Goal: Task Accomplishment & Management: Manage account settings

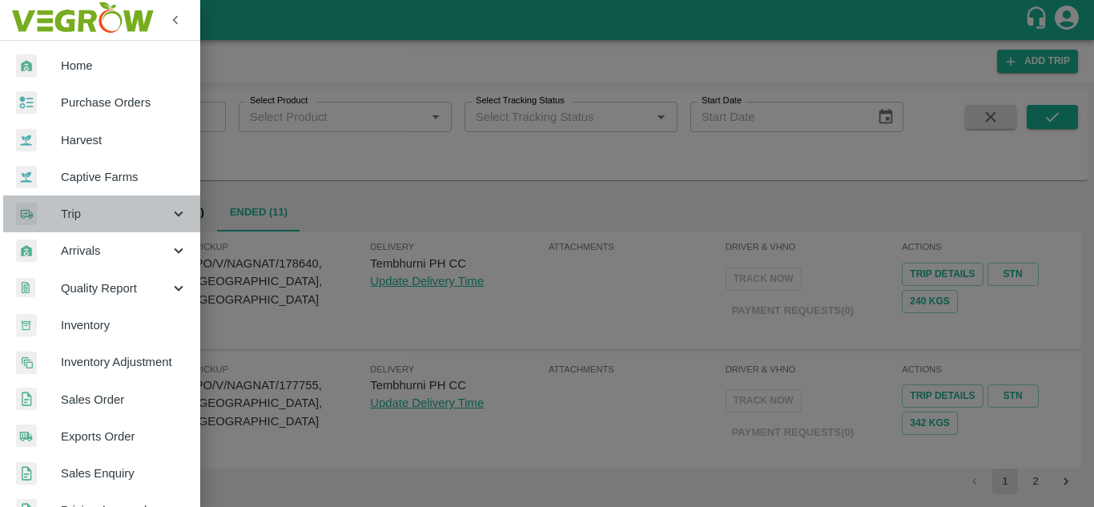
click at [119, 205] on span "Trip" at bounding box center [115, 214] width 109 height 18
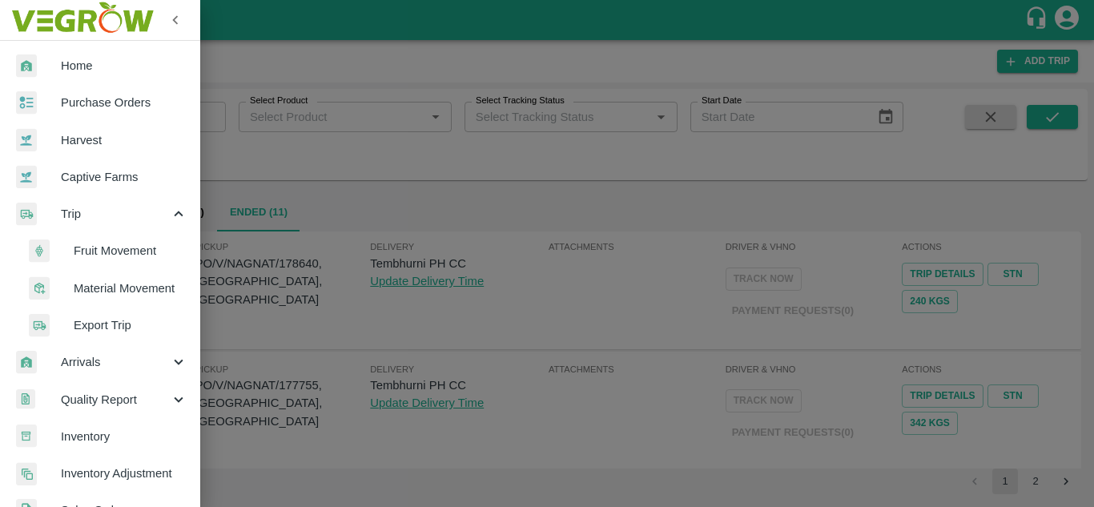
click at [123, 243] on span "Fruit Movement" at bounding box center [131, 251] width 114 height 18
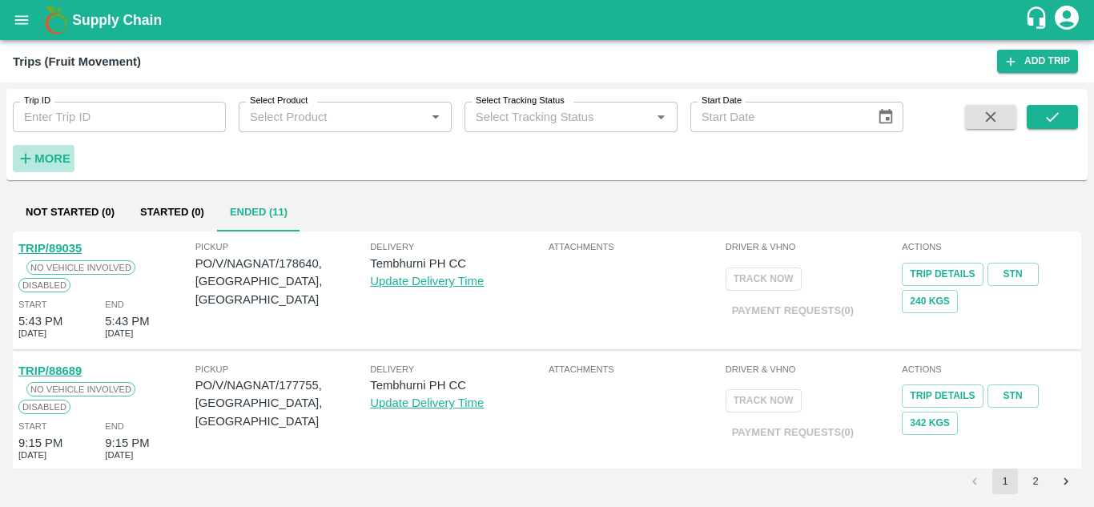
click at [53, 151] on h6 "More" at bounding box center [52, 158] width 36 height 21
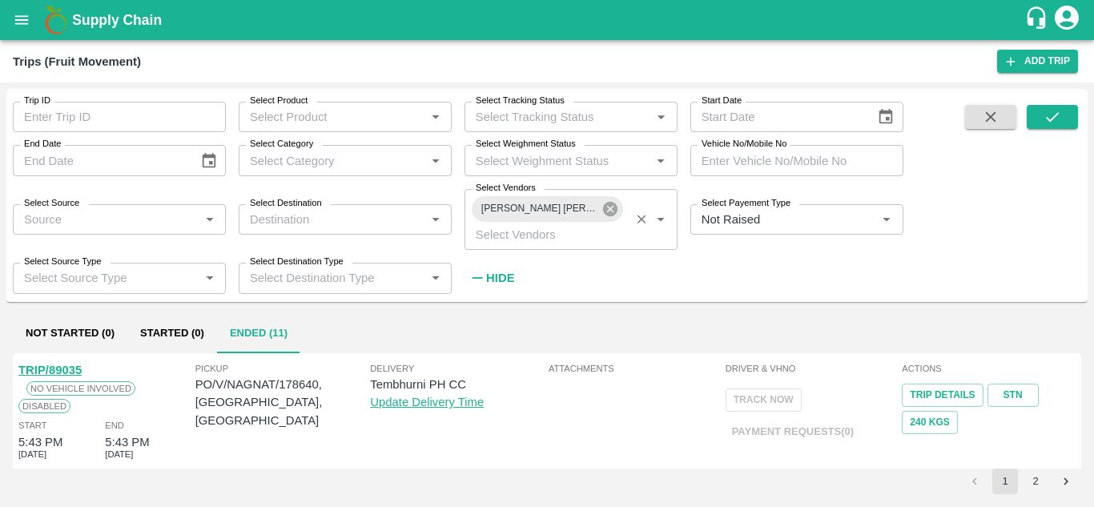
click at [606, 212] on icon at bounding box center [610, 209] width 14 height 14
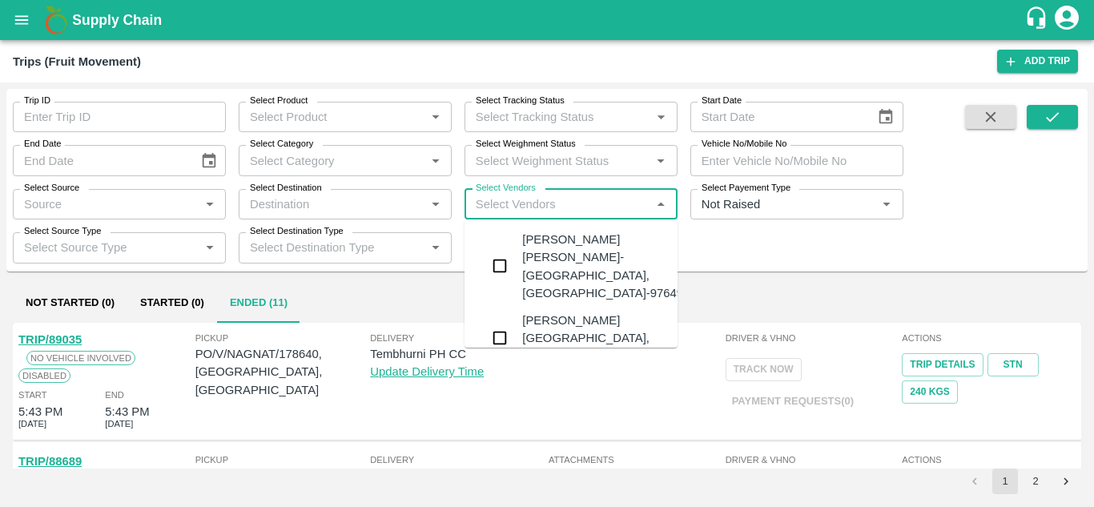
click at [508, 200] on input "Select Vendors" at bounding box center [557, 204] width 177 height 21
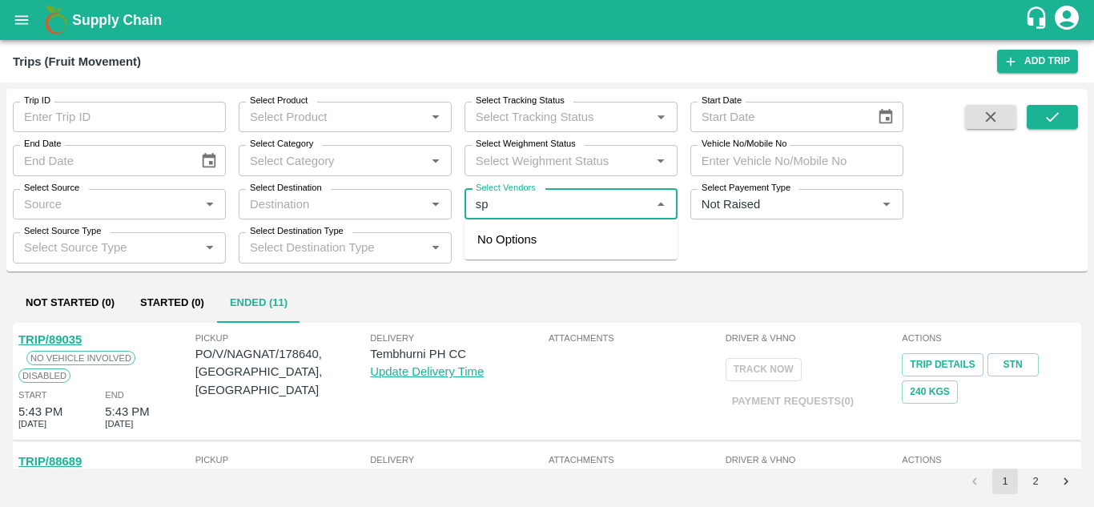
type input "s"
type input "S P"
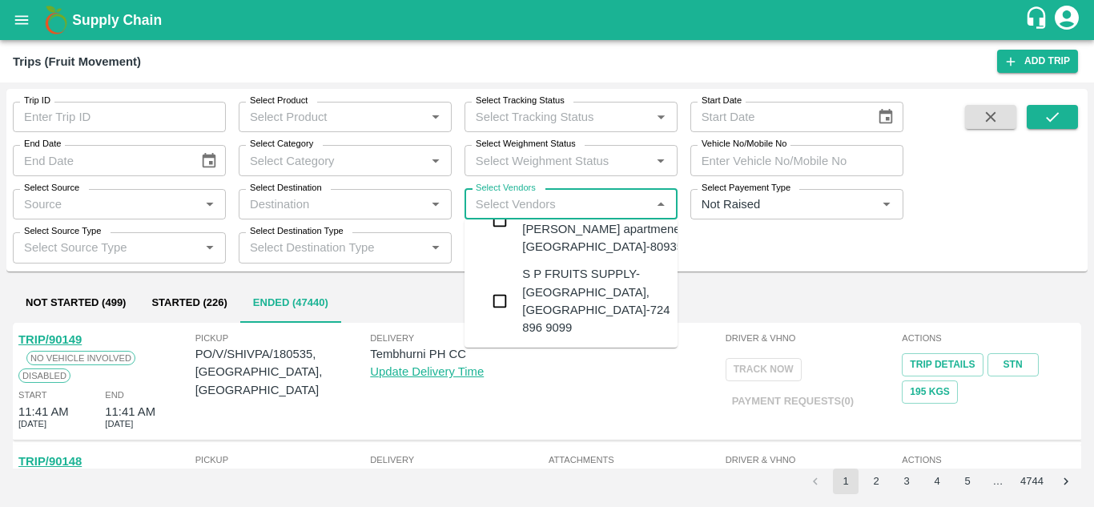
scroll to position [146, 0]
click at [544, 301] on div "S P FRUITS SUPPLY-Akole Khurd, Solapur-724 896 9099" at bounding box center [595, 300] width 147 height 71
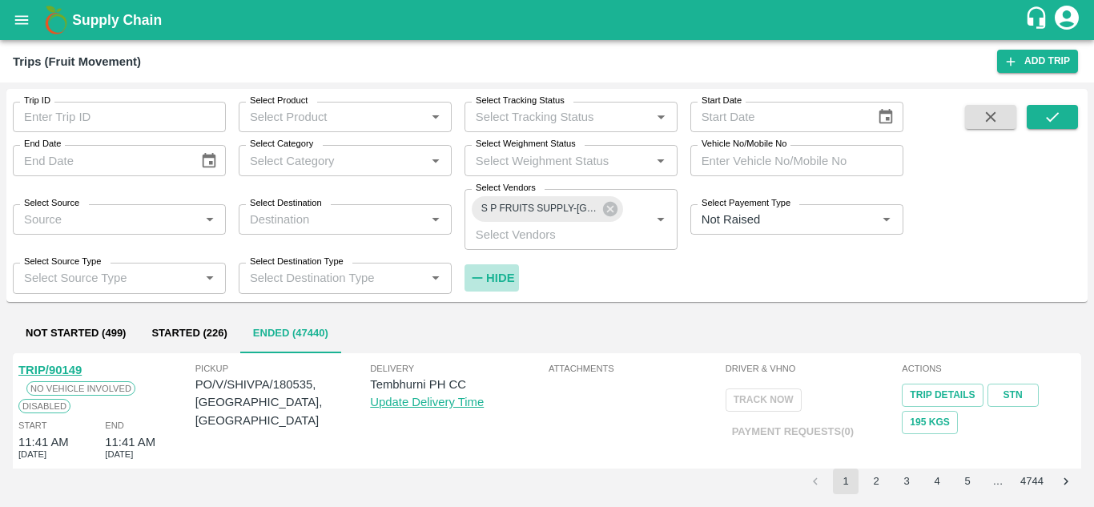
click at [505, 277] on strong "Hide" at bounding box center [500, 277] width 28 height 13
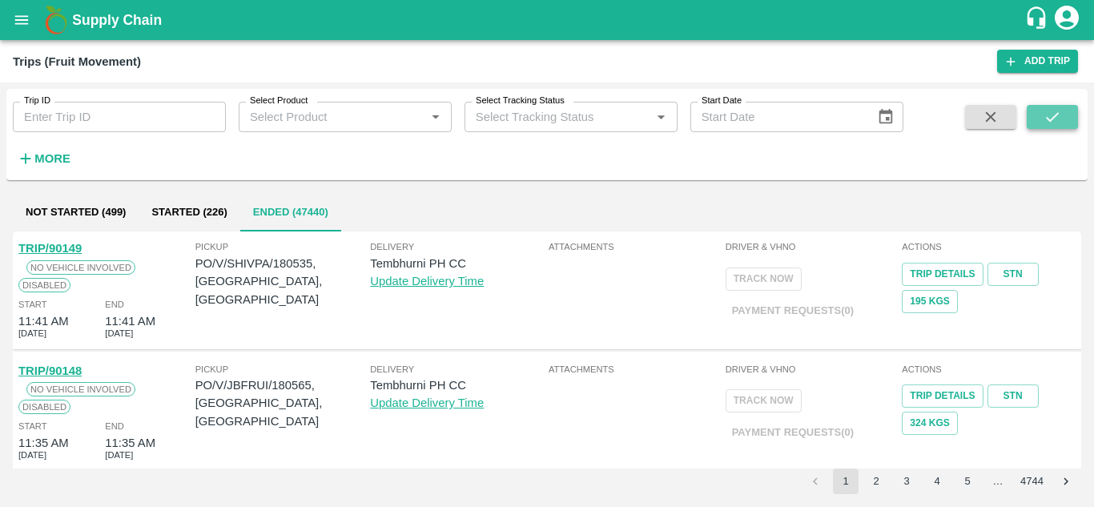
click at [1045, 119] on icon "submit" at bounding box center [1052, 117] width 18 height 18
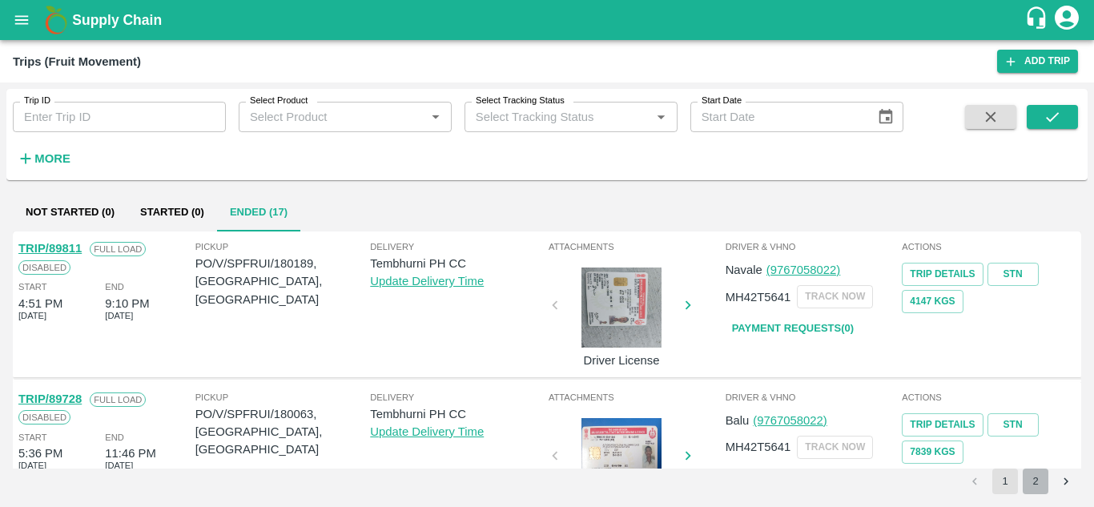
click at [1031, 476] on button "2" at bounding box center [1036, 481] width 26 height 26
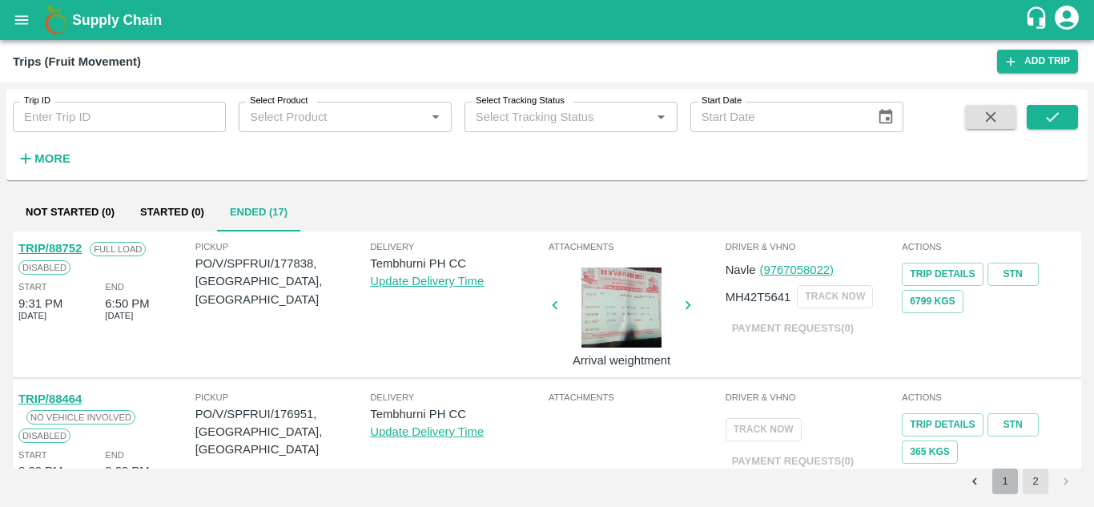
click at [1007, 480] on button "1" at bounding box center [1005, 481] width 26 height 26
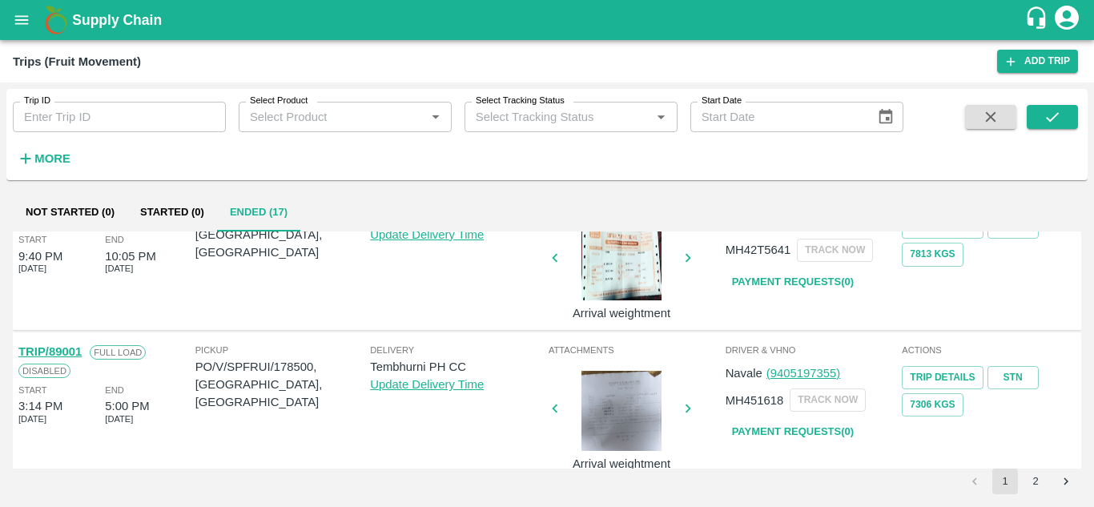
scroll to position [699, 0]
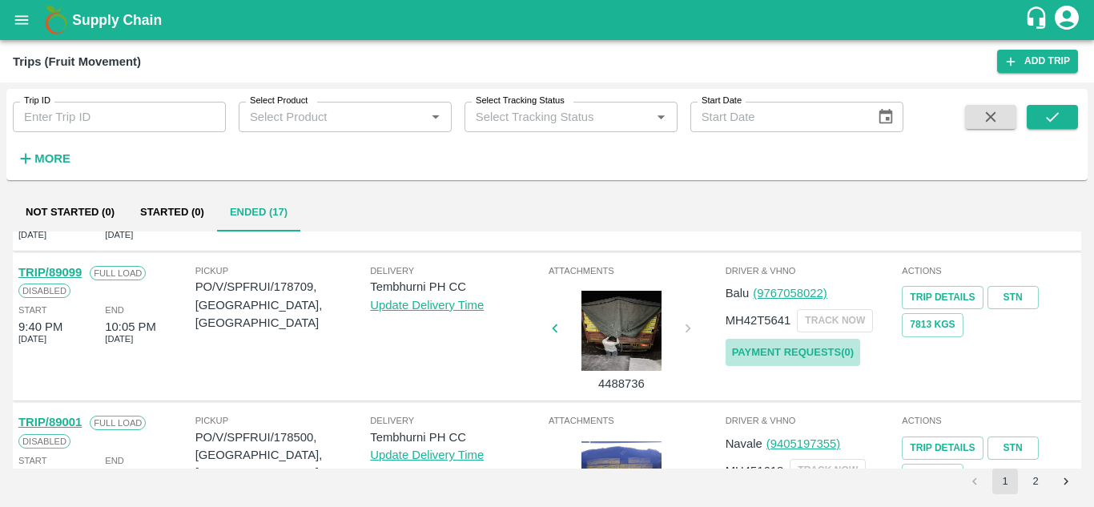
click at [768, 350] on link "Payment Requests( 0 )" at bounding box center [792, 353] width 135 height 28
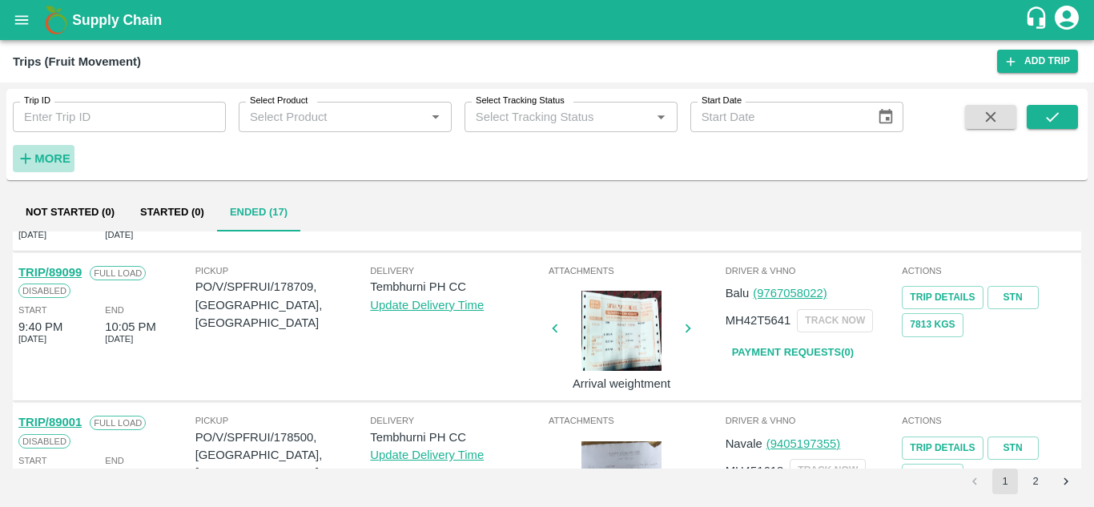
click at [51, 157] on strong "More" at bounding box center [52, 158] width 36 height 13
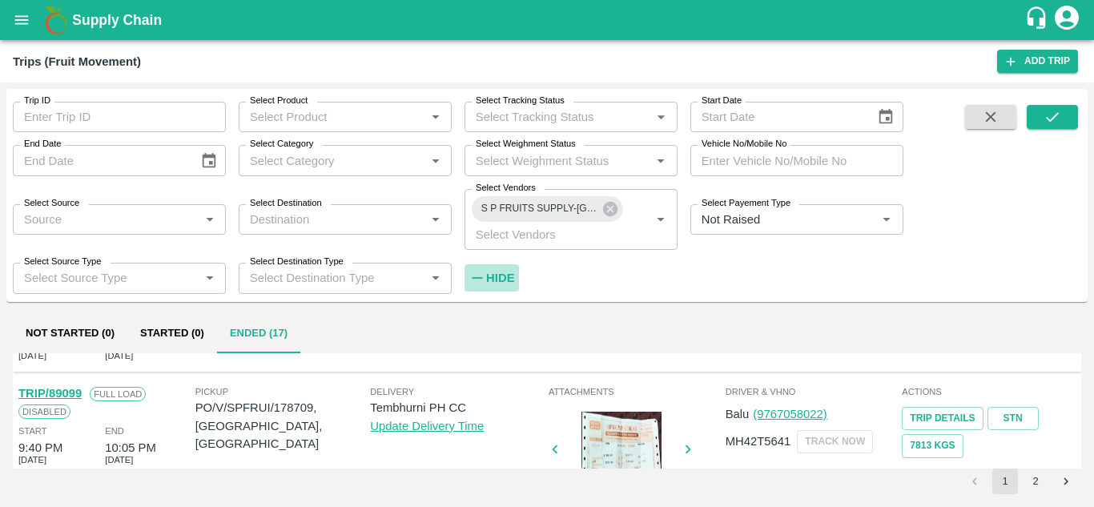
click at [506, 283] on strong "Hide" at bounding box center [500, 277] width 28 height 13
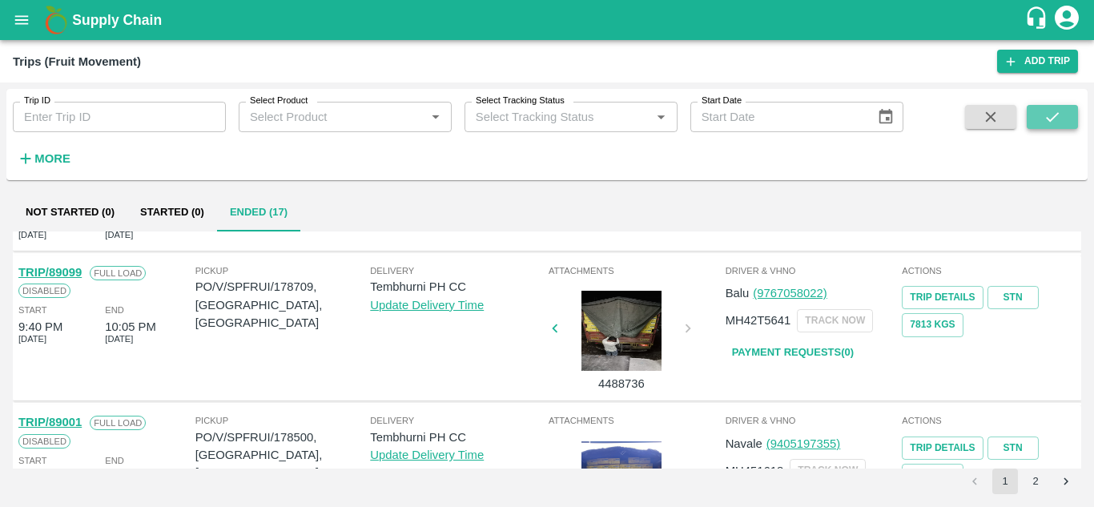
click at [1052, 115] on icon "submit" at bounding box center [1052, 117] width 18 height 18
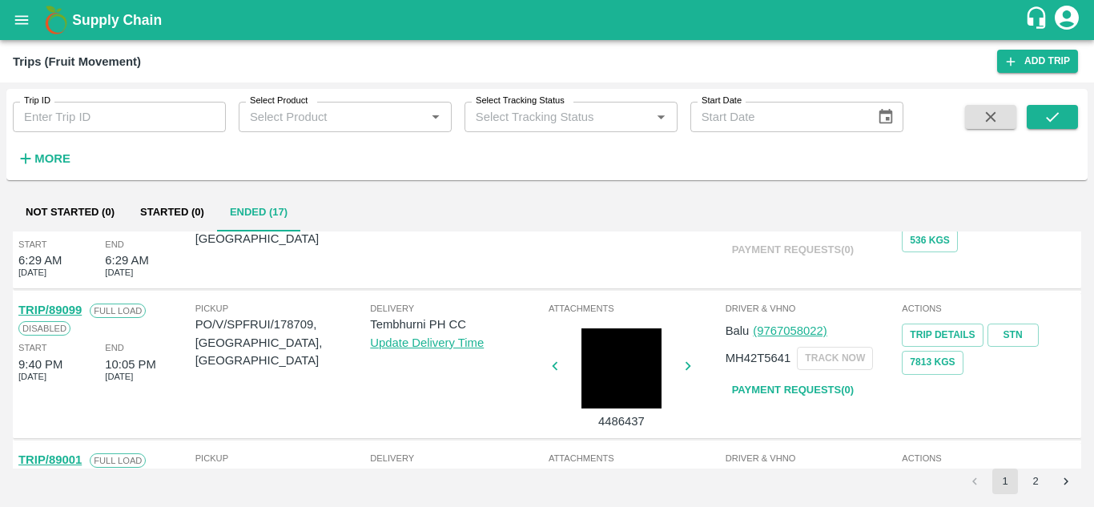
scroll to position [661, 0]
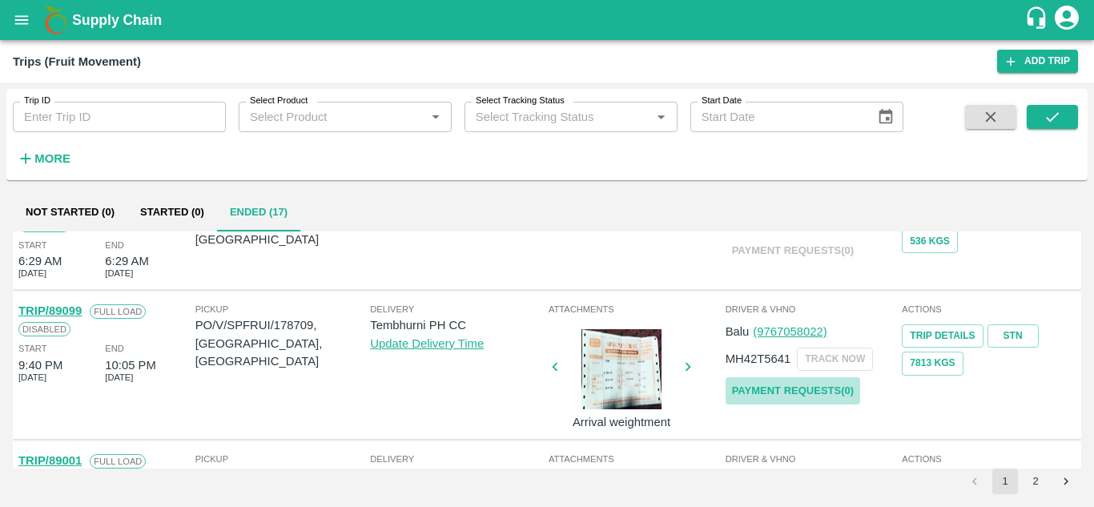
click at [826, 396] on link "Payment Requests( 0 )" at bounding box center [792, 391] width 135 height 28
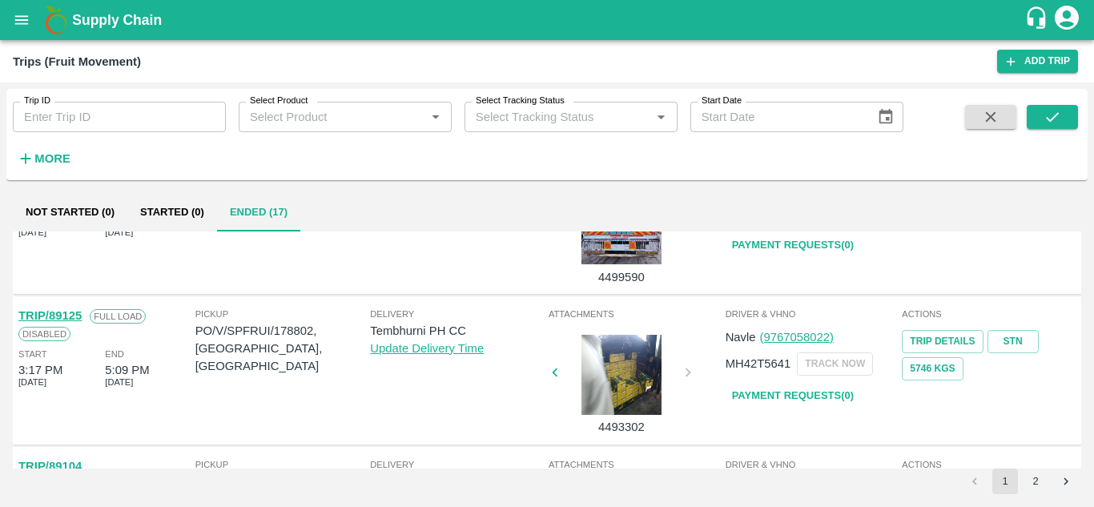
scroll to position [380, 0]
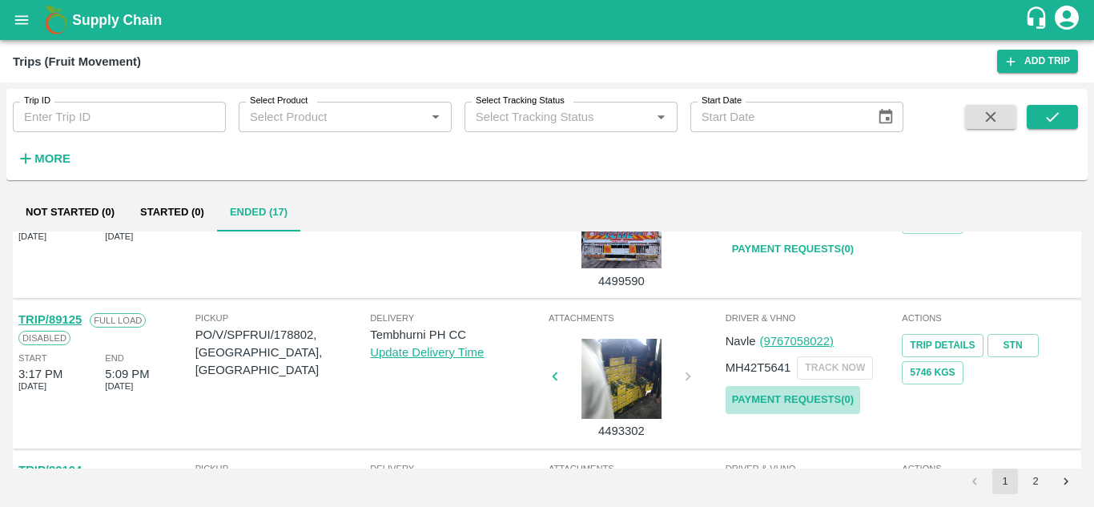
click at [775, 398] on link "Payment Requests( 0 )" at bounding box center [792, 400] width 135 height 28
click at [1039, 110] on button "submit" at bounding box center [1052, 117] width 51 height 24
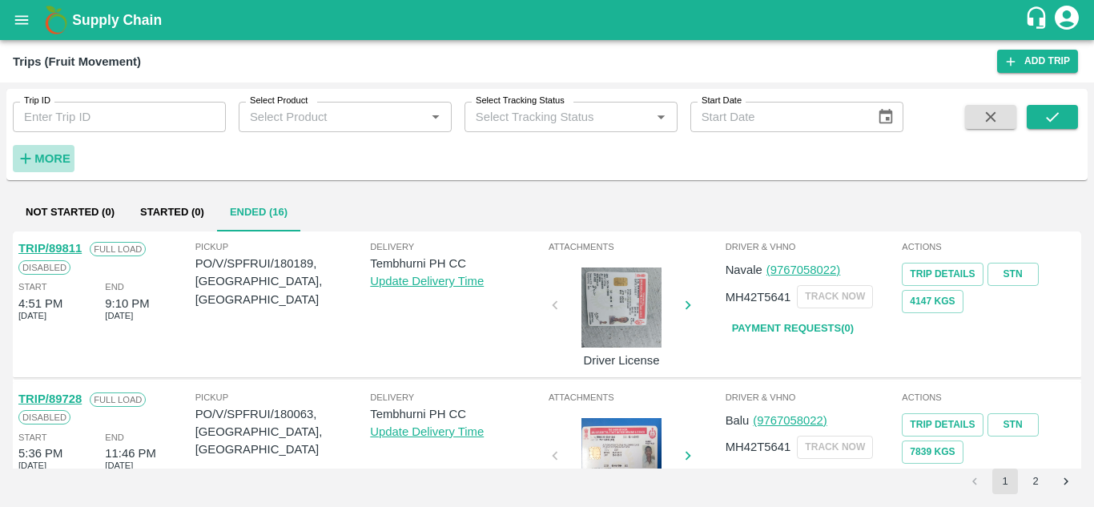
click at [60, 161] on strong "More" at bounding box center [52, 158] width 36 height 13
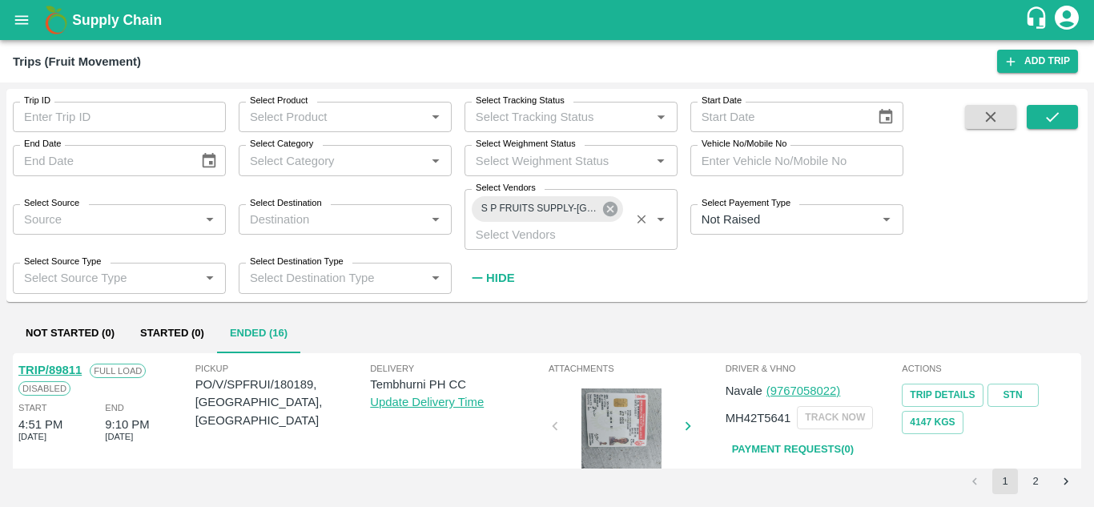
click at [609, 208] on icon at bounding box center [610, 209] width 18 height 18
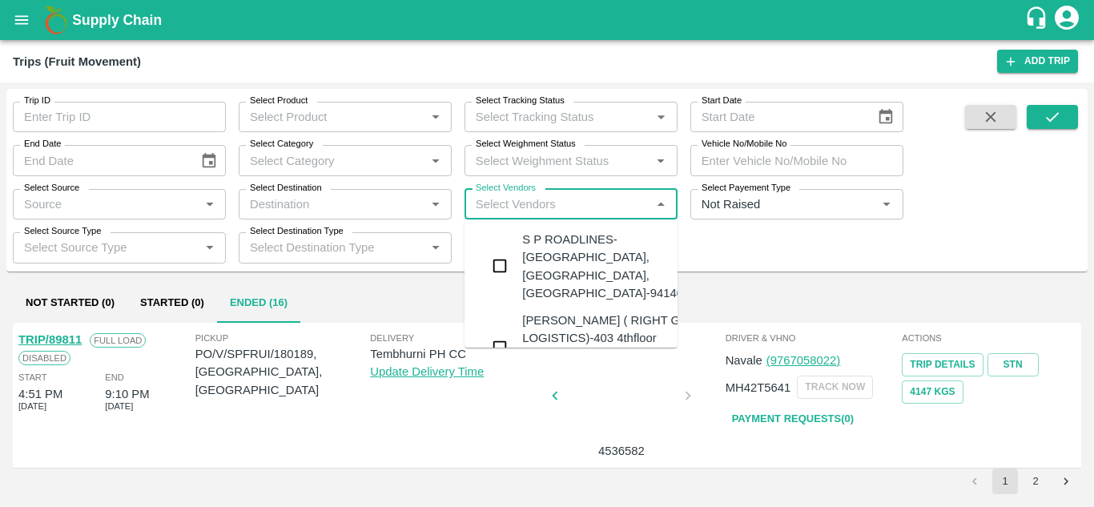
click at [496, 209] on input "Select Vendors" at bounding box center [557, 204] width 177 height 21
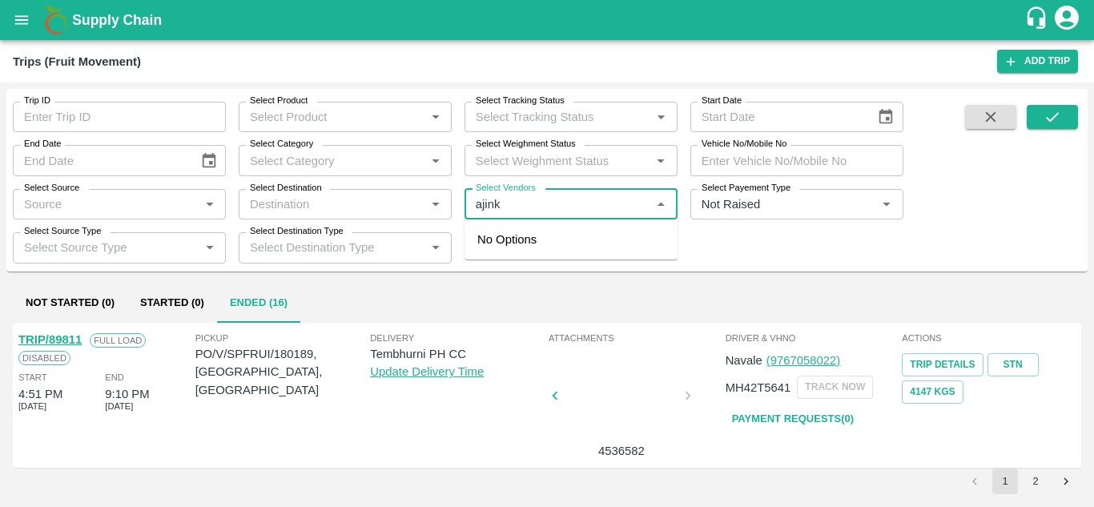
type input "ajinky"
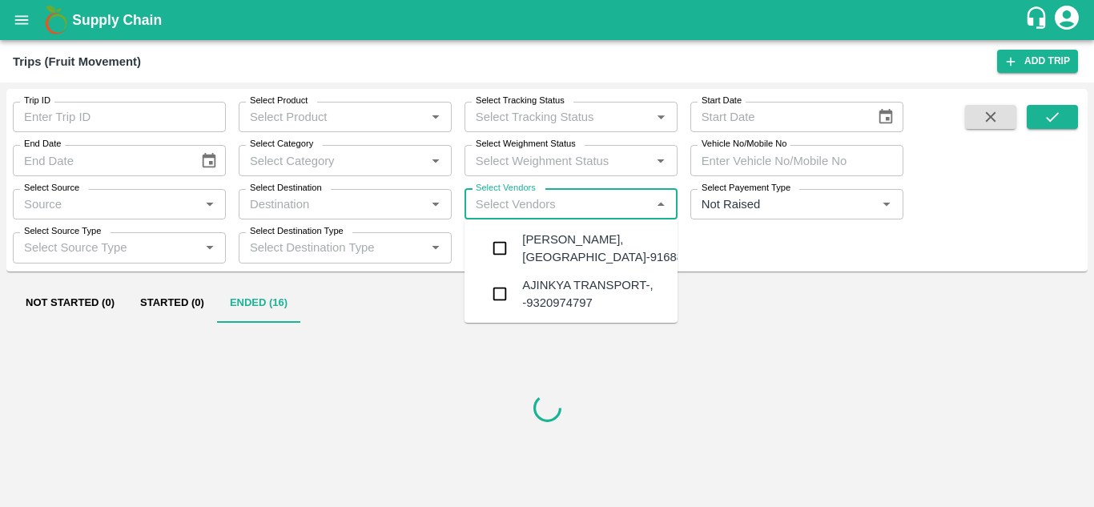
click at [568, 247] on div "Ajinkya Haridas Takik-Wangi, Solapur-9168800742" at bounding box center [619, 249] width 194 height 36
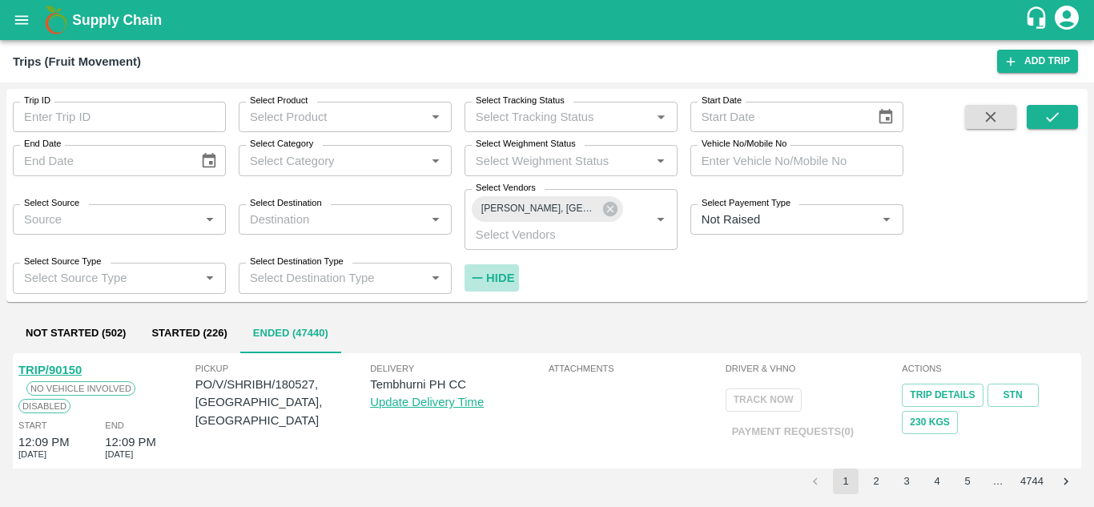
click at [499, 271] on strong "Hide" at bounding box center [500, 277] width 28 height 13
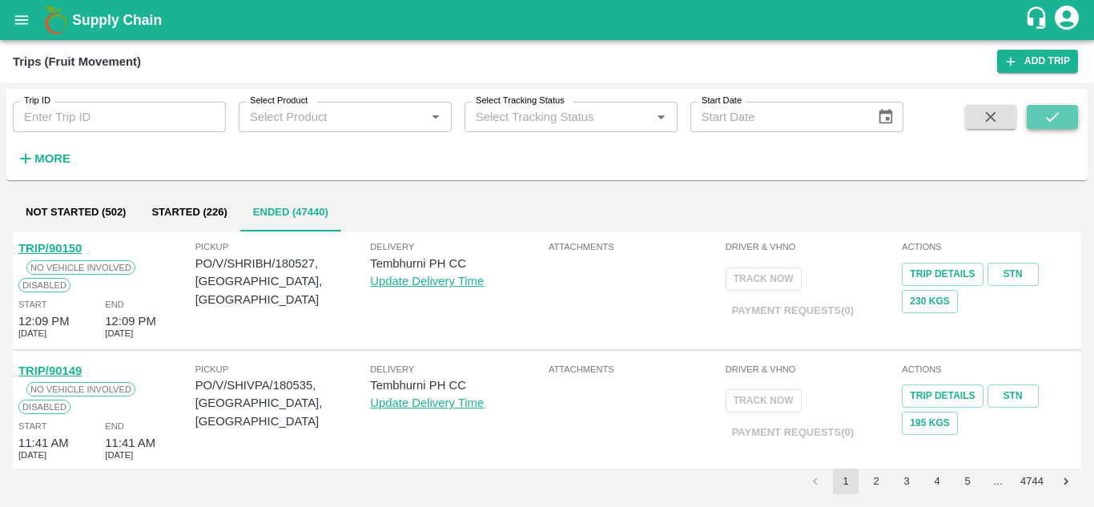
click at [1057, 120] on icon "submit" at bounding box center [1052, 117] width 18 height 18
click at [42, 162] on strong "More" at bounding box center [52, 158] width 36 height 13
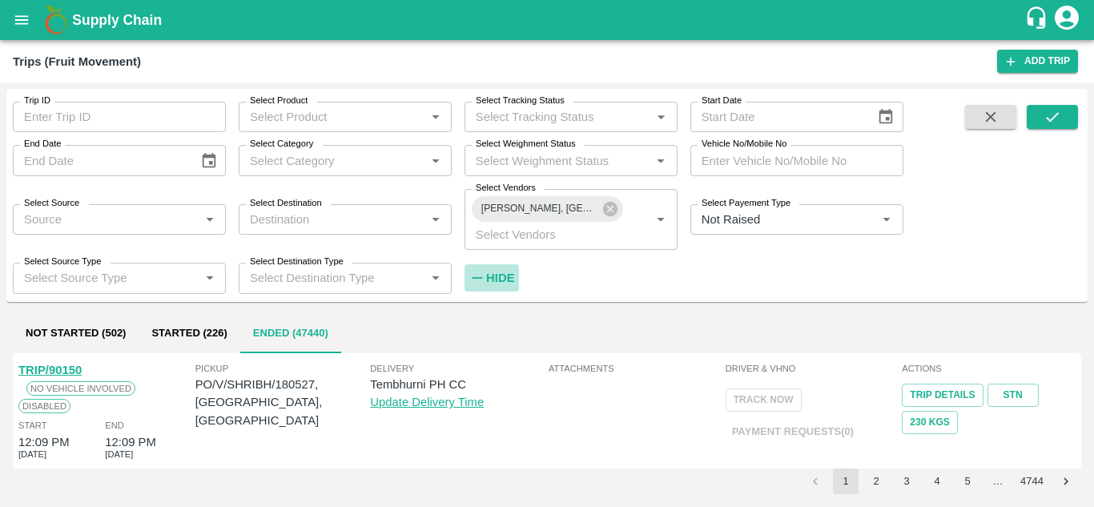
click at [501, 271] on strong "Hide" at bounding box center [500, 277] width 28 height 13
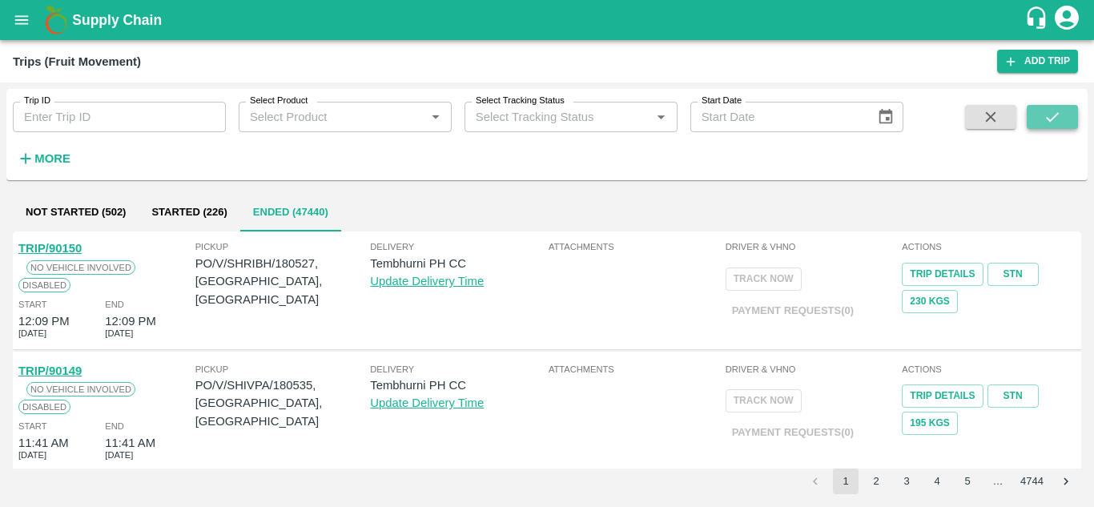
click at [1071, 118] on button "submit" at bounding box center [1052, 117] width 51 height 24
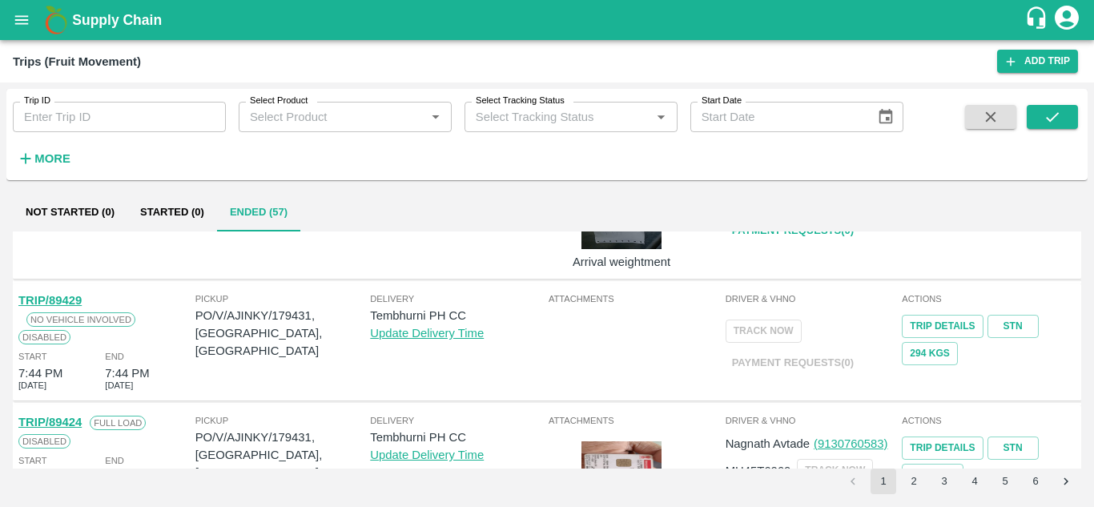
scroll to position [1179, 0]
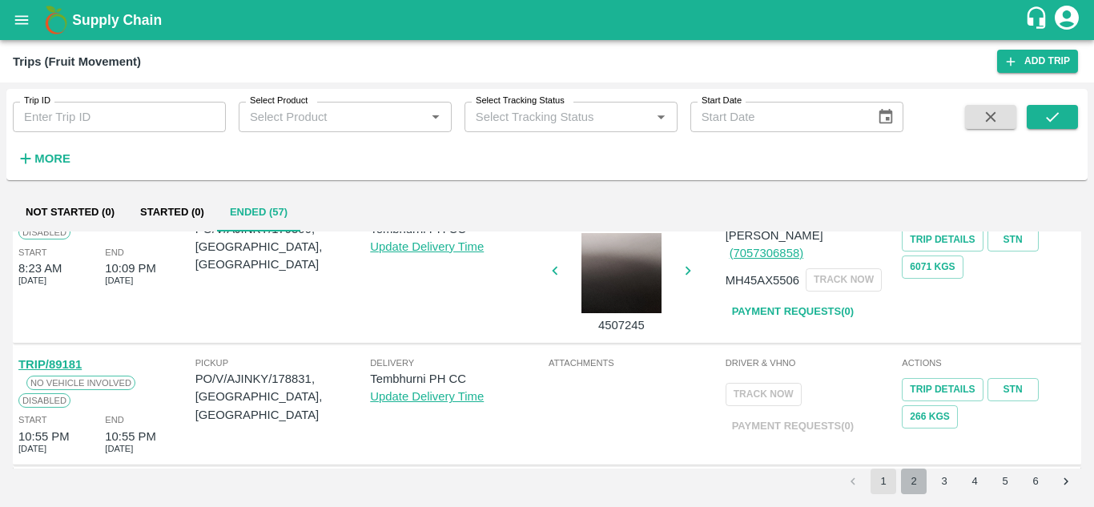
click at [912, 492] on button "2" at bounding box center [914, 481] width 26 height 26
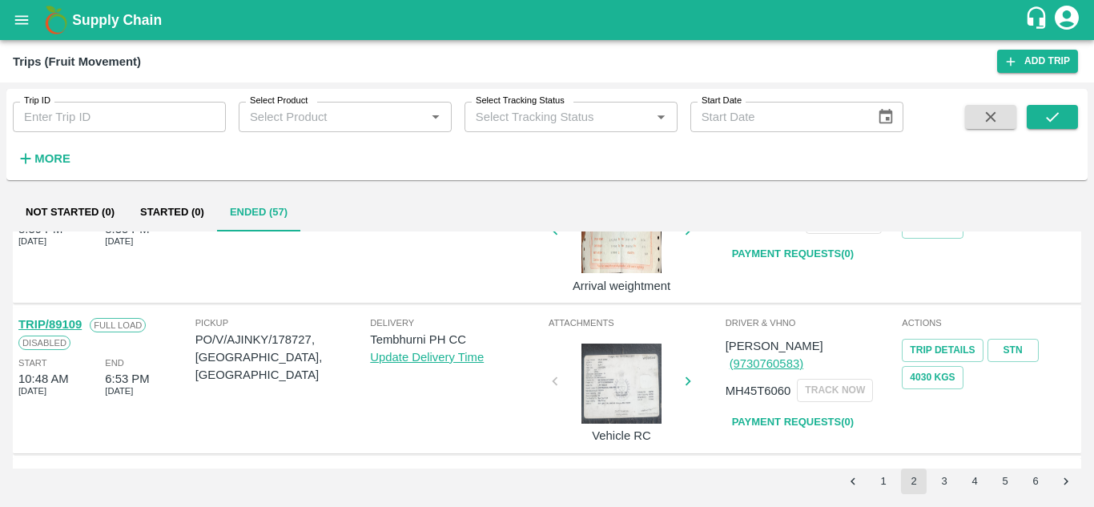
scroll to position [75, 0]
click at [810, 408] on link "Payment Requests( 0 )" at bounding box center [792, 422] width 135 height 28
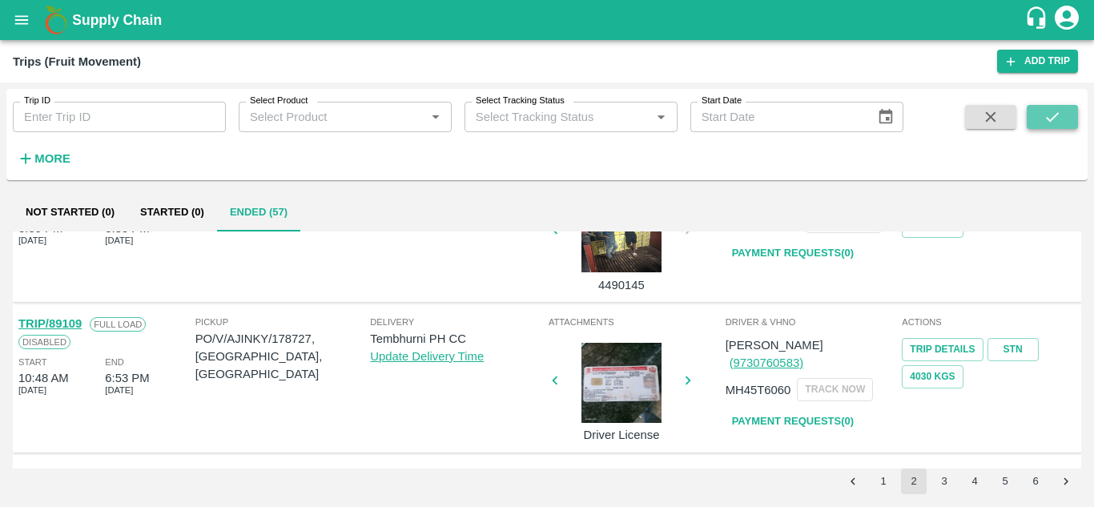
click at [1068, 112] on button "submit" at bounding box center [1052, 117] width 51 height 24
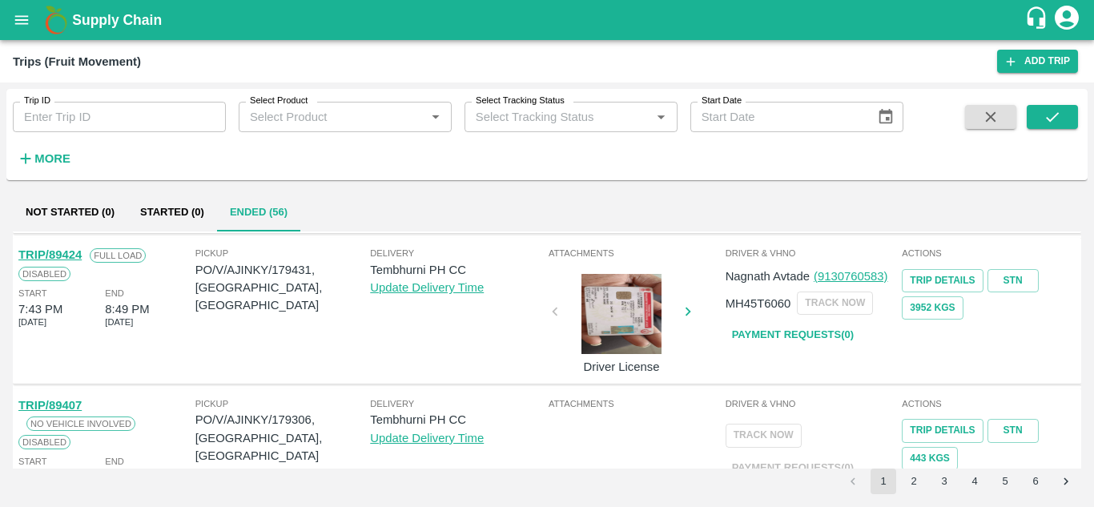
scroll to position [1179, 0]
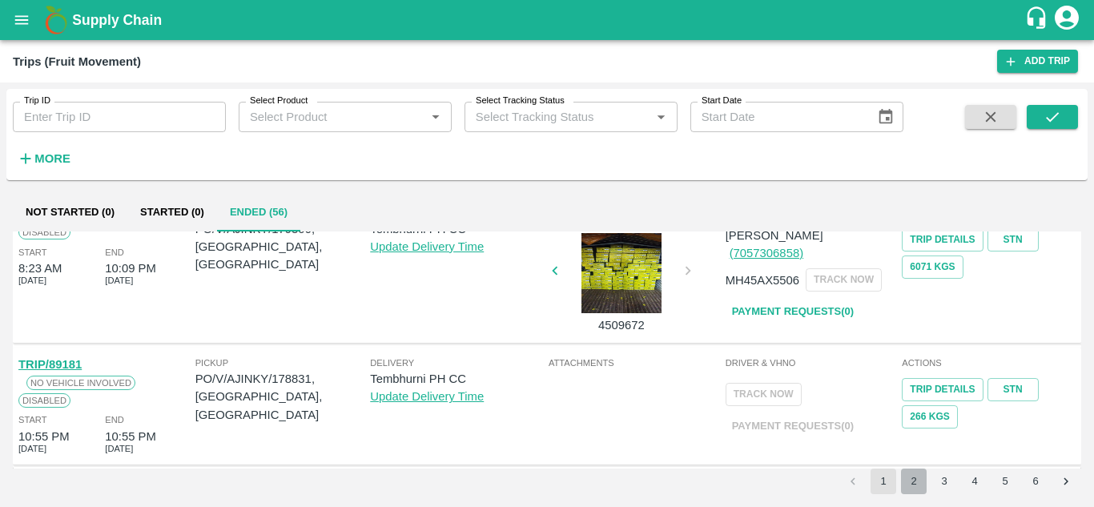
click at [915, 480] on button "2" at bounding box center [914, 481] width 26 height 26
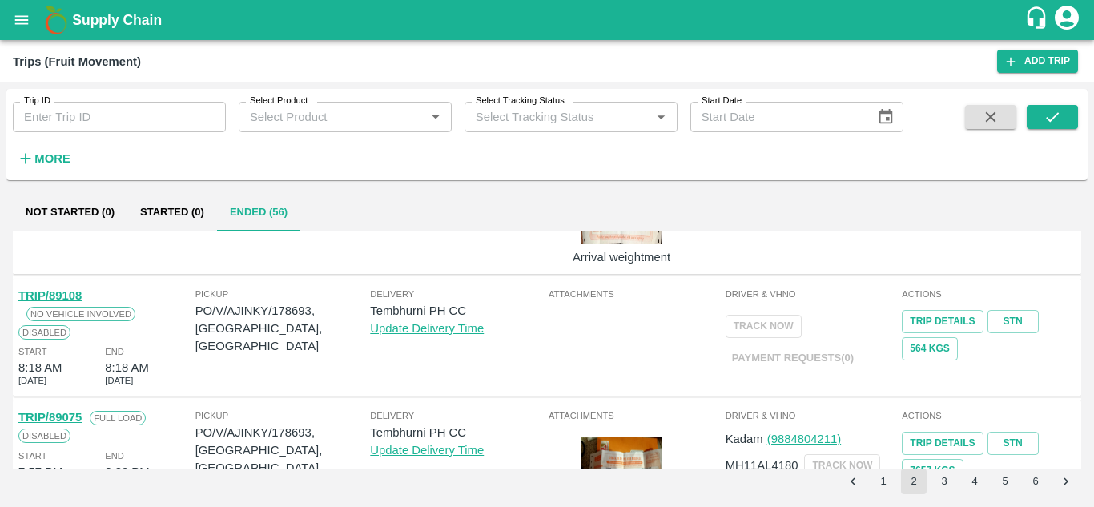
scroll to position [0, 0]
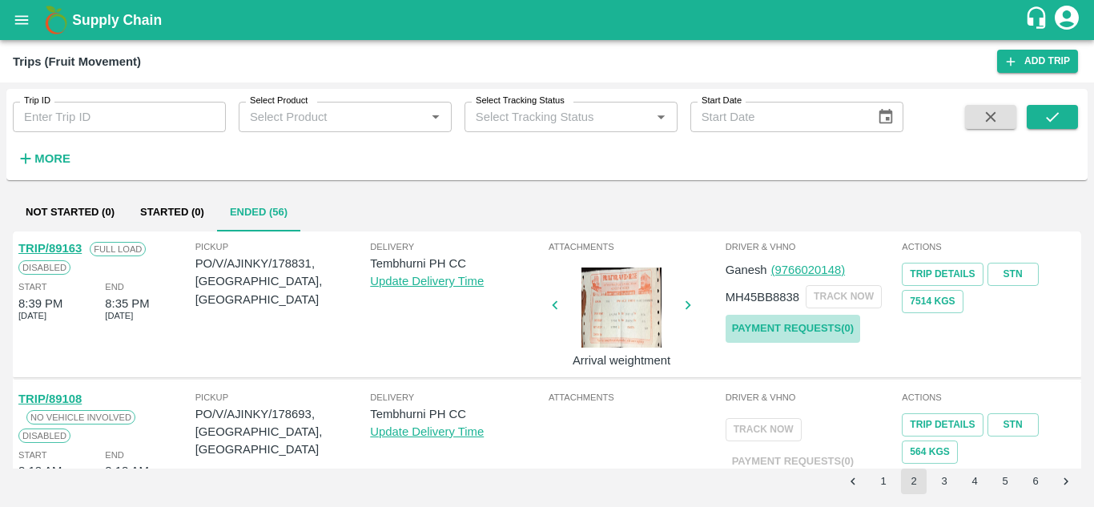
click at [800, 324] on link "Payment Requests( 0 )" at bounding box center [792, 329] width 135 height 28
click at [1062, 119] on button "submit" at bounding box center [1052, 117] width 51 height 24
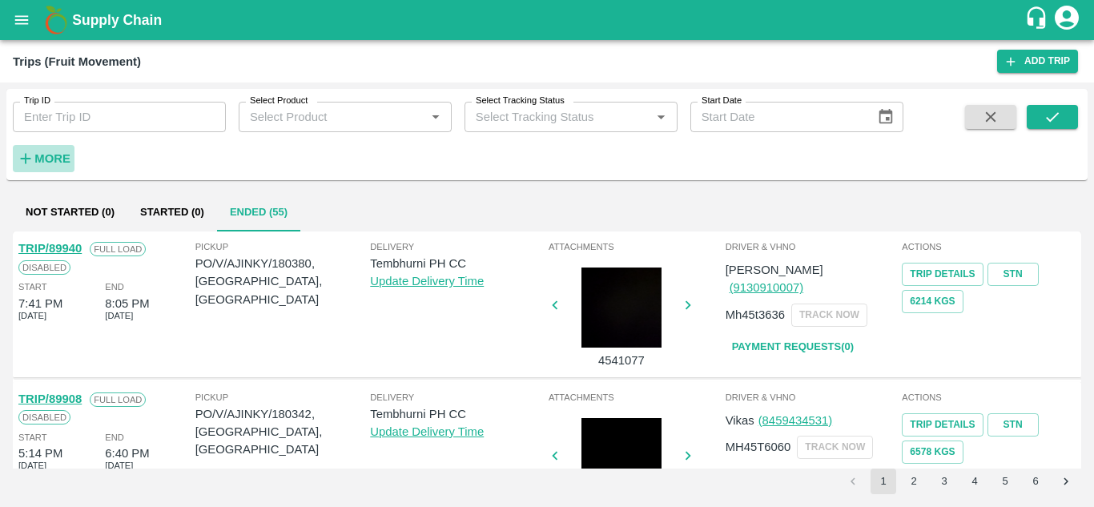
click at [36, 157] on strong "More" at bounding box center [52, 158] width 36 height 13
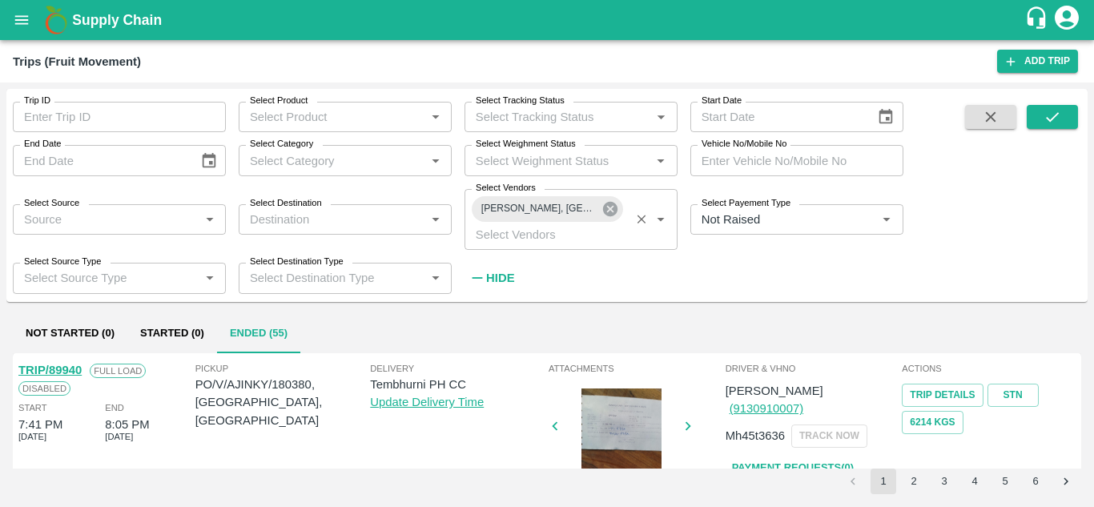
click at [606, 203] on icon at bounding box center [610, 209] width 14 height 14
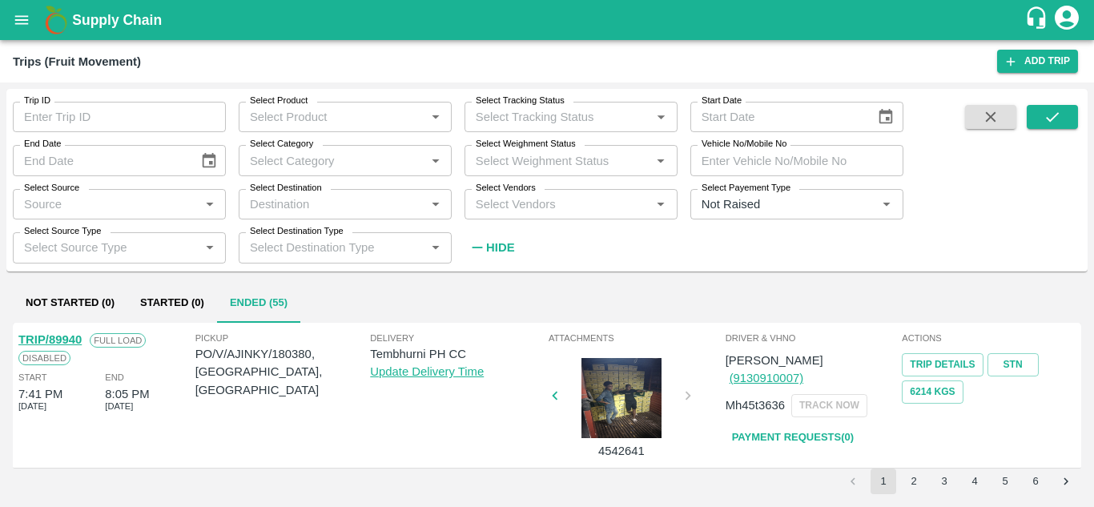
drag, startPoint x: 489, startPoint y: 193, endPoint x: 484, endPoint y: 200, distance: 8.7
click at [484, 200] on div "Select Vendors Select Vendors   *" at bounding box center [570, 204] width 213 height 30
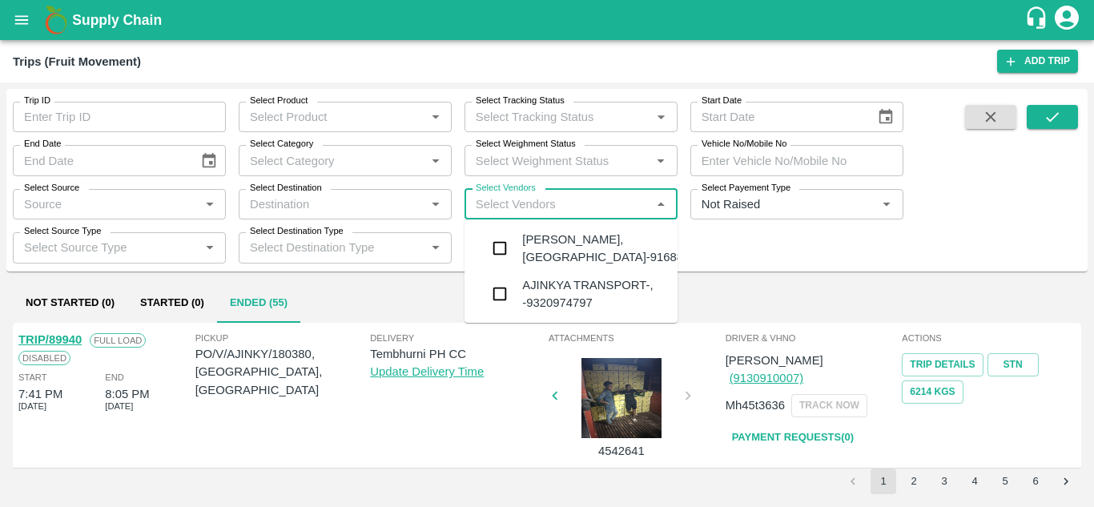
click at [484, 200] on input "Select Vendors" at bounding box center [557, 204] width 177 height 21
type input "RANG"
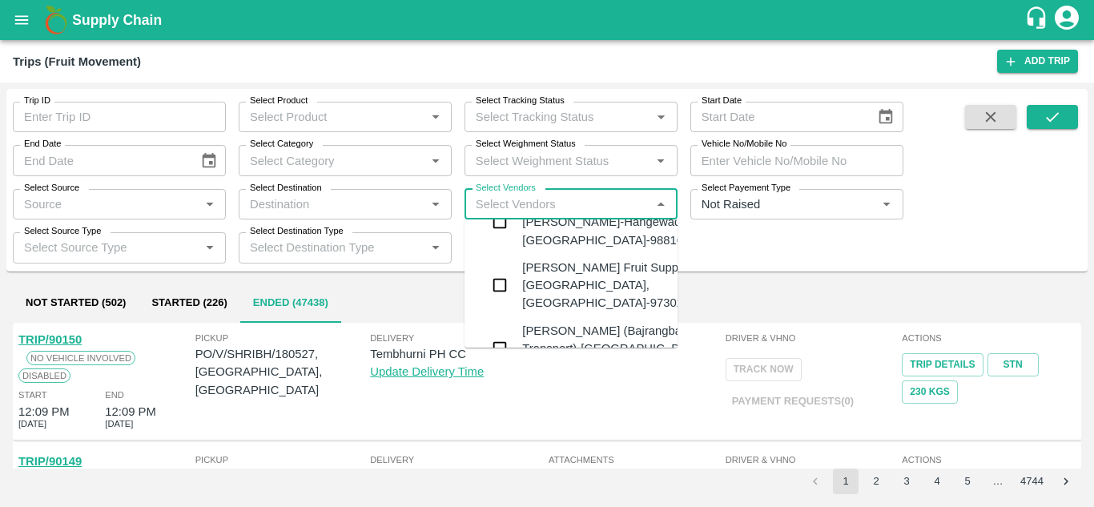
scroll to position [392, 0]
click at [561, 279] on div "Rangnath Shinde Fruit Suppliers-Kandar, Solapur-9730268372" at bounding box center [619, 288] width 194 height 54
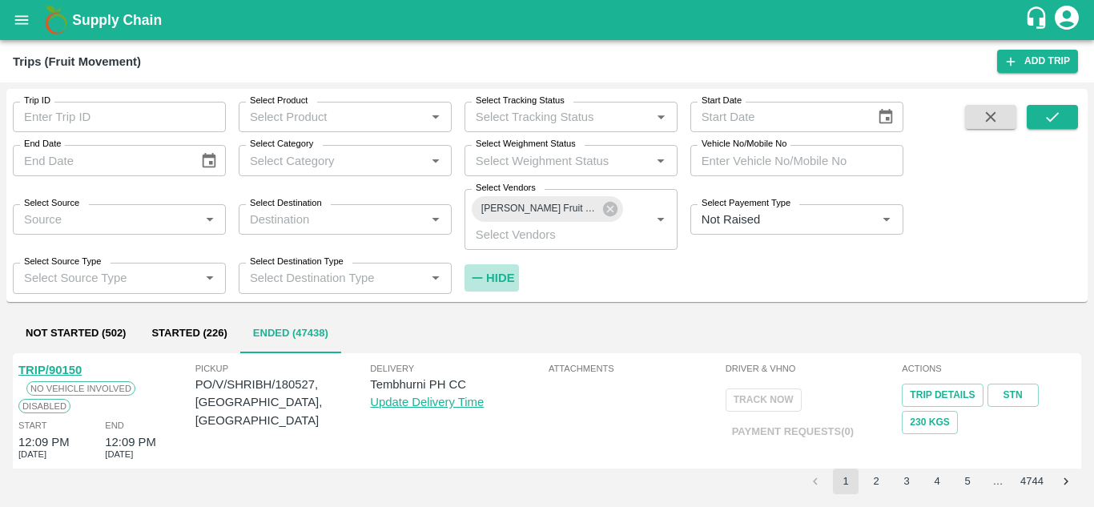
click at [493, 284] on strong "Hide" at bounding box center [500, 277] width 28 height 13
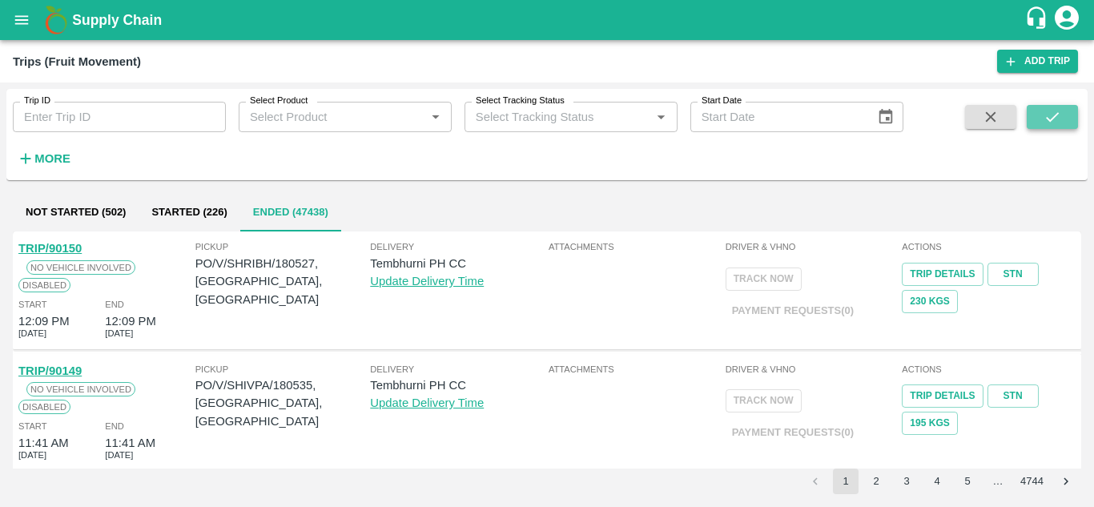
click at [1054, 127] on button "submit" at bounding box center [1052, 117] width 51 height 24
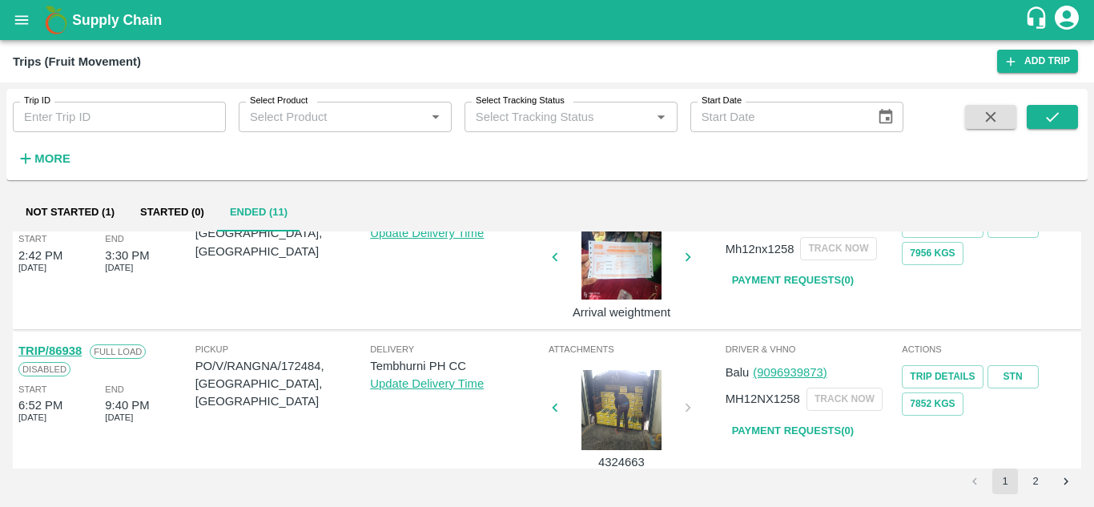
scroll to position [1236, 0]
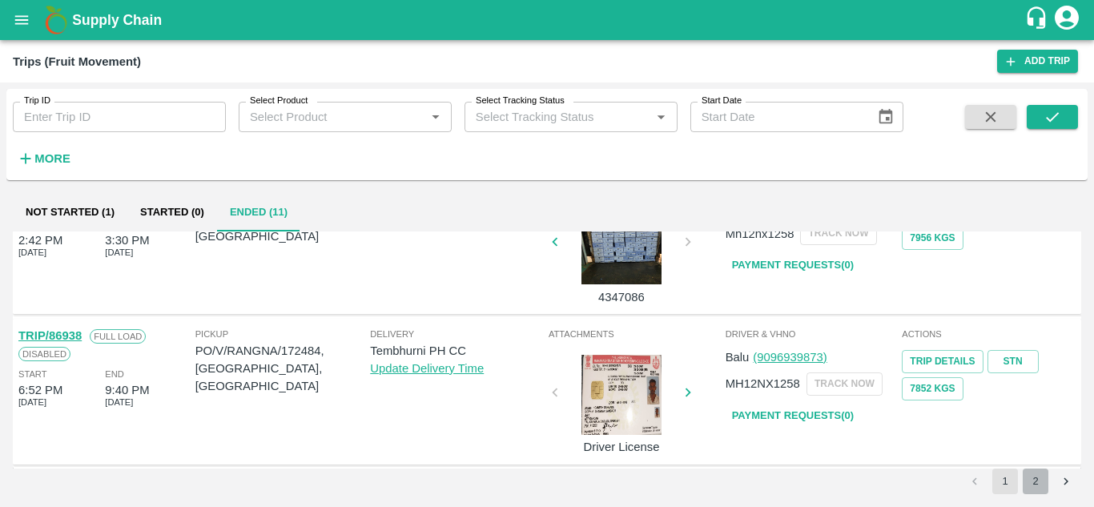
click at [1039, 474] on button "2" at bounding box center [1036, 481] width 26 height 26
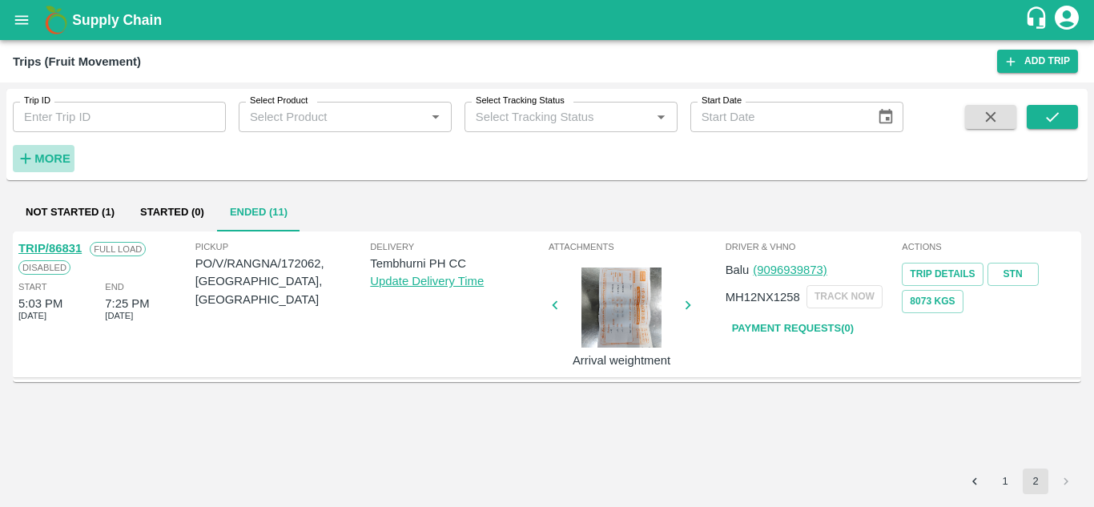
click at [49, 159] on strong "More" at bounding box center [52, 158] width 36 height 13
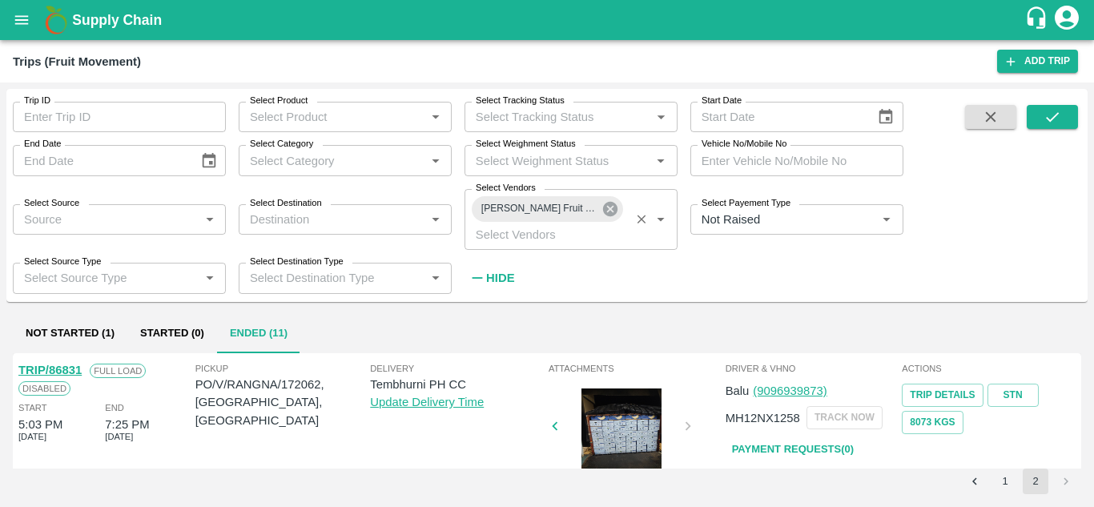
click at [609, 210] on icon at bounding box center [610, 209] width 18 height 18
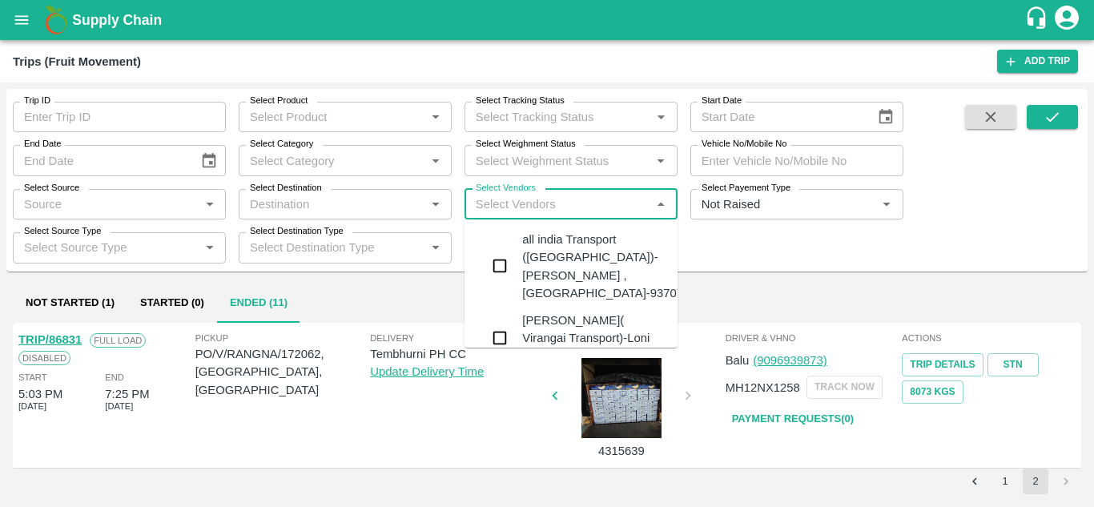
click at [484, 203] on input "Select Vendors" at bounding box center [557, 204] width 177 height 21
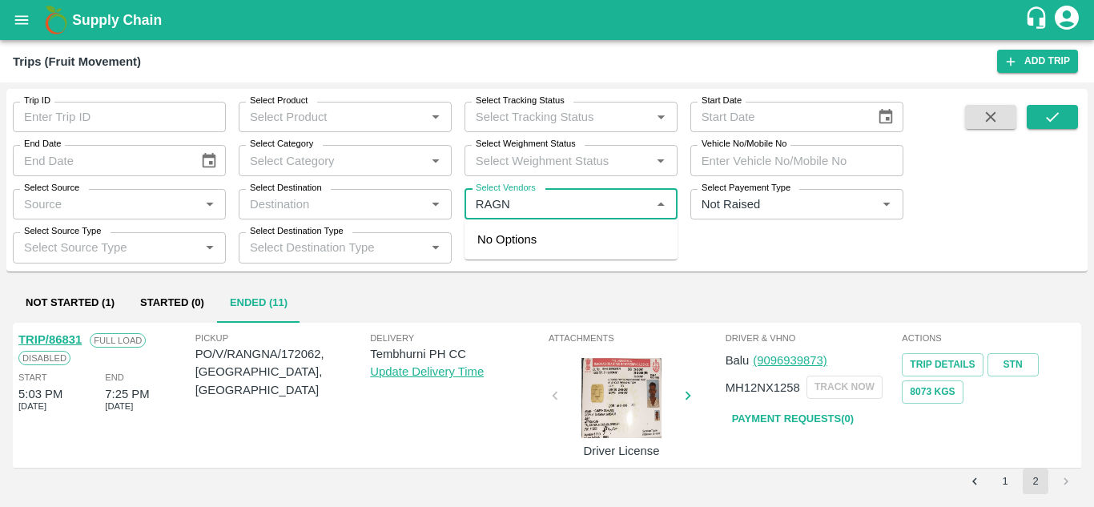
type input "RAGNA"
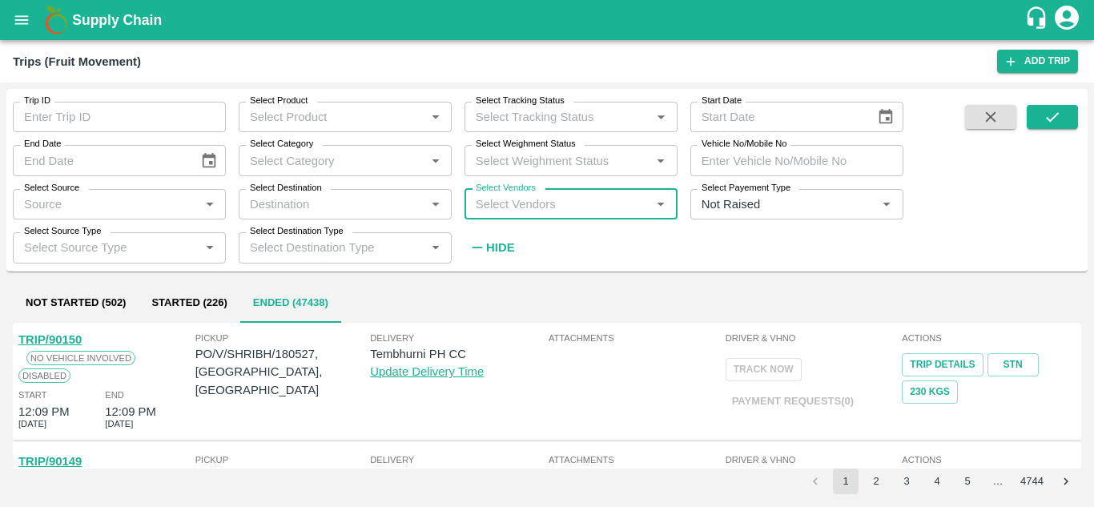
click at [506, 210] on input "Select Vendors" at bounding box center [557, 204] width 177 height 21
type input "RAGNA"
type input "RAGAN"
type input "RAGNAT"
type input "H"
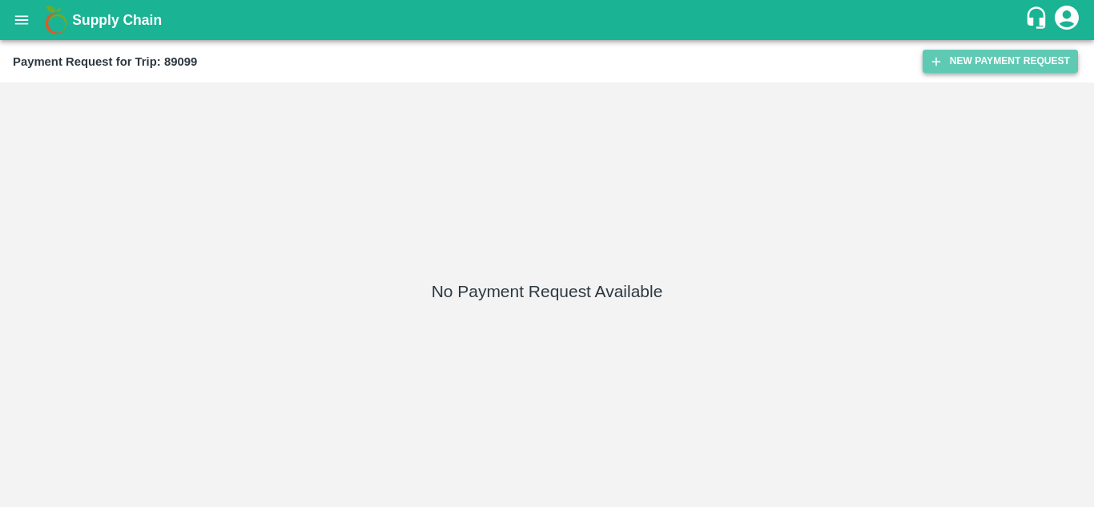
click at [993, 55] on button "New Payment Request" at bounding box center [999, 61] width 155 height 23
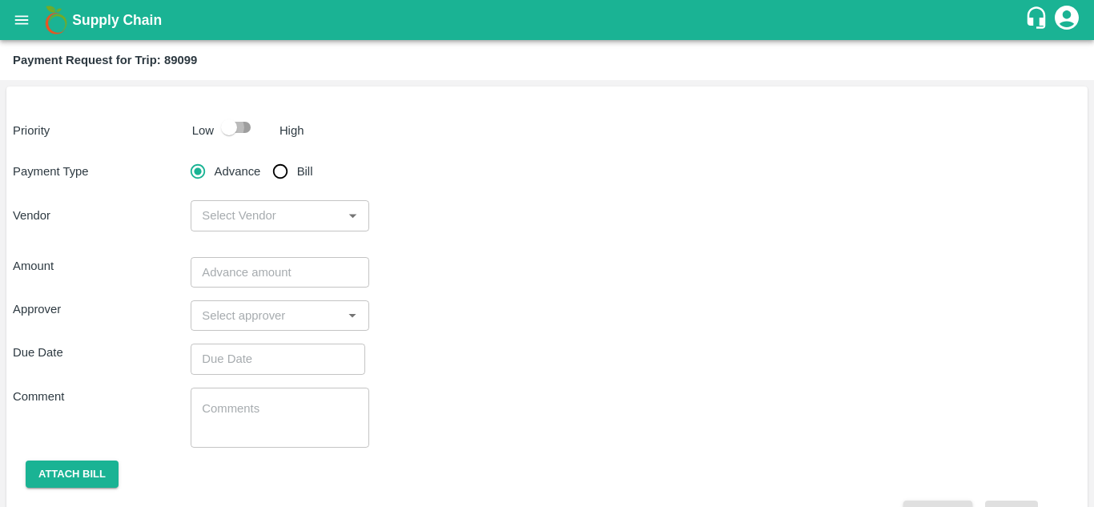
click at [240, 131] on input "checkbox" at bounding box center [228, 127] width 91 height 30
checkbox input "true"
click at [282, 168] on input "Bill" at bounding box center [280, 171] width 32 height 32
radio input "true"
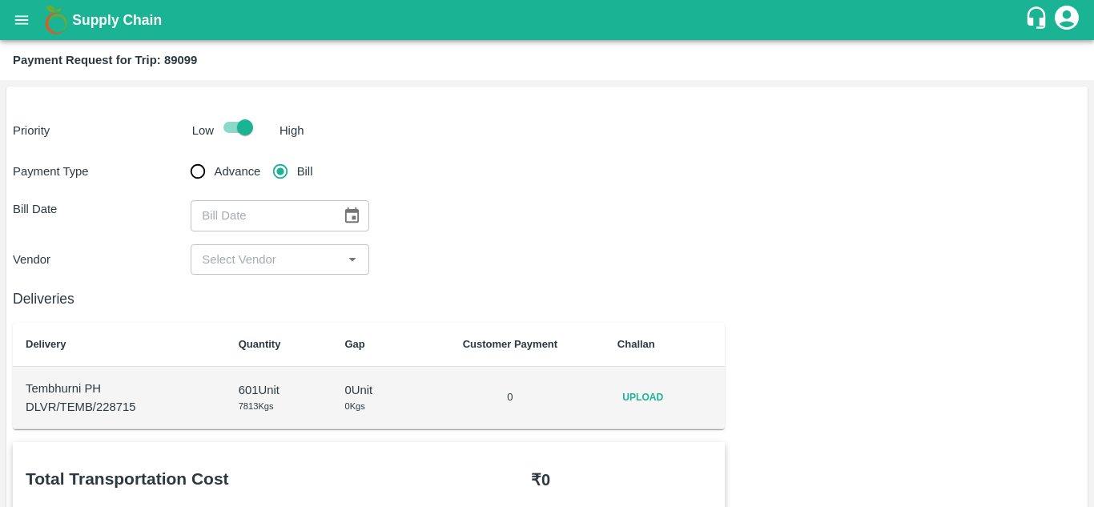
scroll to position [28, 0]
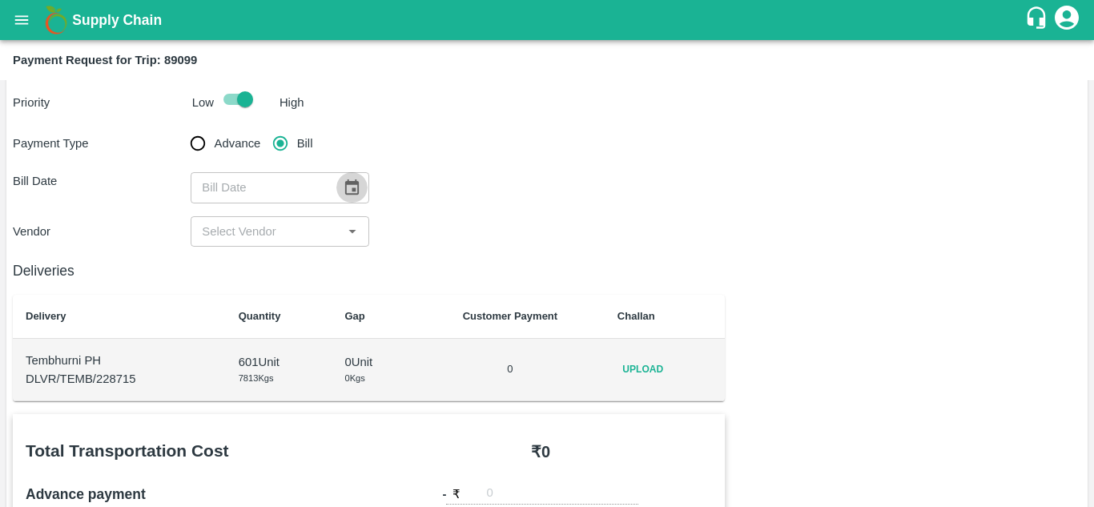
click at [348, 188] on icon "Choose date" at bounding box center [352, 188] width 18 height 18
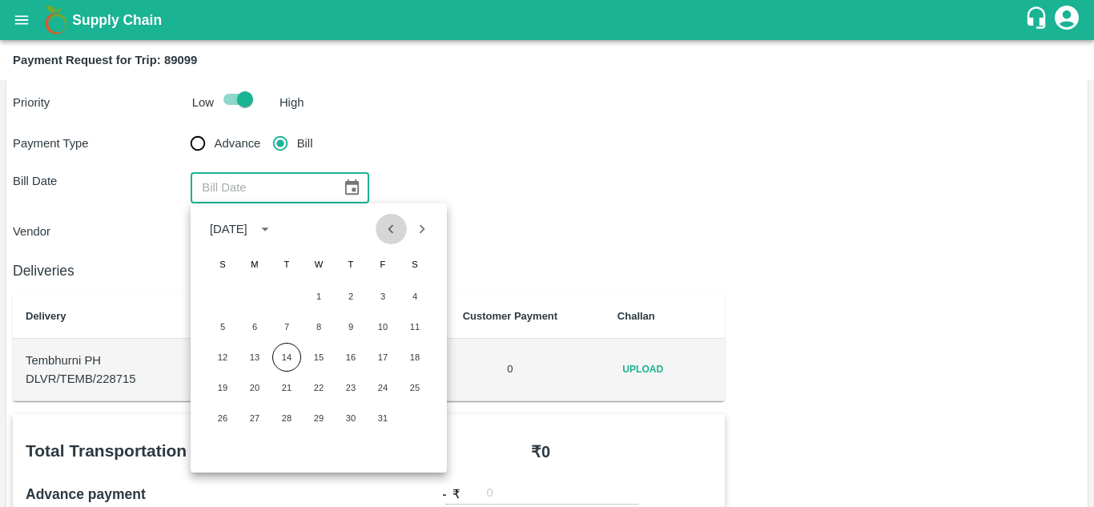
click at [378, 227] on button "Previous month" at bounding box center [391, 229] width 30 height 30
click at [219, 420] on button "28" at bounding box center [222, 418] width 29 height 29
type input "28/09/2025"
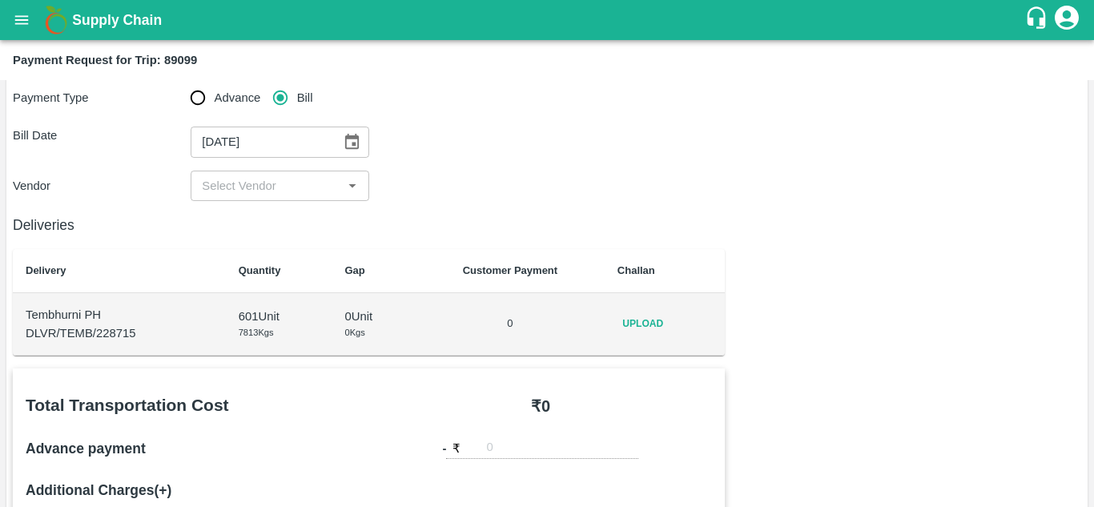
scroll to position [64, 0]
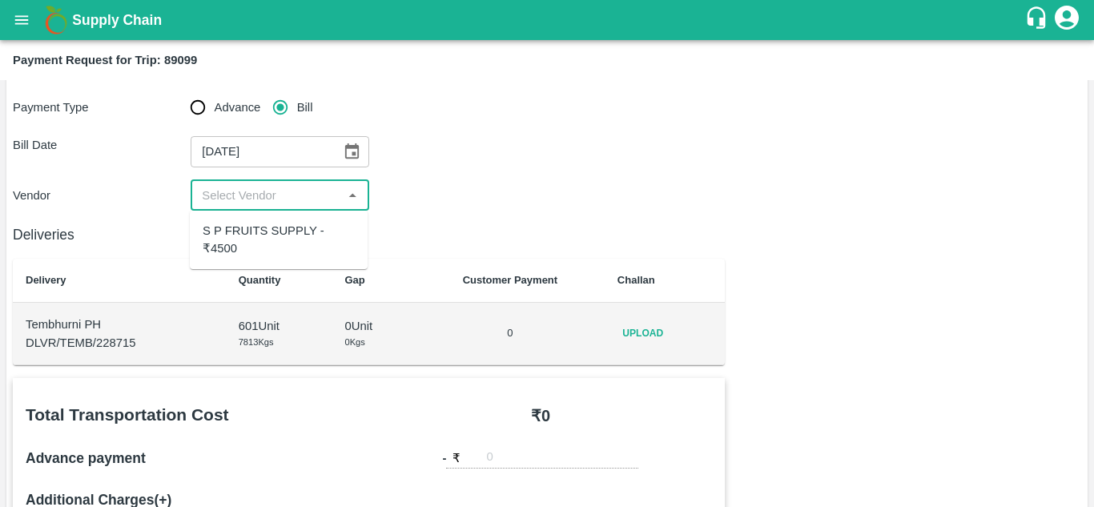
click at [292, 199] on input "input" at bounding box center [266, 195] width 142 height 21
click at [282, 223] on div "S P FRUITS SUPPLY - ₹4500" at bounding box center [279, 240] width 152 height 36
type input "S P FRUITS SUPPLY - ₹4500"
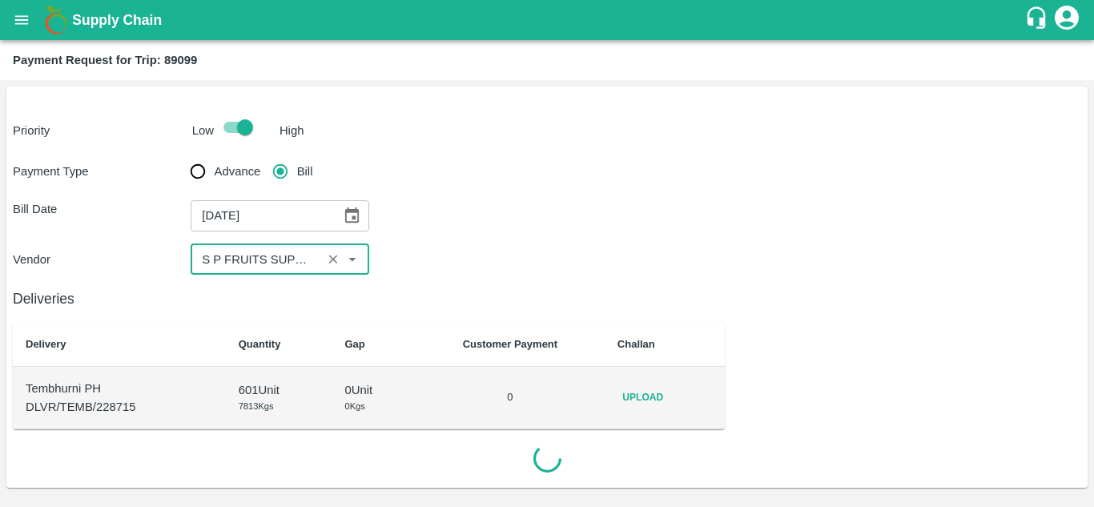
scroll to position [0, 0]
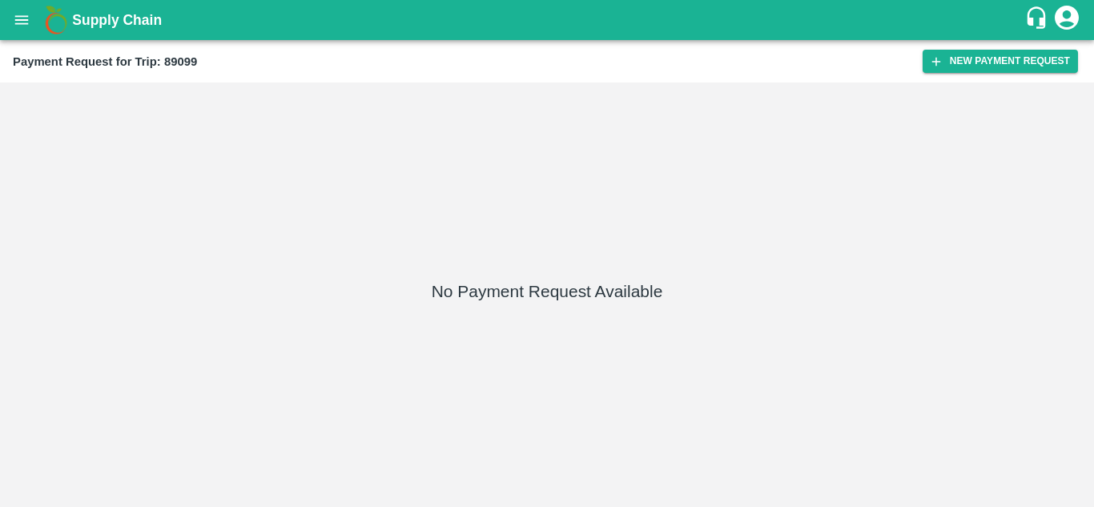
click at [1006, 49] on div "Payment Request for Trip: 89099 New Payment Request" at bounding box center [547, 61] width 1094 height 42
click at [968, 59] on button "New Payment Request" at bounding box center [999, 61] width 155 height 23
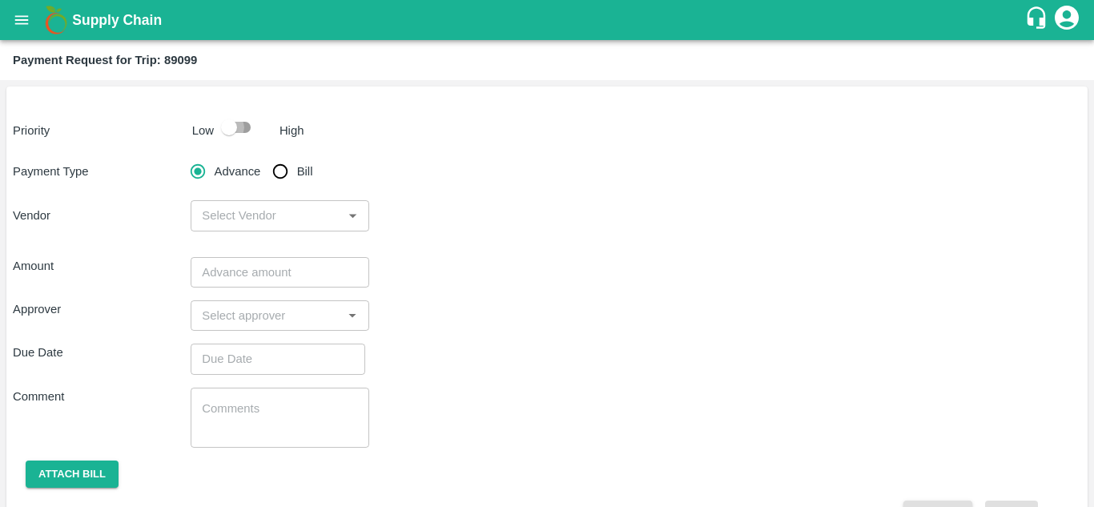
click at [251, 133] on input "checkbox" at bounding box center [228, 127] width 91 height 30
checkbox input "true"
click at [274, 158] on input "Bill" at bounding box center [280, 171] width 32 height 32
radio input "true"
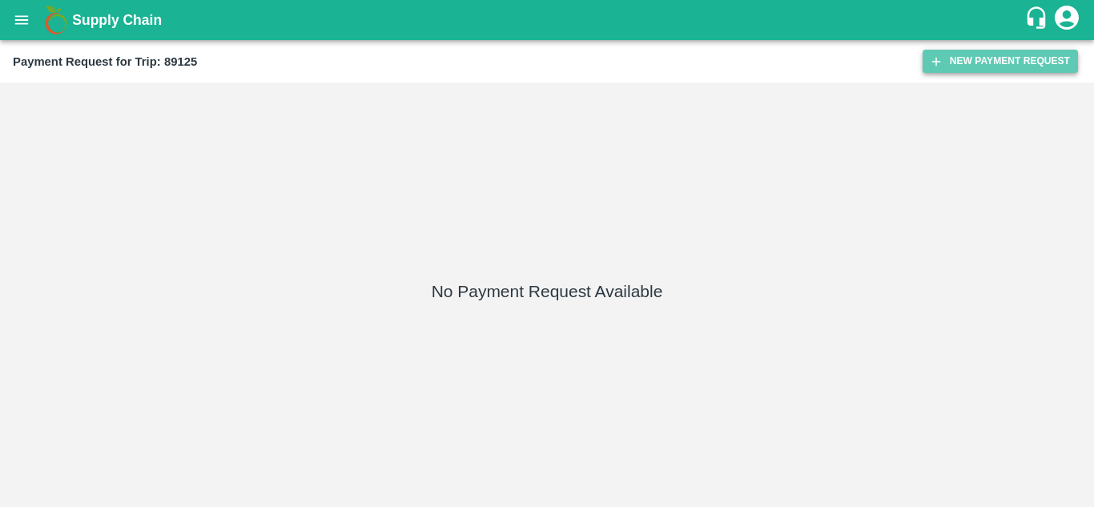
click at [1027, 60] on button "New Payment Request" at bounding box center [999, 61] width 155 height 23
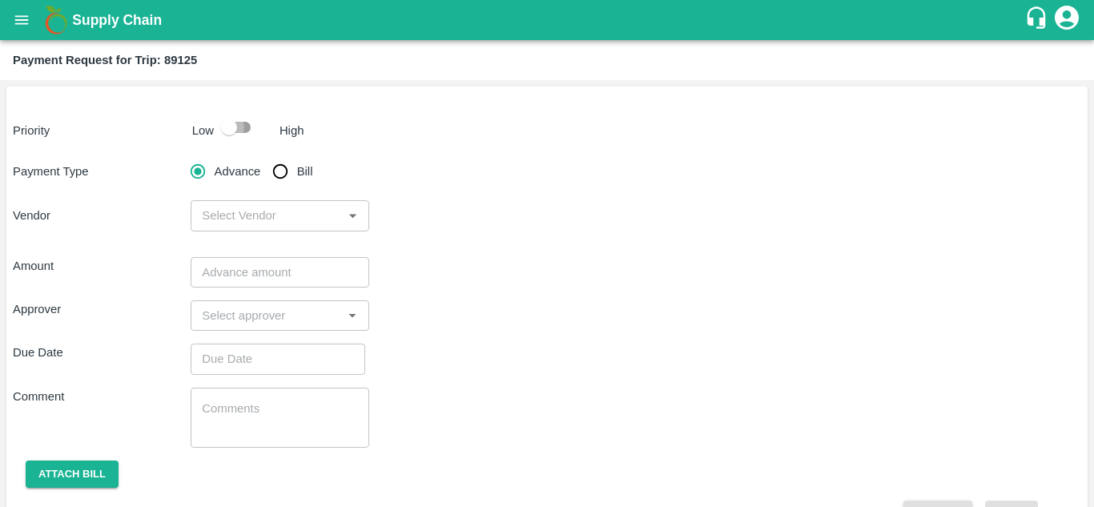
click at [240, 124] on input "checkbox" at bounding box center [228, 127] width 91 height 30
checkbox input "true"
click at [283, 170] on input "Bill" at bounding box center [280, 171] width 32 height 32
radio input "true"
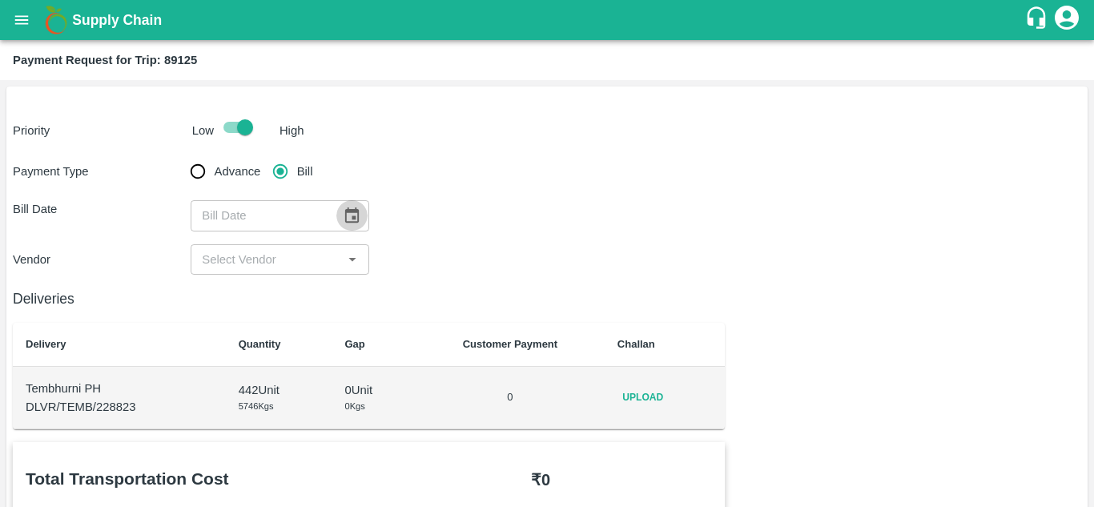
click at [348, 215] on icon "Choose date" at bounding box center [352, 216] width 18 height 18
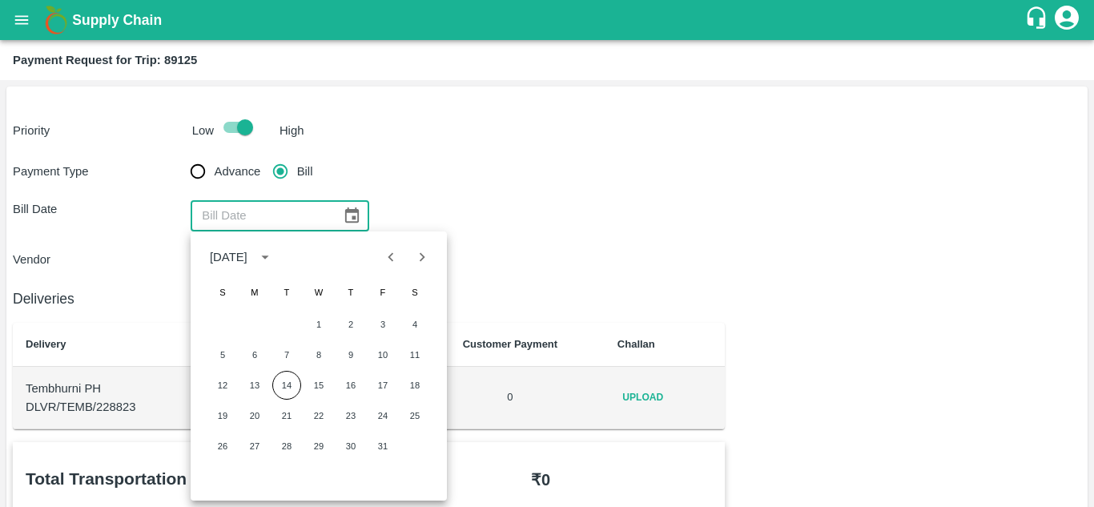
click at [356, 214] on icon "Choose date" at bounding box center [352, 216] width 18 height 18
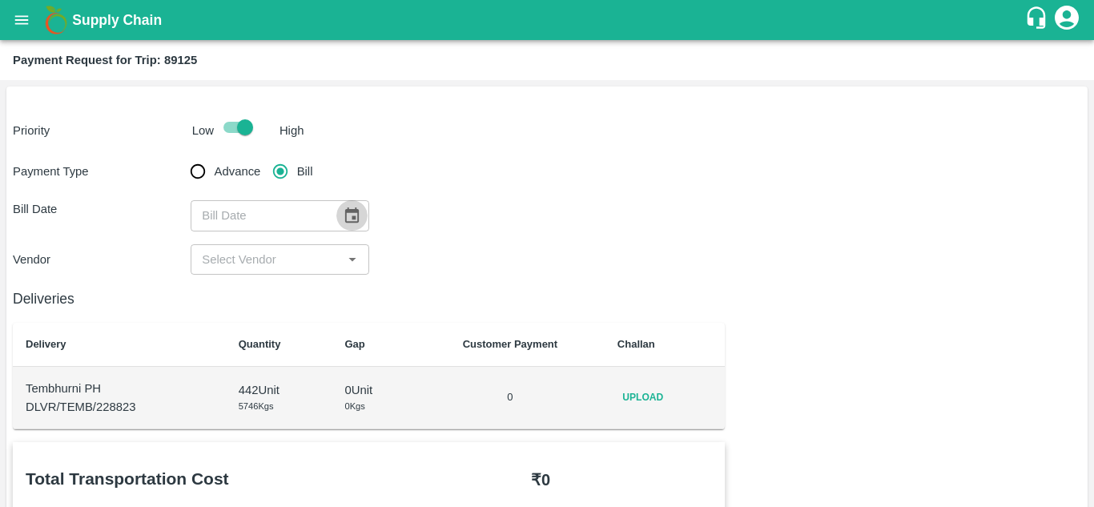
click at [356, 214] on icon "Choose date" at bounding box center [352, 216] width 18 height 18
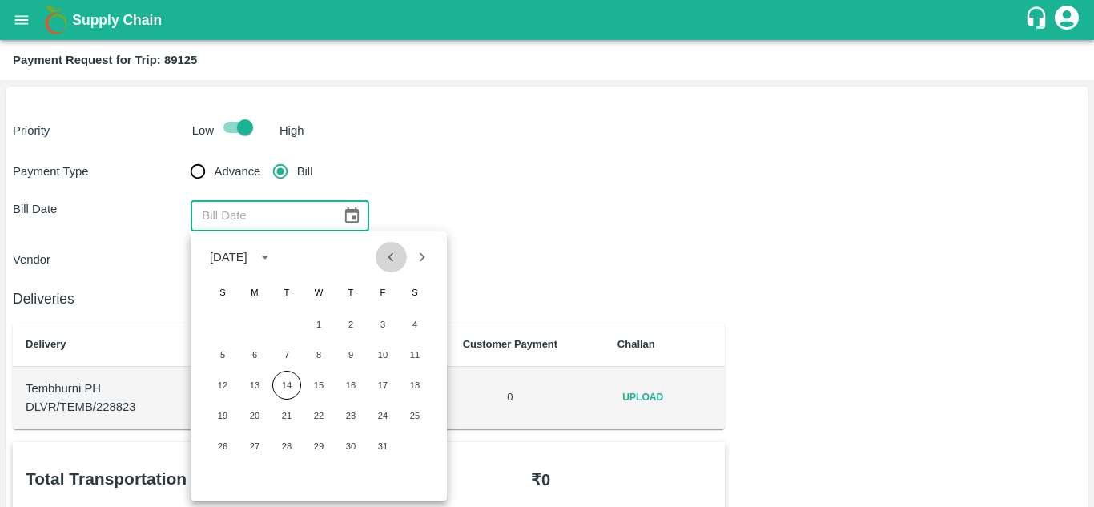
click at [392, 258] on icon "Previous month" at bounding box center [391, 257] width 18 height 18
click at [251, 444] on button "29" at bounding box center [254, 446] width 29 height 29
type input "29/09/2025"
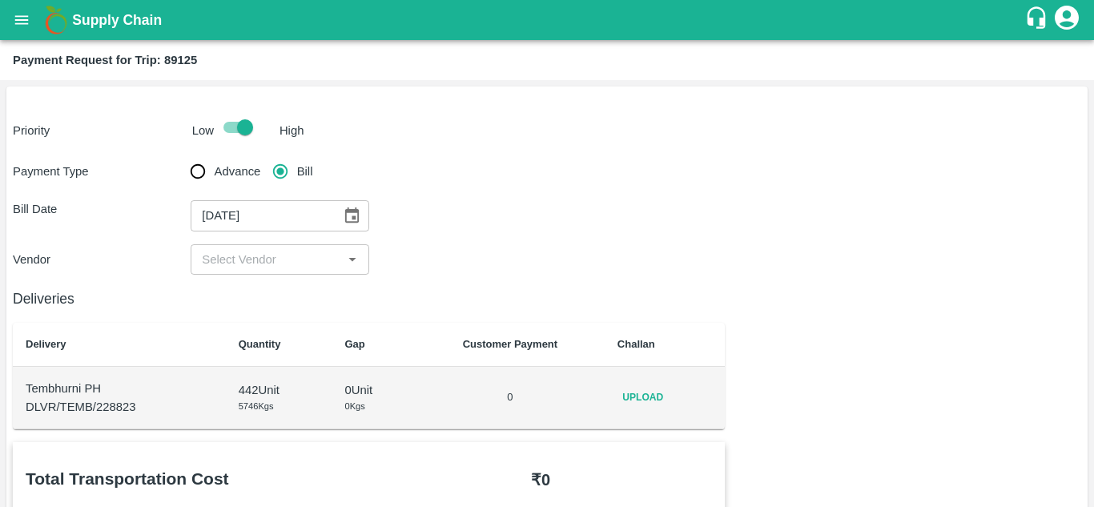
click at [278, 251] on input "input" at bounding box center [266, 259] width 142 height 21
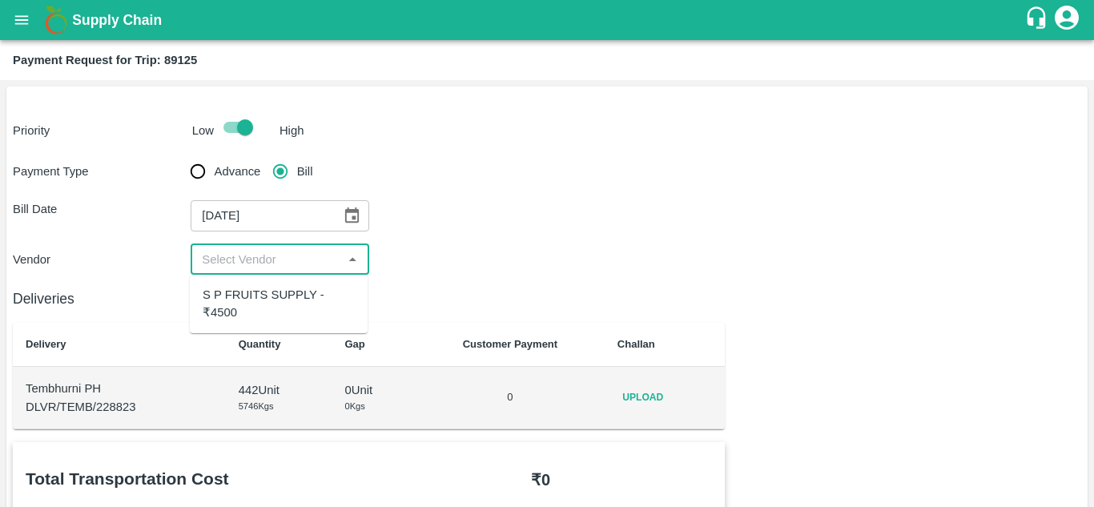
click at [263, 302] on div "S P FRUITS SUPPLY - ₹4500" at bounding box center [279, 304] width 152 height 36
type input "S P FRUITS SUPPLY - ₹4500"
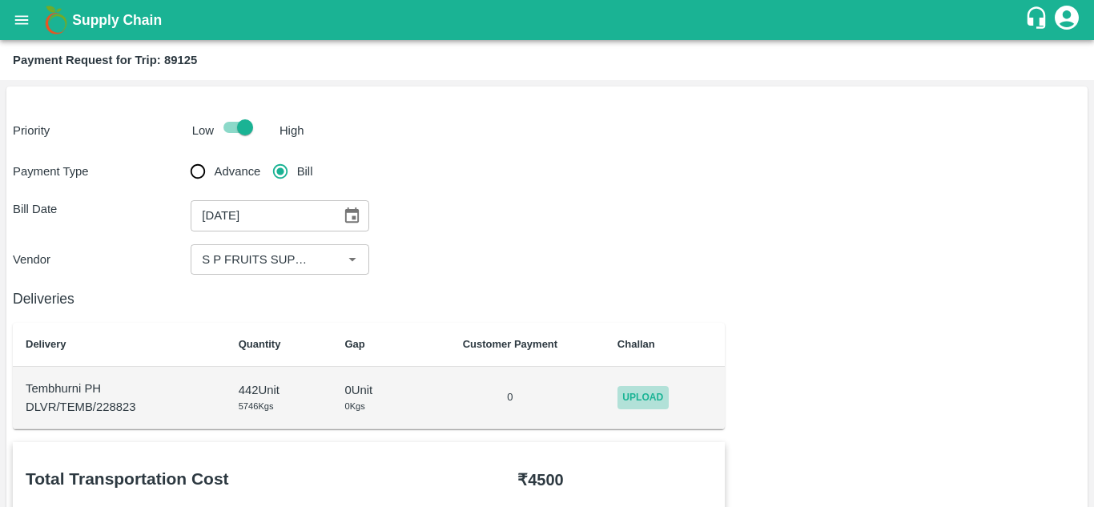
click at [662, 396] on span "Upload" at bounding box center [642, 397] width 51 height 23
click at [0, 0] on input "Upload" at bounding box center [0, 0] width 0 height 0
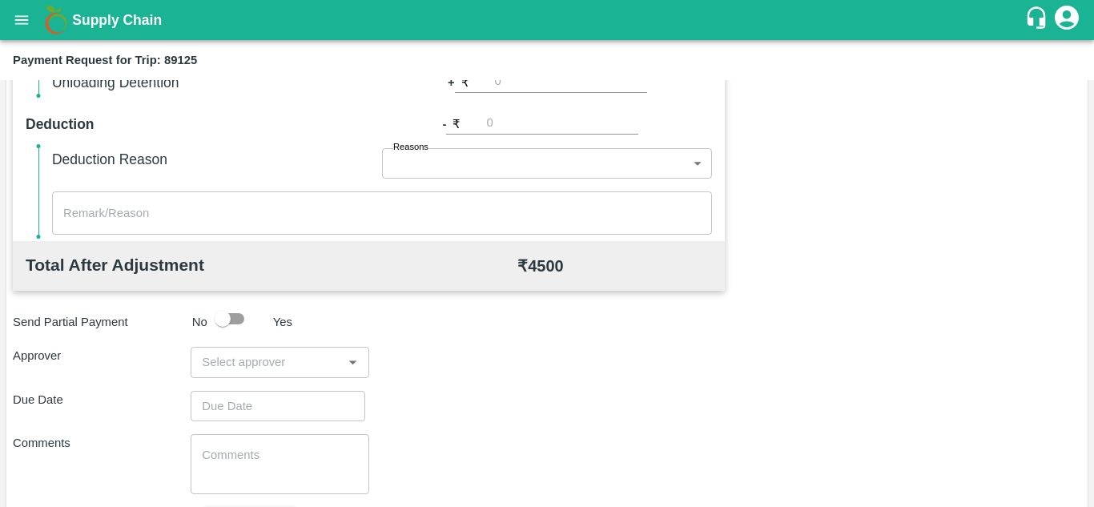
scroll to position [729, 0]
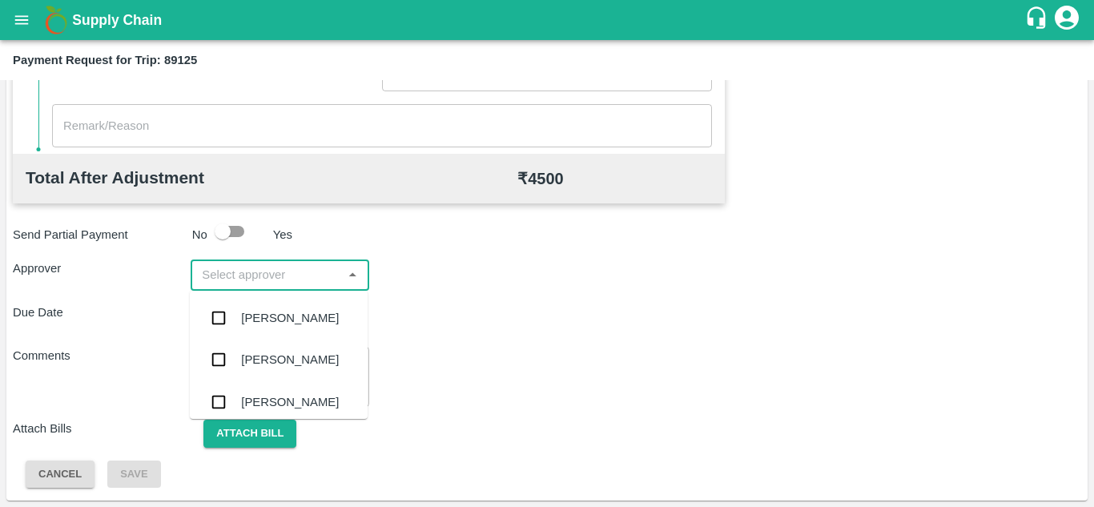
click at [223, 277] on input "input" at bounding box center [266, 274] width 142 height 21
type input "PRASA"
click at [283, 317] on div "[PERSON_NAME]" at bounding box center [290, 318] width 98 height 18
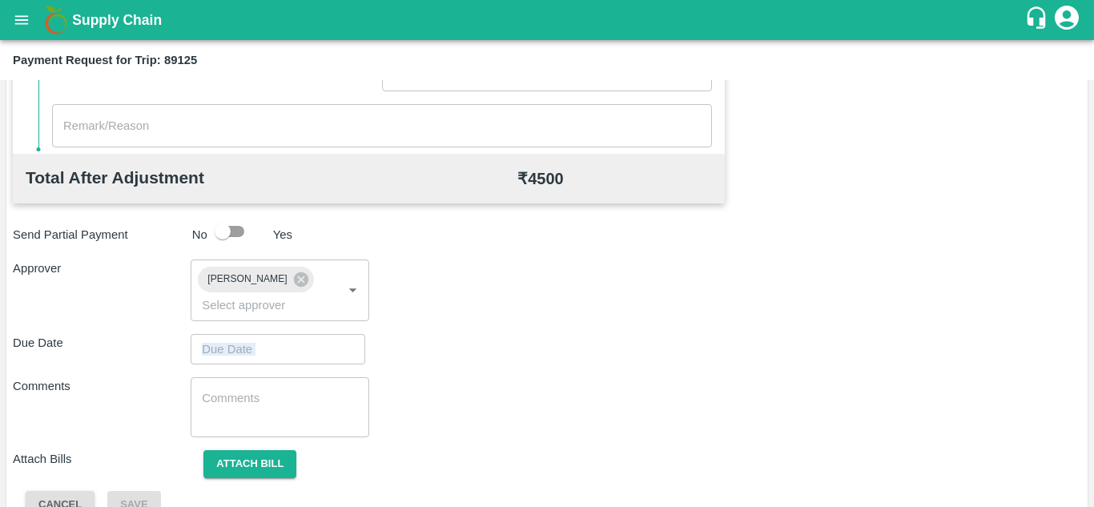
drag, startPoint x: 221, startPoint y: 367, endPoint x: 243, endPoint y: 344, distance: 32.3
click at [243, 344] on div "Total Transportation Cost ₹ 4500 Advance payment - ₹ Additional Charges(+) Inam…" at bounding box center [547, 116] width 1068 height 806
type input "DD/MM/YYYY hh:mm aa"
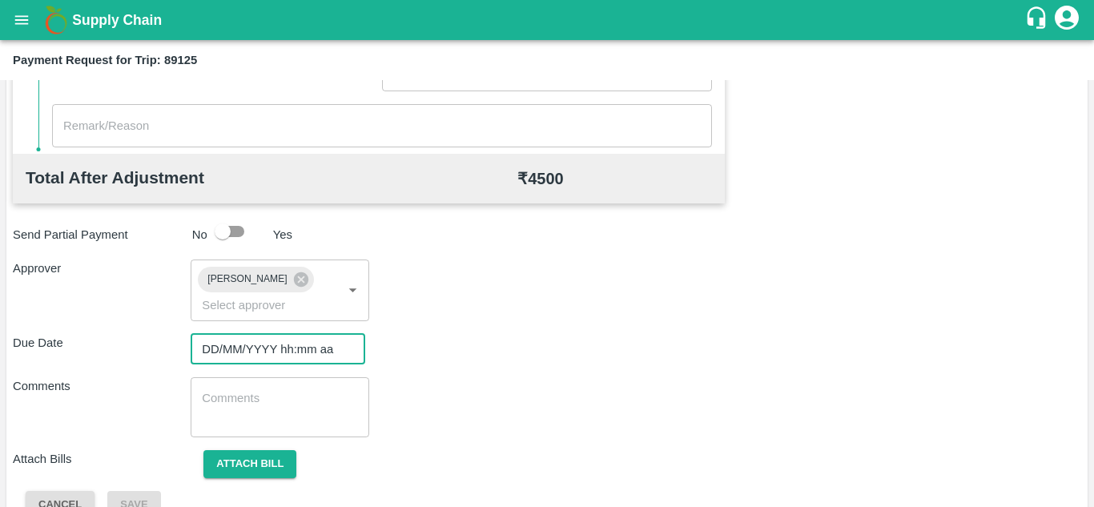
click at [243, 344] on input "DD/MM/YYYY hh:mm aa" at bounding box center [272, 349] width 163 height 30
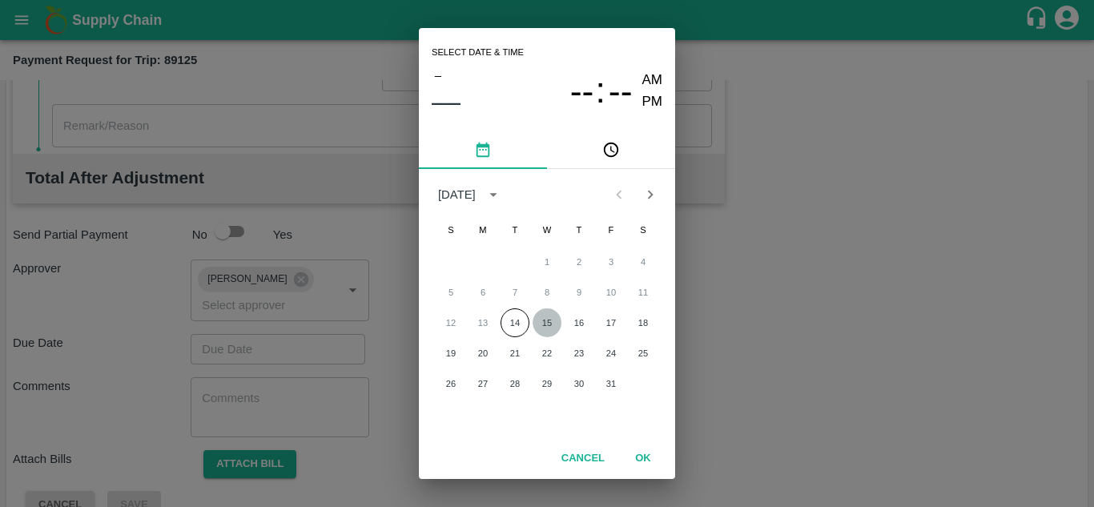
click at [547, 321] on button "15" at bounding box center [546, 322] width 29 height 29
type input "[DATE] 12:00 AM"
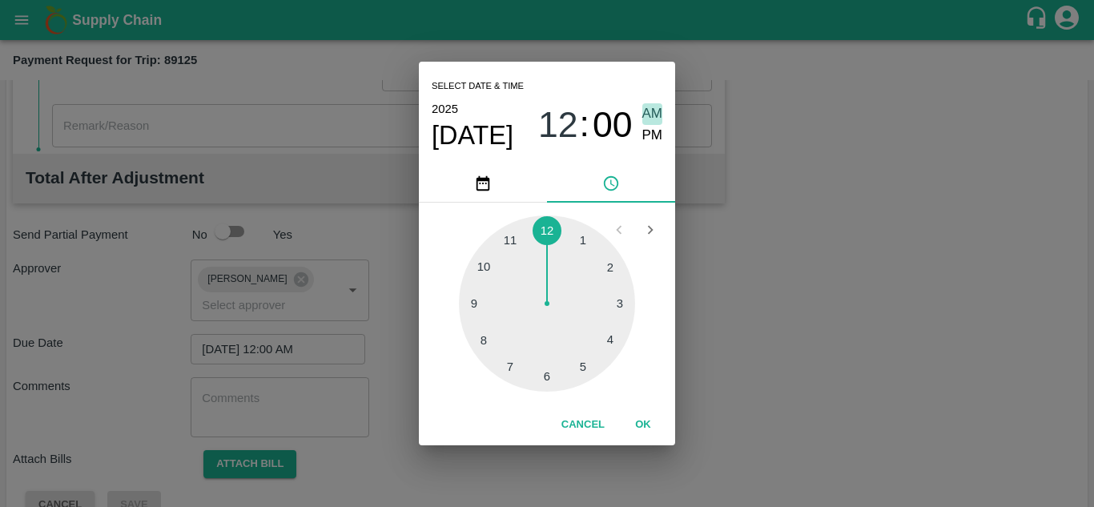
click at [652, 106] on span "AM" at bounding box center [652, 114] width 21 height 22
click at [645, 418] on button "OK" at bounding box center [642, 425] width 51 height 28
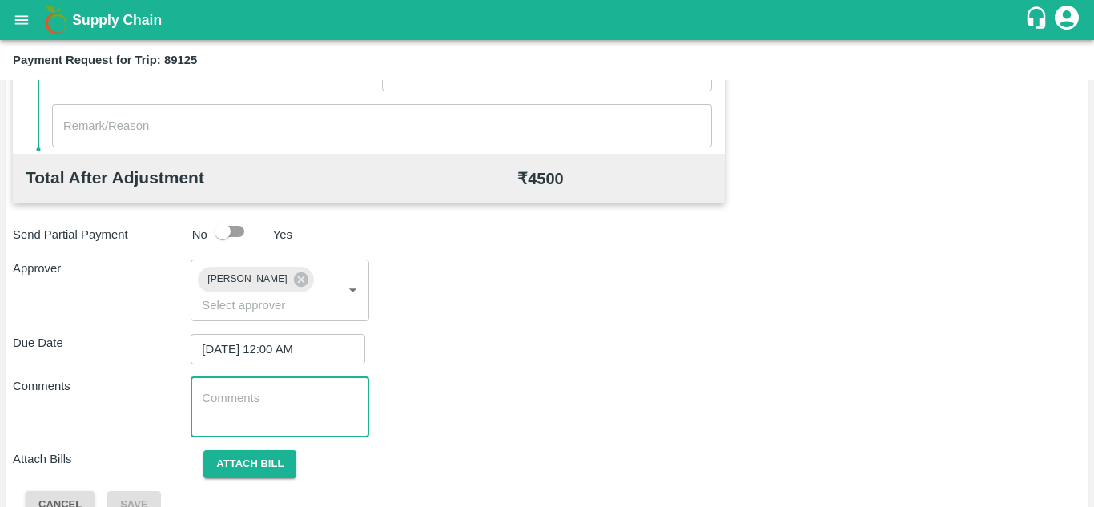
click at [274, 408] on textarea at bounding box center [279, 407] width 155 height 34
paste textarea "TW-115"
click at [291, 400] on textarea "TW-115" at bounding box center [279, 407] width 155 height 34
type textarea "T"
type textarea "t"
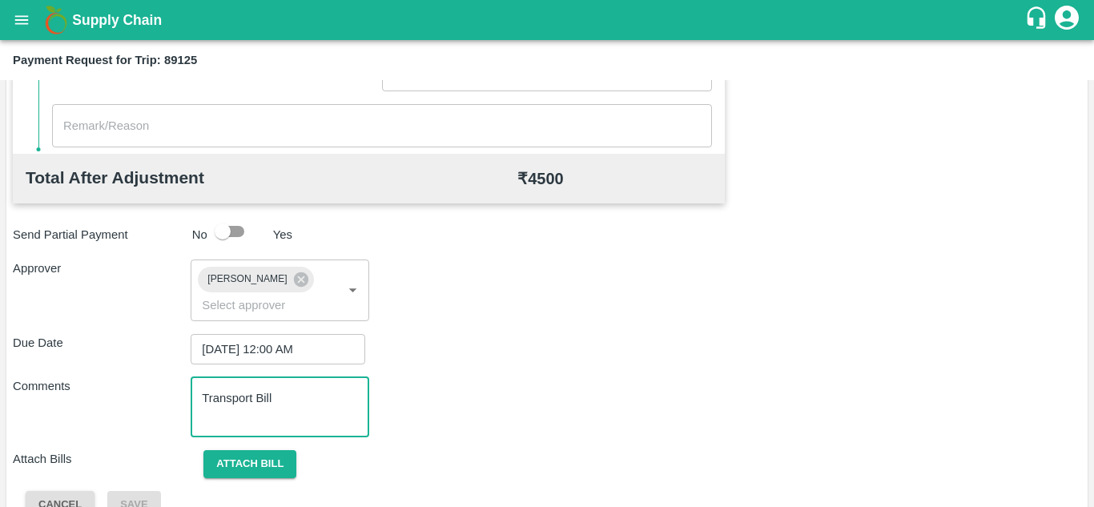
type textarea "Transport Bill"
click at [604, 343] on div "Due Date 15/10/2025 12:00 AM ​" at bounding box center [547, 349] width 1068 height 30
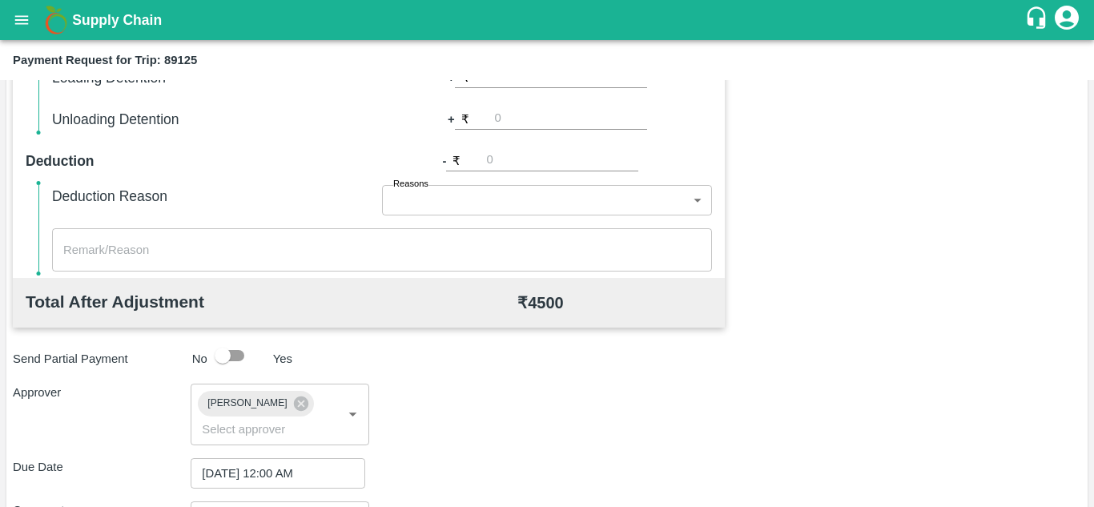
scroll to position [759, 0]
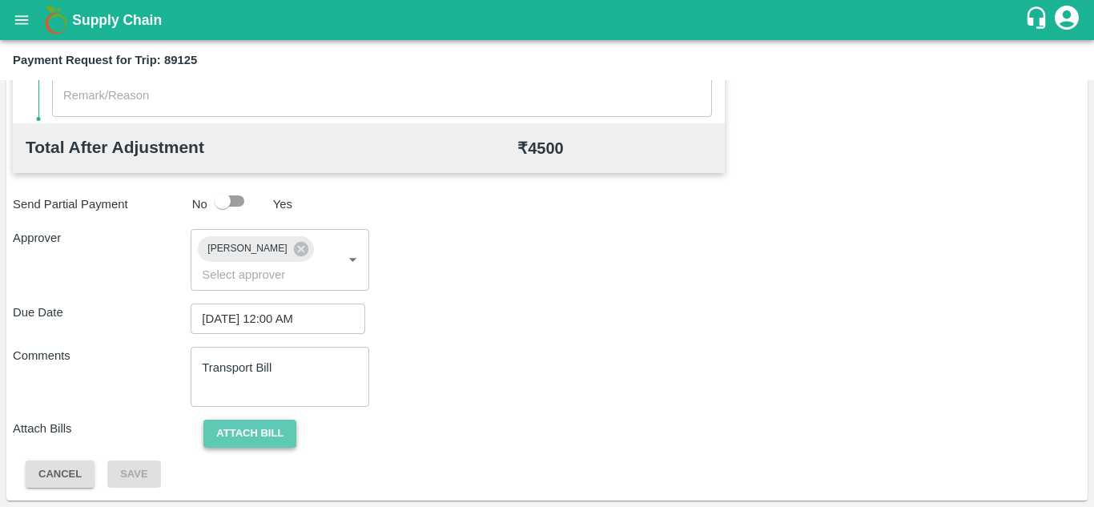
click at [245, 436] on button "Attach bill" at bounding box center [249, 434] width 93 height 28
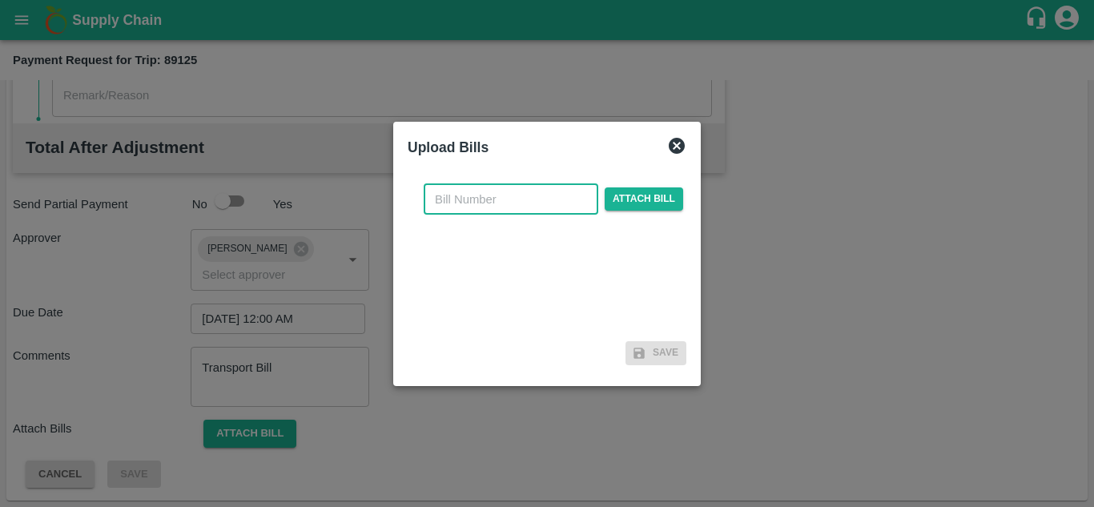
click at [468, 189] on input "text" at bounding box center [511, 199] width 175 height 30
type input "543"
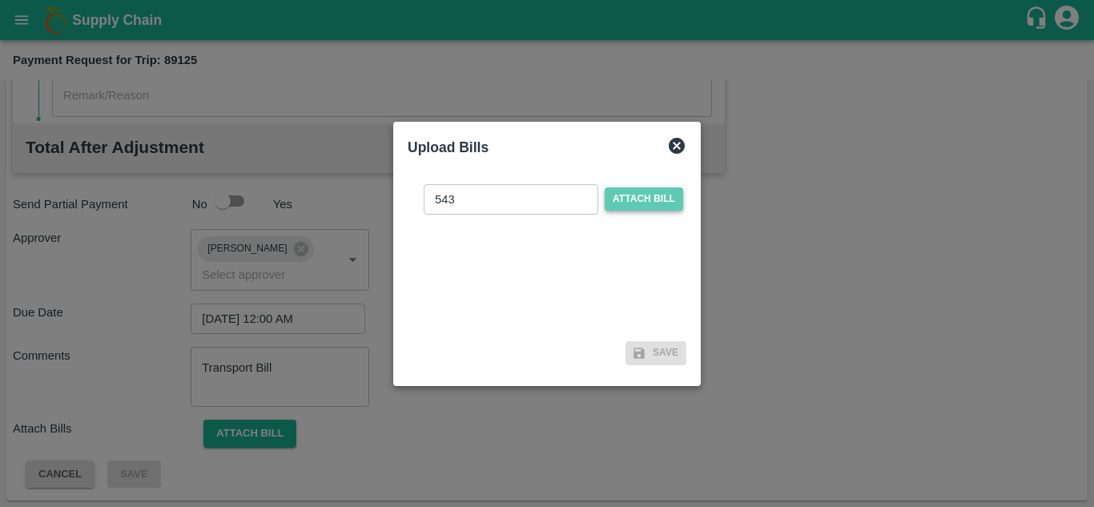
click at [629, 198] on span "Attach bill" at bounding box center [644, 198] width 78 height 23
click at [0, 0] on input "Attach bill" at bounding box center [0, 0] width 0 height 0
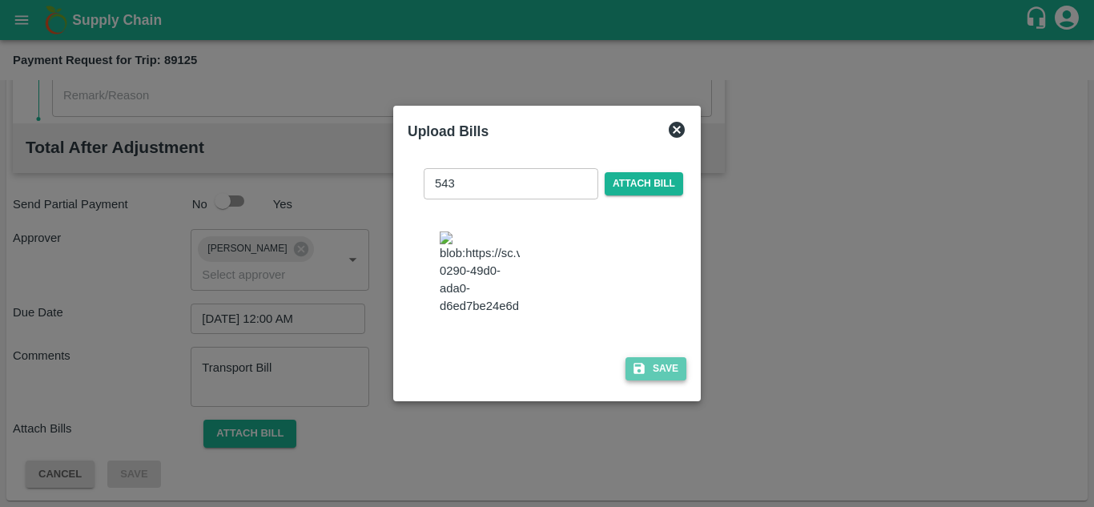
click at [651, 367] on button "Save" at bounding box center [655, 368] width 61 height 23
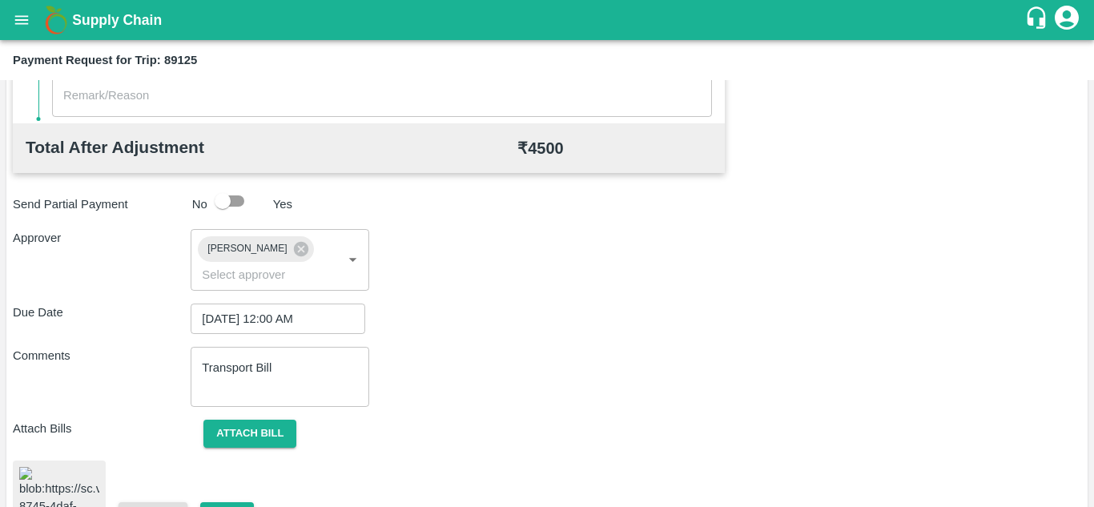
scroll to position [858, 0]
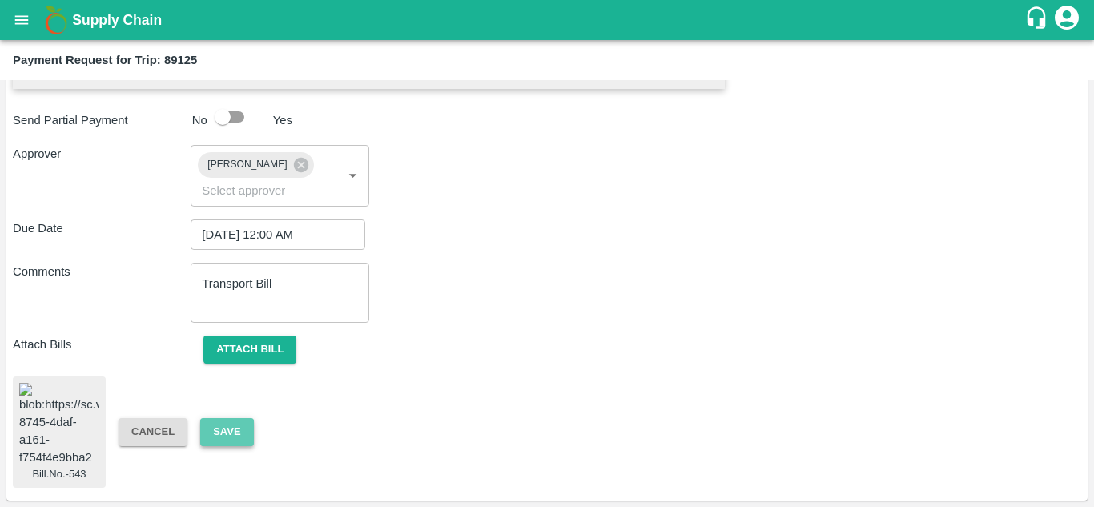
click at [247, 423] on button "Save" at bounding box center [226, 432] width 53 height 28
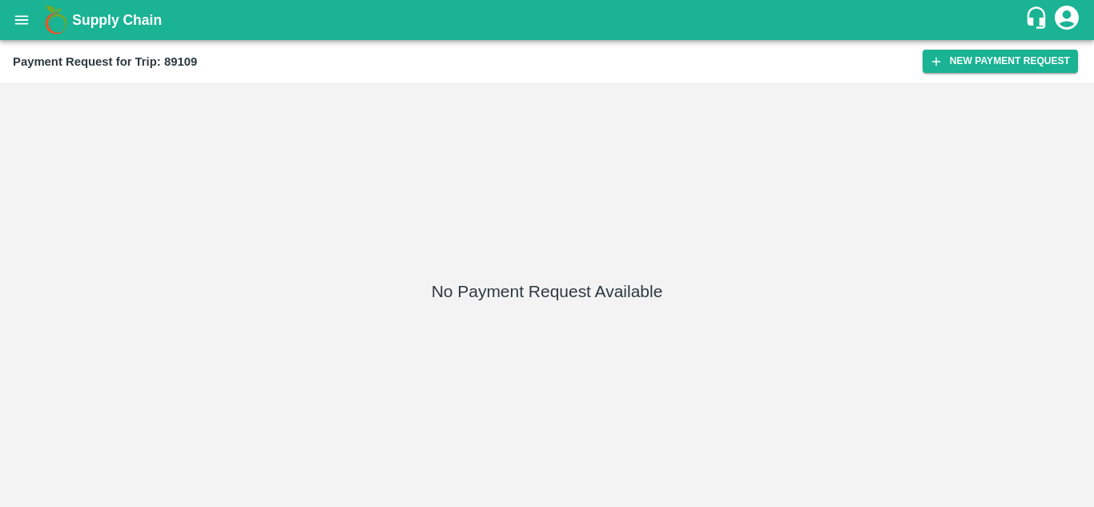
click at [995, 74] on div "Payment Request for Trip: 89109 New Payment Request" at bounding box center [547, 61] width 1094 height 42
click at [987, 67] on button "New Payment Request" at bounding box center [999, 61] width 155 height 23
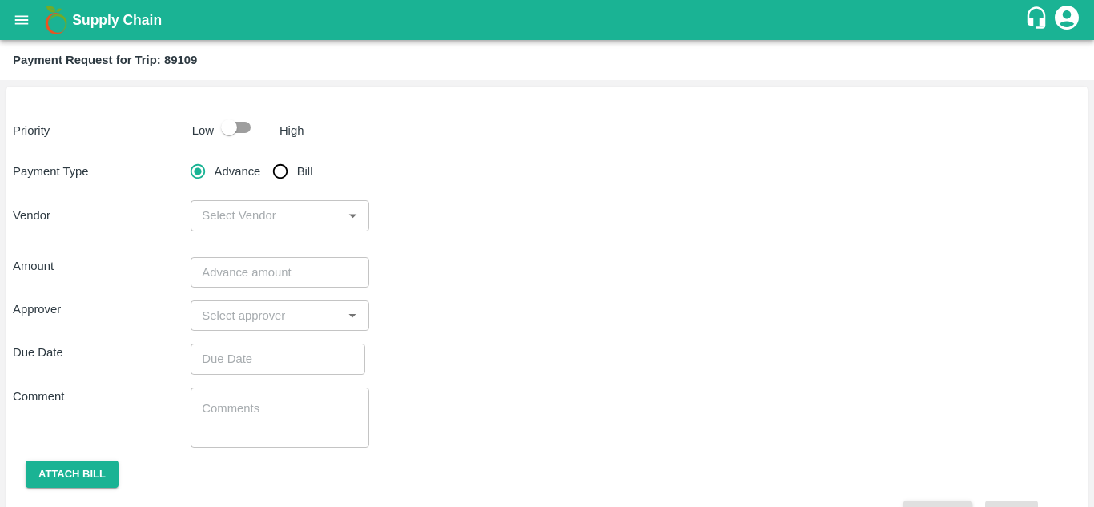
click at [243, 126] on input "checkbox" at bounding box center [228, 127] width 91 height 30
checkbox input "true"
click at [279, 175] on input "Bill" at bounding box center [280, 171] width 32 height 32
radio input "true"
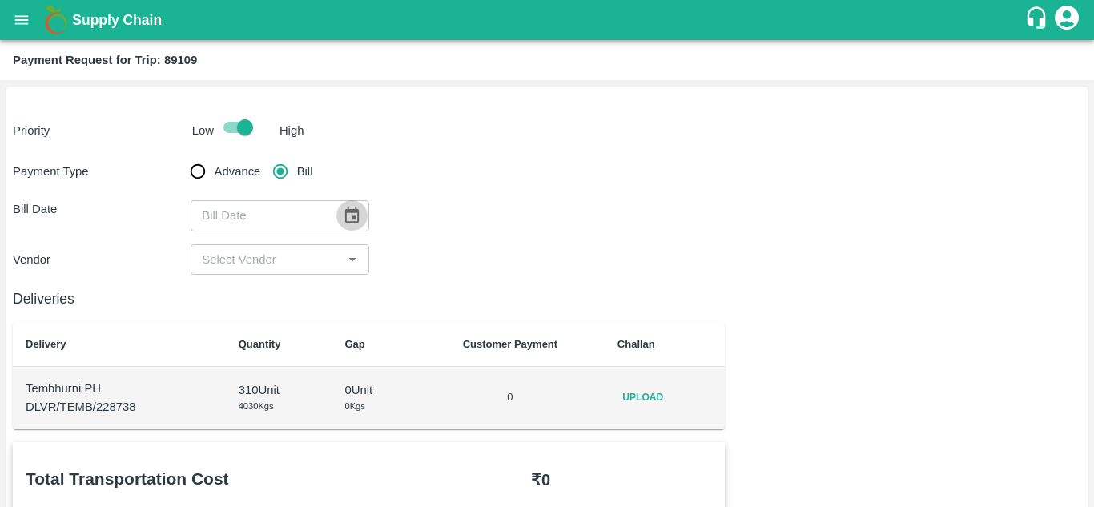
click at [353, 207] on icon "Choose date" at bounding box center [352, 216] width 18 height 18
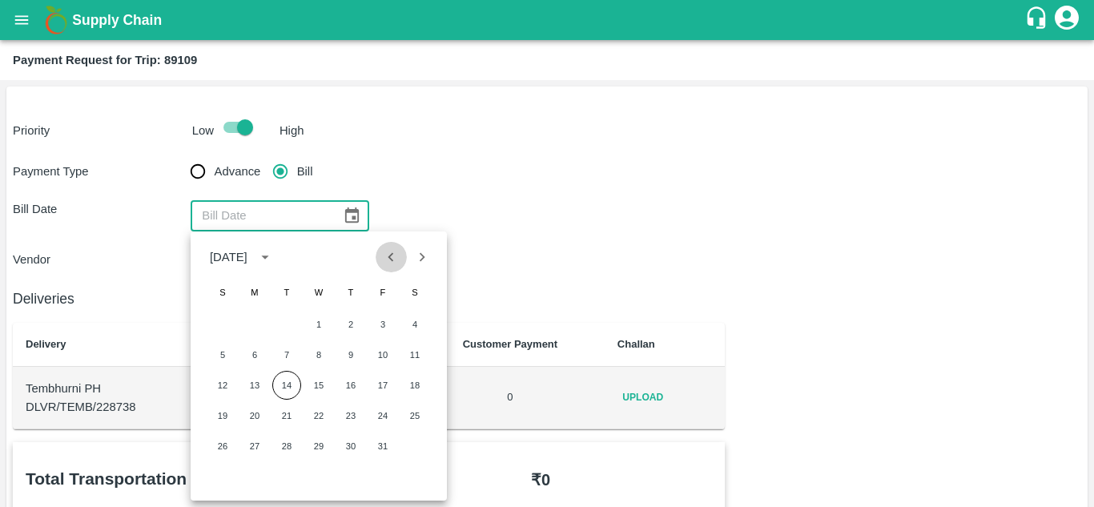
click at [386, 251] on icon "Previous month" at bounding box center [391, 257] width 18 height 18
click at [382, 410] on button "26" at bounding box center [382, 415] width 29 height 29
type input "26/09/2025"
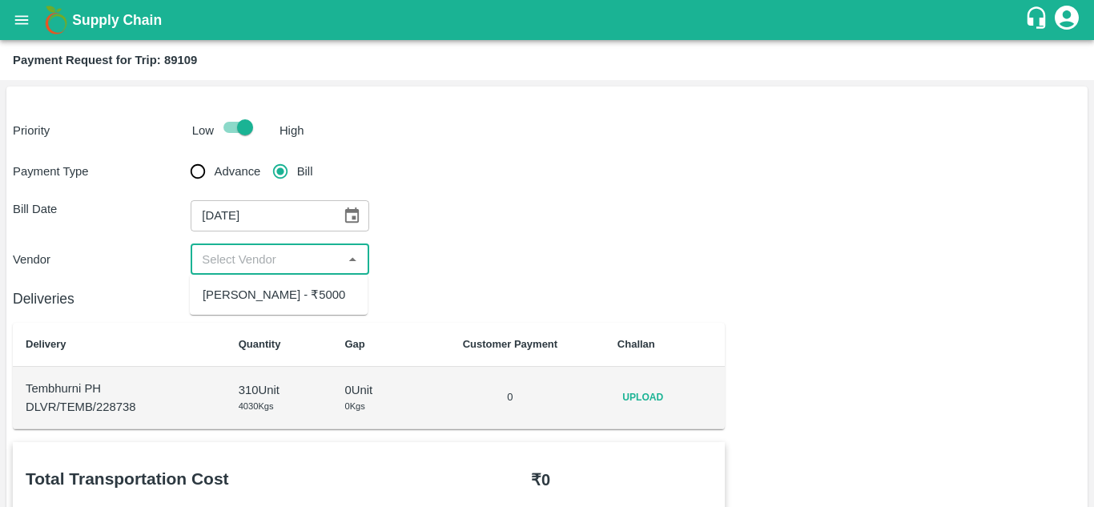
click at [283, 255] on input "input" at bounding box center [266, 259] width 142 height 21
click at [271, 291] on div "Ajinkya Haridas Takik - ₹5000" at bounding box center [274, 295] width 143 height 18
type input "Ajinkya Haridas Takik - ₹5000"
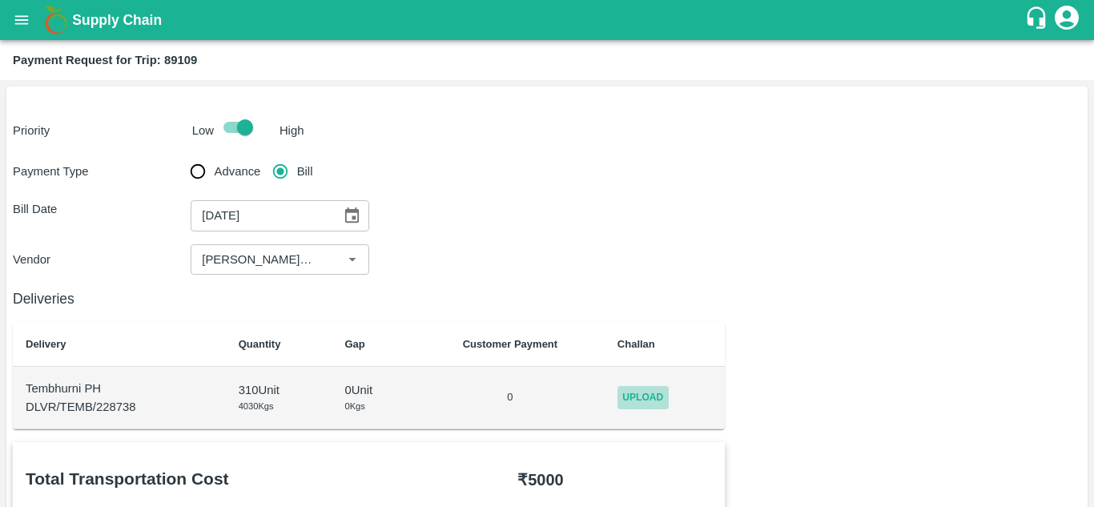
click at [649, 401] on span "Upload" at bounding box center [642, 397] width 51 height 23
click at [0, 0] on input "Upload" at bounding box center [0, 0] width 0 height 0
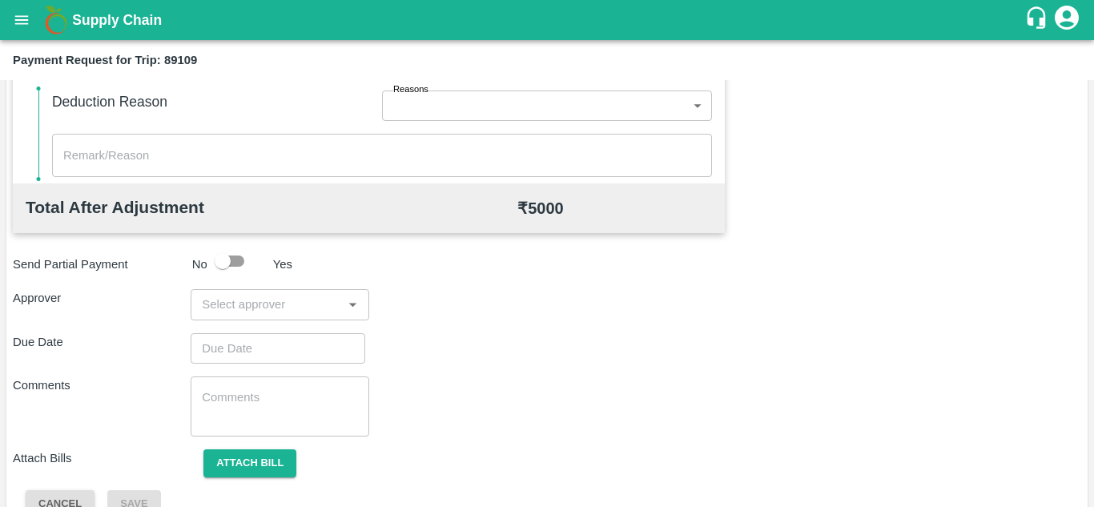
scroll to position [729, 0]
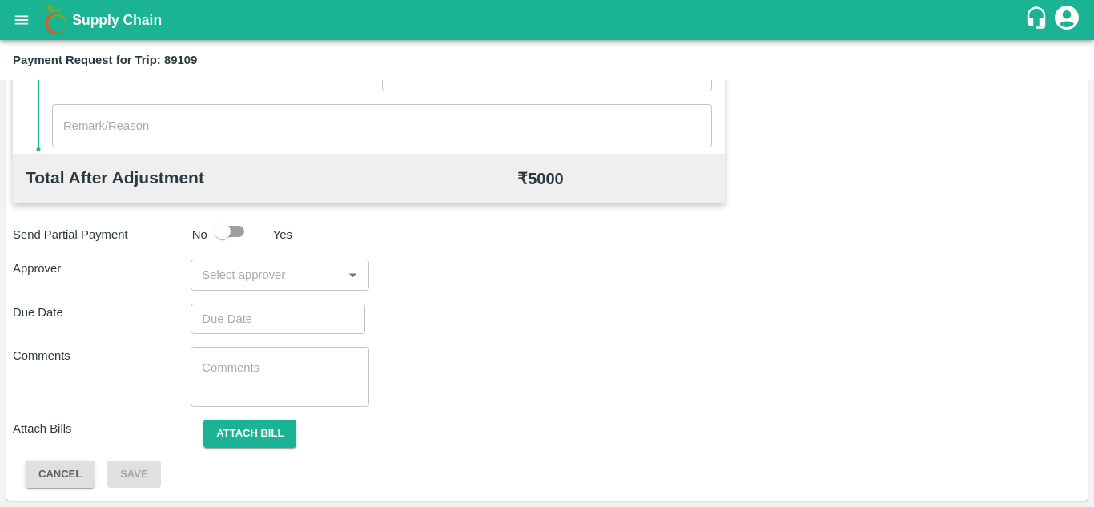
click at [237, 287] on div "​" at bounding box center [280, 274] width 178 height 30
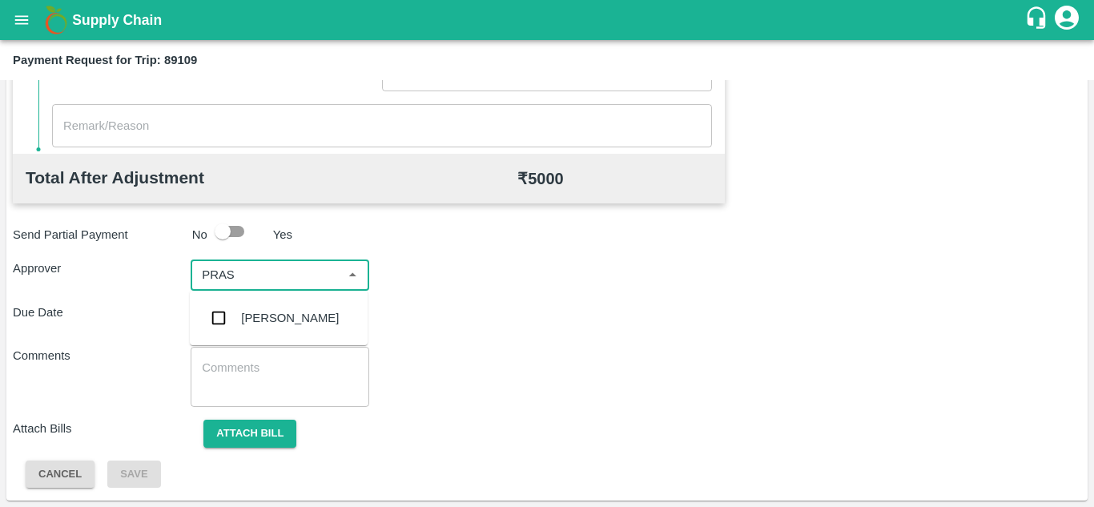
type input "PRASA"
click at [259, 313] on div "[PERSON_NAME]" at bounding box center [290, 318] width 98 height 18
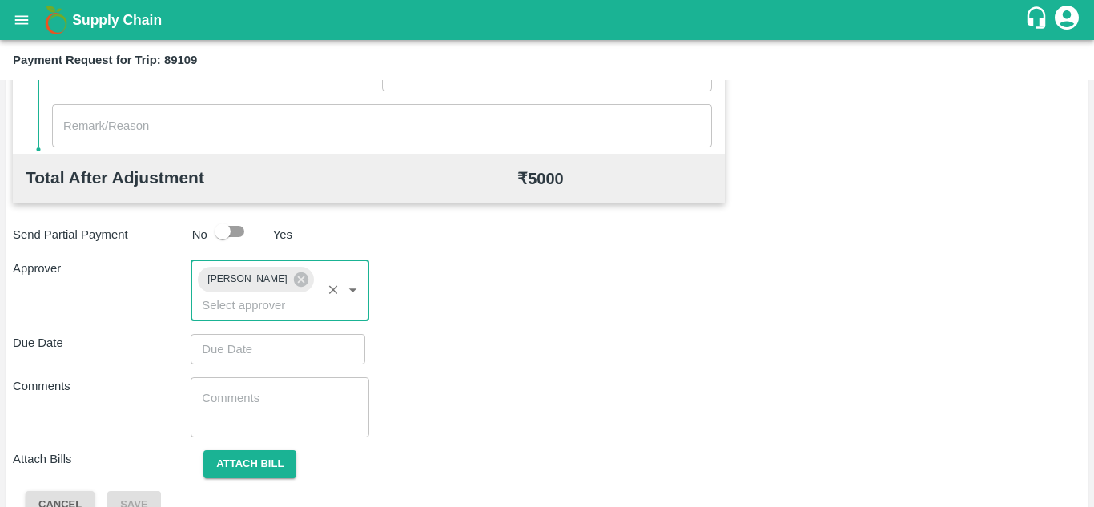
type input "DD/MM/YYYY hh:mm aa"
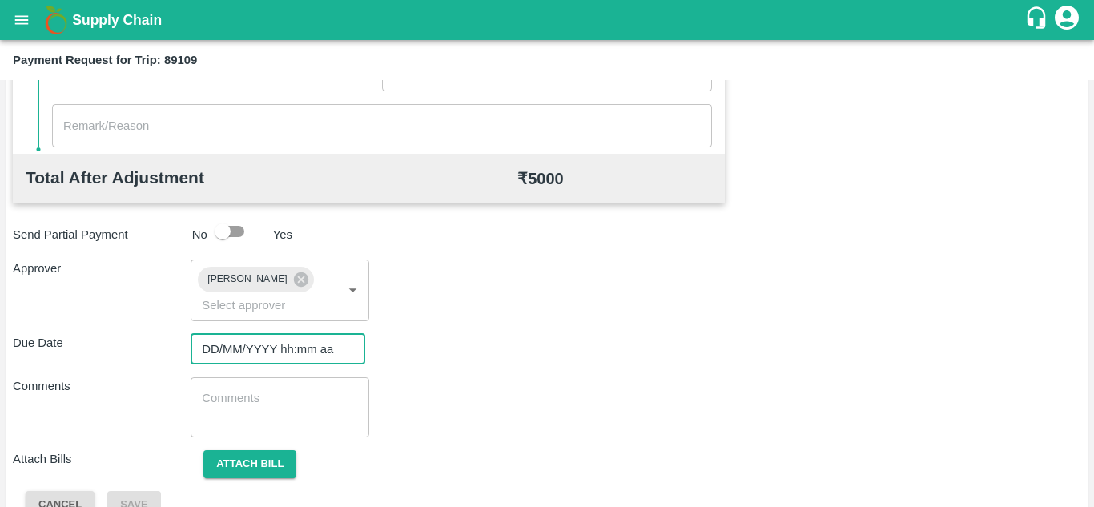
click at [229, 345] on input "DD/MM/YYYY hh:mm aa" at bounding box center [272, 349] width 163 height 30
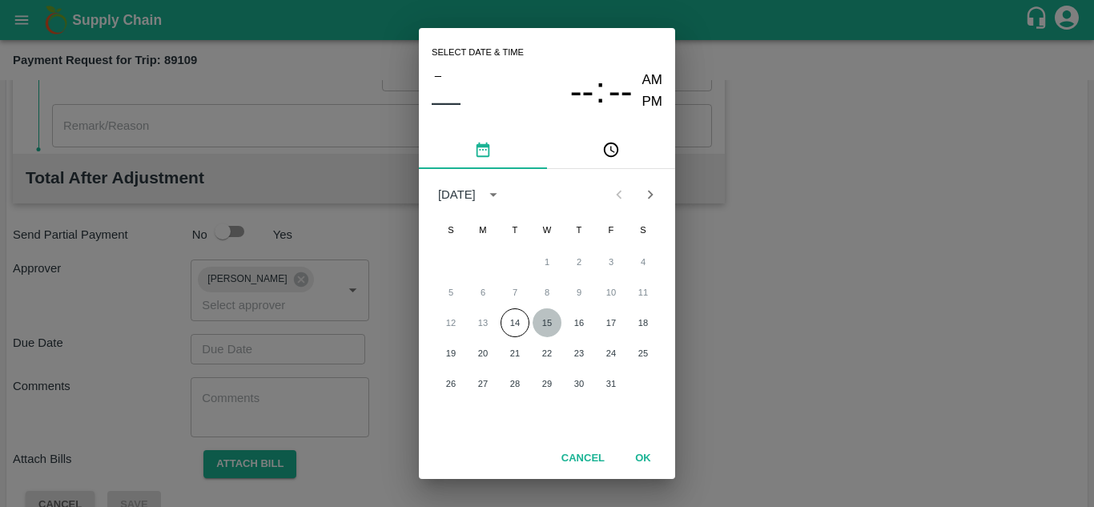
click at [542, 317] on button "15" at bounding box center [546, 322] width 29 height 29
type input "[DATE] 12:00 AM"
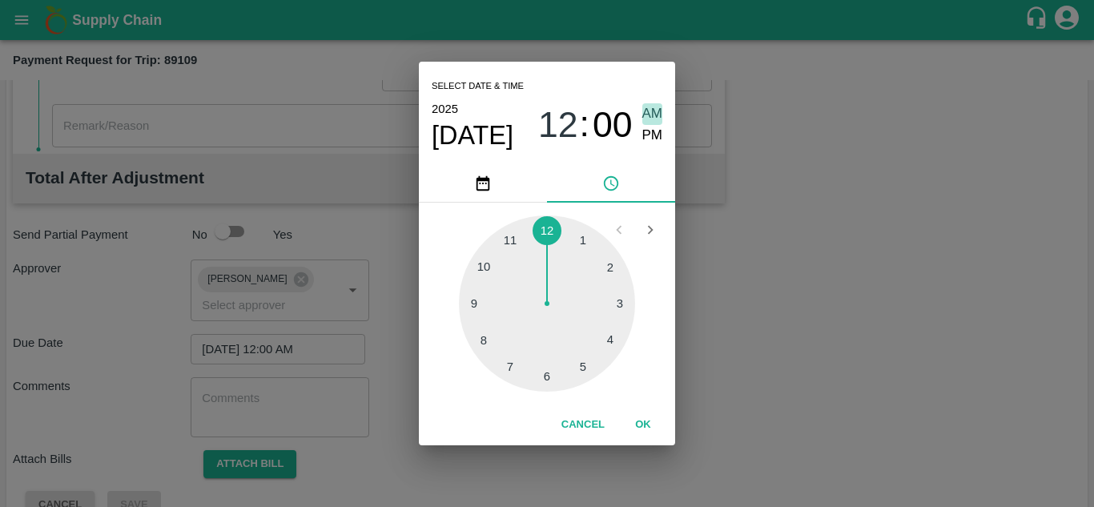
click at [652, 111] on span "AM" at bounding box center [652, 114] width 21 height 22
click at [645, 419] on button "OK" at bounding box center [642, 425] width 51 height 28
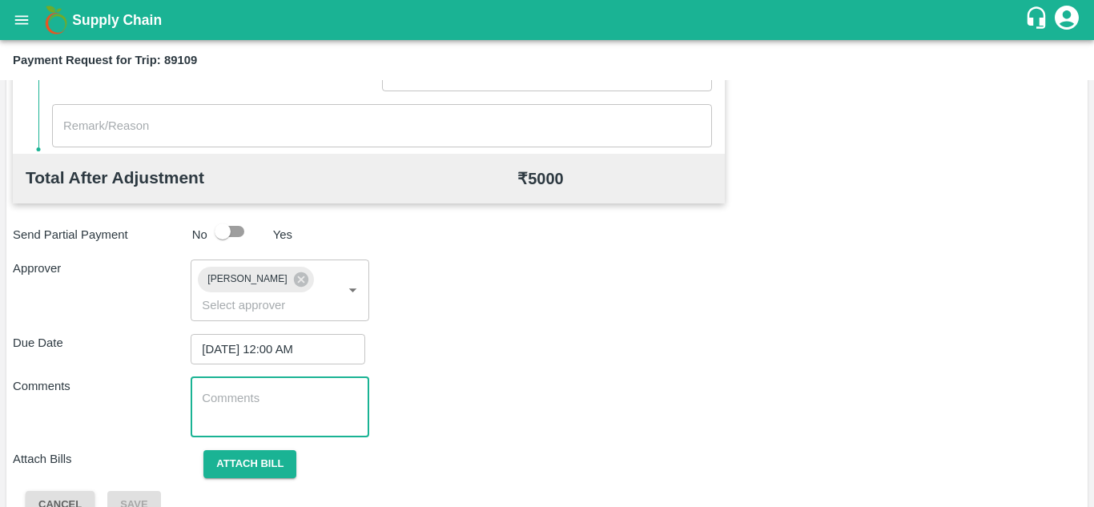
click at [261, 397] on textarea at bounding box center [279, 407] width 155 height 34
paste textarea "Transport Bill"
type textarea "Transport Bill"
click at [478, 362] on div "Due Date 15/10/2025 12:00 AM ​" at bounding box center [547, 349] width 1068 height 30
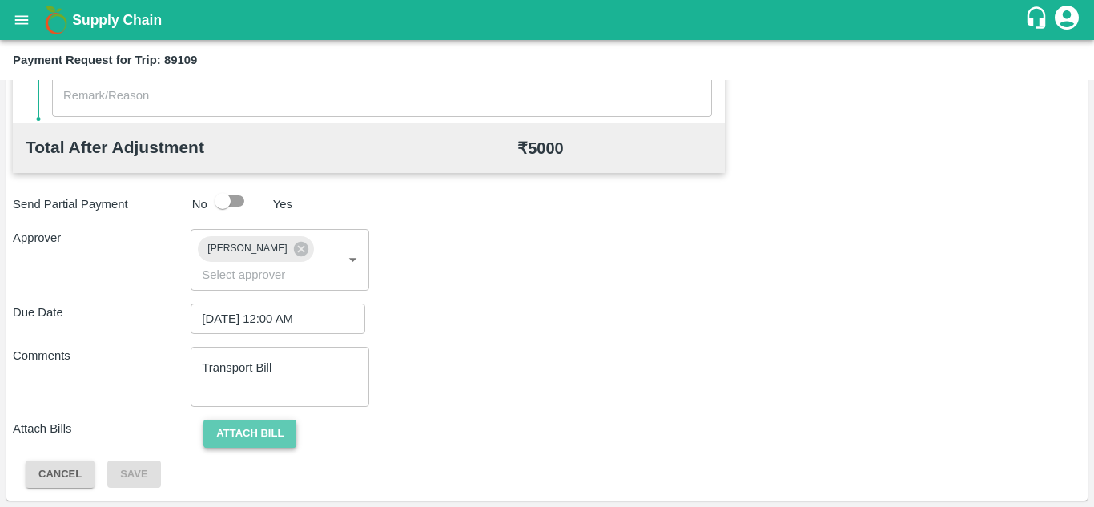
click at [251, 439] on button "Attach bill" at bounding box center [249, 434] width 93 height 28
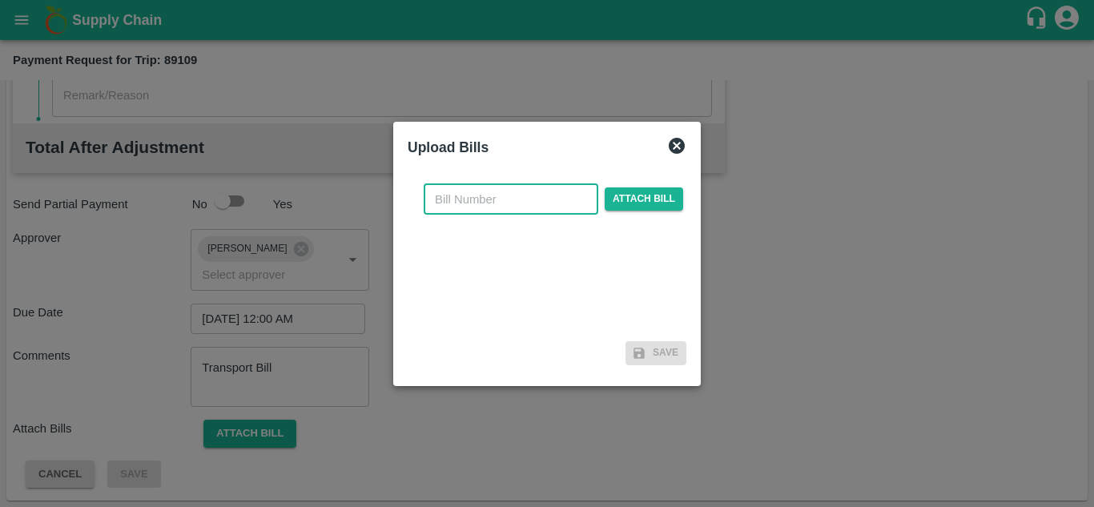
click at [474, 208] on input "text" at bounding box center [511, 199] width 175 height 30
type input "AT/CHIFU-0197"
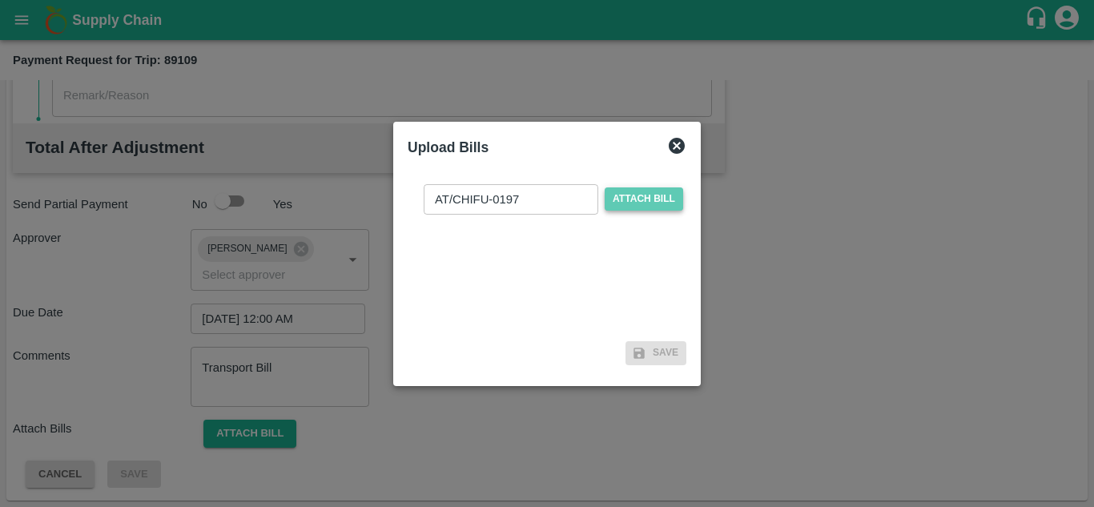
click at [649, 198] on span "Attach bill" at bounding box center [644, 198] width 78 height 23
click at [0, 0] on input "Attach bill" at bounding box center [0, 0] width 0 height 0
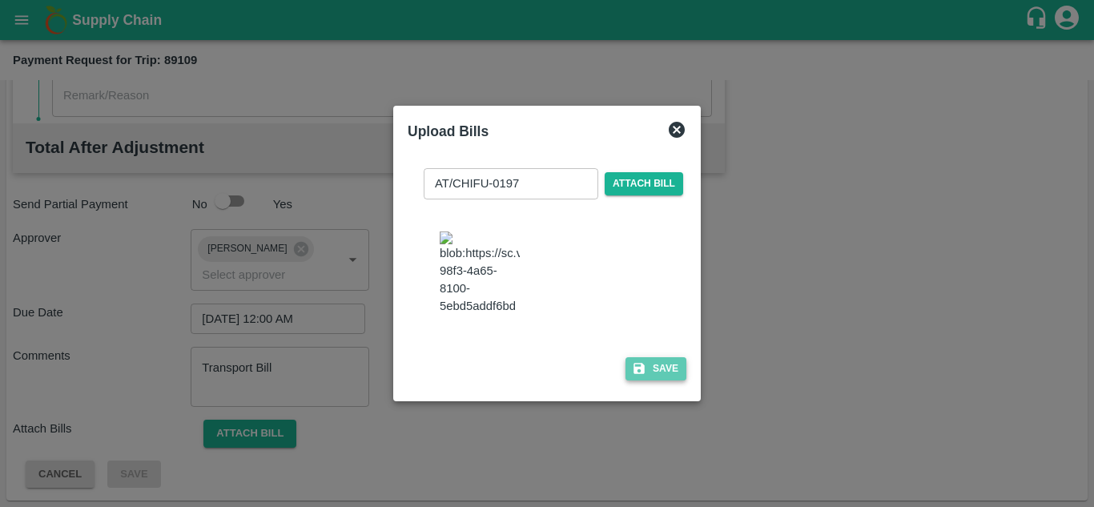
click at [664, 369] on button "Save" at bounding box center [655, 368] width 61 height 23
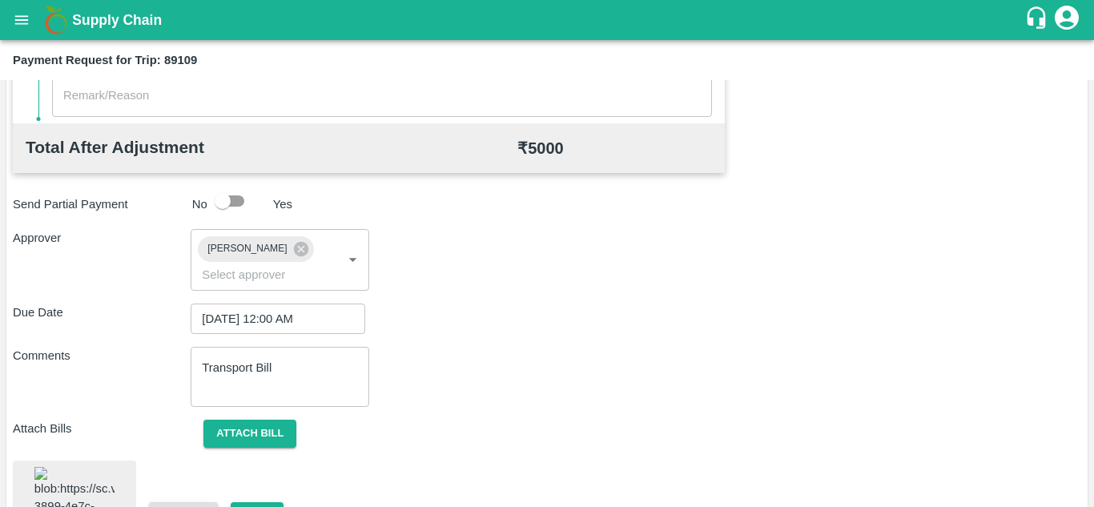
scroll to position [864, 0]
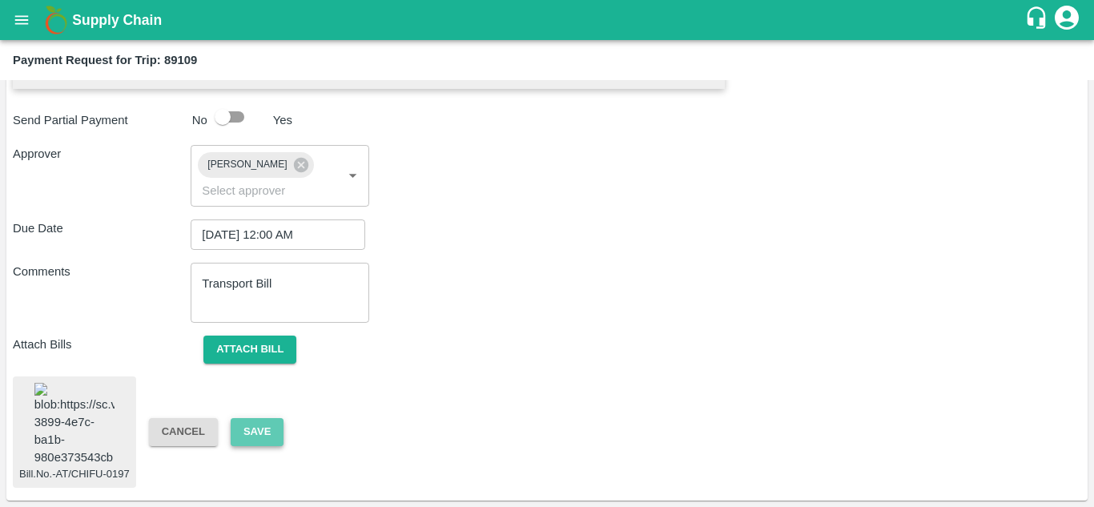
click at [247, 422] on button "Save" at bounding box center [257, 432] width 53 height 28
click at [243, 336] on button "Attach bill" at bounding box center [249, 350] width 93 height 28
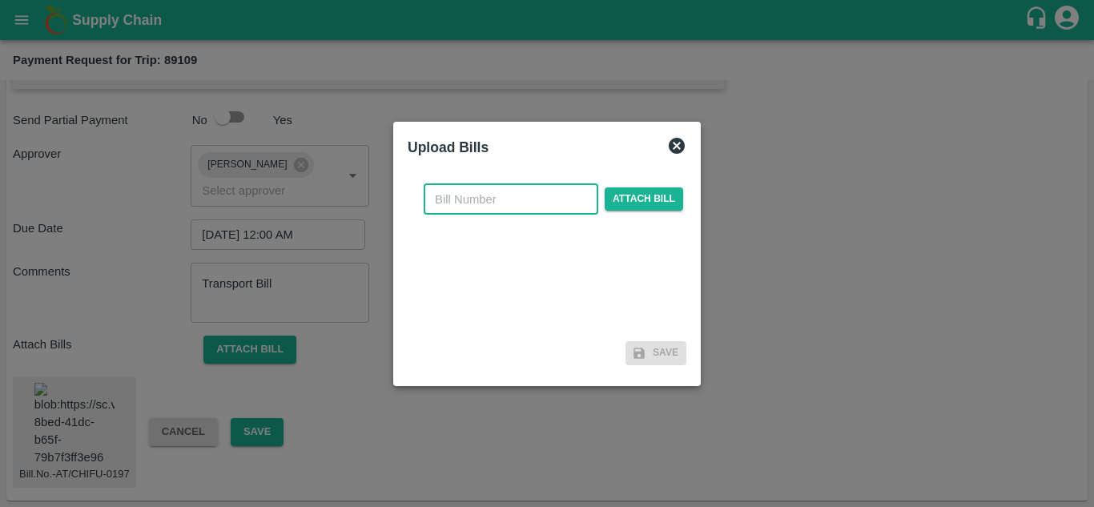
click at [441, 187] on input "text" at bounding box center [511, 199] width 175 height 30
type input "AT/T/CHIFU-0197"
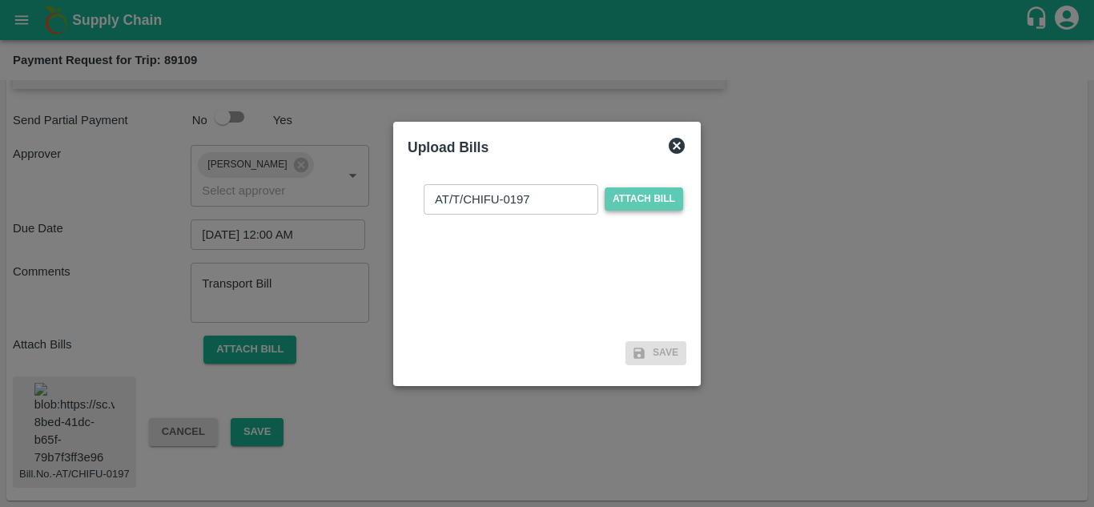
click at [658, 198] on span "Attach bill" at bounding box center [644, 198] width 78 height 23
click at [0, 0] on input "Attach bill" at bounding box center [0, 0] width 0 height 0
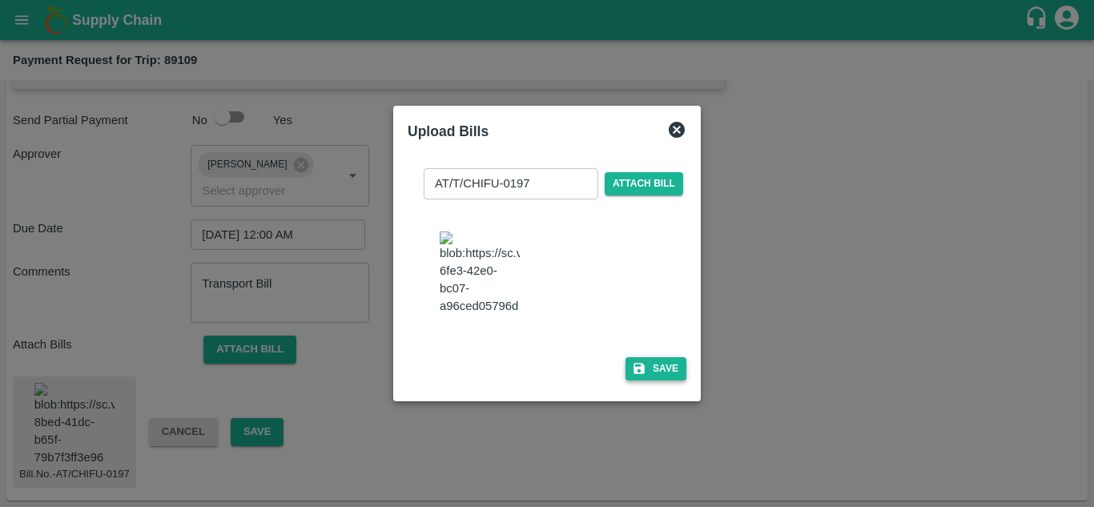
click at [671, 374] on button "Save" at bounding box center [655, 368] width 61 height 23
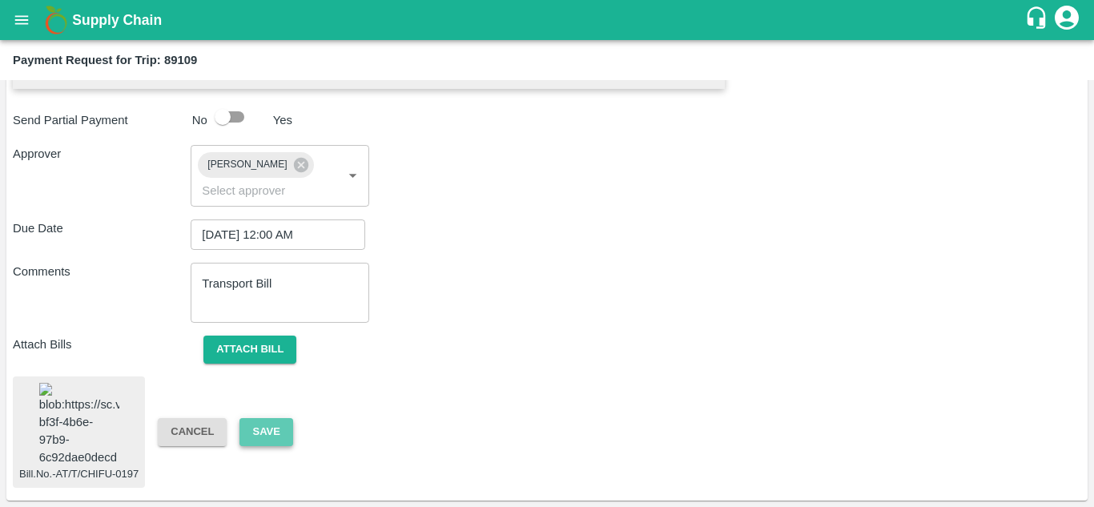
click at [269, 427] on button "Save" at bounding box center [265, 432] width 53 height 28
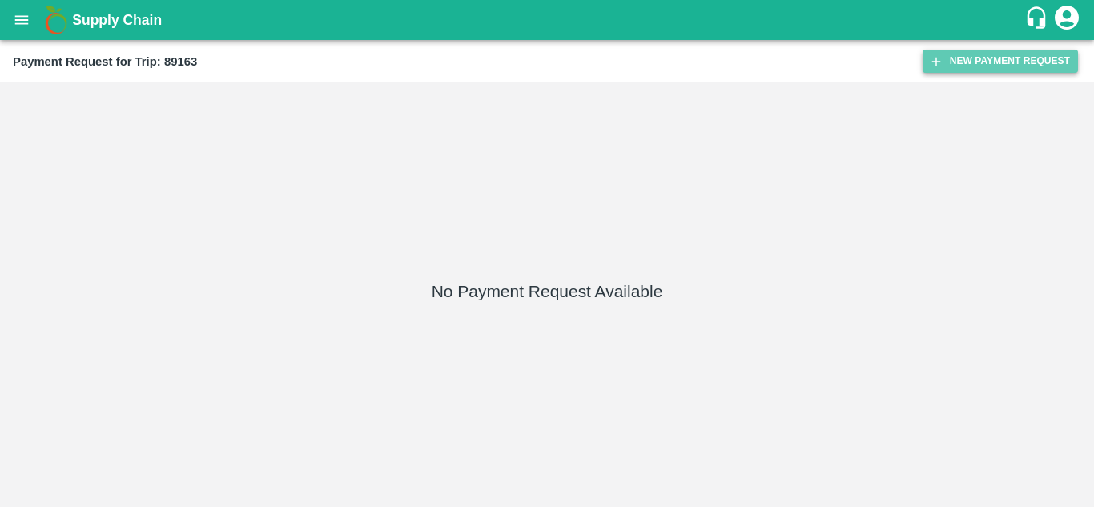
click at [978, 62] on button "New Payment Request" at bounding box center [999, 61] width 155 height 23
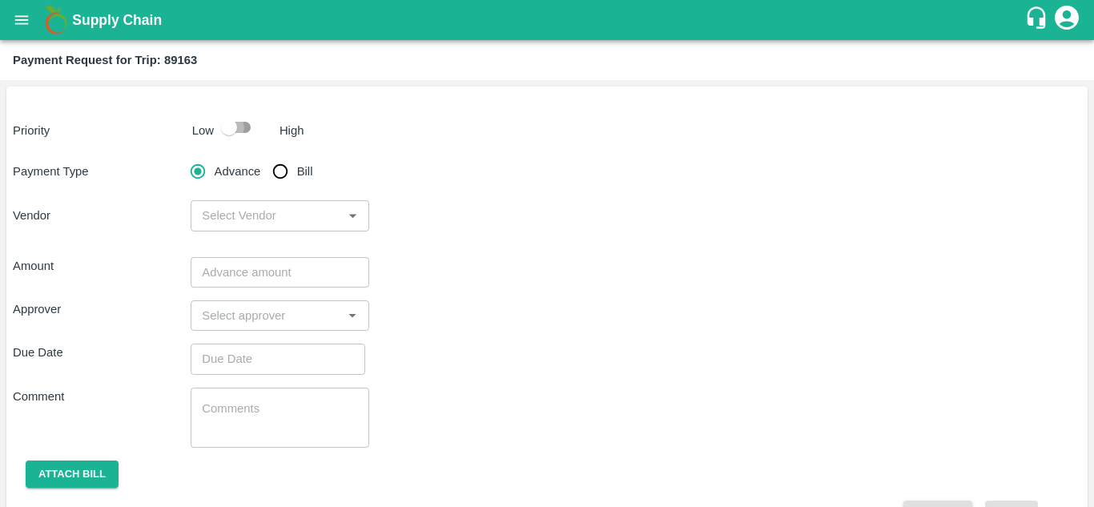
click at [249, 121] on input "checkbox" at bounding box center [228, 127] width 91 height 30
checkbox input "true"
click at [276, 159] on input "Bill" at bounding box center [280, 171] width 32 height 32
radio input "true"
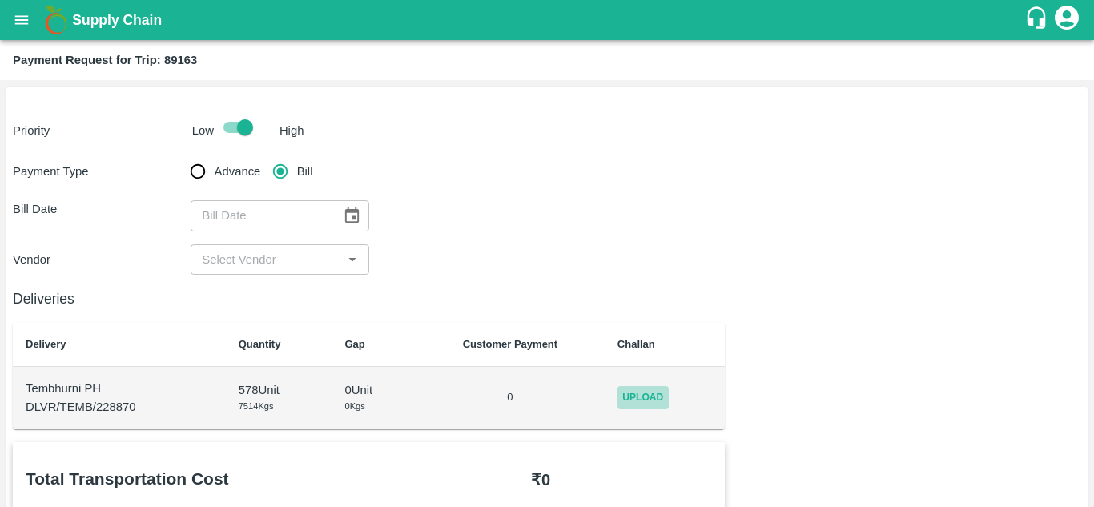
click at [657, 393] on span "Upload" at bounding box center [642, 397] width 51 height 23
click at [0, 0] on input "Upload" at bounding box center [0, 0] width 0 height 0
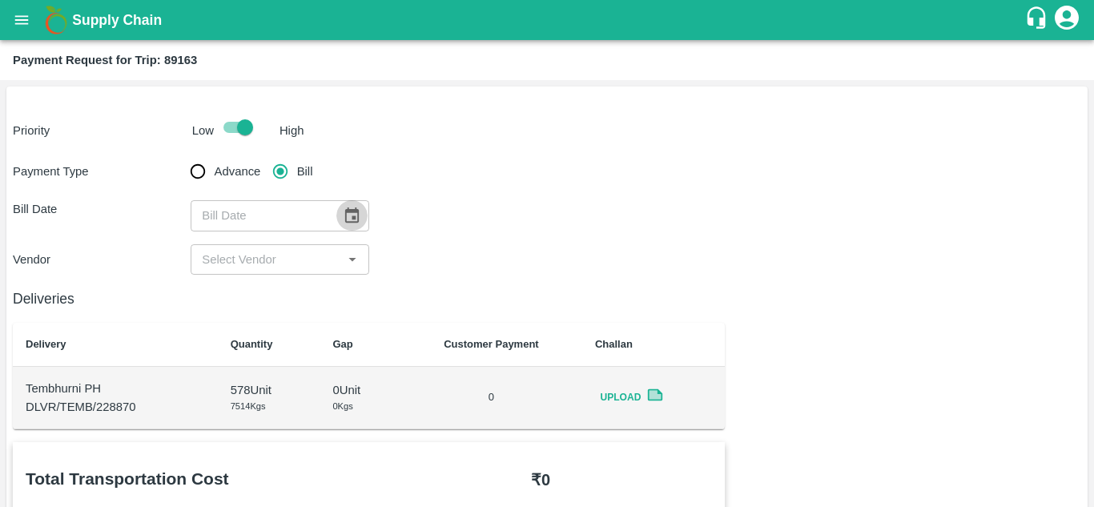
click at [346, 215] on icon "Choose date" at bounding box center [352, 216] width 18 height 18
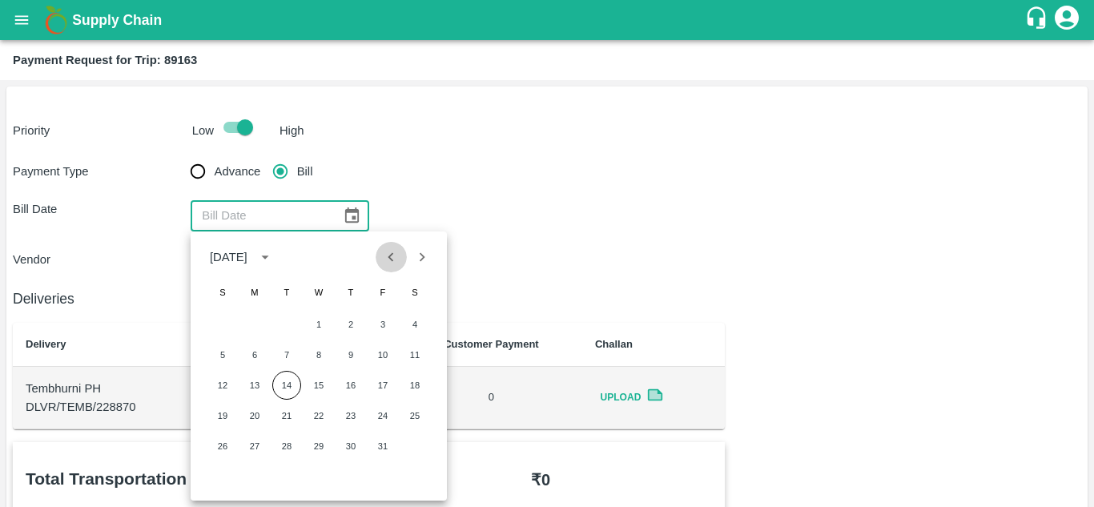
click at [400, 256] on icon "Previous month" at bounding box center [391, 257] width 18 height 18
click at [251, 445] on button "29" at bounding box center [254, 446] width 29 height 29
type input "[DATE]"
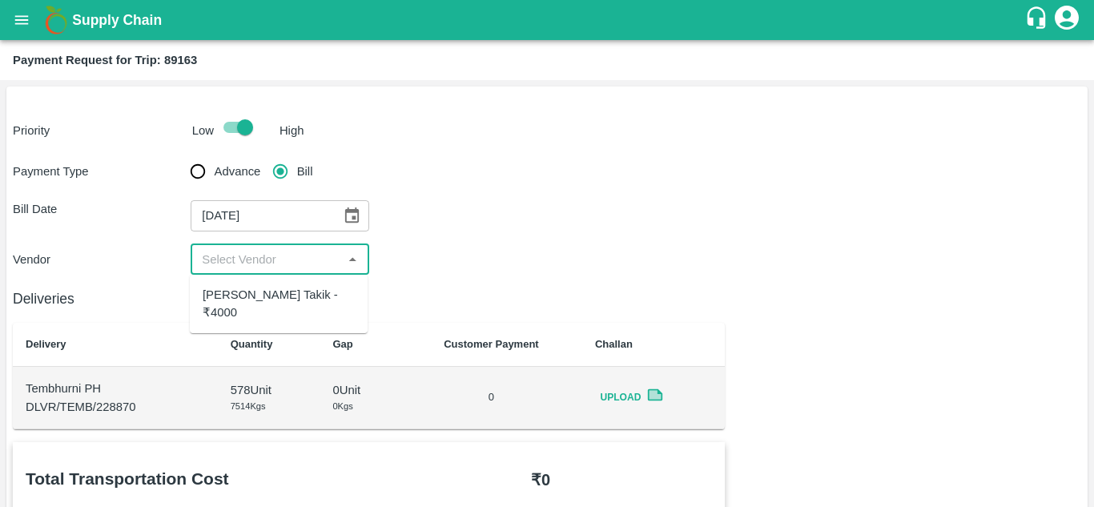
drag, startPoint x: 265, startPoint y: 263, endPoint x: 263, endPoint y: 296, distance: 33.7
click at [263, 296] on body "Supply Chain Payment Request for Trip: 89163 Priority Low High Payment Type Adv…" at bounding box center [547, 253] width 1094 height 507
click at [263, 296] on div "[PERSON_NAME] Takik - ₹4000" at bounding box center [279, 304] width 152 height 36
type input "[PERSON_NAME] Takik - ₹4000"
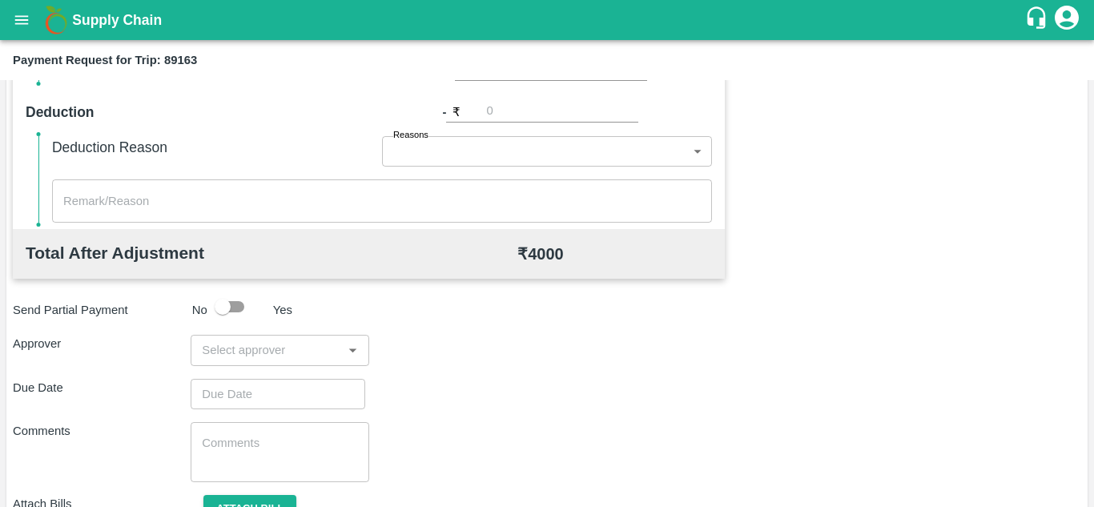
scroll to position [653, 0]
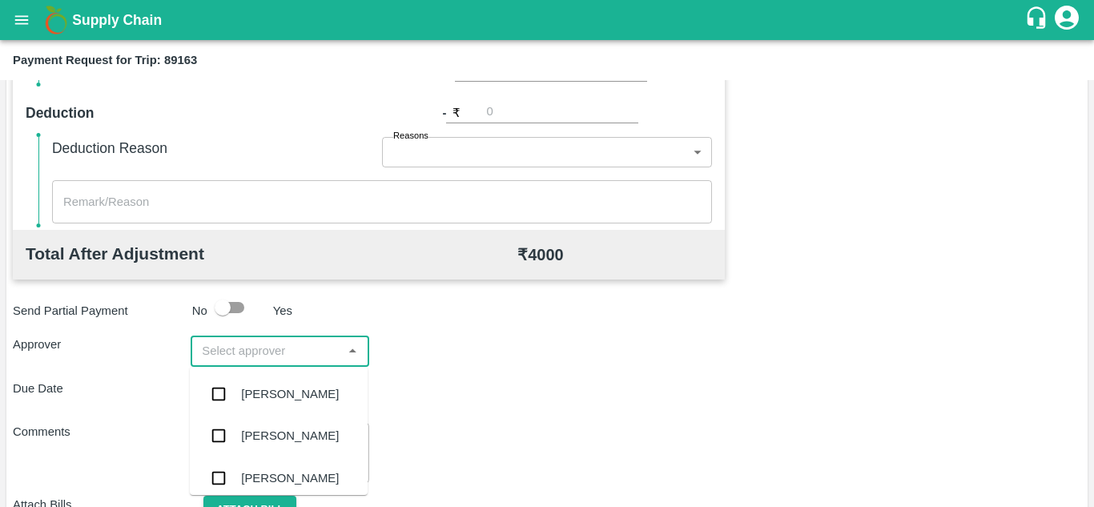
click at [239, 345] on input "input" at bounding box center [266, 350] width 142 height 21
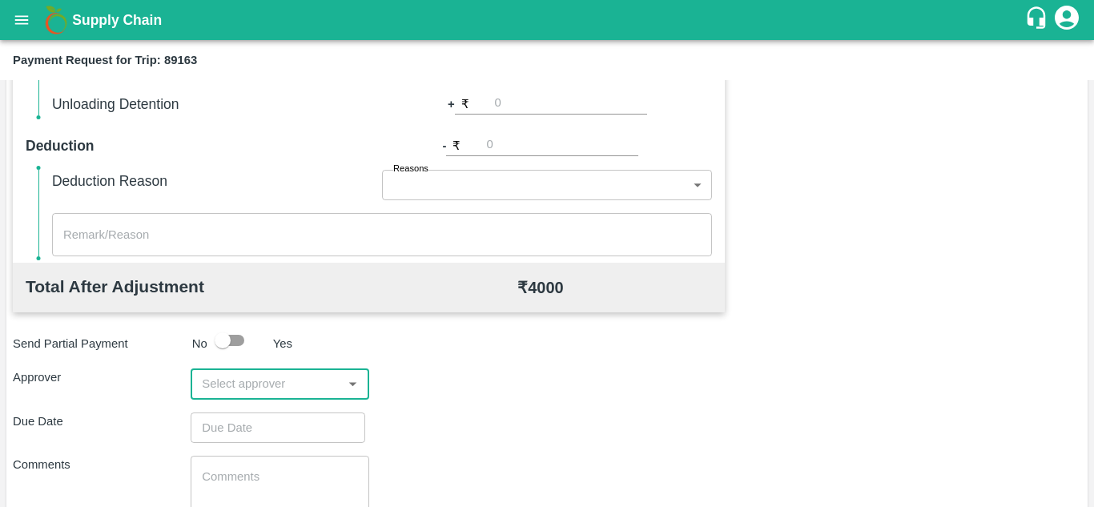
scroll to position [671, 0]
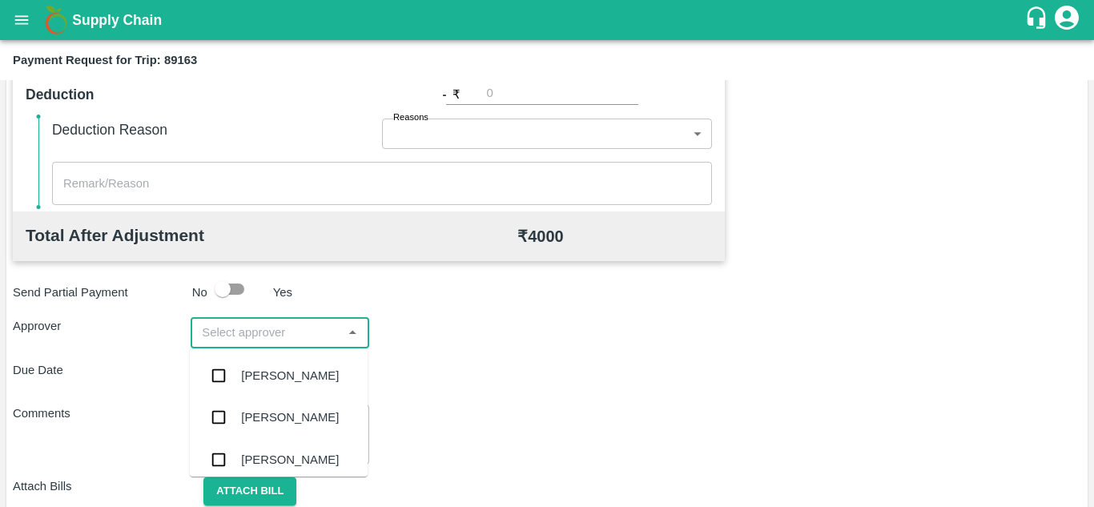
click at [217, 327] on input "input" at bounding box center [266, 332] width 142 height 21
type input "PRASA"
click at [274, 373] on div "[PERSON_NAME]" at bounding box center [290, 376] width 98 height 18
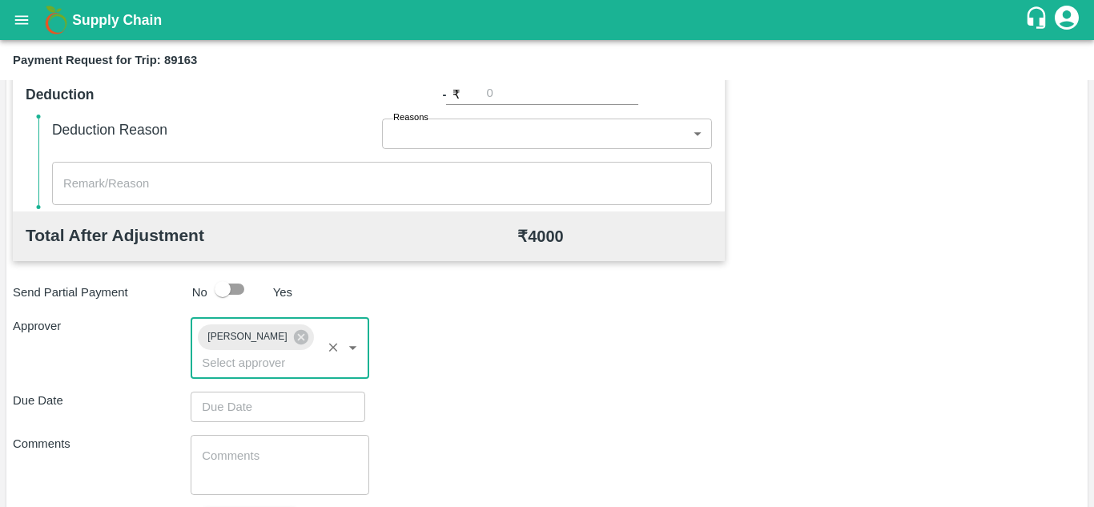
type input "DD/MM/YYYY hh:mm aa"
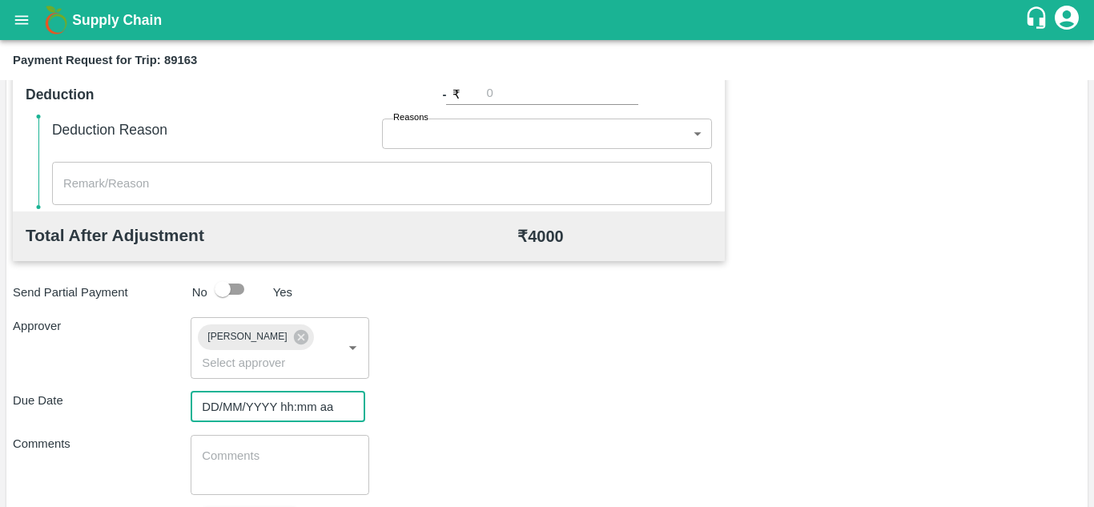
click at [223, 401] on input "DD/MM/YYYY hh:mm aa" at bounding box center [272, 407] width 163 height 30
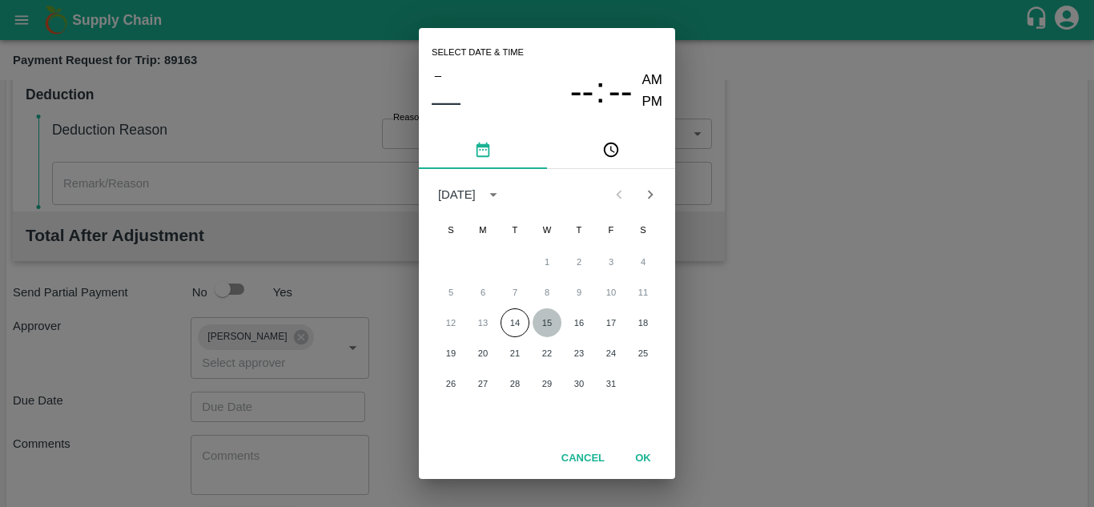
click at [545, 324] on button "15" at bounding box center [546, 322] width 29 height 29
type input "[DATE] 12:00 AM"
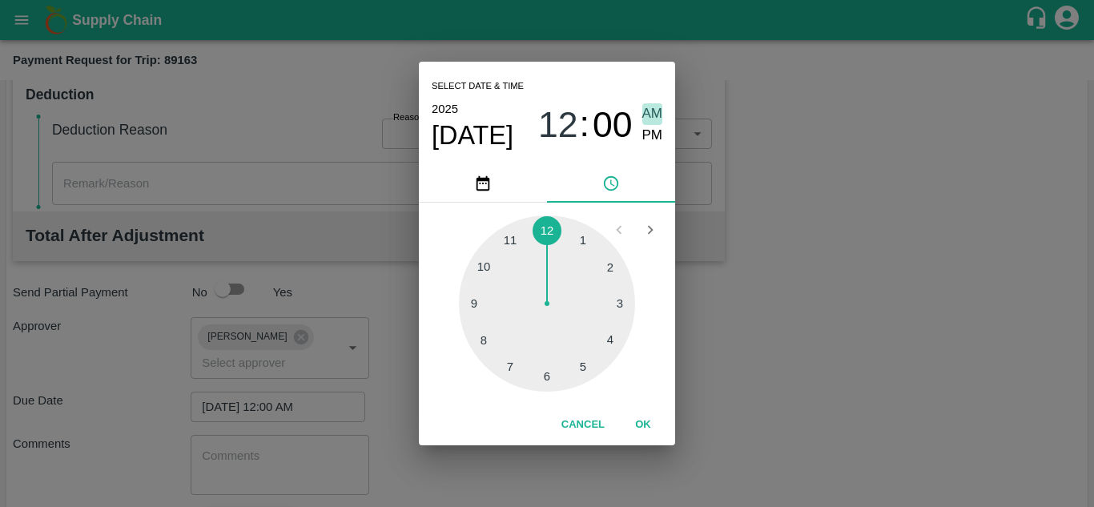
click at [657, 112] on span "AM" at bounding box center [652, 114] width 21 height 22
click at [640, 422] on button "OK" at bounding box center [642, 425] width 51 height 28
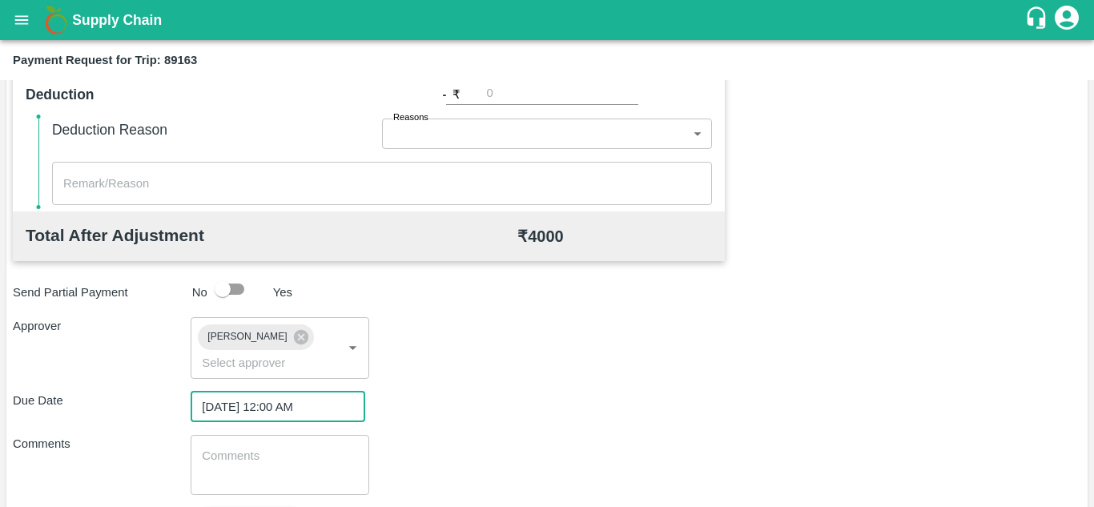
click at [228, 446] on div "x ​" at bounding box center [280, 465] width 178 height 60
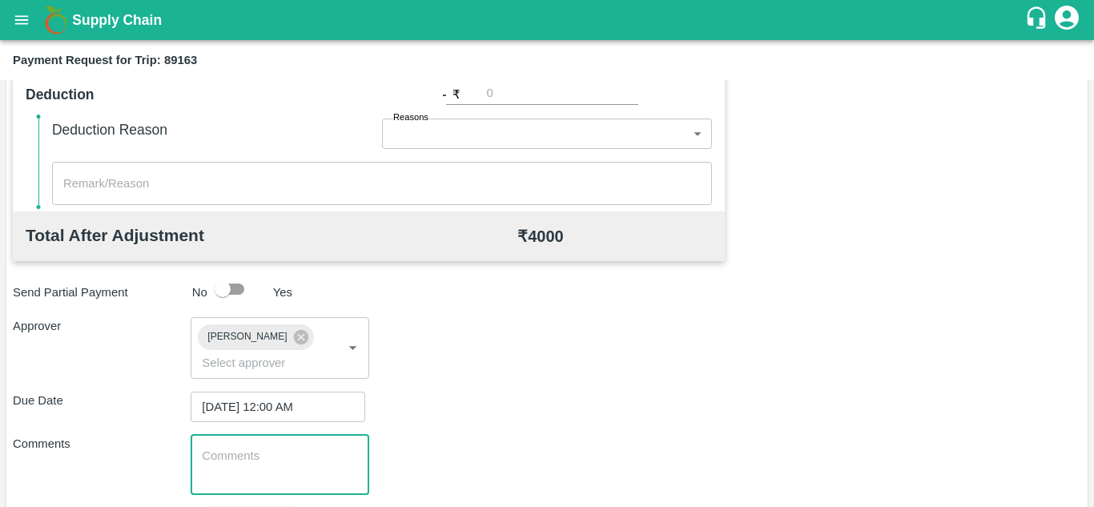
paste textarea "Transport Bill"
type textarea "Transport Bill"
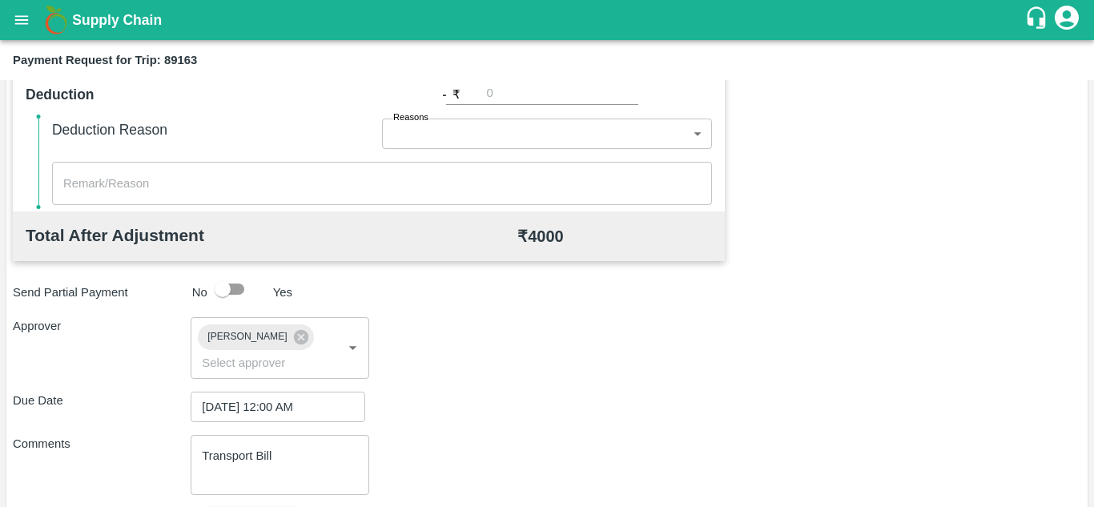
click at [592, 440] on div "Comments Transport Bill x ​" at bounding box center [547, 465] width 1068 height 60
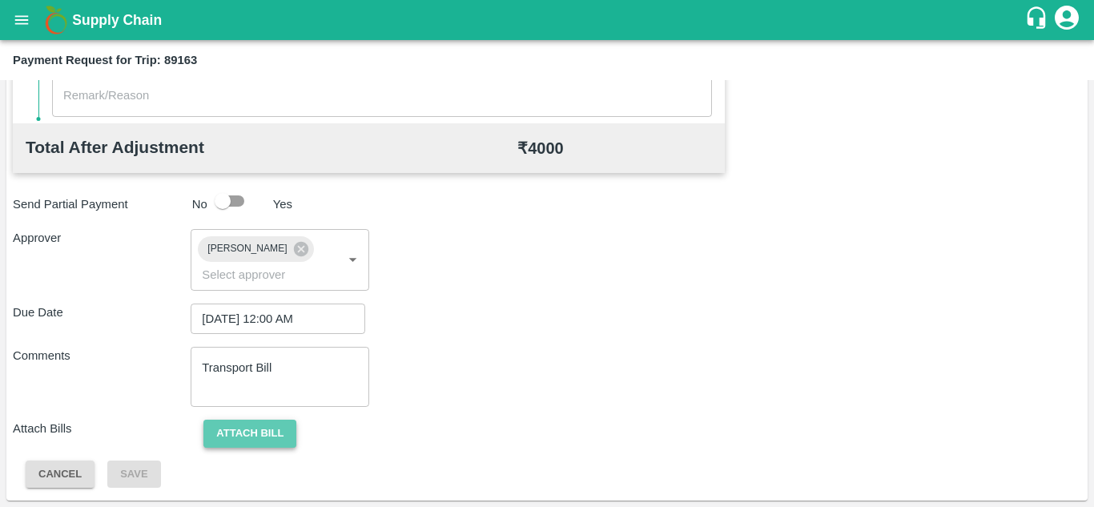
click at [278, 437] on button "Attach bill" at bounding box center [249, 434] width 93 height 28
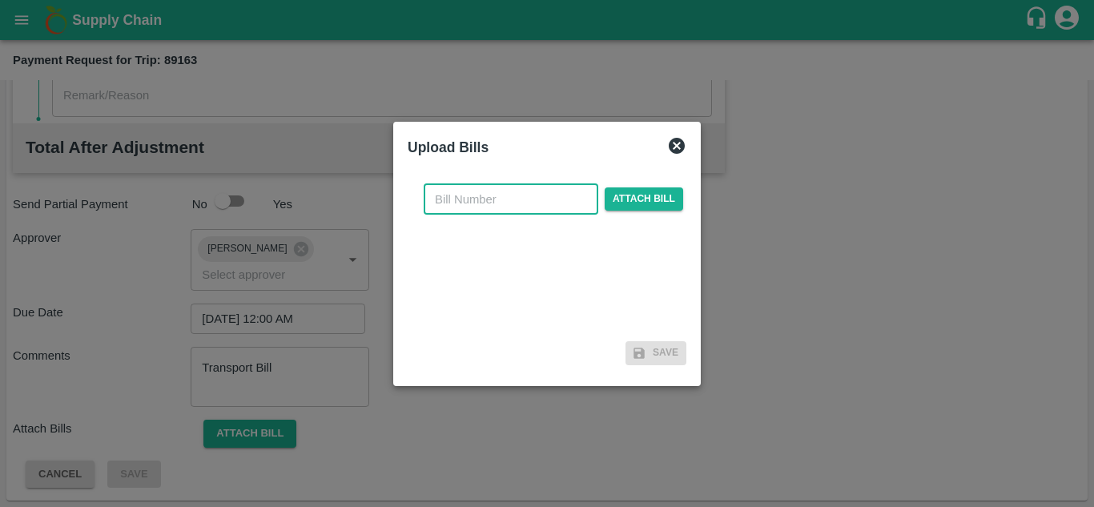
click at [448, 197] on input "text" at bounding box center [511, 199] width 175 height 30
type input "AT/T/CHIFU-0195"
click at [630, 194] on span "Attach bill" at bounding box center [644, 198] width 78 height 23
click at [0, 0] on input "Attach bill" at bounding box center [0, 0] width 0 height 0
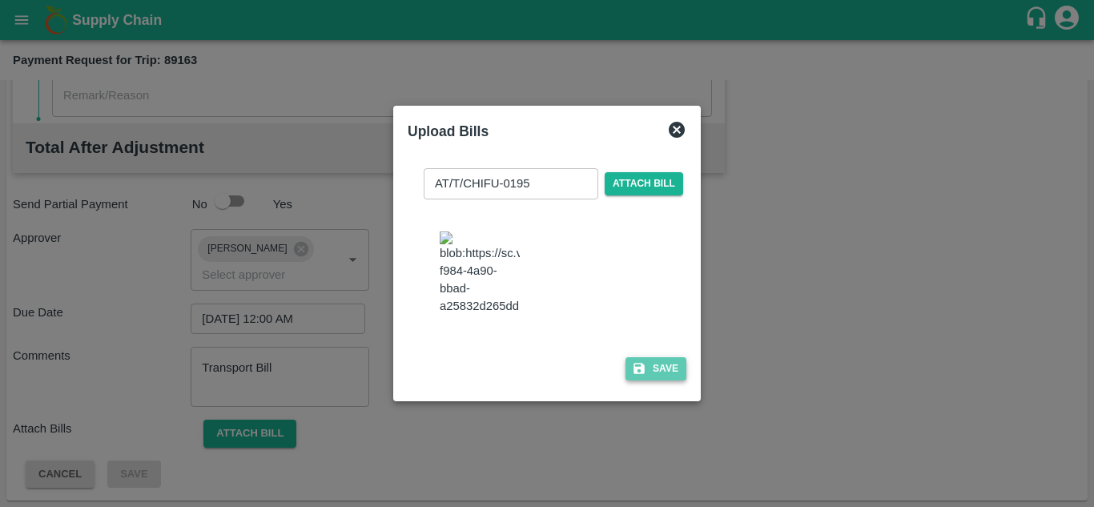
click at [660, 380] on button "Save" at bounding box center [655, 368] width 61 height 23
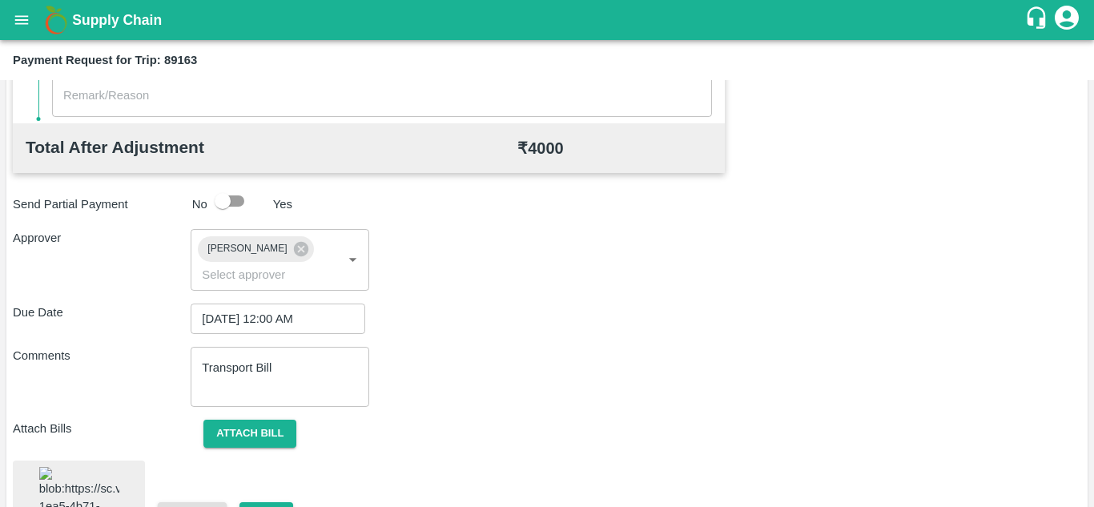
scroll to position [880, 0]
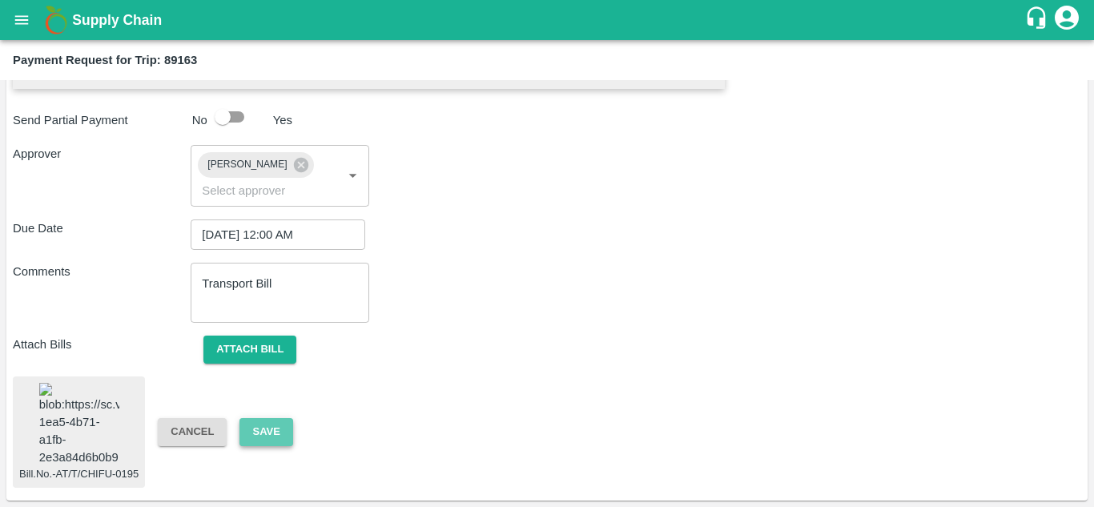
click at [275, 418] on button "Save" at bounding box center [265, 432] width 53 height 28
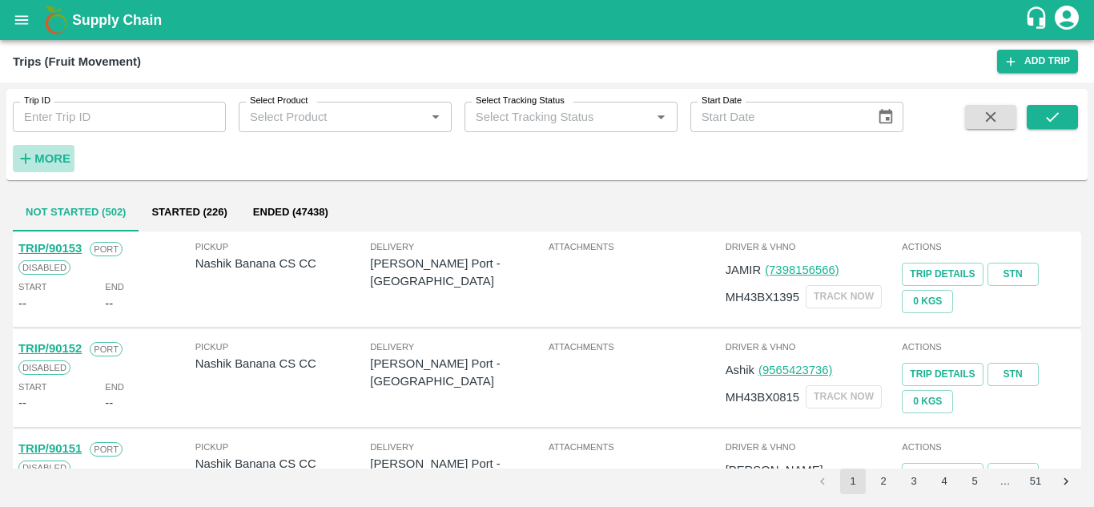
click at [62, 169] on h6 "More" at bounding box center [52, 158] width 36 height 21
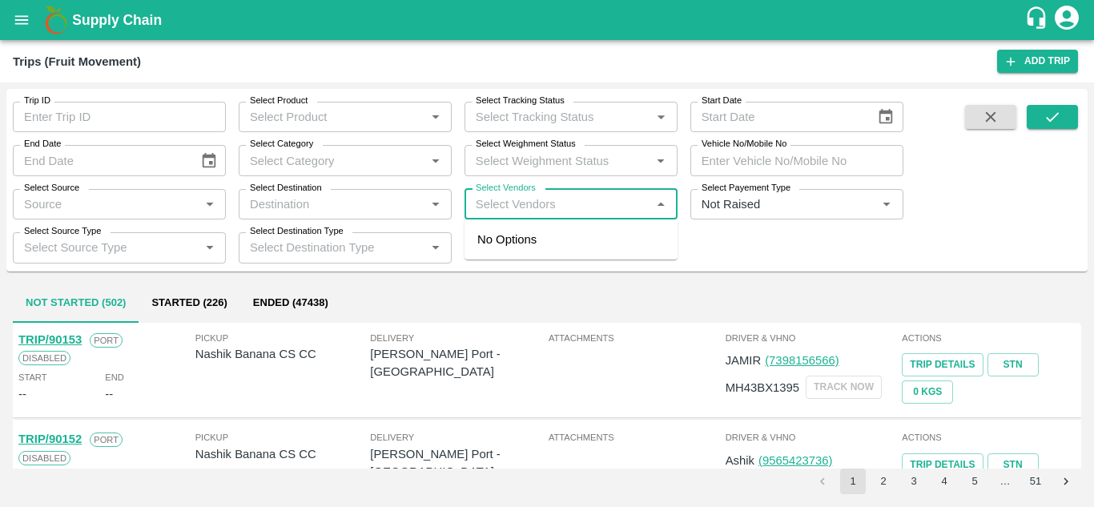
click at [481, 207] on input "Select Vendors" at bounding box center [557, 204] width 177 height 21
type input "RAGNATH"
click at [514, 211] on input "Select Vendors" at bounding box center [557, 204] width 177 height 21
type input "RAGANA"
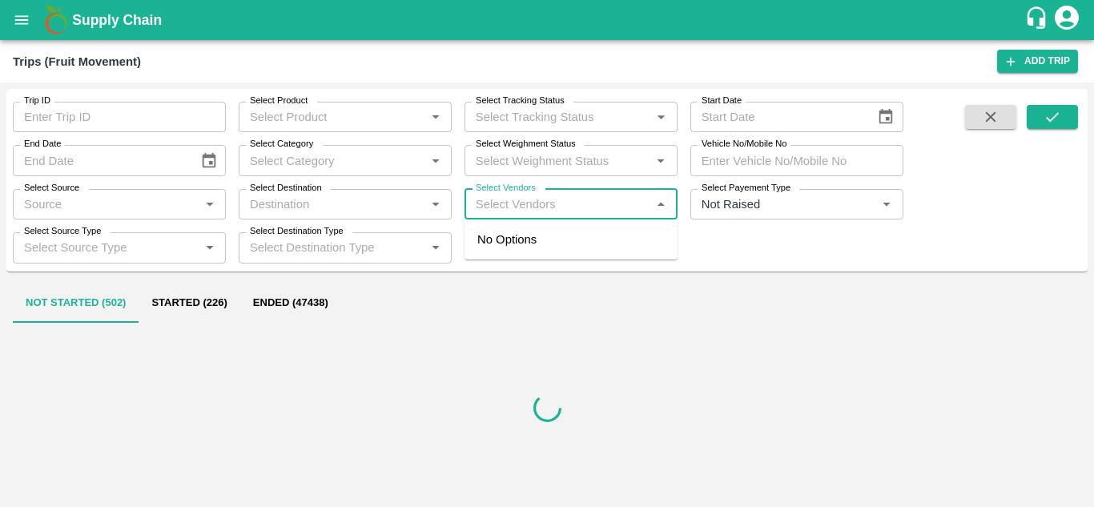
type input "R"
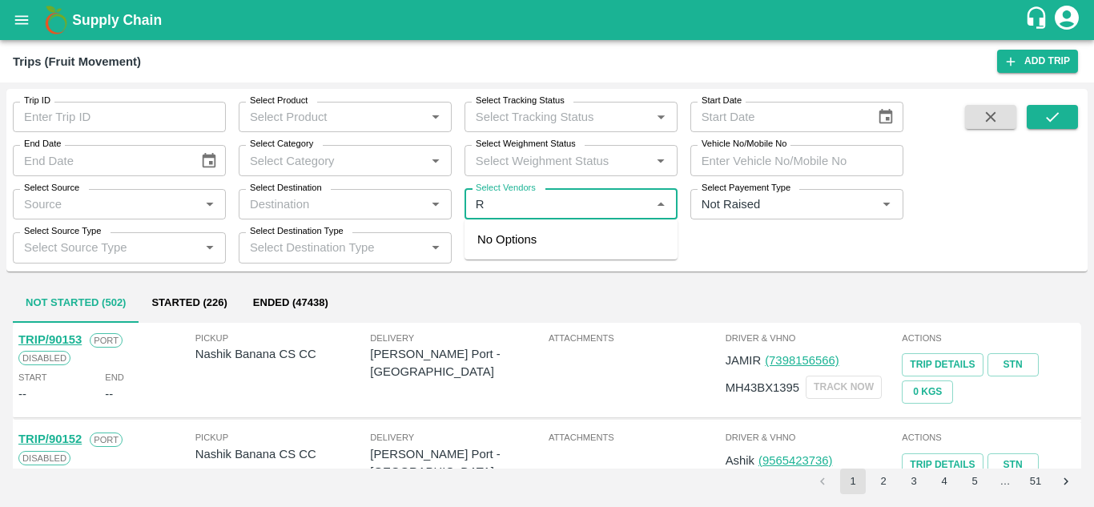
type input "RA"
type input "RAGANATHG"
click at [477, 209] on input "Select Vendors" at bounding box center [557, 204] width 177 height 21
type input "RAG"
type input "ANATH"
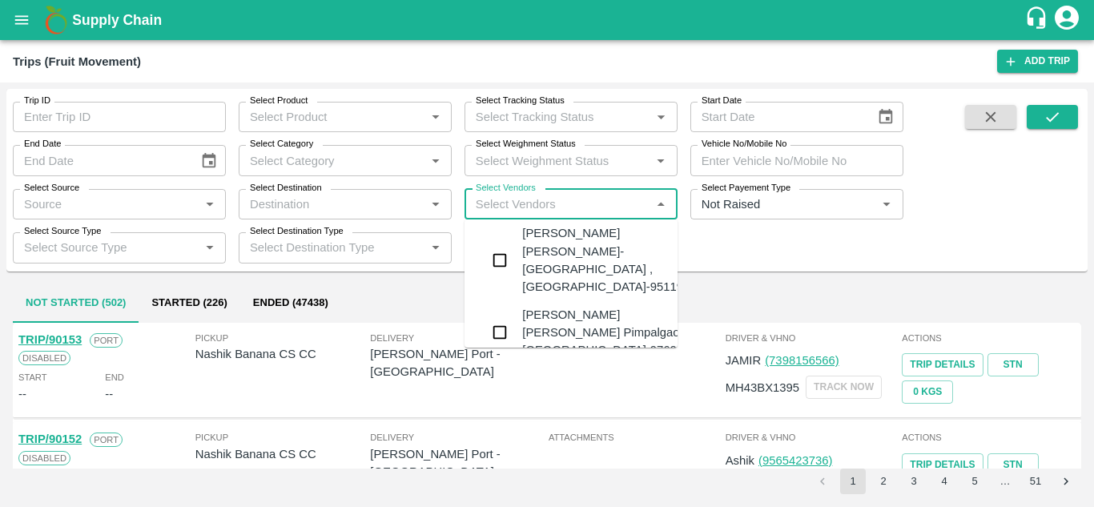
scroll to position [260, 0]
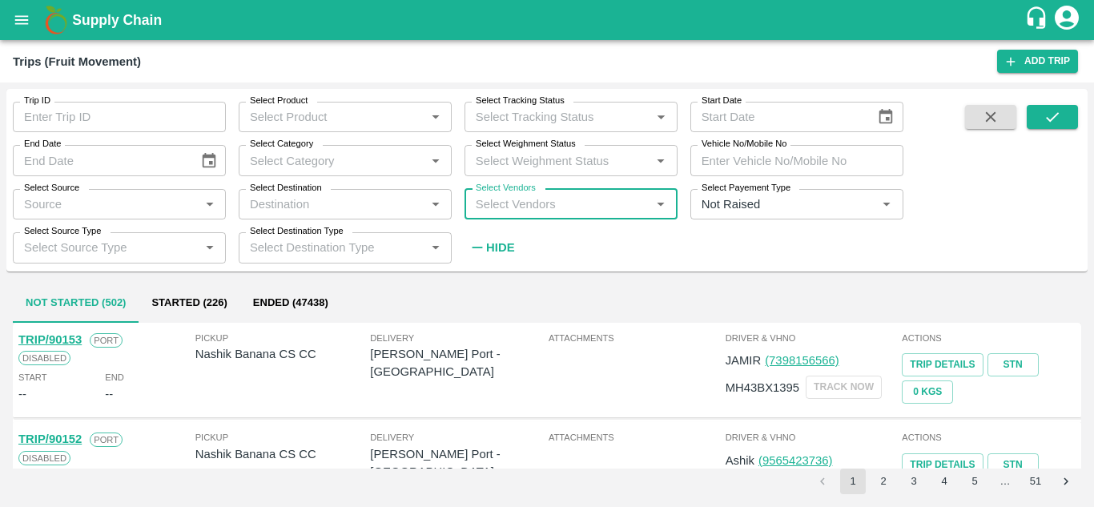
click at [494, 196] on input "Select Vendors" at bounding box center [557, 204] width 177 height 21
type input "RAGNATH"
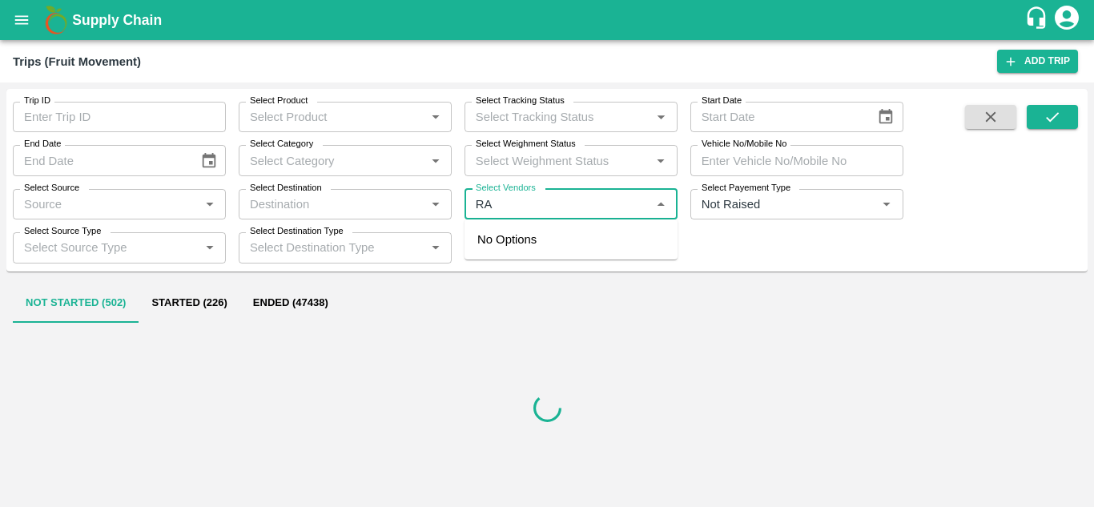
type input "RAG"
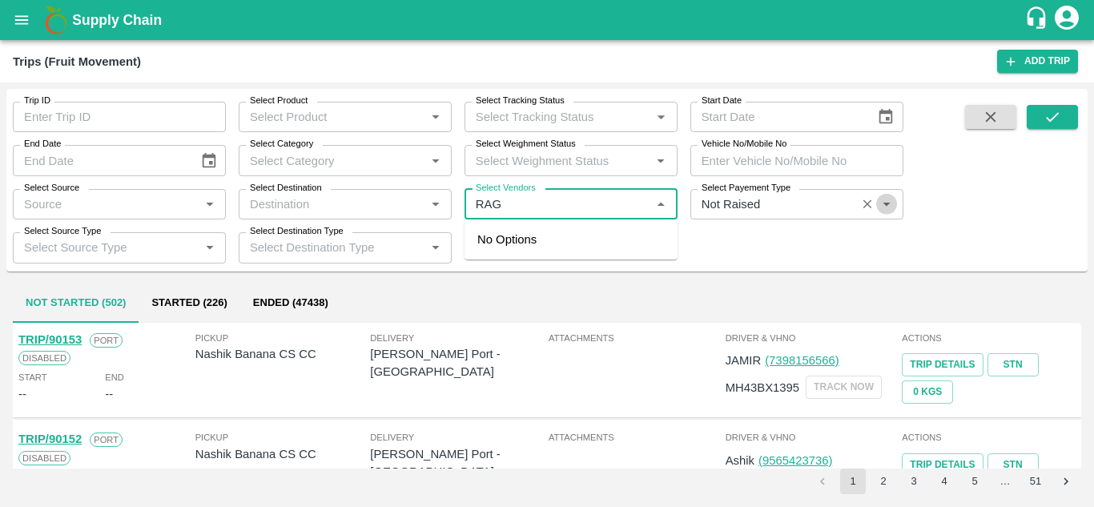
click at [884, 209] on icon "Open" at bounding box center [887, 204] width 18 height 18
type input "RAG"
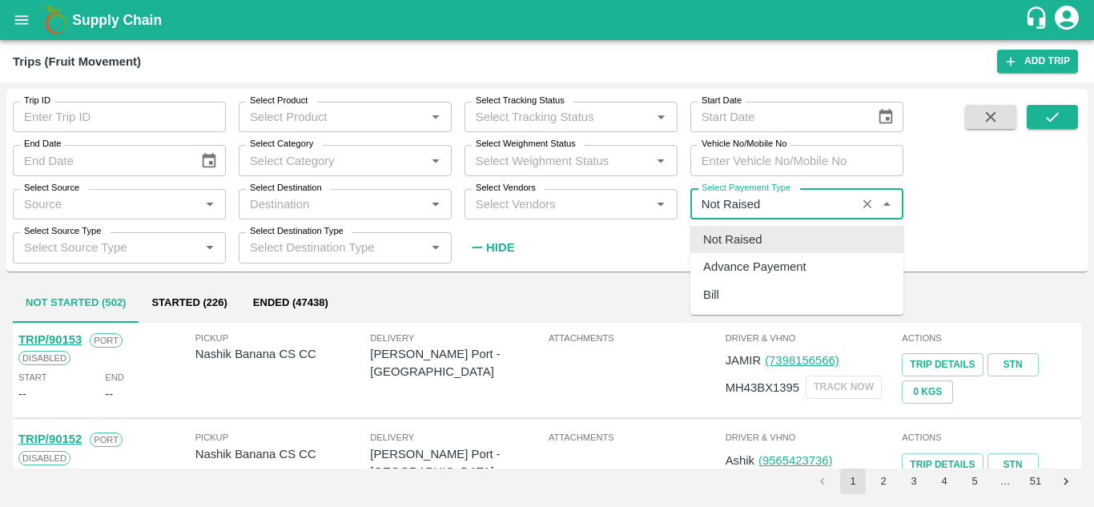
click at [782, 204] on input "Select Payement Type" at bounding box center [773, 204] width 156 height 21
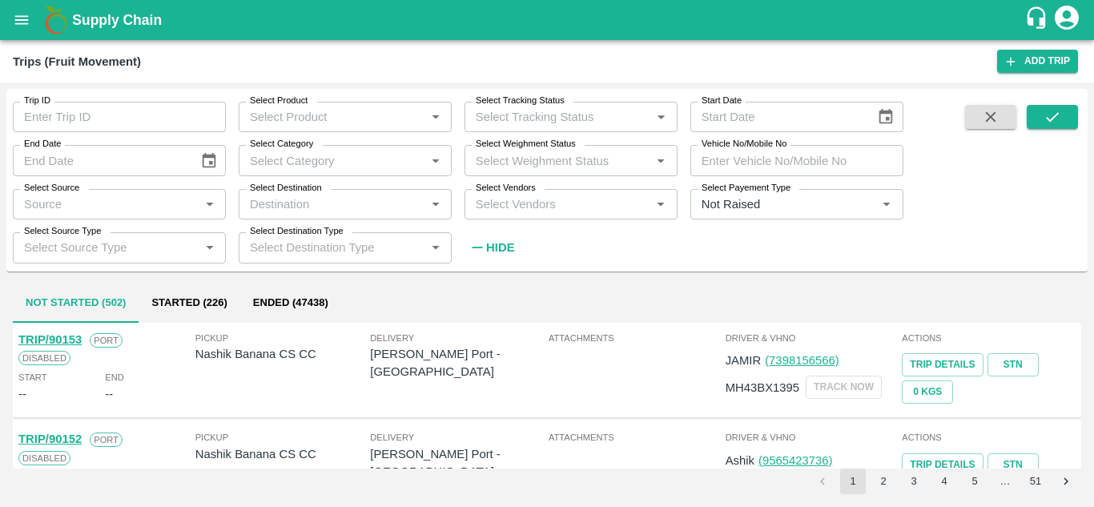
click at [1047, 201] on span at bounding box center [1052, 183] width 51 height 156
click at [866, 208] on icon "Clear" at bounding box center [867, 204] width 15 height 15
click at [950, 203] on div "Trip ID Trip ID Select Product Select Product   * Select Tracking Status Select…" at bounding box center [546, 179] width 1081 height 169
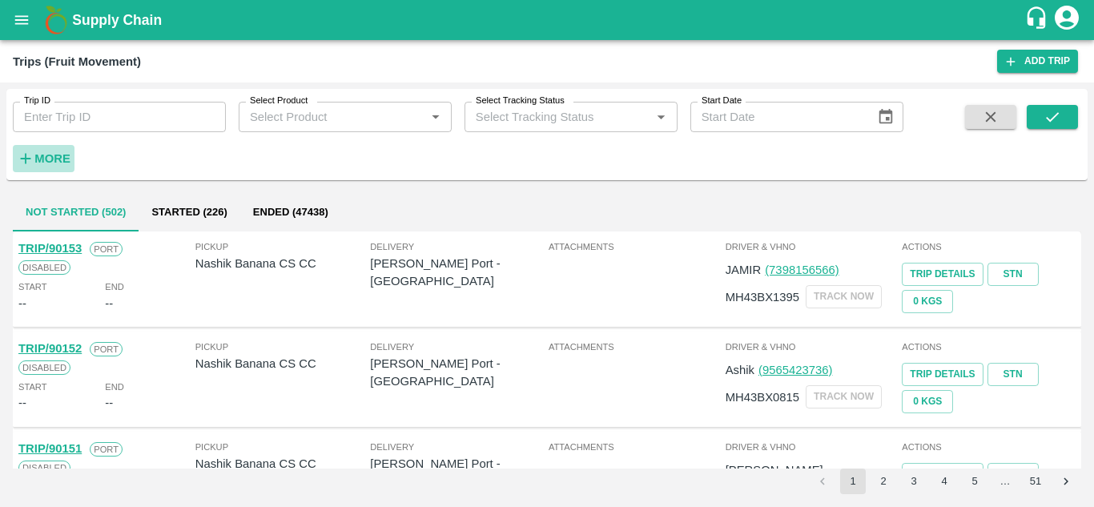
click at [58, 159] on strong "More" at bounding box center [52, 158] width 36 height 13
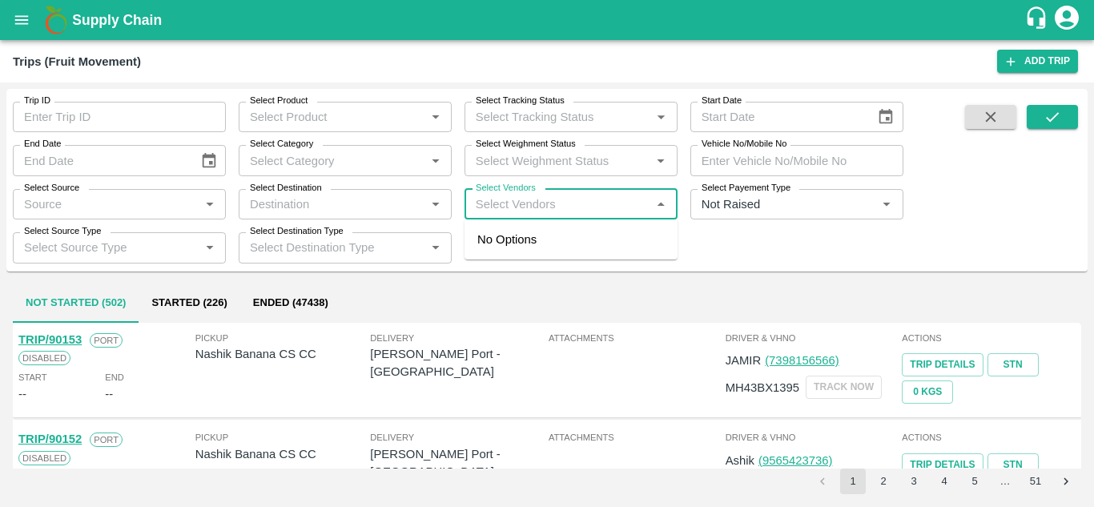
click at [496, 212] on input "Select Vendors" at bounding box center [557, 204] width 177 height 21
type input "R"
click at [491, 195] on label "Select Vendors" at bounding box center [506, 188] width 60 height 13
click at [491, 195] on input "Select Vendors" at bounding box center [557, 204] width 177 height 21
click at [483, 198] on input "Select Vendors" at bounding box center [557, 204] width 177 height 21
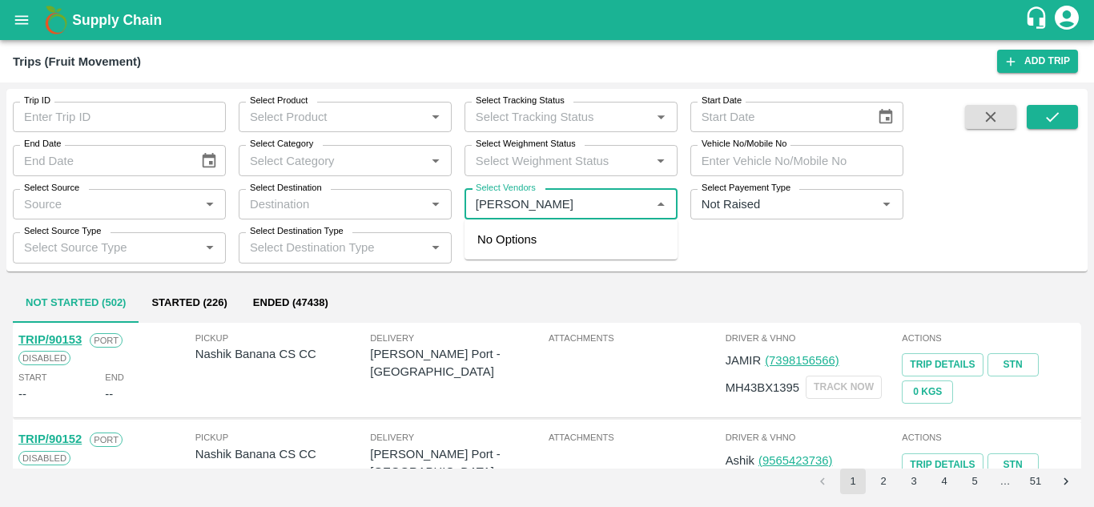
type input "[PERSON_NAME]"
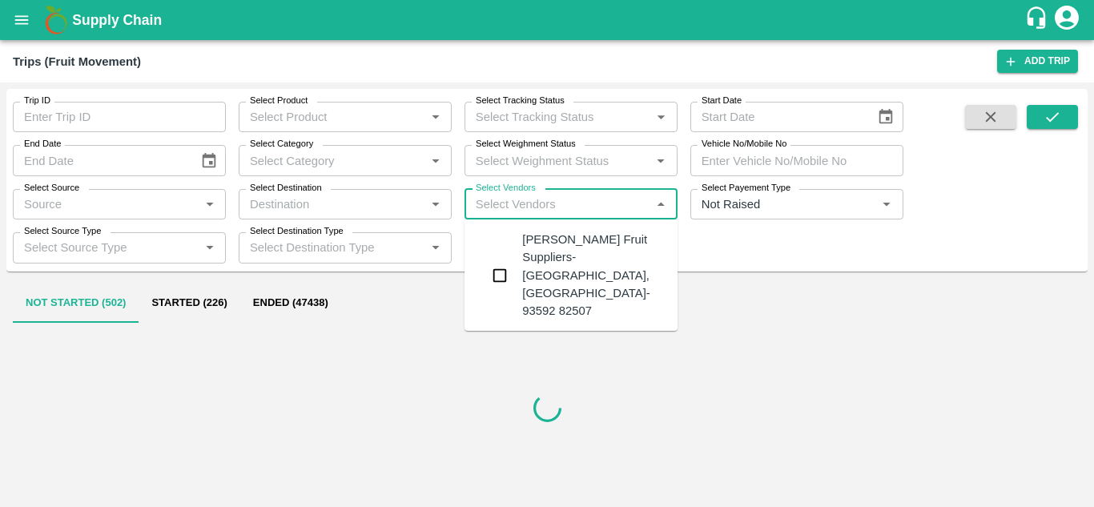
click at [613, 243] on div "J B Fruit Suppliers-Kandar, Solapur- 93592 82507" at bounding box center [593, 275] width 143 height 89
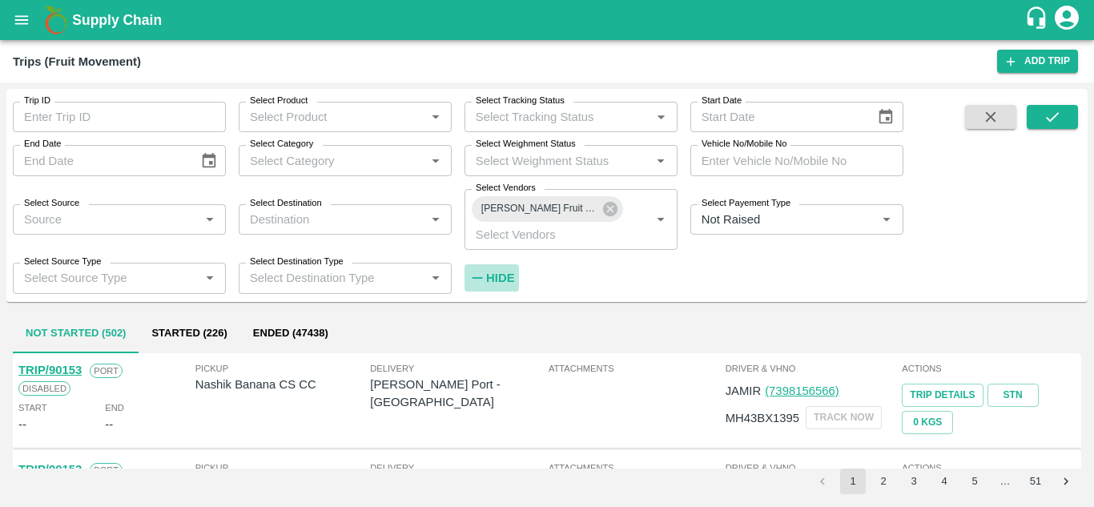
click at [495, 278] on strong "Hide" at bounding box center [500, 277] width 28 height 13
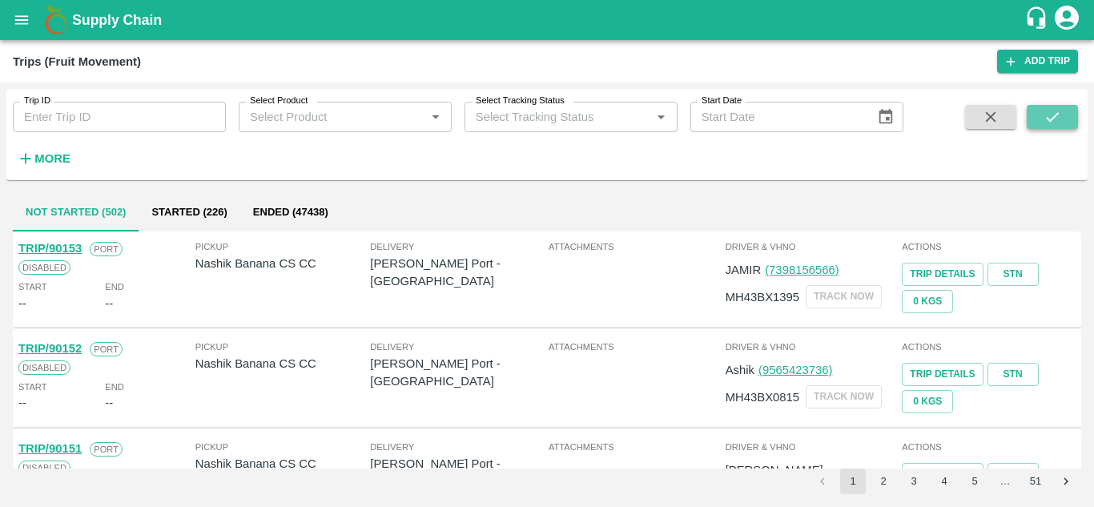
click at [1040, 113] on button "submit" at bounding box center [1052, 117] width 51 height 24
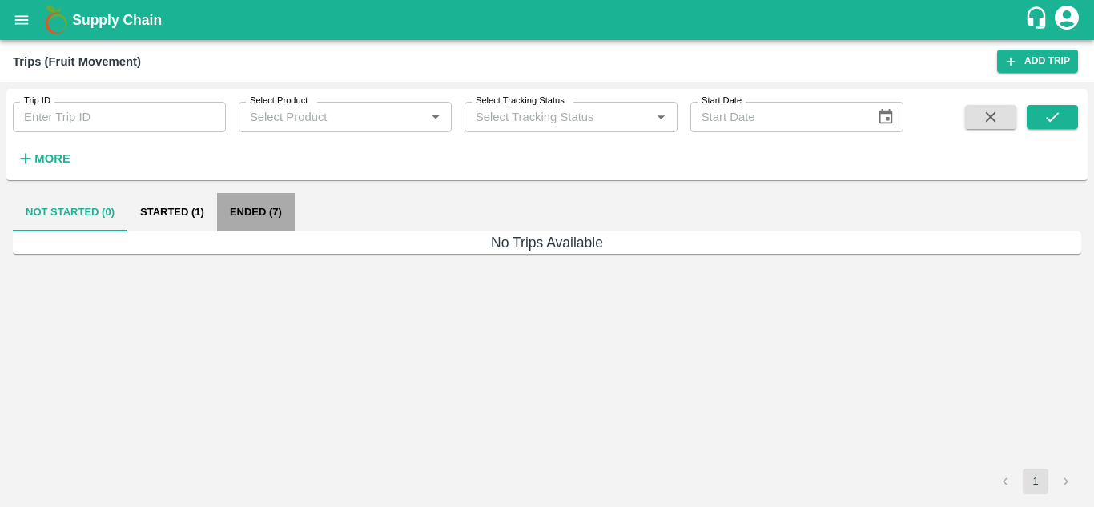
click at [252, 201] on button "Ended (7)" at bounding box center [256, 212] width 78 height 38
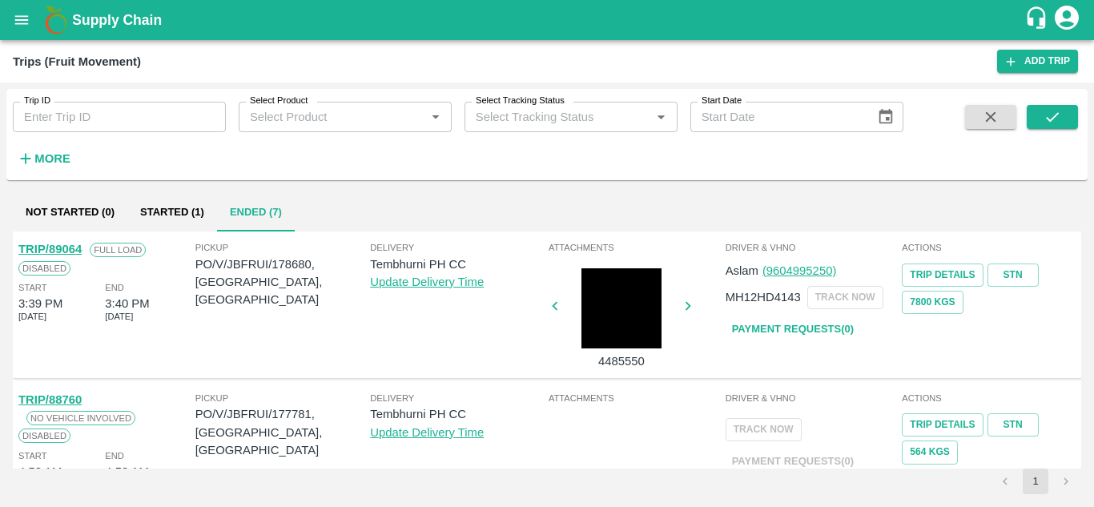
scroll to position [383, 0]
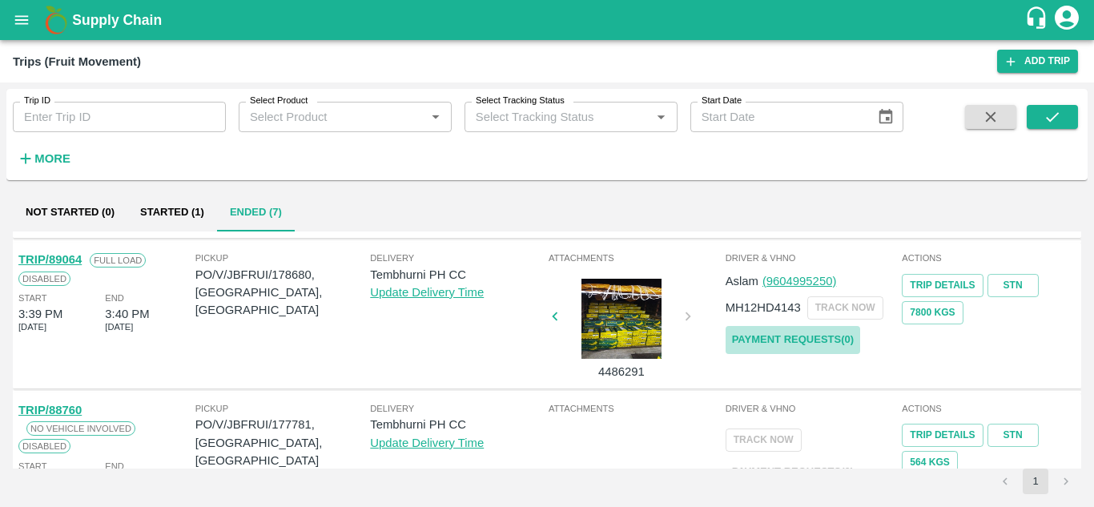
click at [786, 338] on link "Payment Requests( 0 )" at bounding box center [792, 340] width 135 height 28
click at [57, 163] on strong "More" at bounding box center [52, 158] width 36 height 13
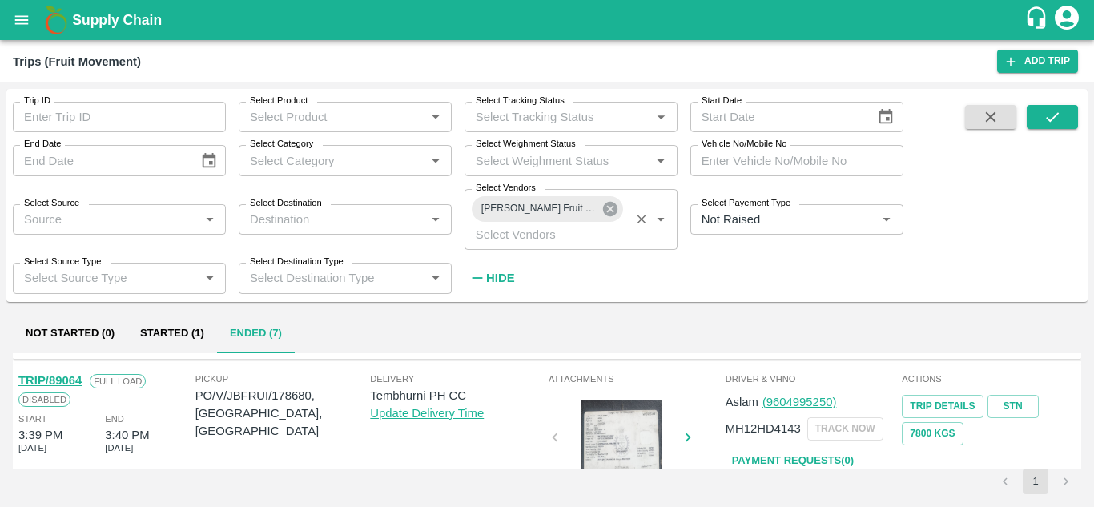
click at [608, 209] on icon at bounding box center [610, 209] width 14 height 14
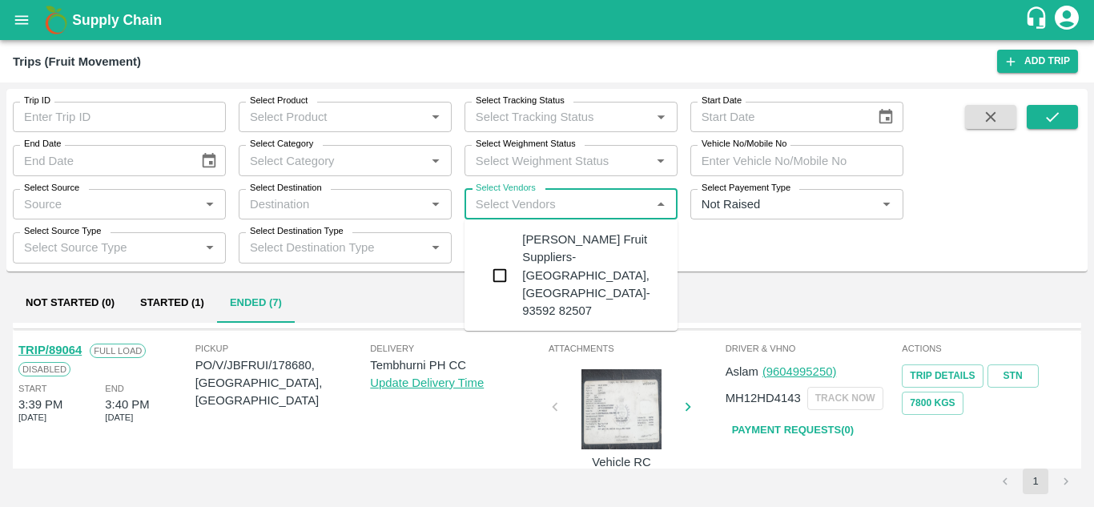
click at [492, 209] on input "Select Vendors" at bounding box center [557, 204] width 177 height 21
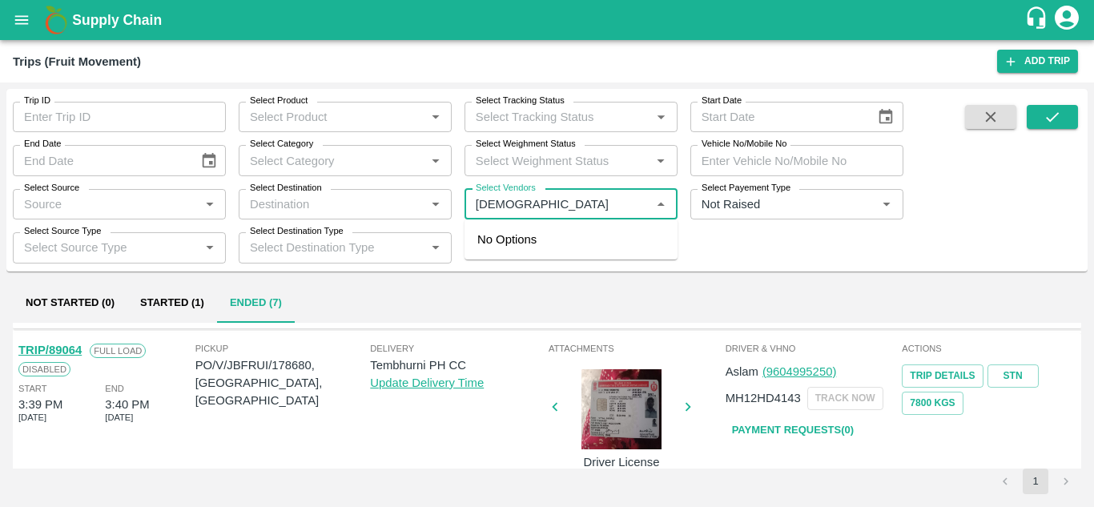
type input "SHIV"
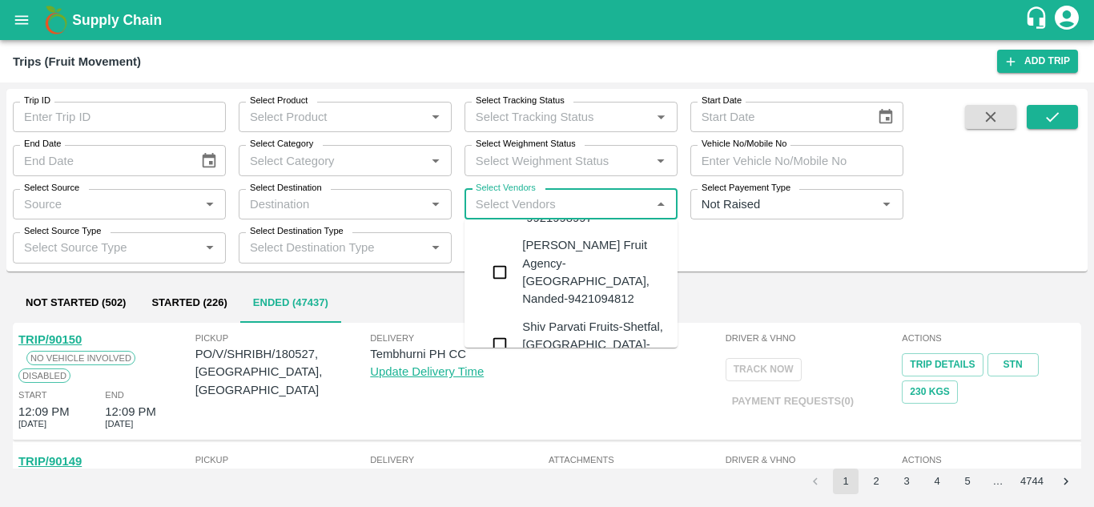
scroll to position [742, 0]
click at [560, 316] on div "Shiv Parvati Fruits-Shetfal, Solapur- 8983070101" at bounding box center [593, 343] width 143 height 54
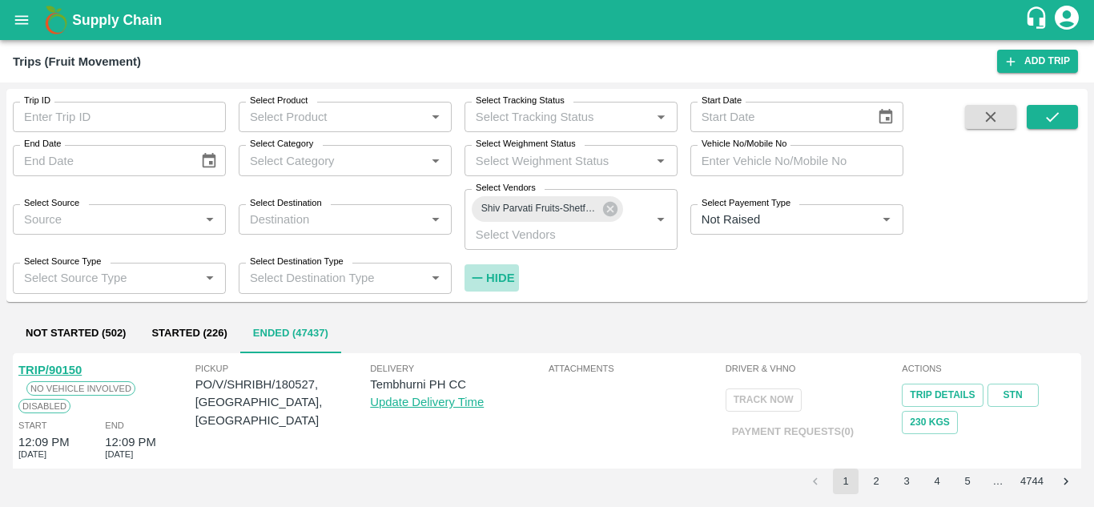
click at [504, 271] on h6 "Hide" at bounding box center [500, 277] width 28 height 21
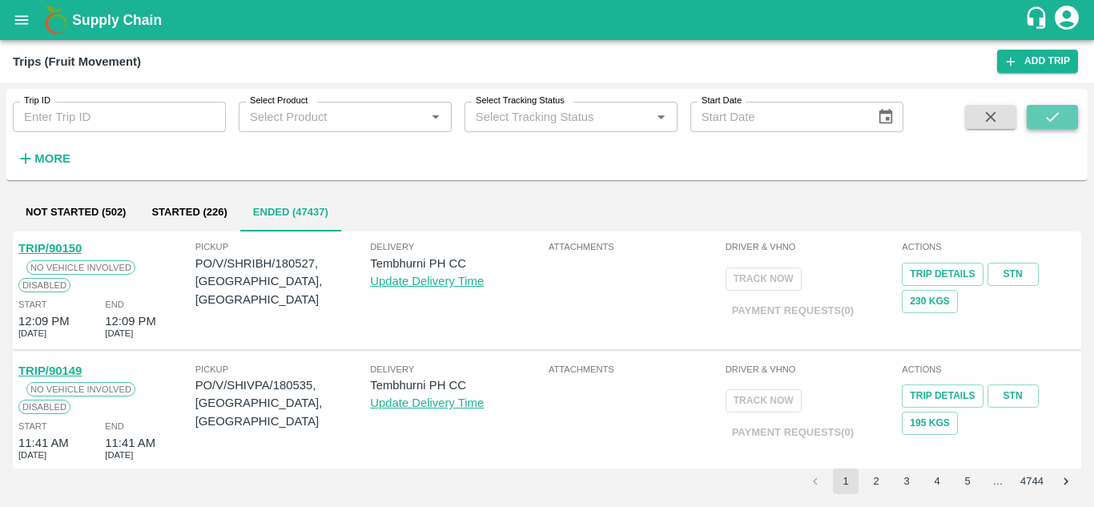
click at [1055, 111] on icon "submit" at bounding box center [1052, 117] width 18 height 18
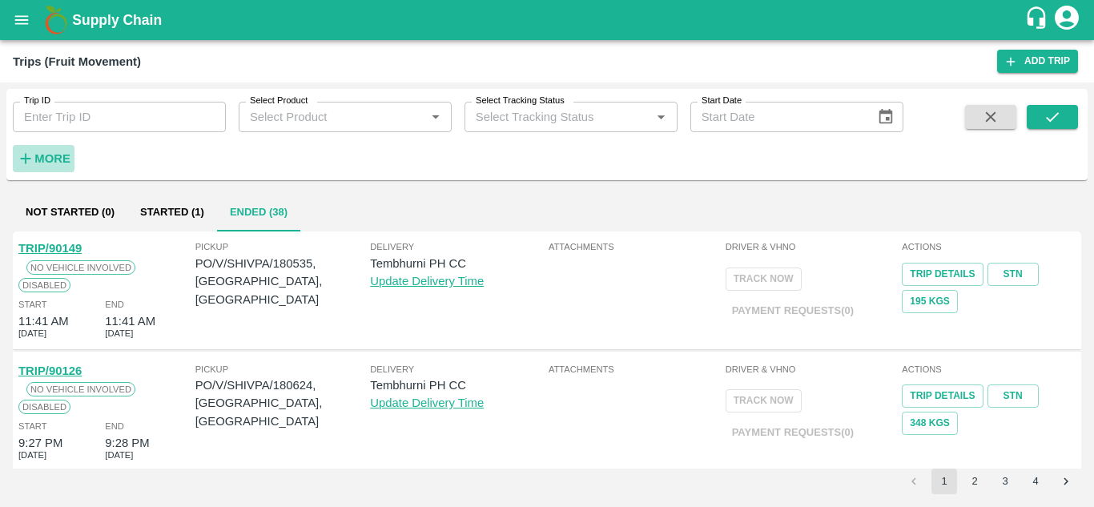
click at [62, 152] on strong "More" at bounding box center [52, 158] width 36 height 13
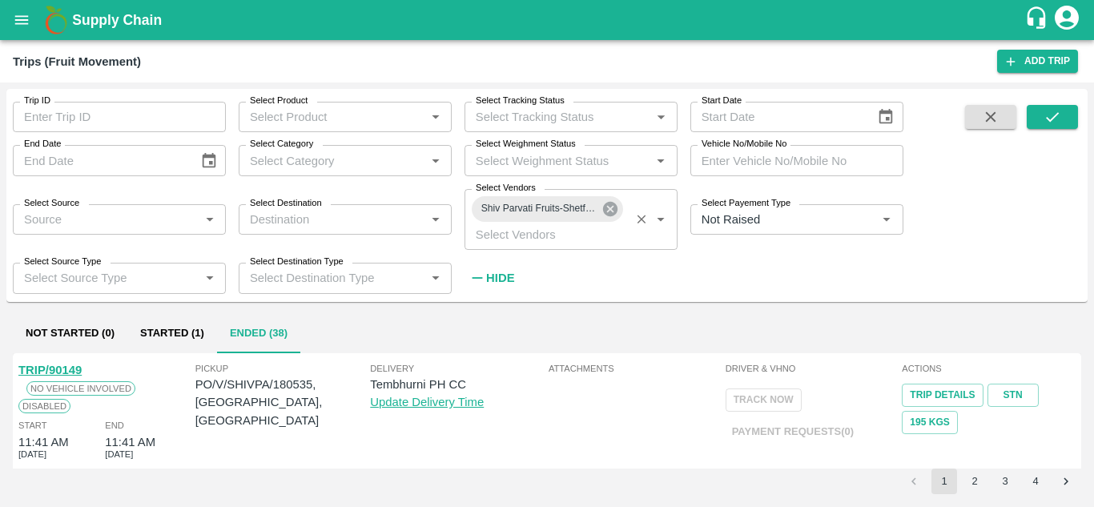
click at [608, 216] on icon at bounding box center [610, 209] width 18 height 18
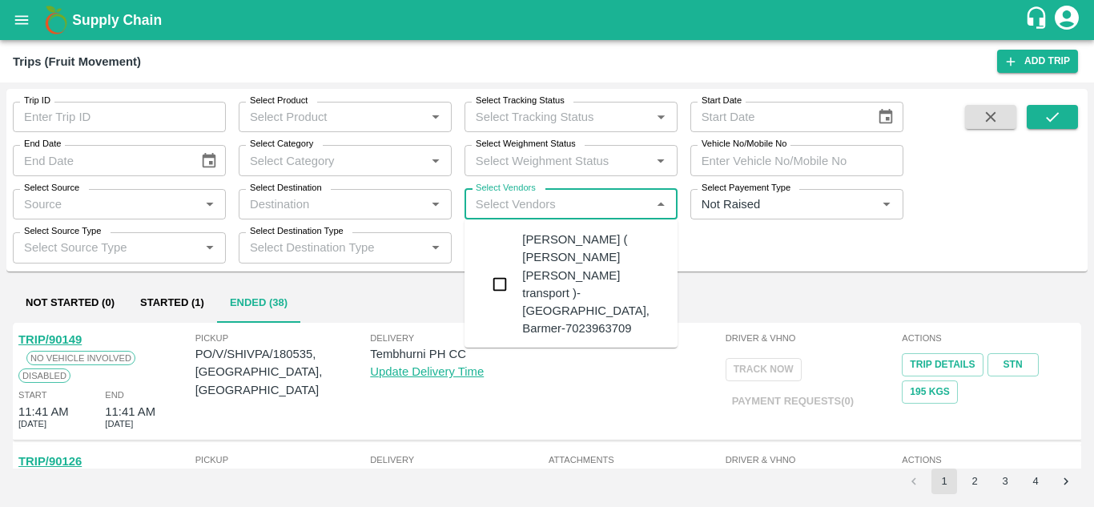
click at [496, 205] on input "Select Vendors" at bounding box center [557, 204] width 177 height 21
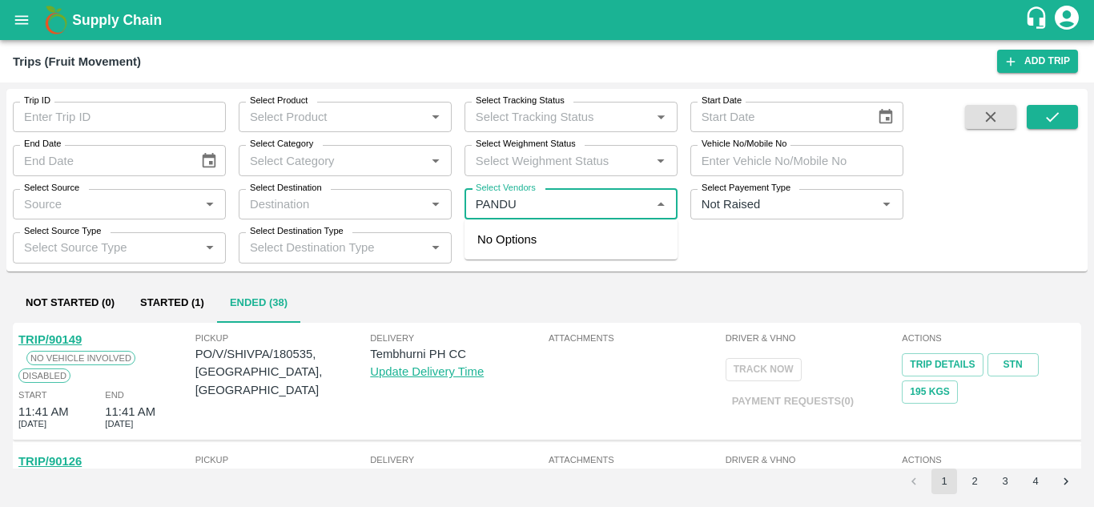
type input "PANDUR"
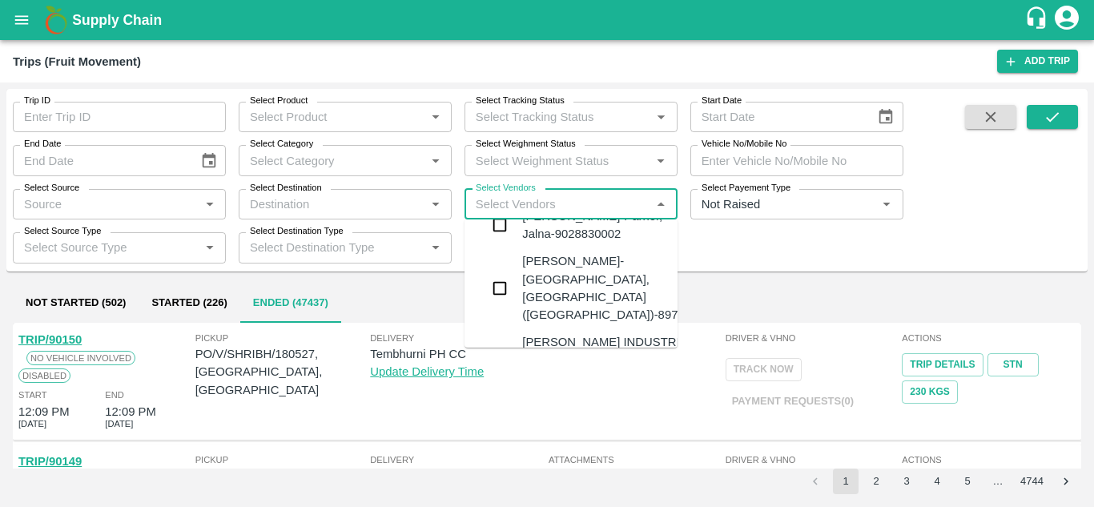
scroll to position [688, 0]
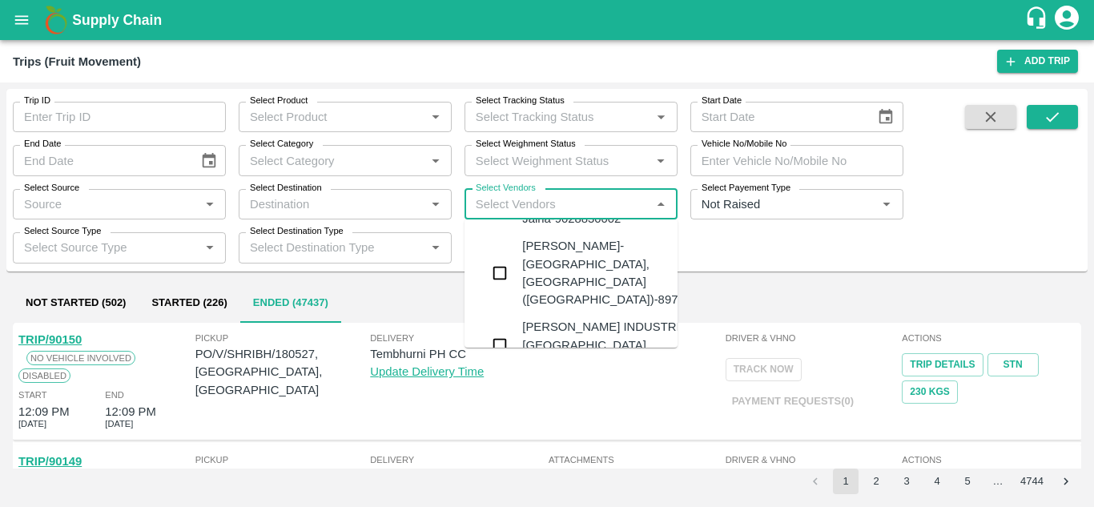
click at [572, 318] on div "PANDURANG AGRO INDUSTRIES-Bitargaon, Solapur-9637756555" at bounding box center [619, 345] width 194 height 54
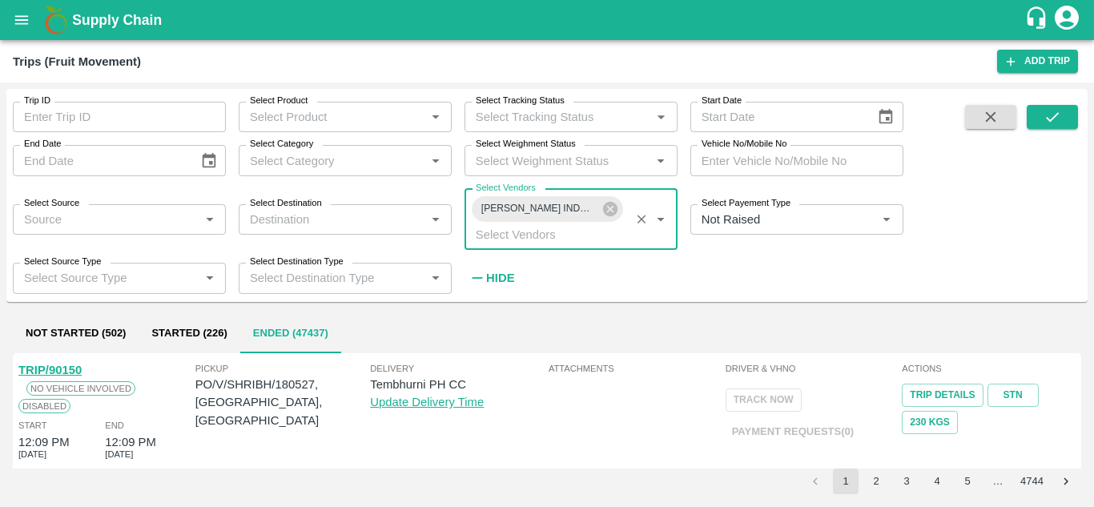
click at [498, 276] on strong "Hide" at bounding box center [500, 277] width 28 height 13
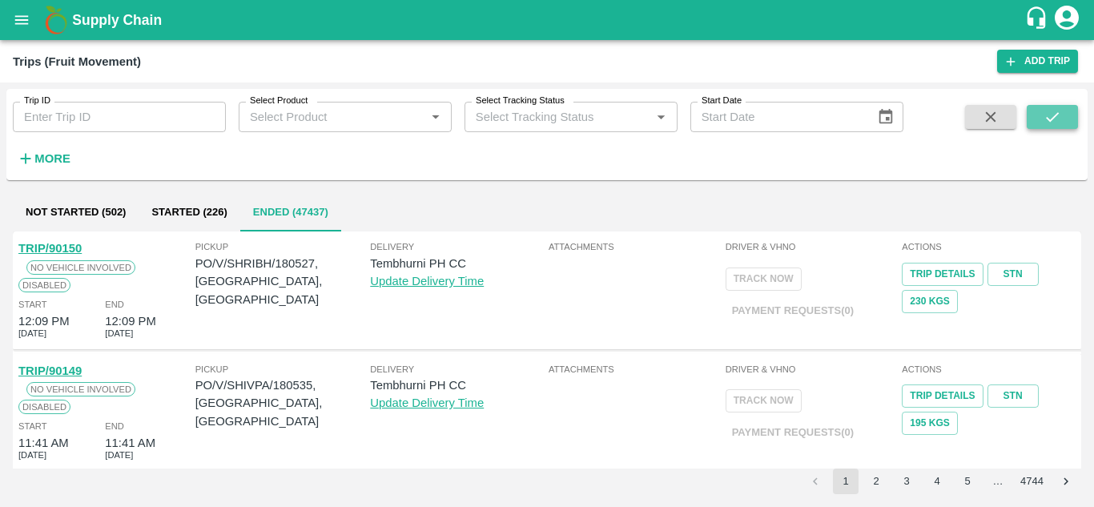
click at [1051, 123] on icon "submit" at bounding box center [1052, 117] width 18 height 18
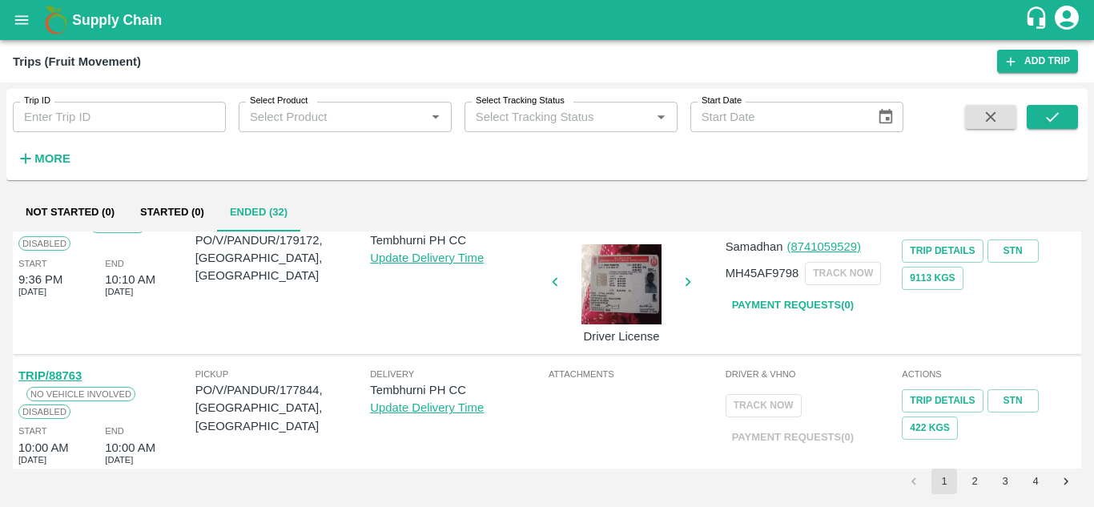
scroll to position [1179, 0]
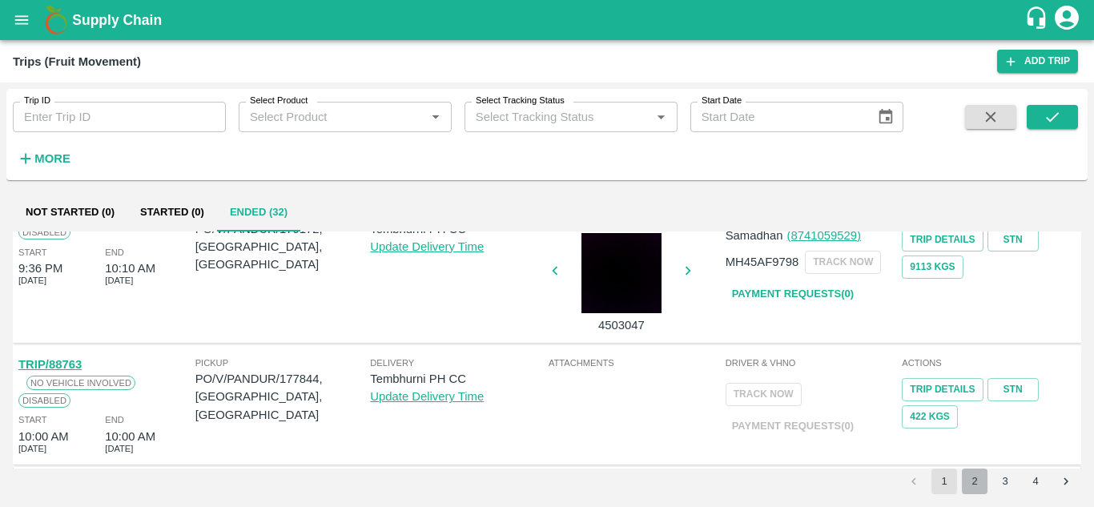
click at [977, 480] on button "2" at bounding box center [975, 481] width 26 height 26
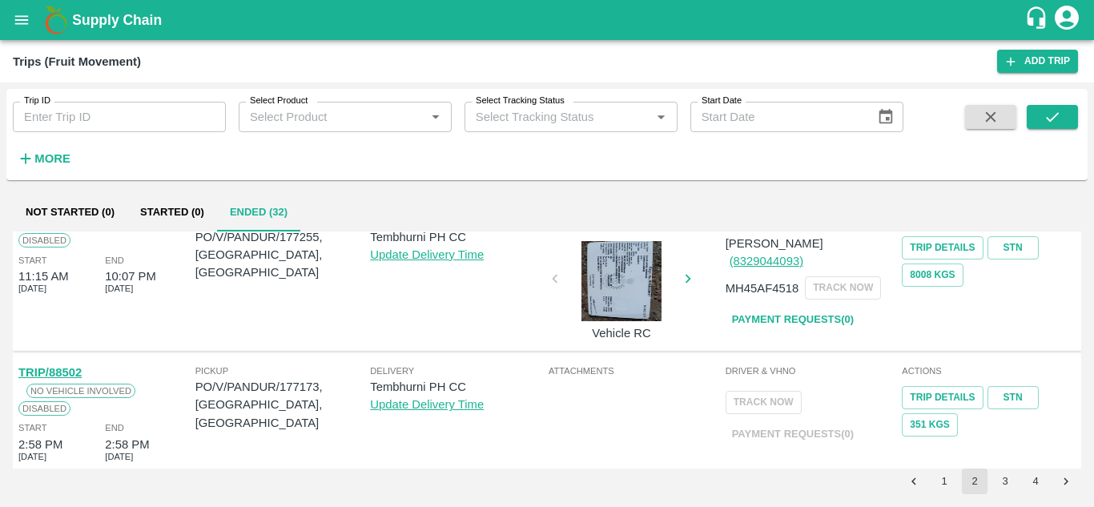
scroll to position [0, 0]
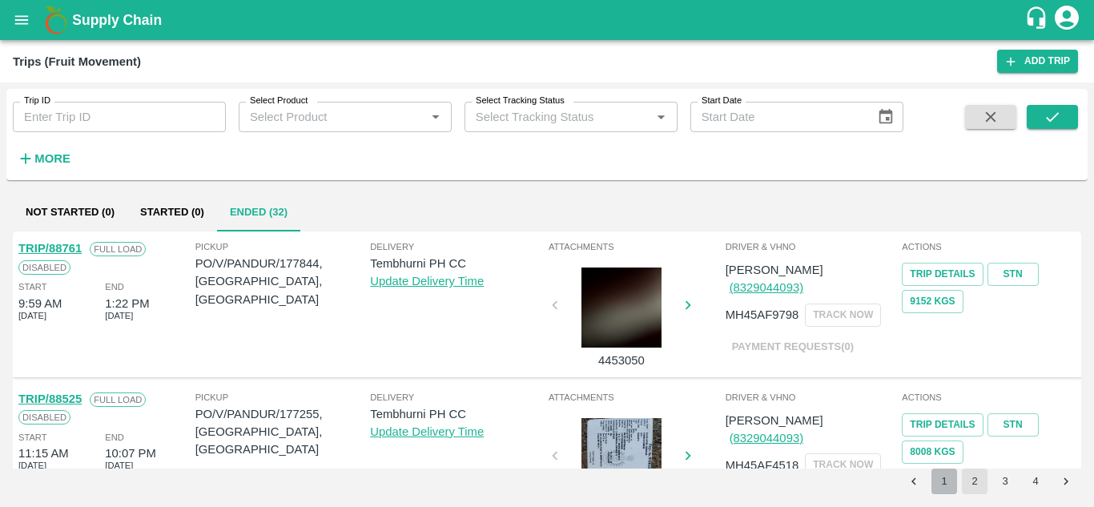
click at [942, 479] on button "1" at bounding box center [944, 481] width 26 height 26
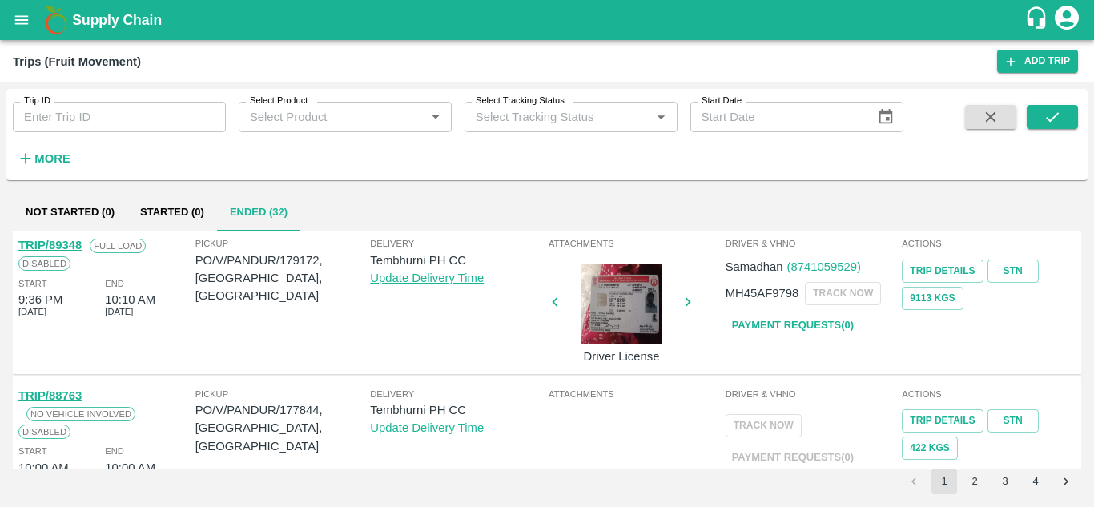
scroll to position [1179, 0]
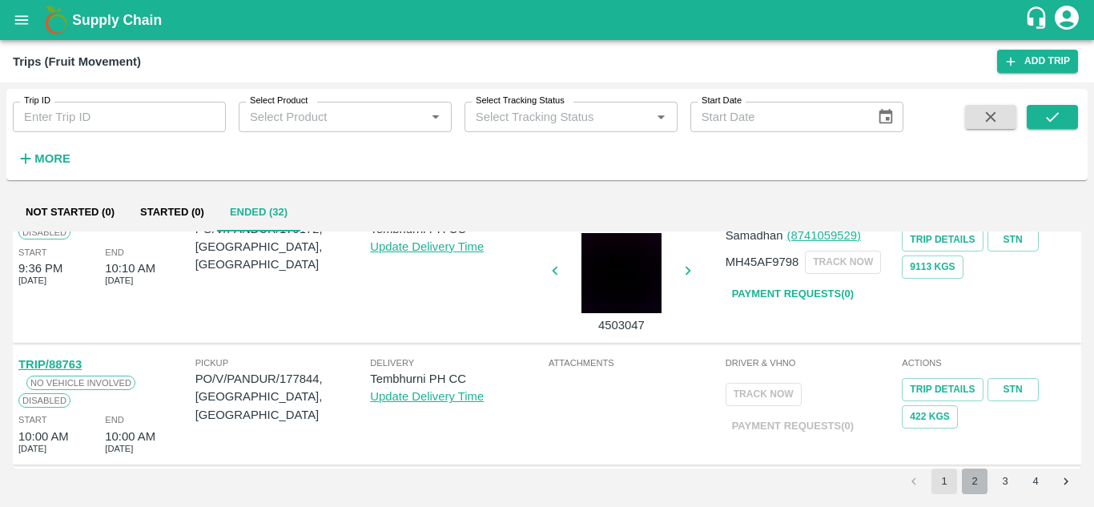
click at [970, 483] on button "2" at bounding box center [975, 481] width 26 height 26
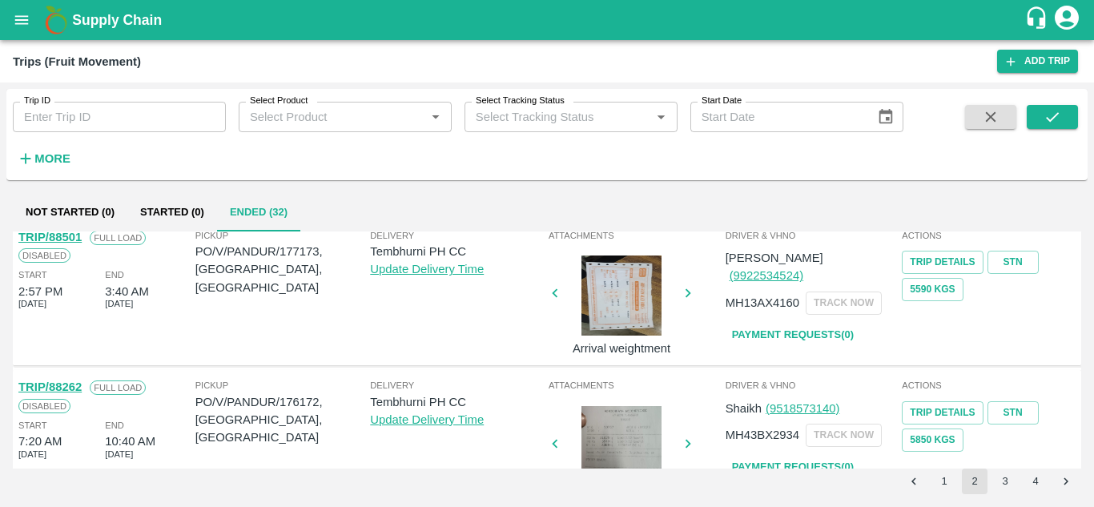
scroll to position [433, 0]
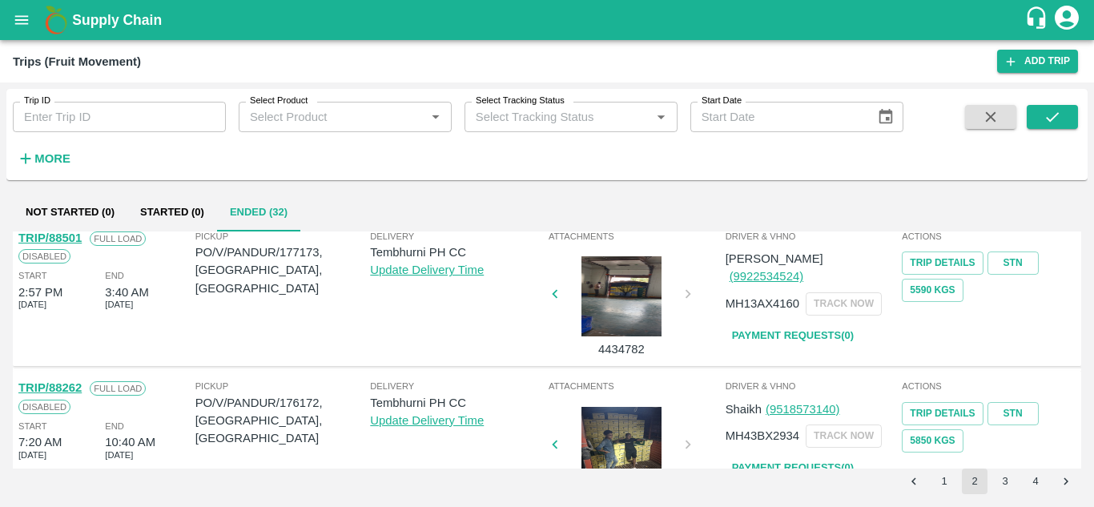
click at [1007, 484] on button "3" at bounding box center [1005, 481] width 26 height 26
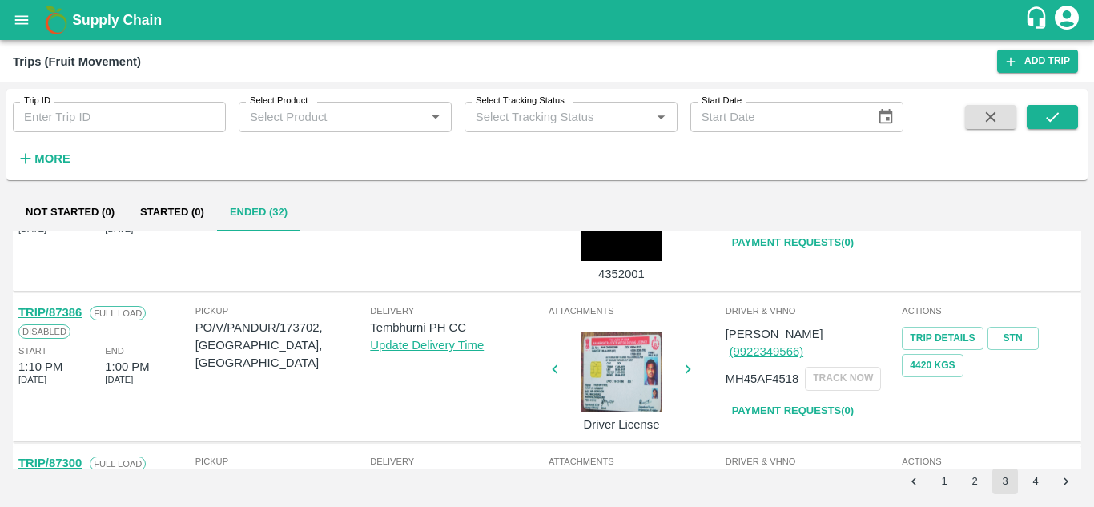
scroll to position [0, 0]
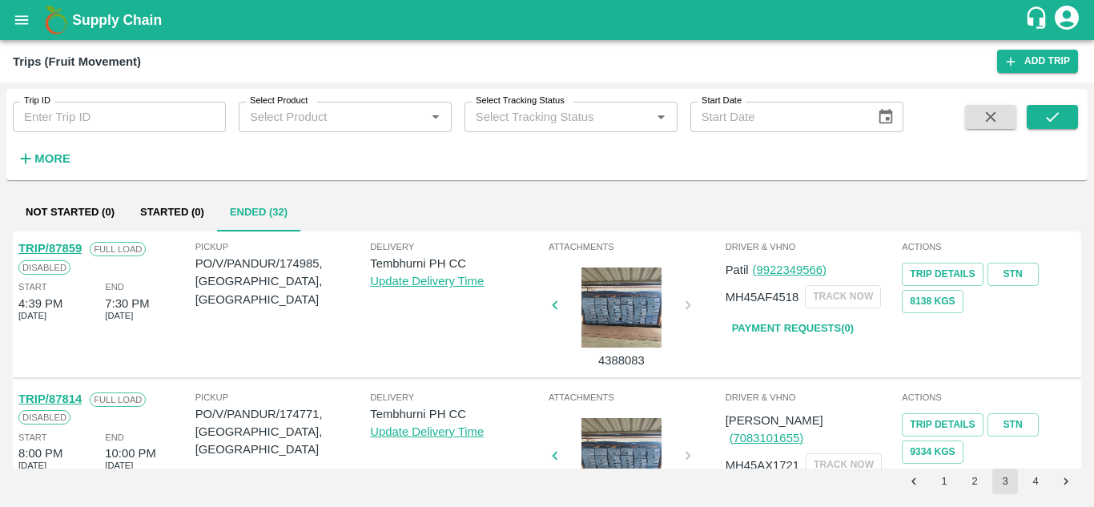
click at [973, 484] on button "2" at bounding box center [975, 481] width 26 height 26
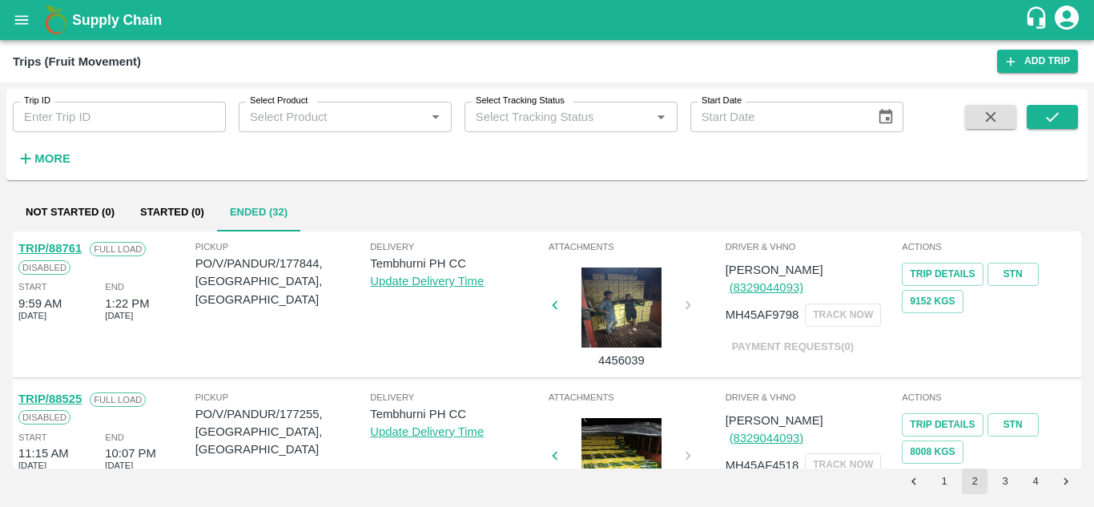
click at [76, 250] on link "TRIP/88761" at bounding box center [49, 248] width 63 height 13
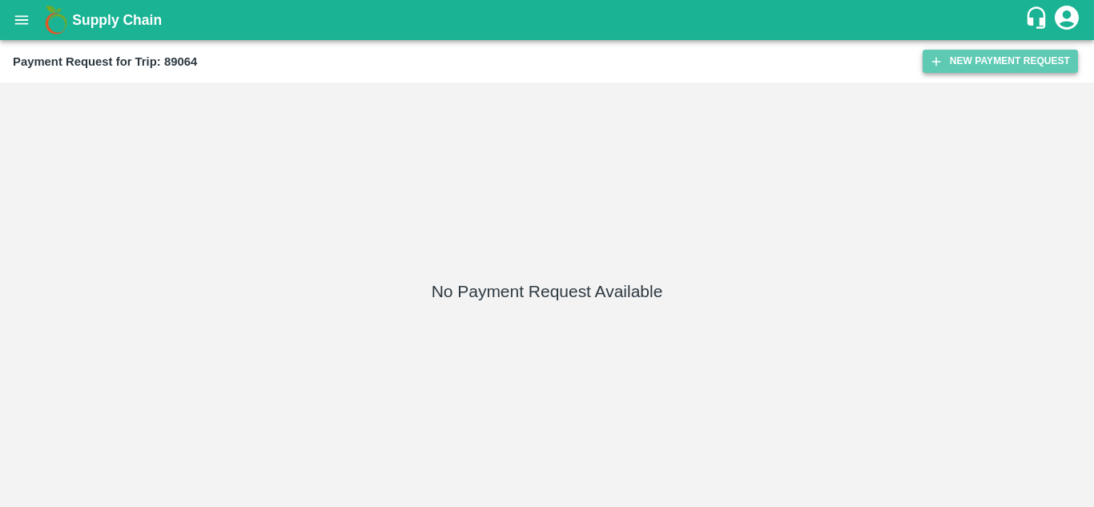
click at [966, 59] on button "New Payment Request" at bounding box center [999, 61] width 155 height 23
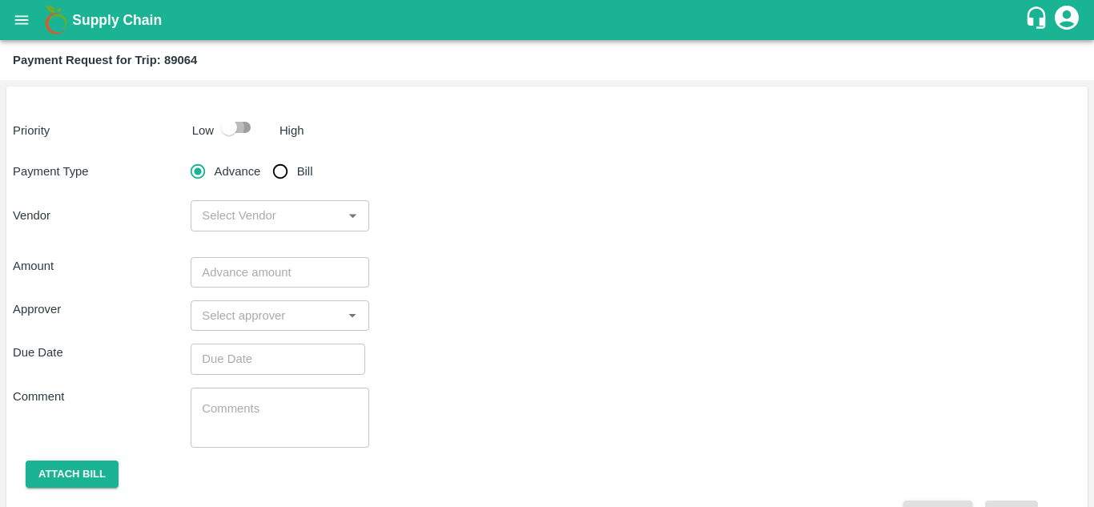
click at [255, 130] on input "checkbox" at bounding box center [228, 127] width 91 height 30
checkbox input "true"
click at [289, 169] on input "Bill" at bounding box center [280, 171] width 32 height 32
radio input "true"
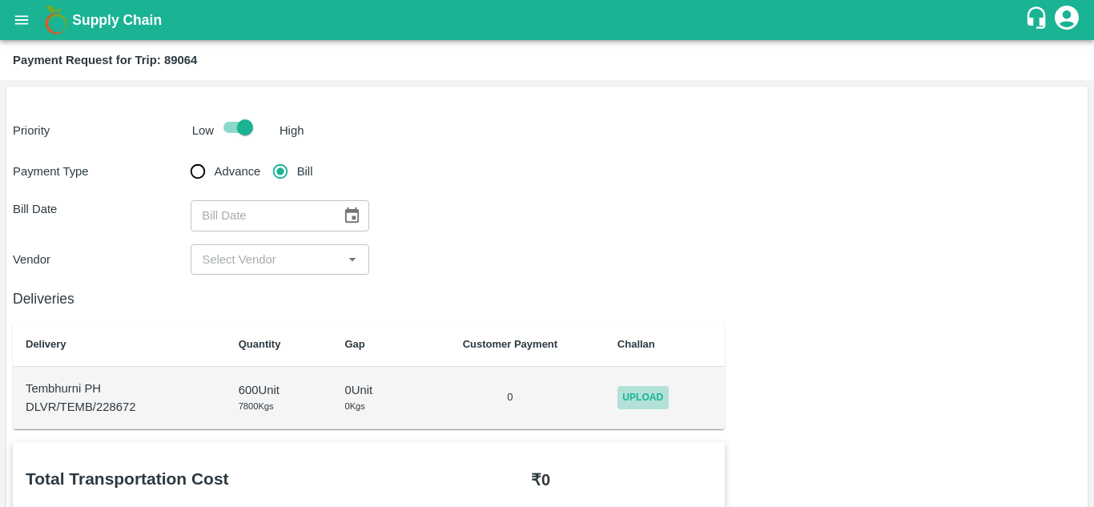
click at [633, 395] on span "Upload" at bounding box center [642, 397] width 51 height 23
click at [0, 0] on input "Upload" at bounding box center [0, 0] width 0 height 0
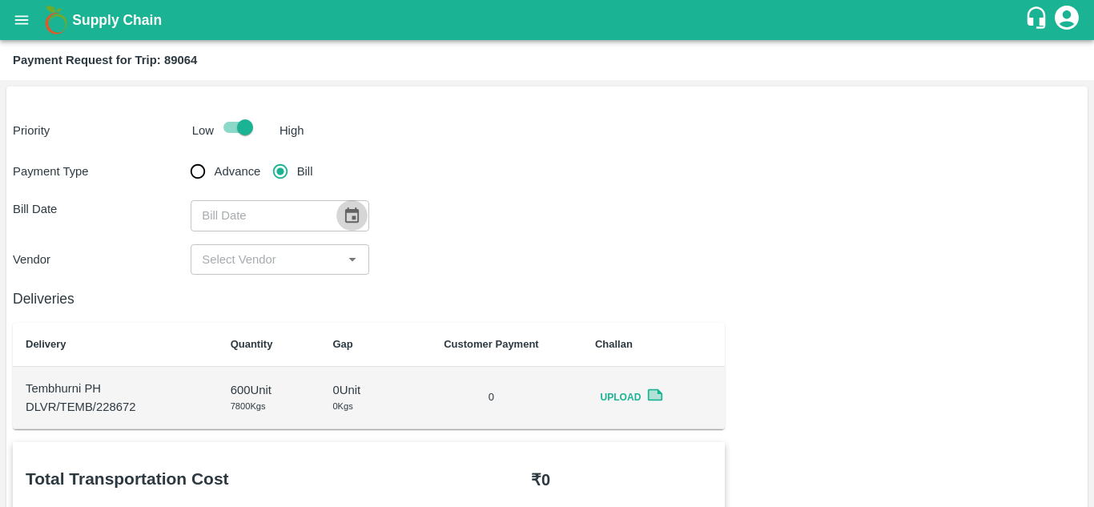
click at [351, 215] on icon "Choose date" at bounding box center [352, 216] width 18 height 18
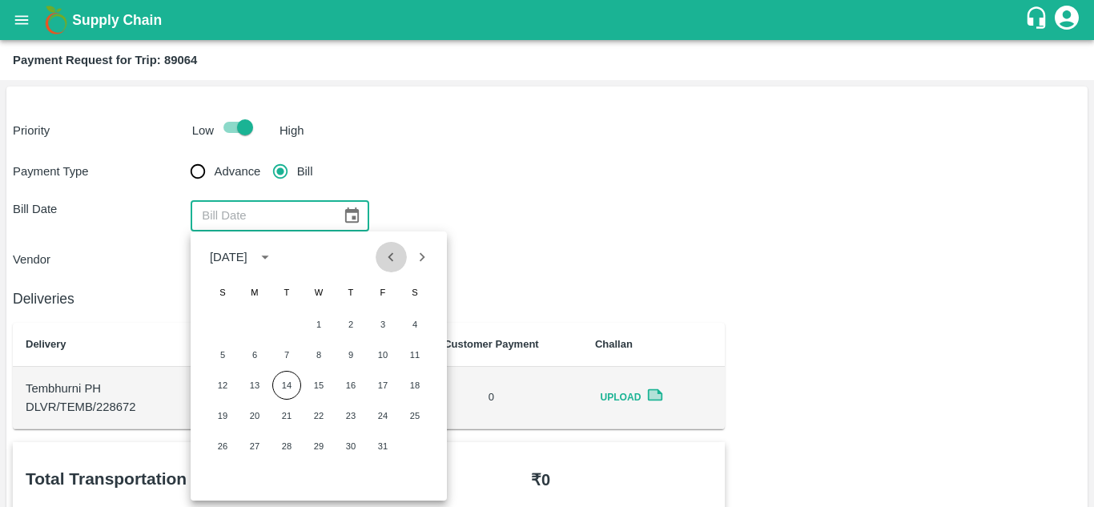
click at [384, 259] on icon "Previous month" at bounding box center [391, 257] width 18 height 18
click at [219, 446] on button "28" at bounding box center [222, 446] width 29 height 29
type input "28/09/2025"
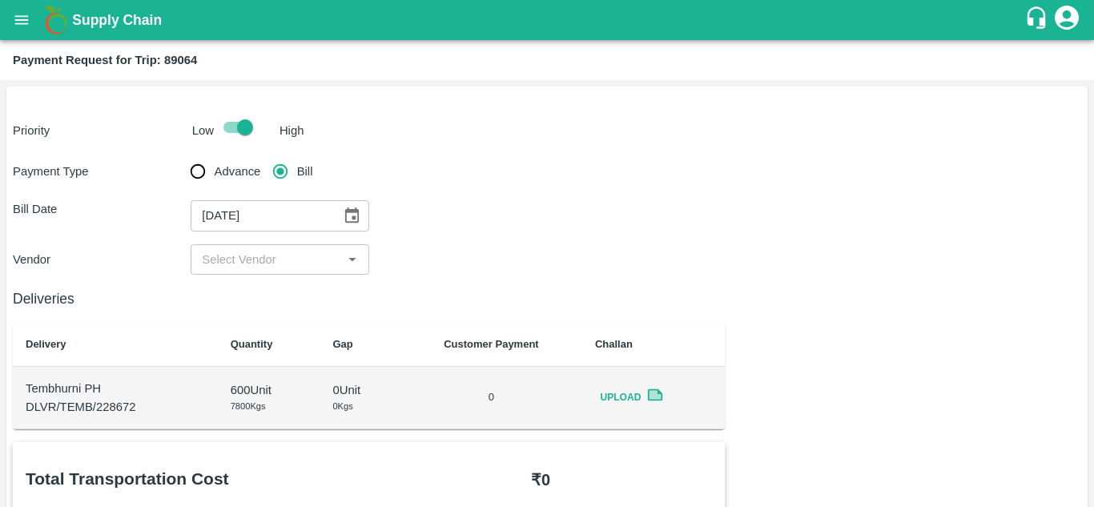
click at [281, 255] on input "input" at bounding box center [266, 259] width 142 height 21
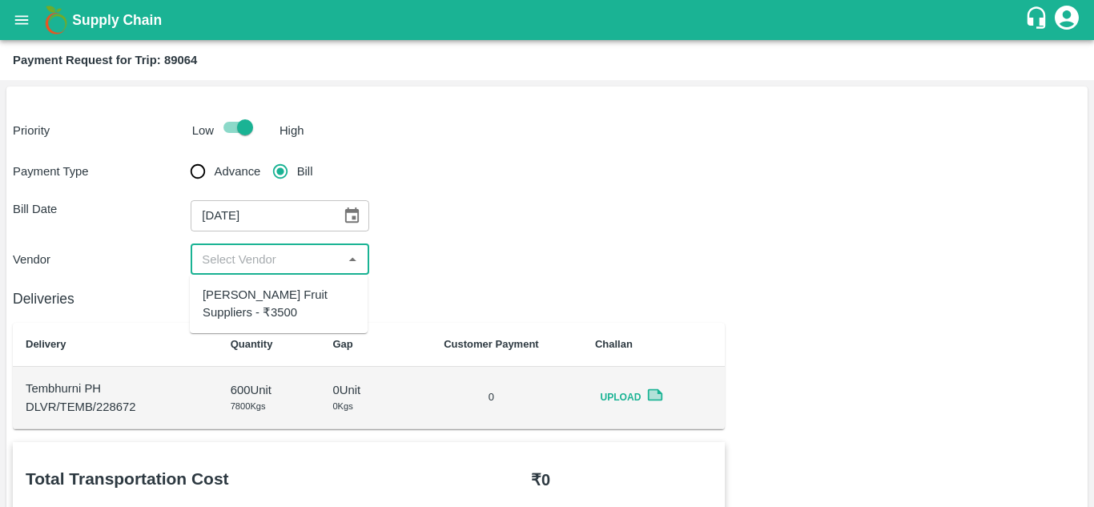
click at [277, 283] on div "J B Fruit Suppliers - ₹3500" at bounding box center [279, 304] width 178 height 46
type input "J B Fruit Suppliers - ₹3500"
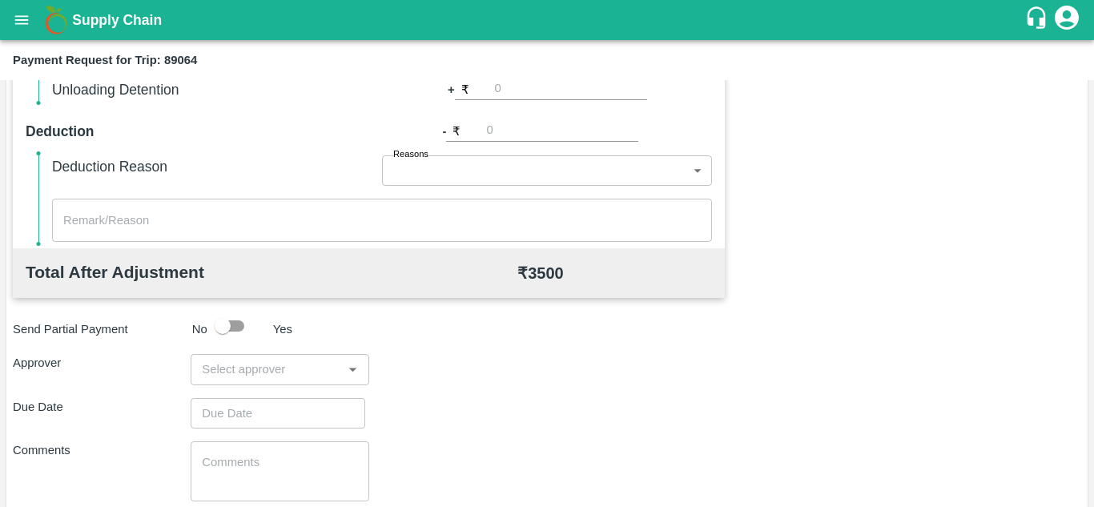
scroll to position [637, 0]
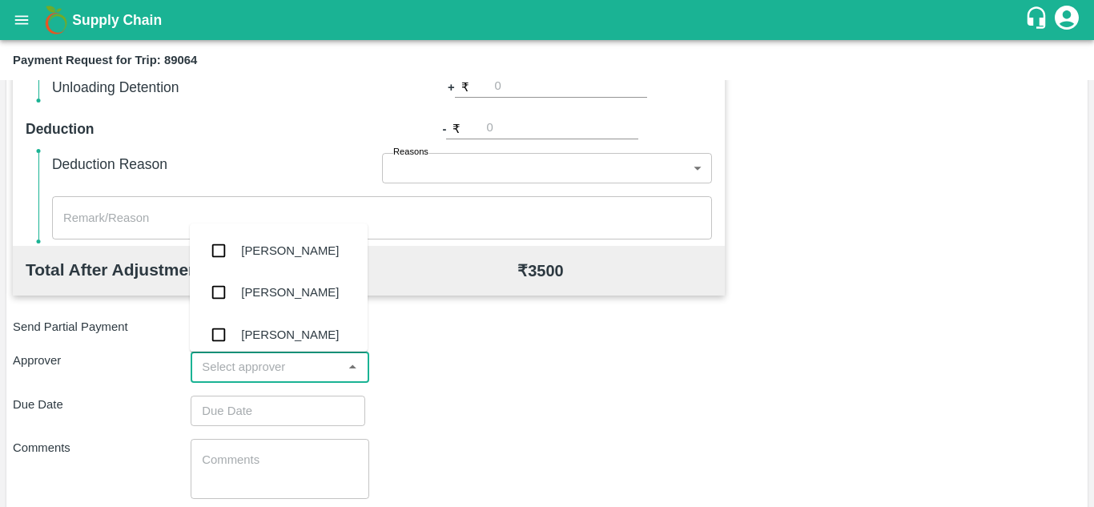
click at [268, 368] on input "input" at bounding box center [266, 366] width 142 height 21
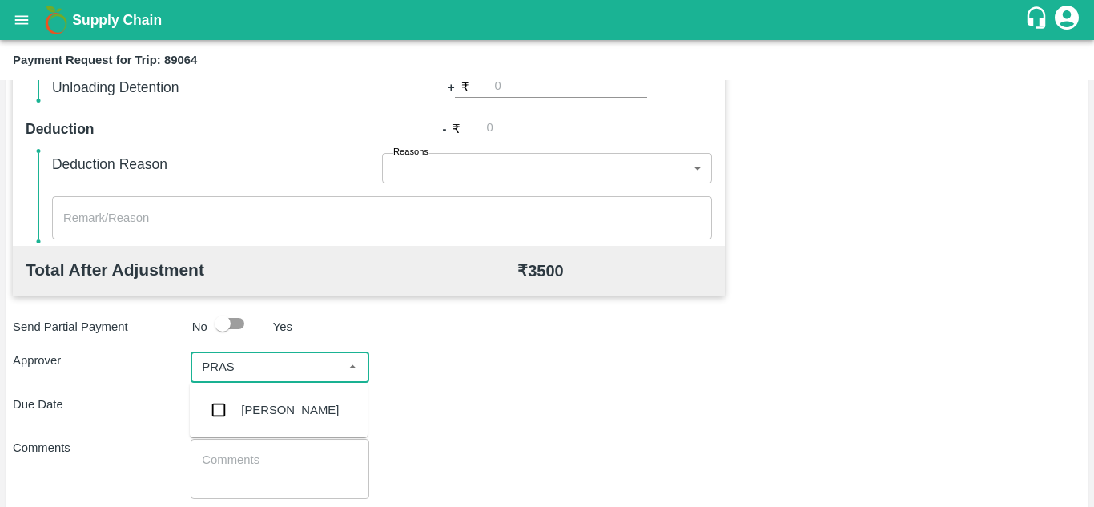
type input "PRASA"
click at [307, 408] on div "Prasad Waghade" at bounding box center [290, 410] width 98 height 18
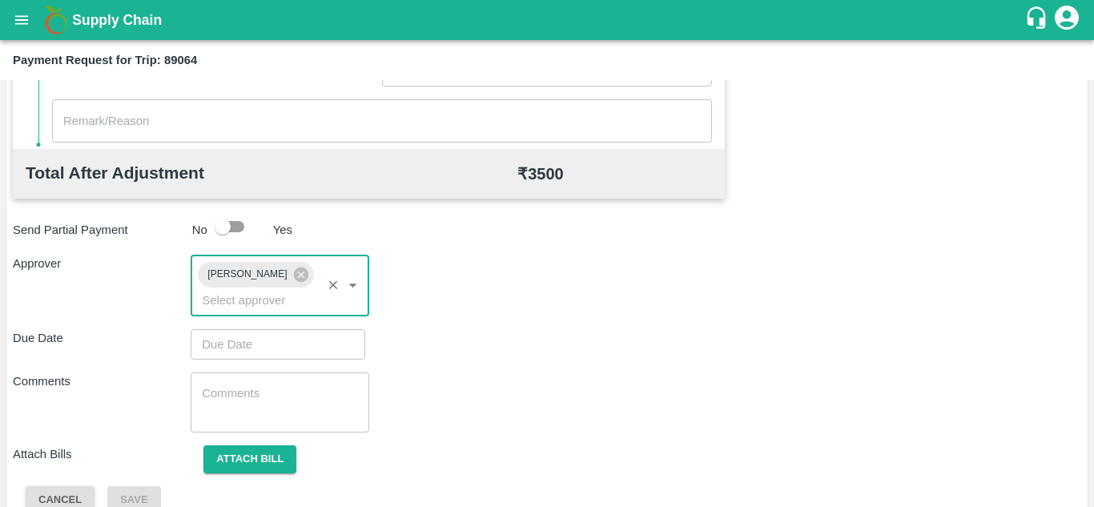
scroll to position [734, 0]
type input "DD/MM/YYYY hh:mm aa"
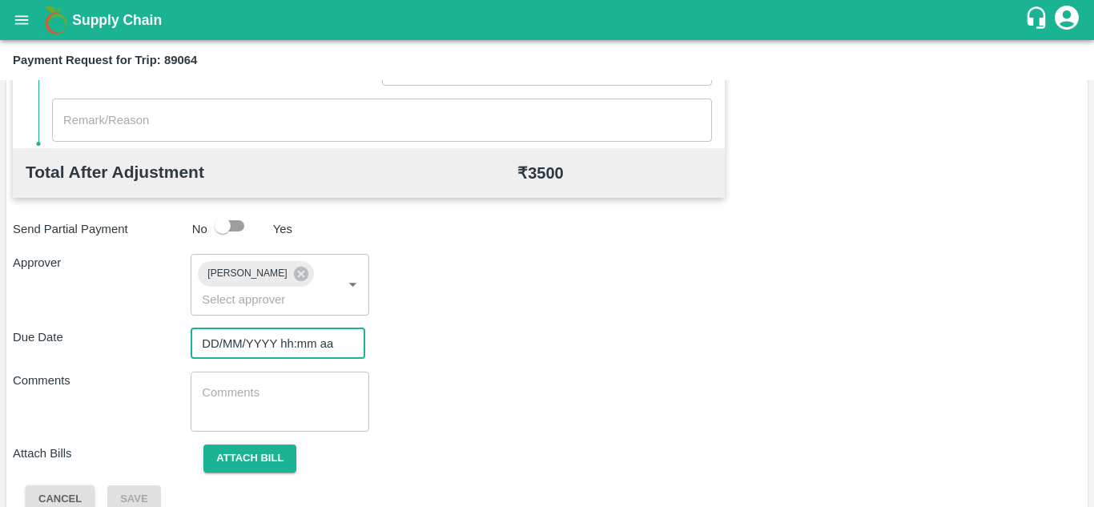
click at [243, 340] on input "DD/MM/YYYY hh:mm aa" at bounding box center [272, 343] width 163 height 30
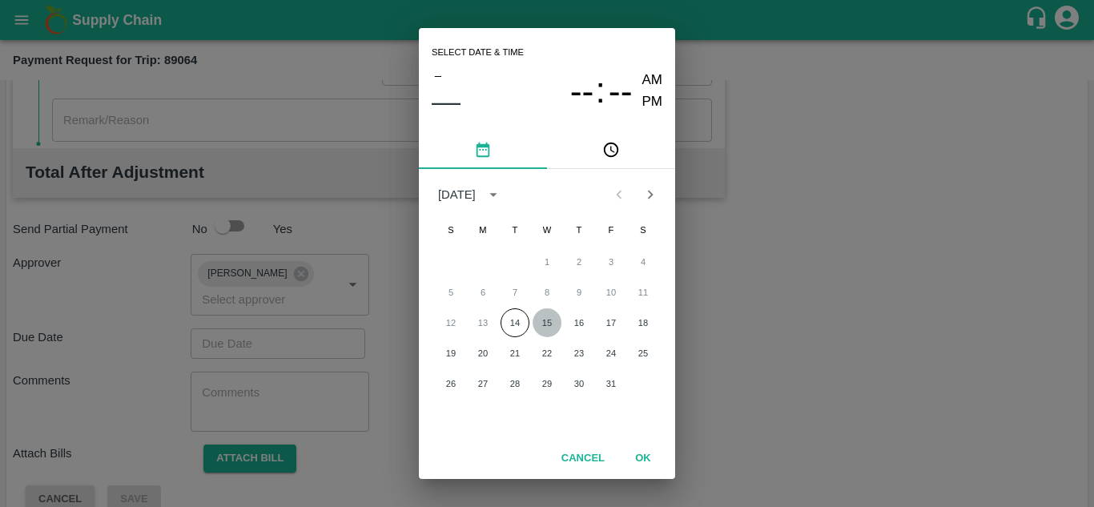
click at [546, 318] on button "15" at bounding box center [546, 322] width 29 height 29
type input "15/10/2025 12:00 AM"
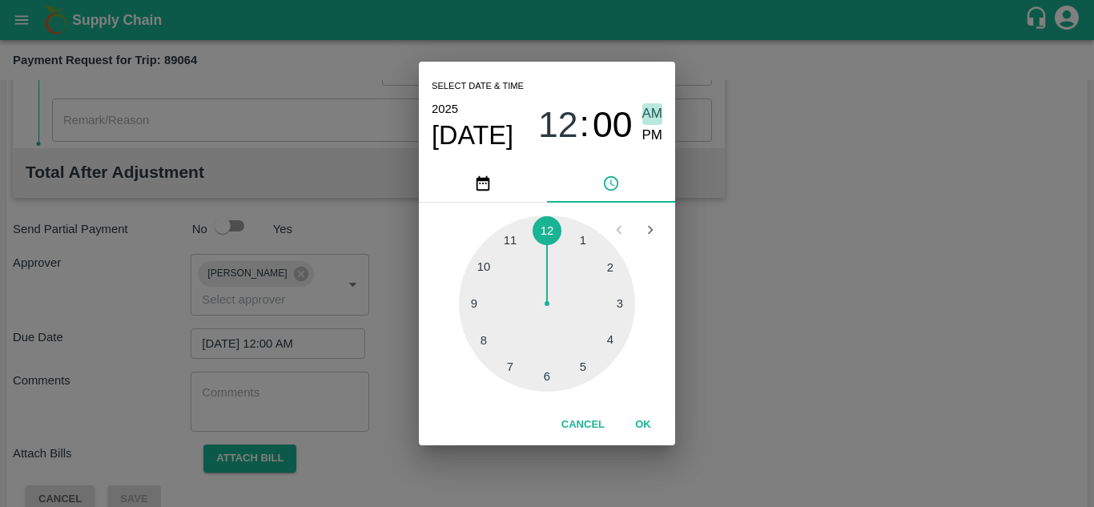
click at [654, 115] on span "AM" at bounding box center [652, 114] width 21 height 22
click at [647, 419] on button "OK" at bounding box center [642, 425] width 51 height 28
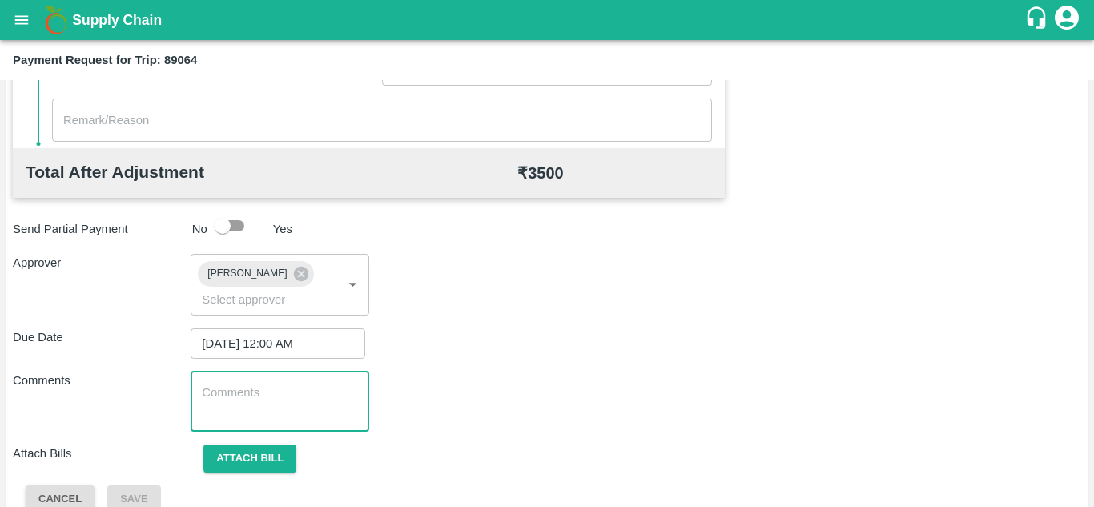
click at [304, 416] on textarea at bounding box center [279, 401] width 155 height 34
paste textarea "Transport Bill"
type textarea "Transport Bill"
click at [575, 386] on div "Comments Transport Bill x ​" at bounding box center [547, 402] width 1068 height 60
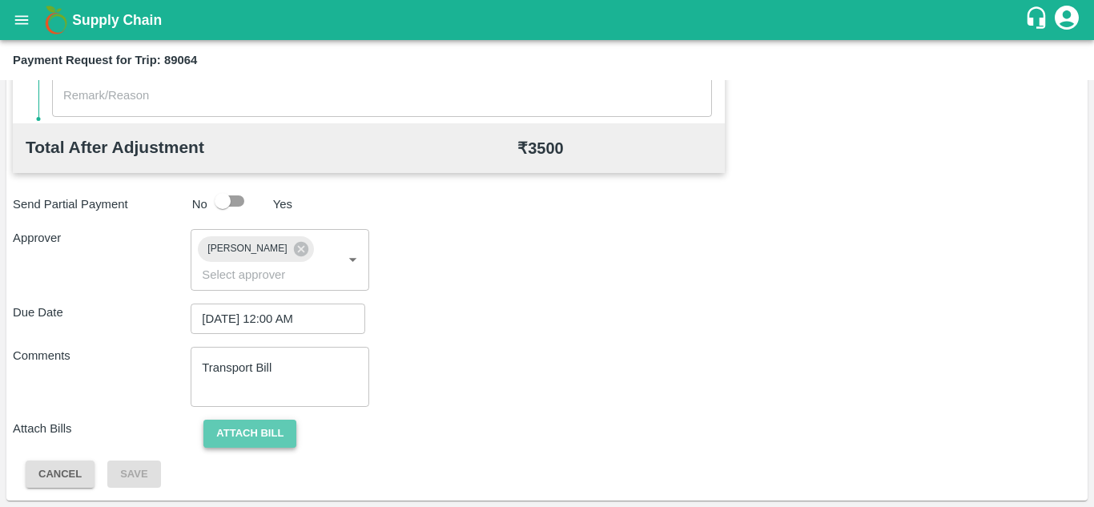
click at [282, 436] on button "Attach bill" at bounding box center [249, 434] width 93 height 28
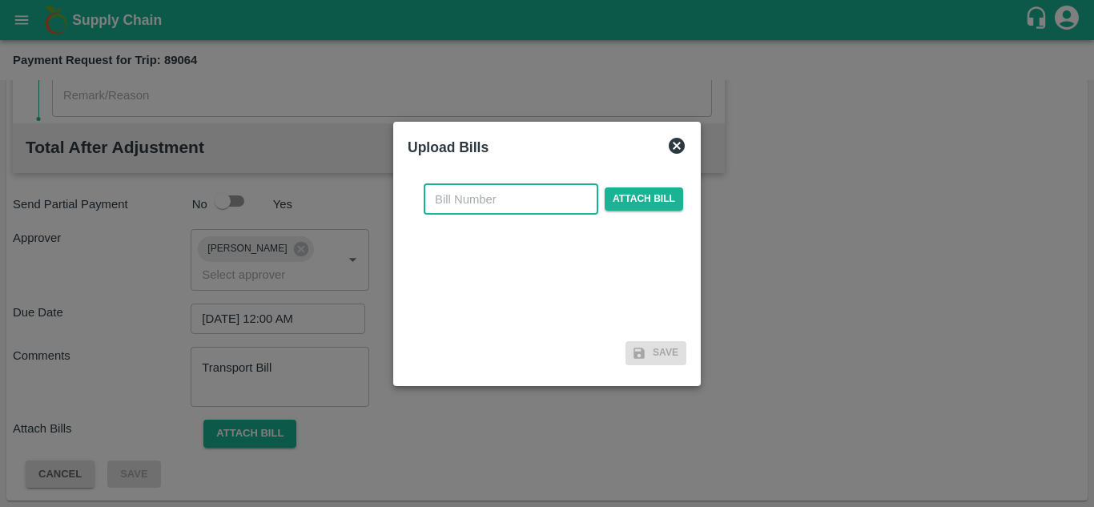
click at [457, 207] on input "text" at bounding box center [511, 199] width 175 height 30
type input "277"
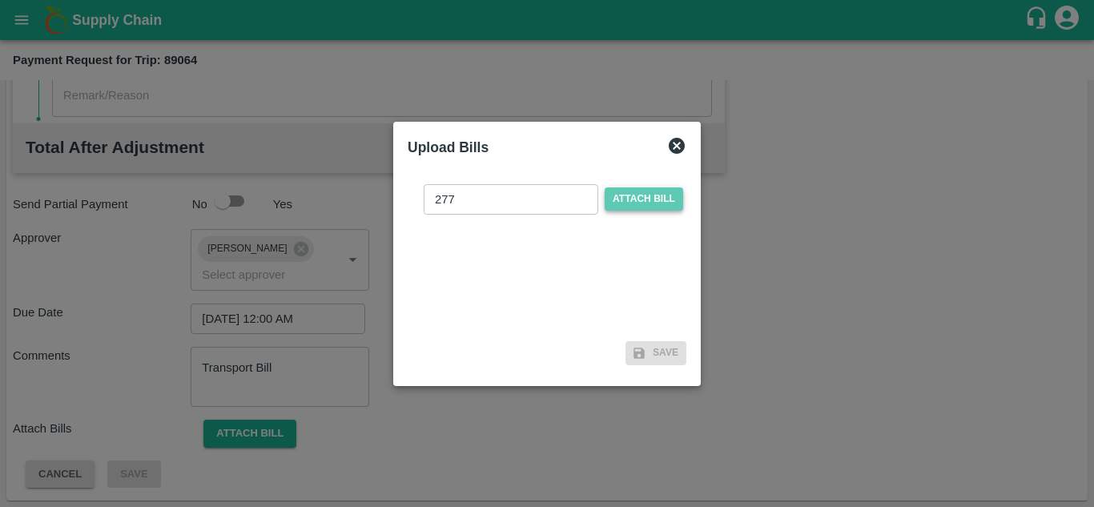
click at [637, 199] on span "Attach bill" at bounding box center [644, 198] width 78 height 23
click at [0, 0] on input "Attach bill" at bounding box center [0, 0] width 0 height 0
click at [652, 196] on span "Attach bill" at bounding box center [644, 198] width 78 height 23
click at [0, 0] on input "Attach bill" at bounding box center [0, 0] width 0 height 0
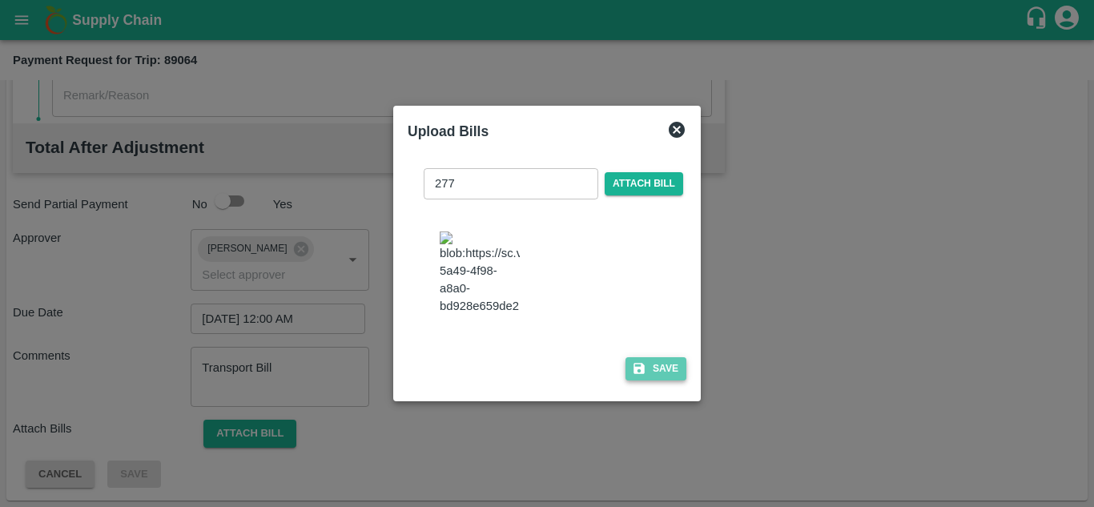
click at [674, 380] on button "Save" at bounding box center [655, 368] width 61 height 23
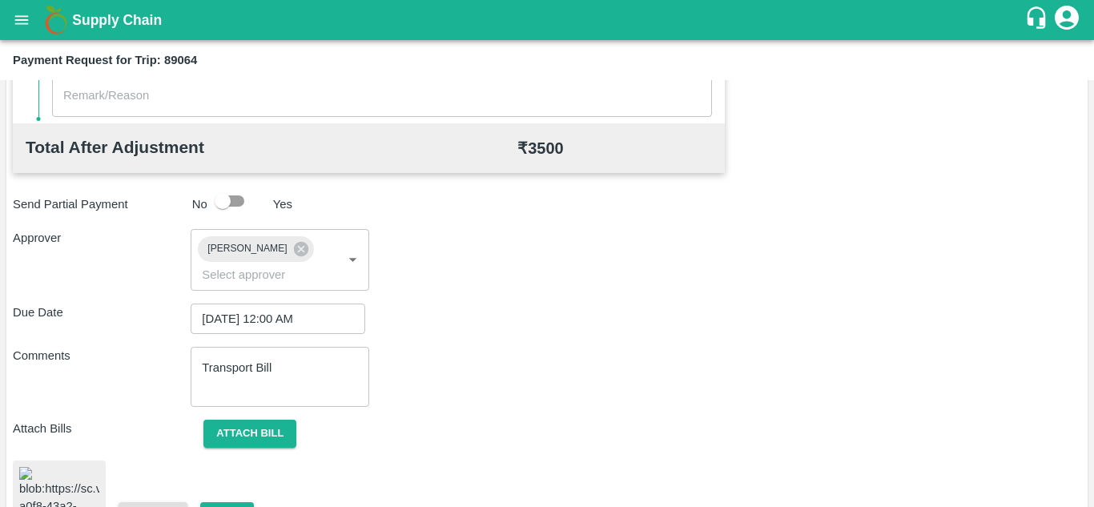
scroll to position [873, 0]
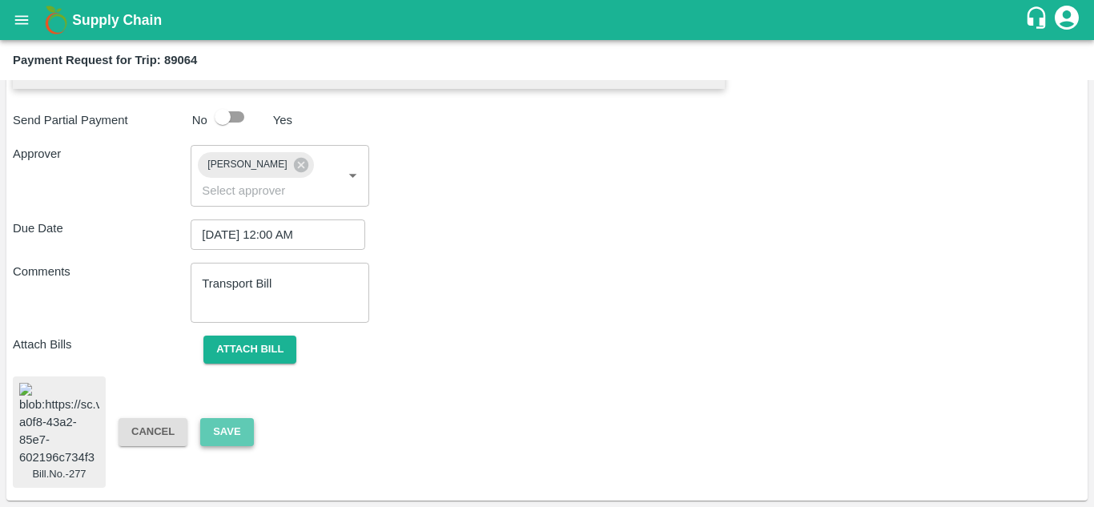
click at [233, 418] on button "Save" at bounding box center [226, 432] width 53 height 28
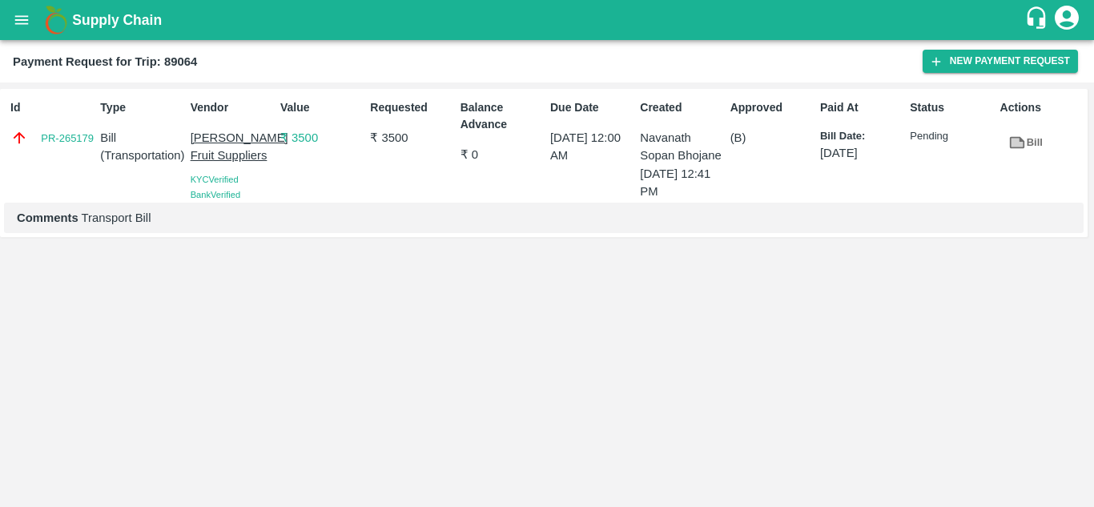
click at [18, 25] on icon "open drawer" at bounding box center [22, 20] width 18 height 18
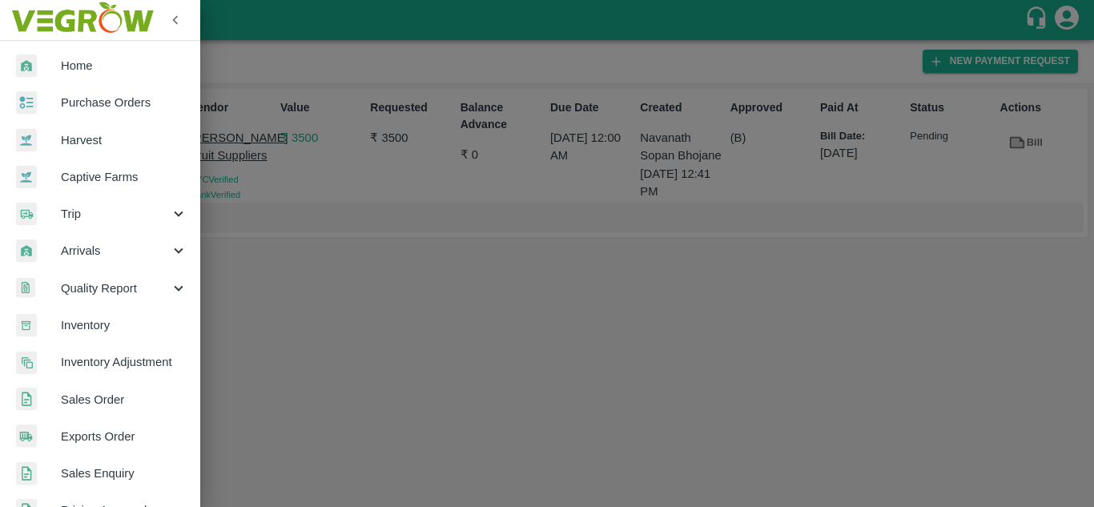
click at [488, 169] on div at bounding box center [547, 253] width 1094 height 507
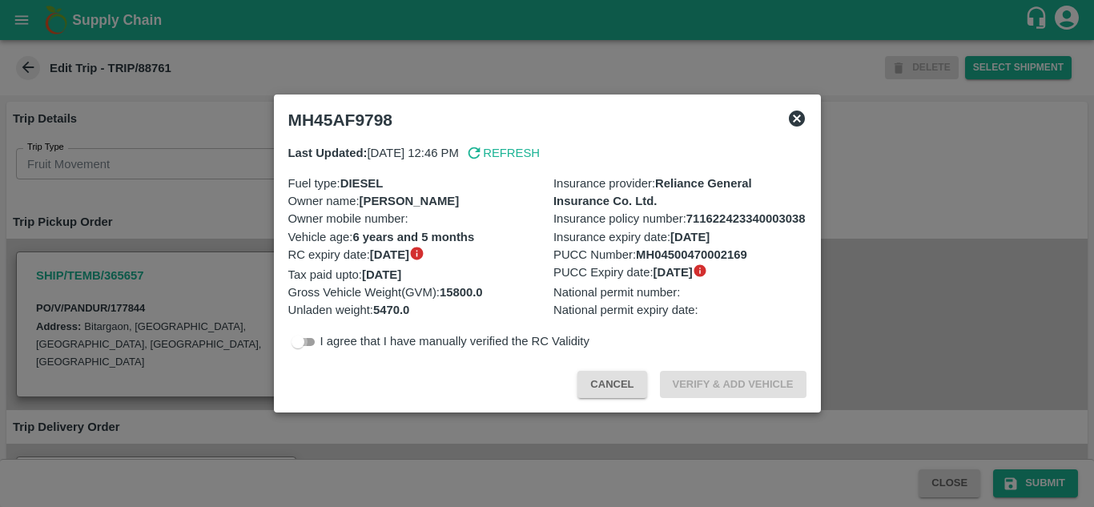
click at [307, 350] on input "checkbox" at bounding box center [298, 341] width 58 height 19
checkbox input "true"
click at [765, 386] on button "Verify & Add Vehicle" at bounding box center [733, 385] width 147 height 28
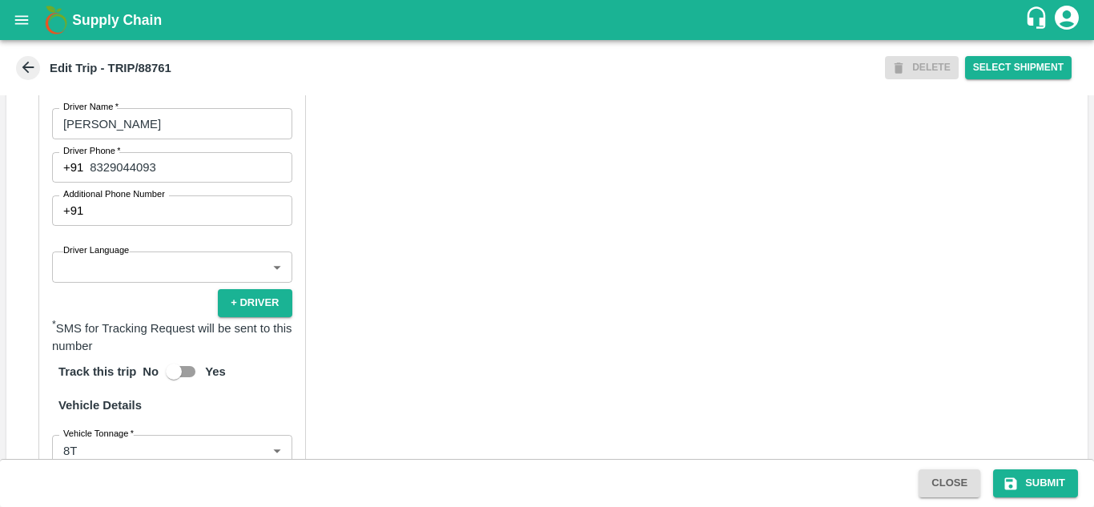
scroll to position [905, 0]
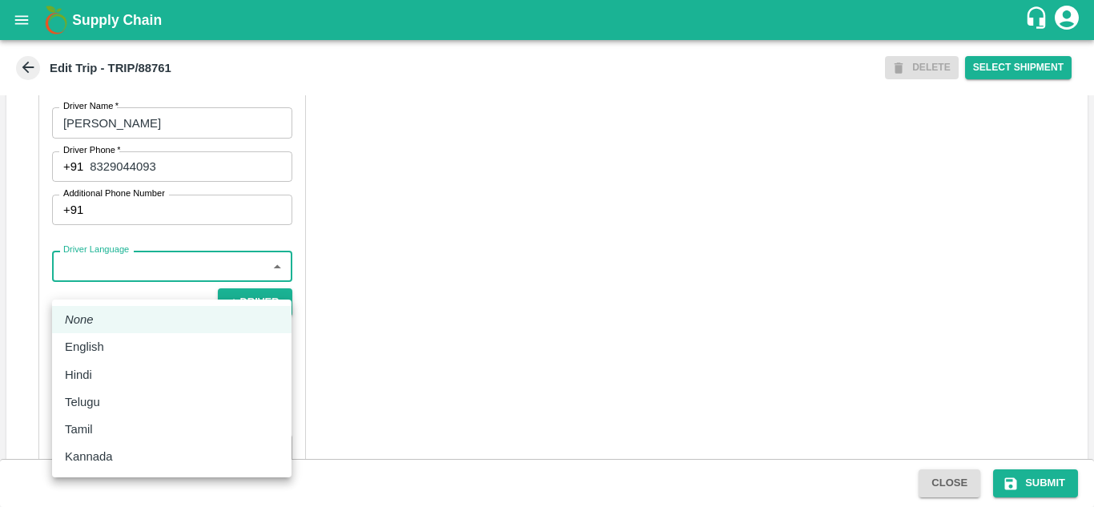
click at [206, 299] on body "Supply Chain Edit Trip - TRIP/88761 DELETE Select Shipment Trip Details Trip Ty…" at bounding box center [547, 253] width 1094 height 507
click at [110, 372] on div "Hindi" at bounding box center [172, 375] width 214 height 18
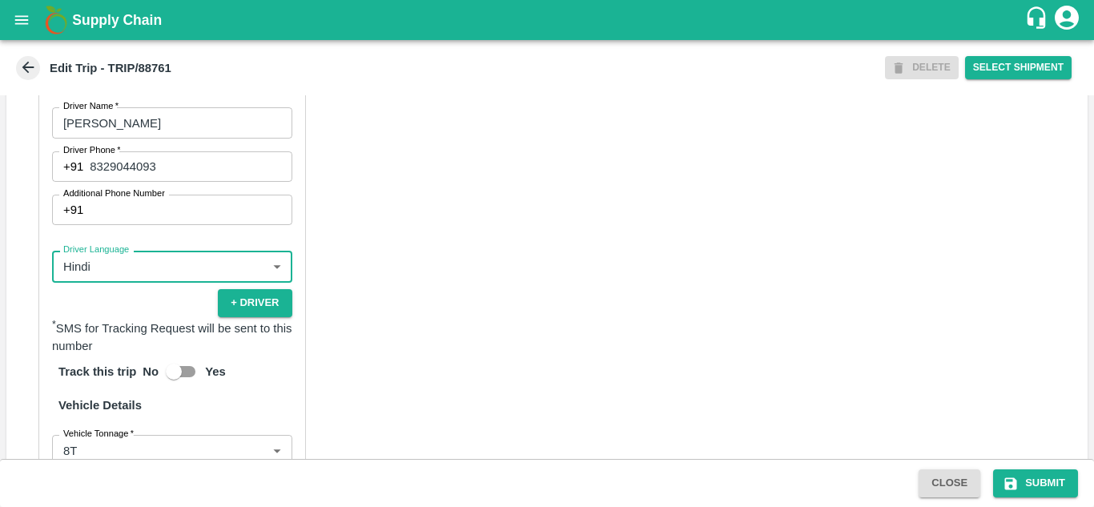
type input "hi"
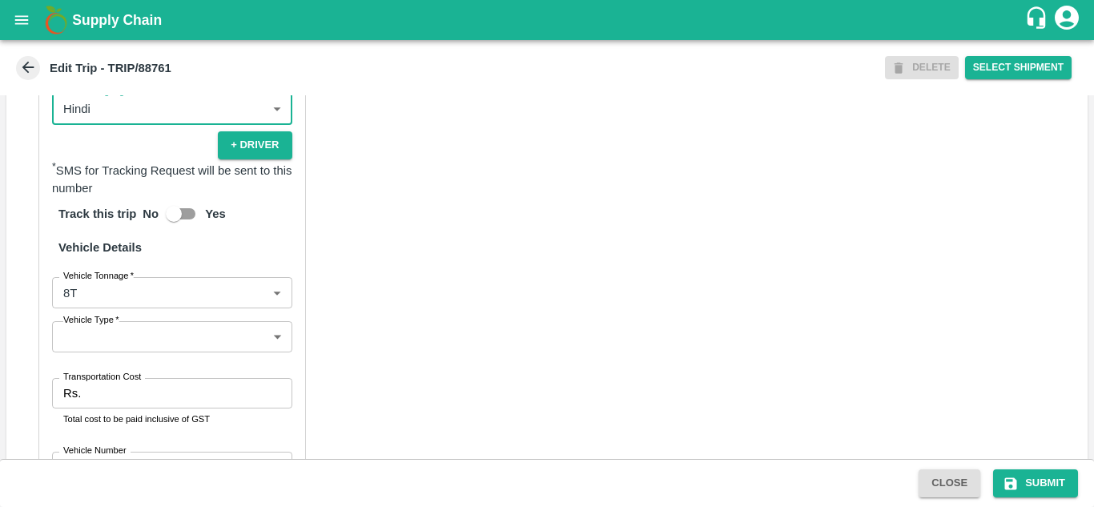
scroll to position [1063, 0]
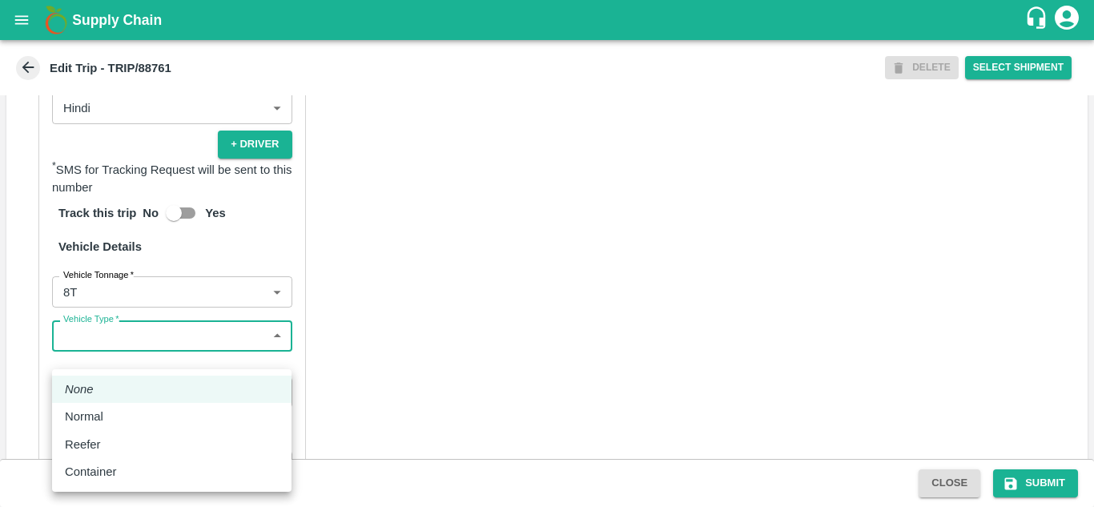
click at [136, 344] on body "Supply Chain Edit Trip - TRIP/88761 DELETE Select Shipment Trip Details Trip Ty…" at bounding box center [547, 253] width 1094 height 507
click at [95, 417] on p "Normal" at bounding box center [84, 417] width 38 height 18
type input "Normal"
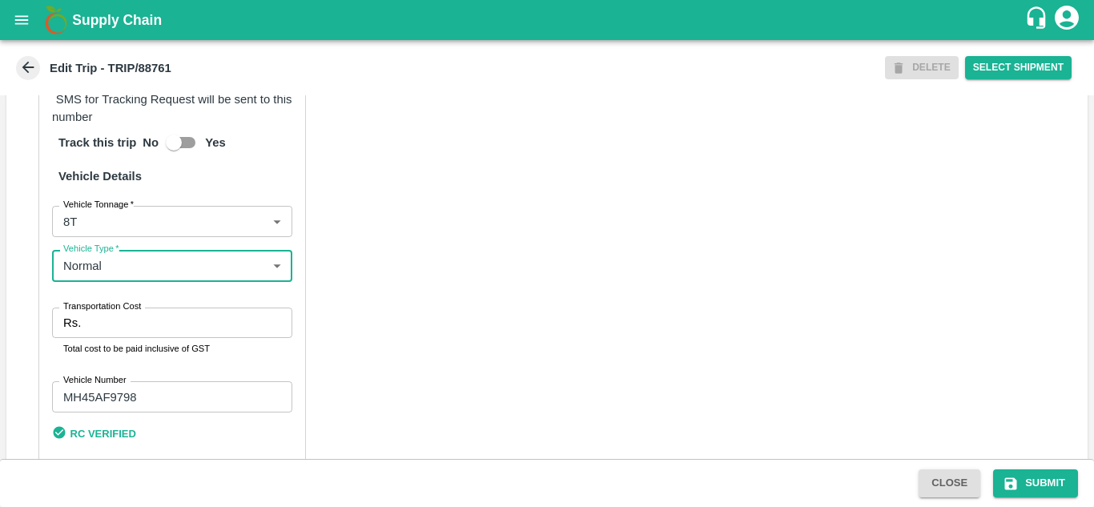
scroll to position [1136, 0]
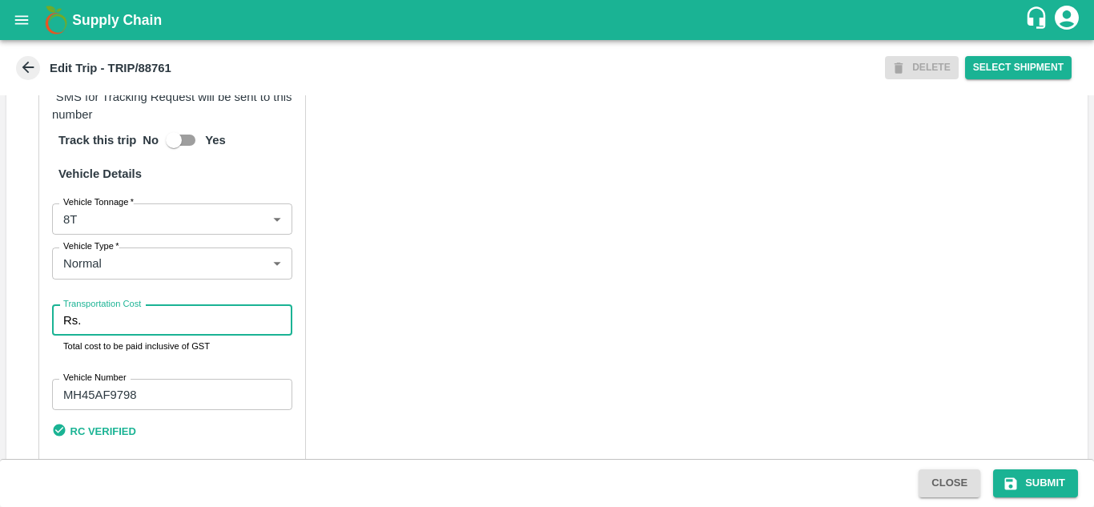
click at [121, 336] on input "Transportation Cost" at bounding box center [189, 320] width 204 height 30
type input "5000"
click at [408, 354] on div "Partner Details Partner   * Partner Add Transporter Driver 1 Details Driver Nam…" at bounding box center [546, 98] width 1081 height 801
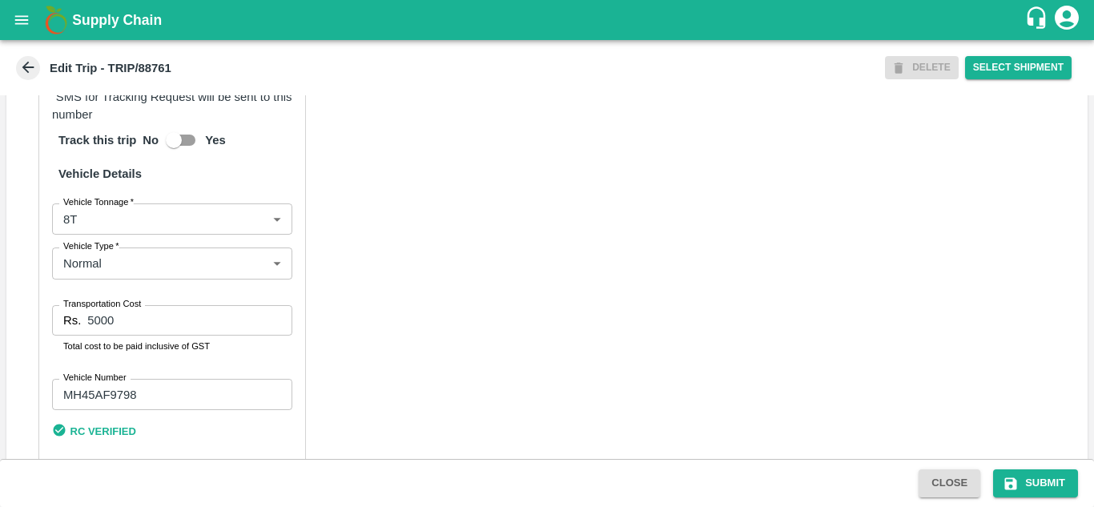
scroll to position [1201, 0]
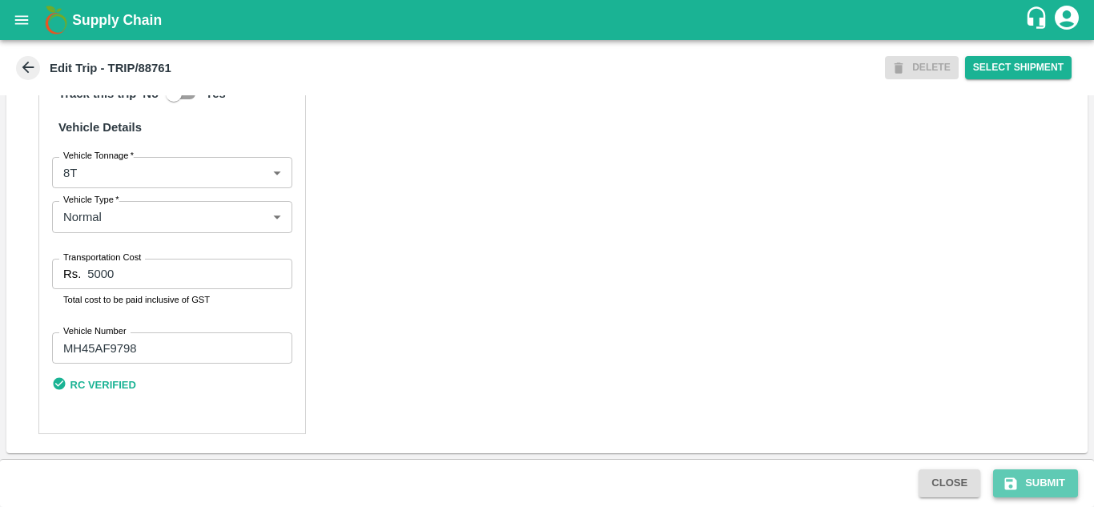
click at [1051, 476] on button "Submit" at bounding box center [1035, 483] width 85 height 28
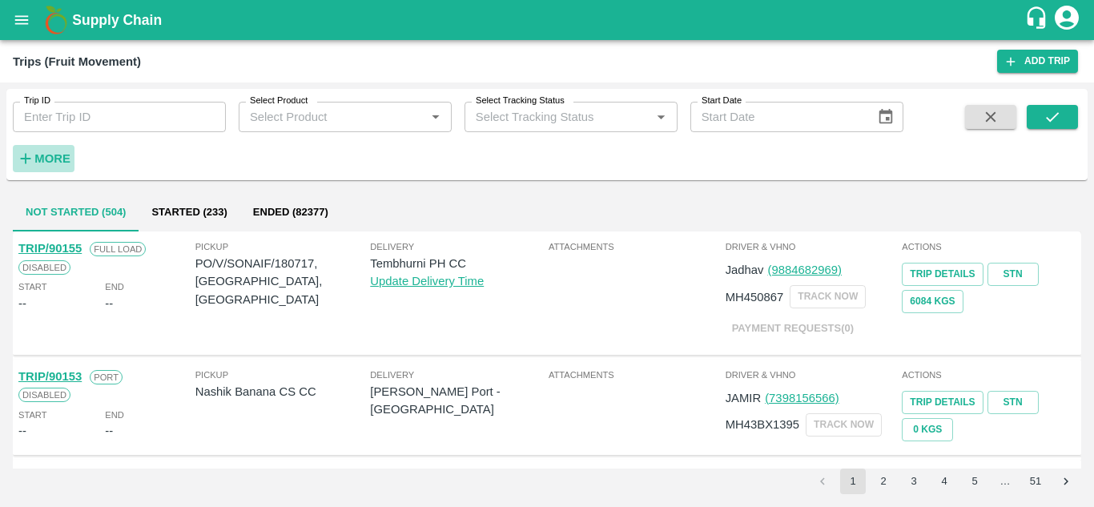
click at [53, 155] on strong "More" at bounding box center [52, 158] width 36 height 13
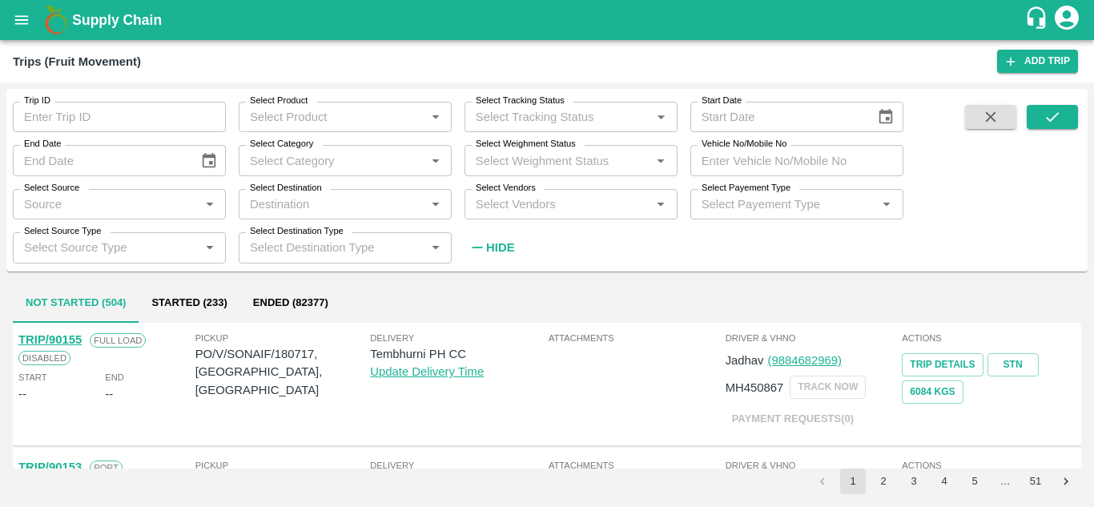
click at [512, 217] on div "Select Vendors   *" at bounding box center [570, 204] width 213 height 30
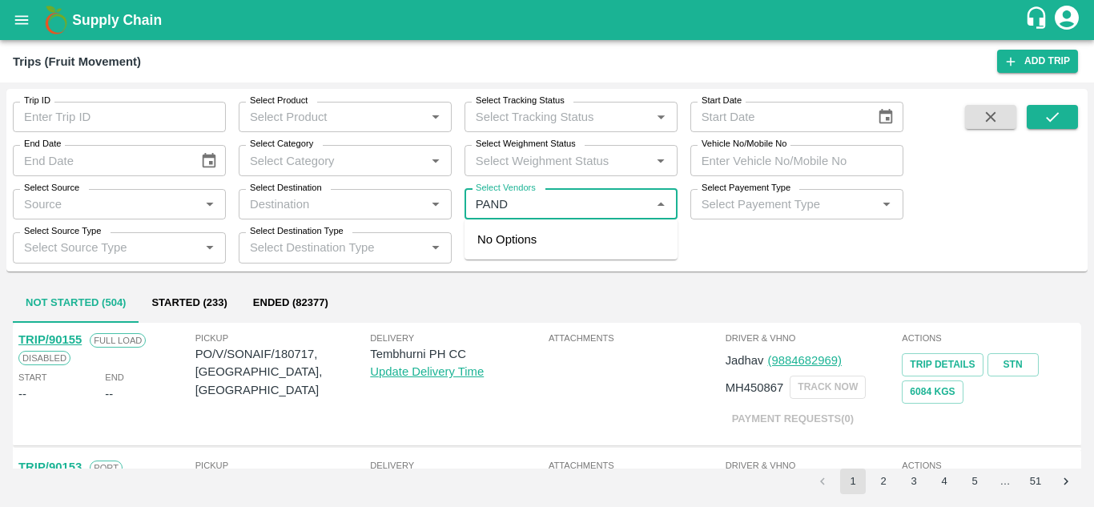
type input "PANDU"
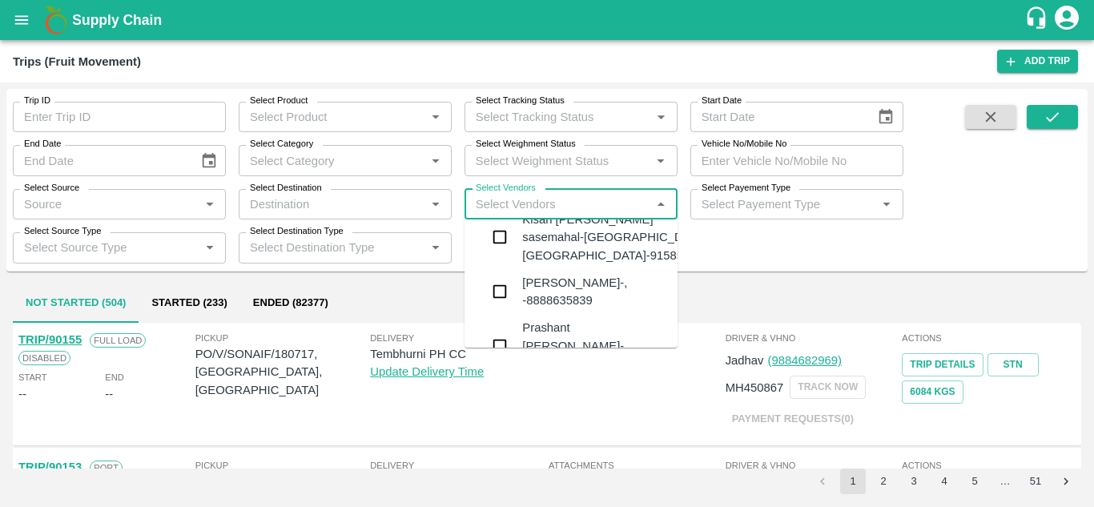
scroll to position [1067, 0]
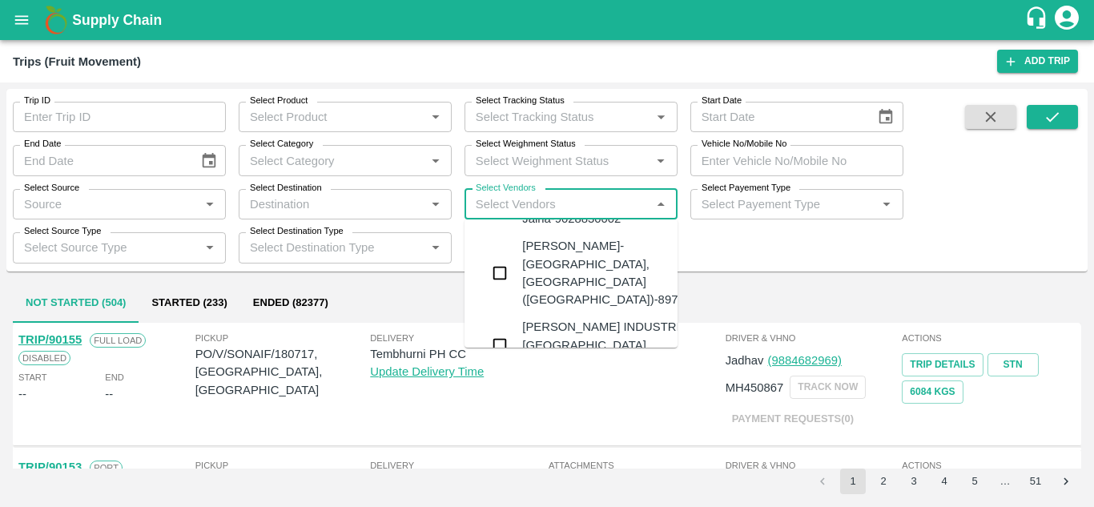
click at [577, 318] on div "PANDURANG AGRO INDUSTRIES-Bitargaon, Solapur-9637756555" at bounding box center [619, 345] width 194 height 54
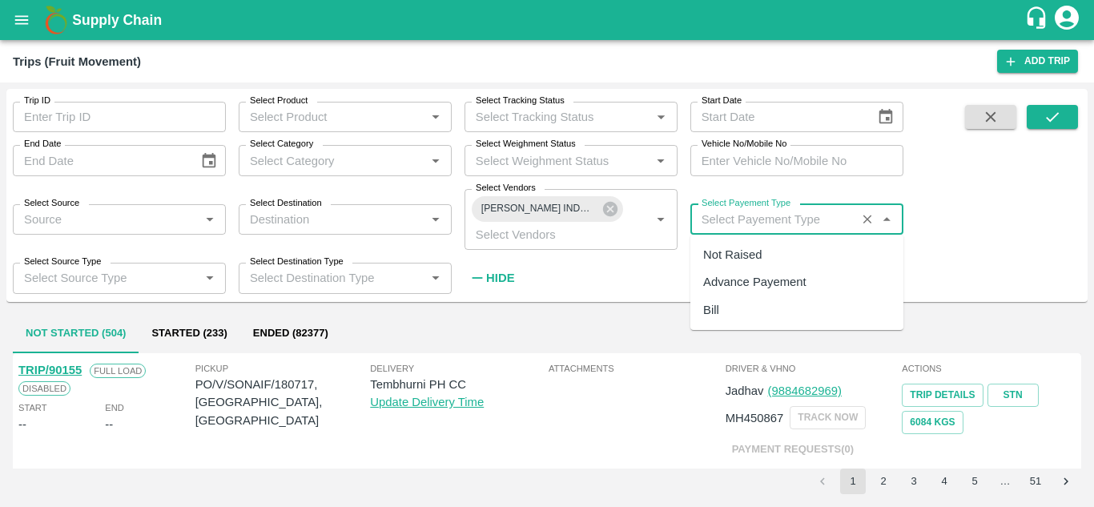
click at [730, 211] on input "Select Payement Type" at bounding box center [773, 219] width 156 height 21
click at [732, 259] on div "Not Raised" at bounding box center [732, 255] width 58 height 18
type input "Not Raised"
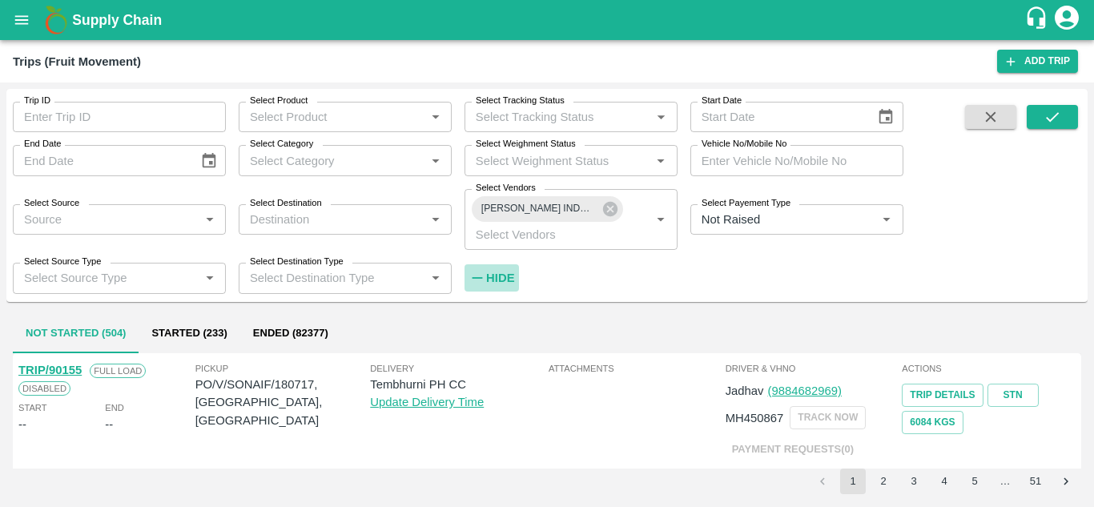
click at [509, 280] on strong "Hide" at bounding box center [500, 277] width 28 height 13
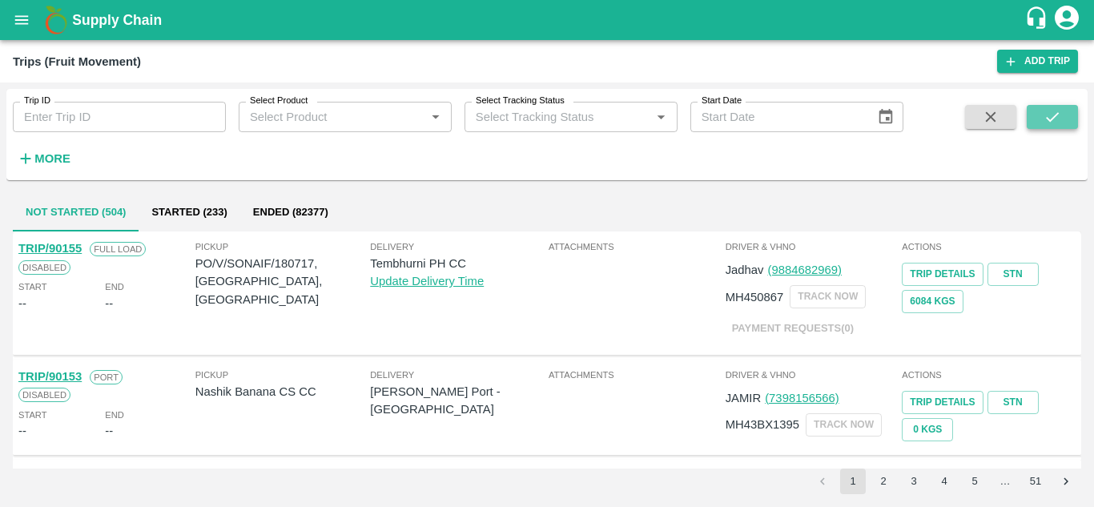
click at [1046, 117] on icon "submit" at bounding box center [1052, 117] width 18 height 18
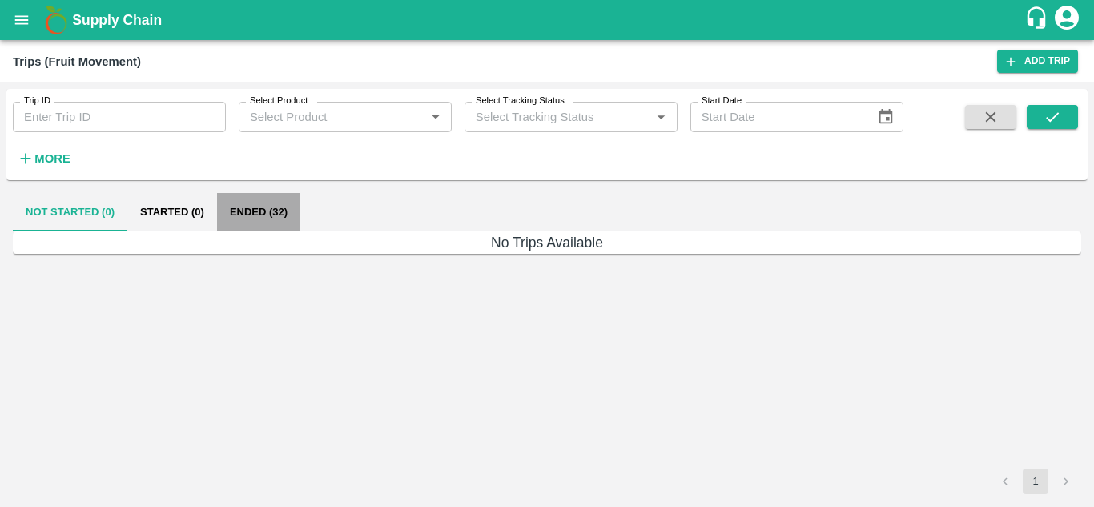
click at [255, 211] on button "Ended (32)" at bounding box center [258, 212] width 83 height 38
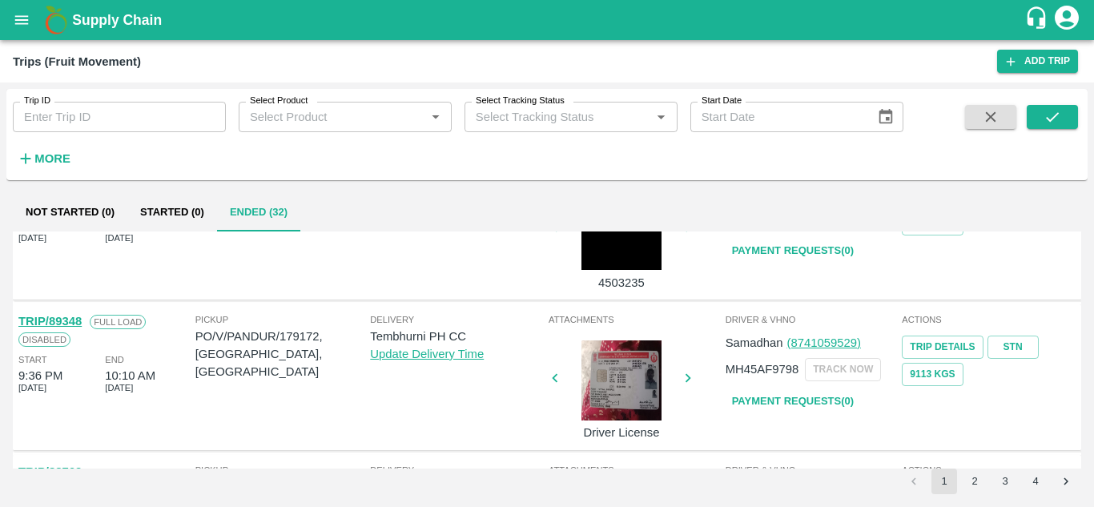
scroll to position [1179, 0]
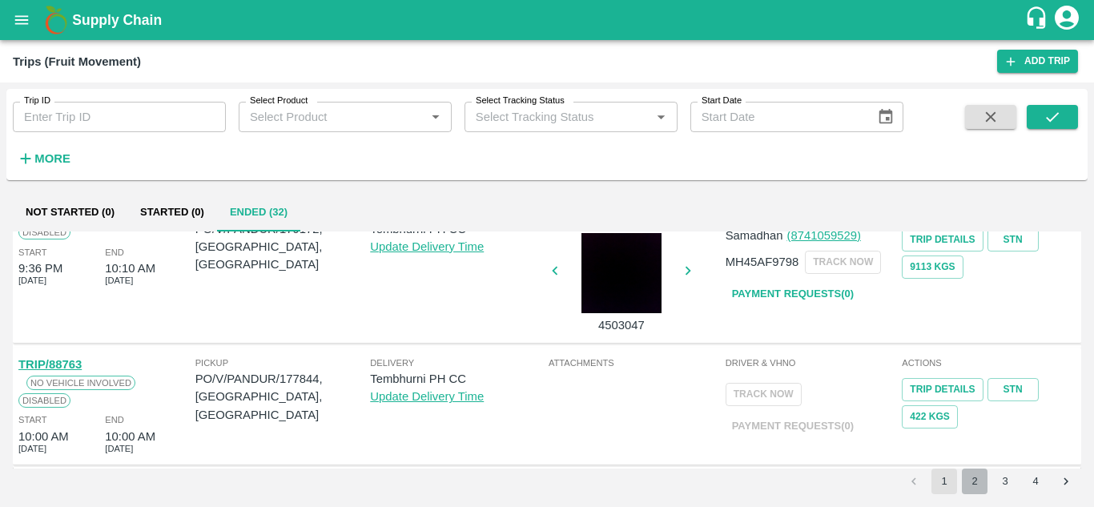
click at [969, 484] on button "2" at bounding box center [975, 481] width 26 height 26
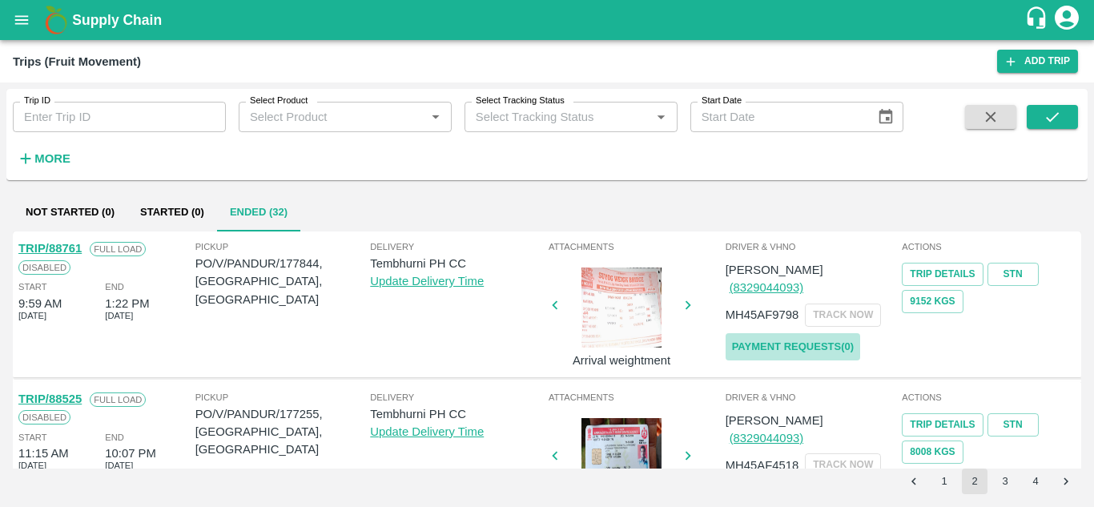
click at [796, 333] on link "Payment Requests( 0 )" at bounding box center [792, 347] width 135 height 28
click at [1043, 112] on icon "submit" at bounding box center [1052, 117] width 18 height 18
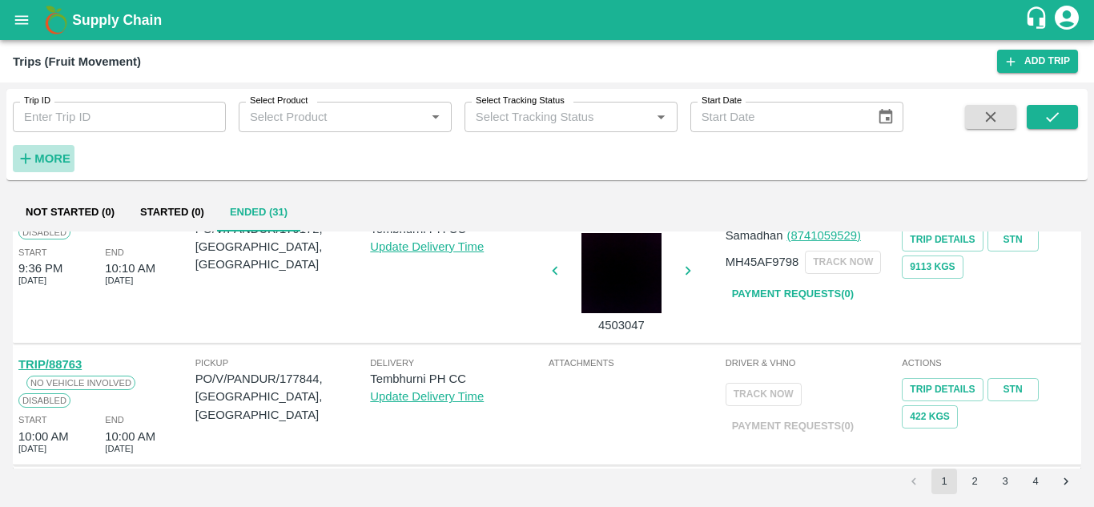
click at [46, 165] on strong "More" at bounding box center [52, 158] width 36 height 13
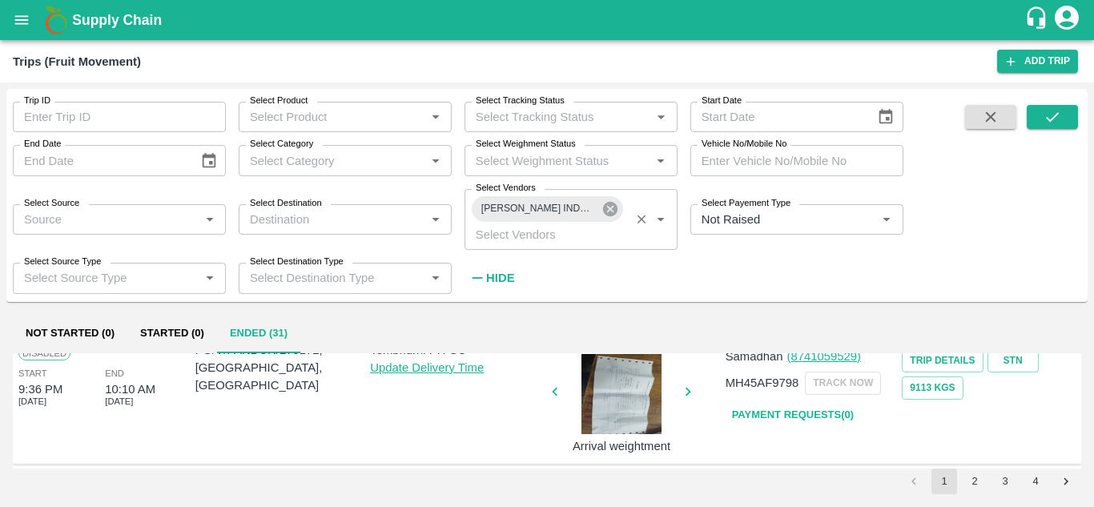
click at [602, 208] on icon at bounding box center [610, 209] width 18 height 18
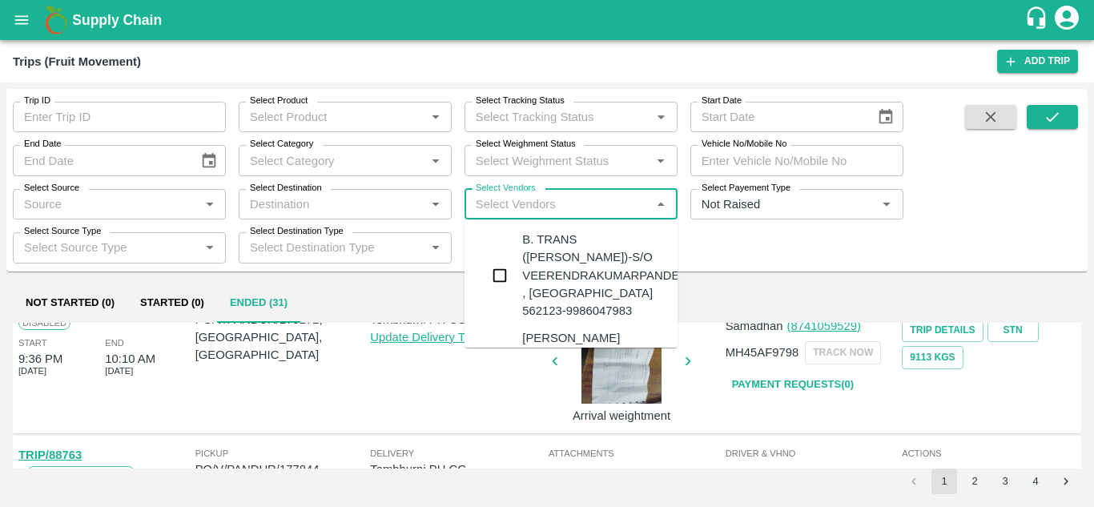
click at [524, 201] on input "Select Vendors" at bounding box center [557, 204] width 177 height 21
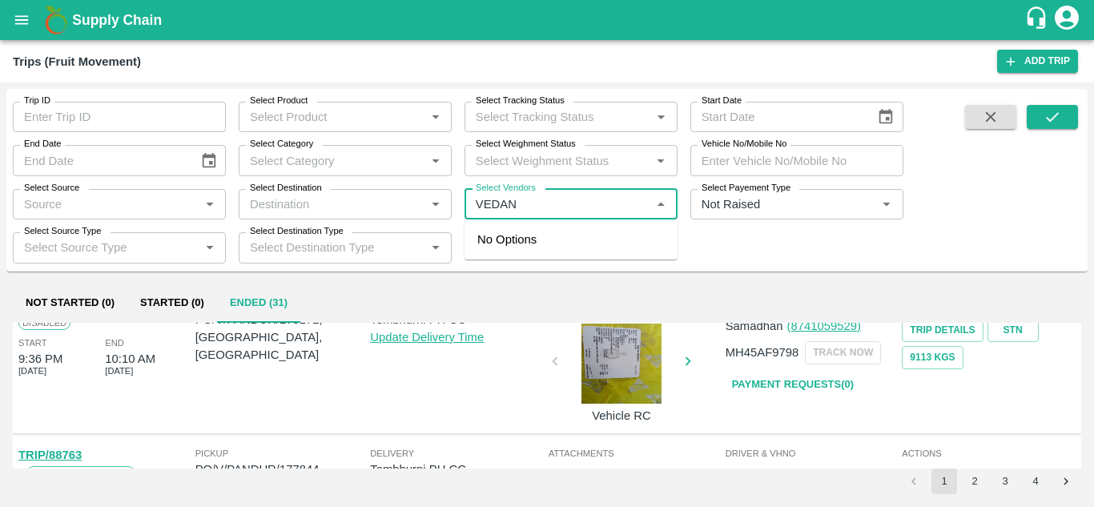
type input "VEDANT"
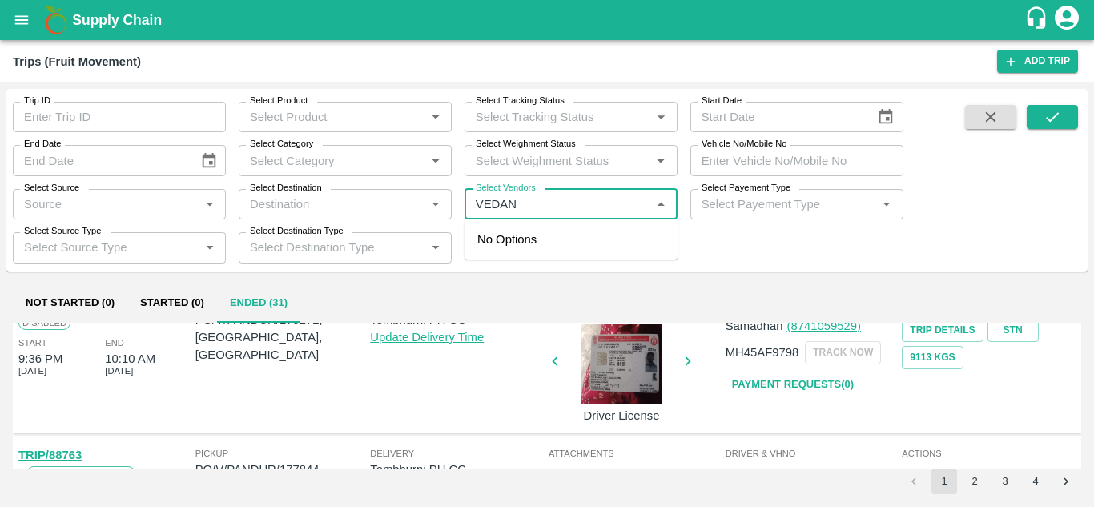
type input "VEDANT"
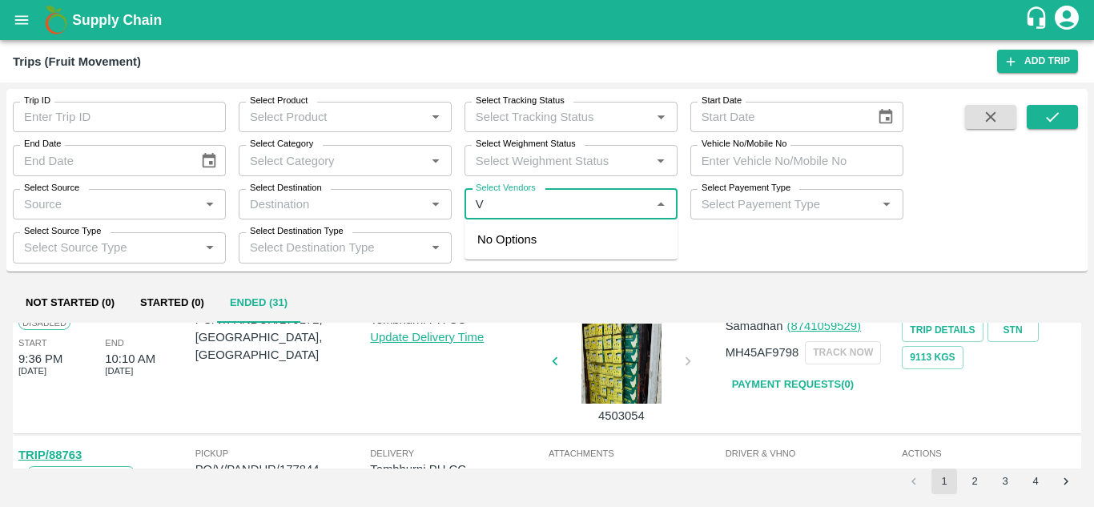
type input "VE"
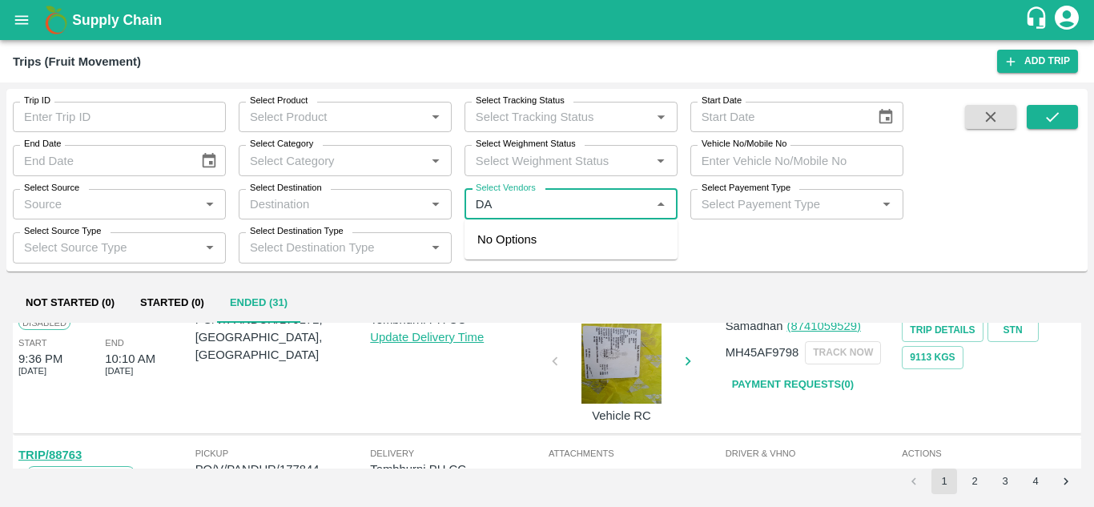
type input "D"
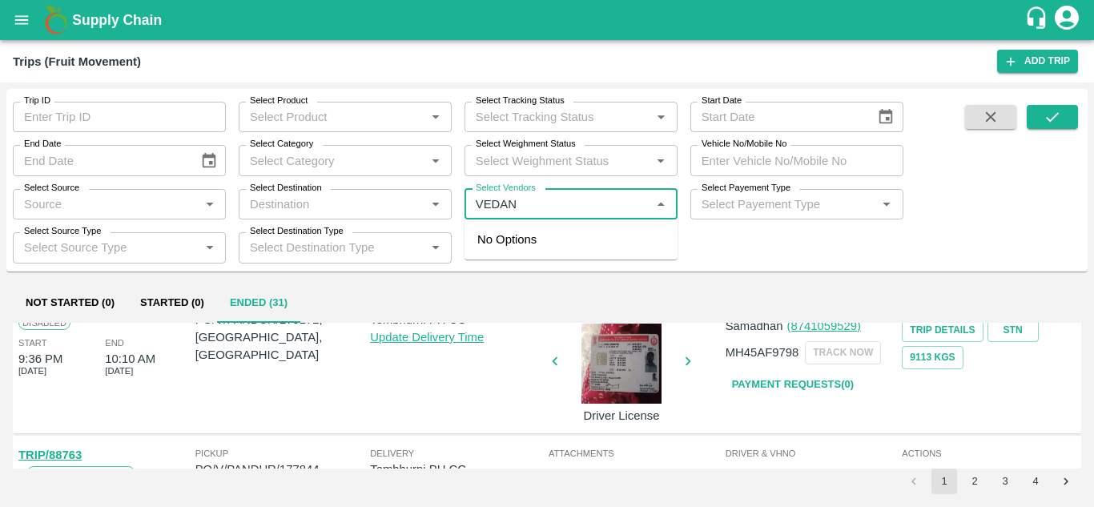
type input "VEDANT"
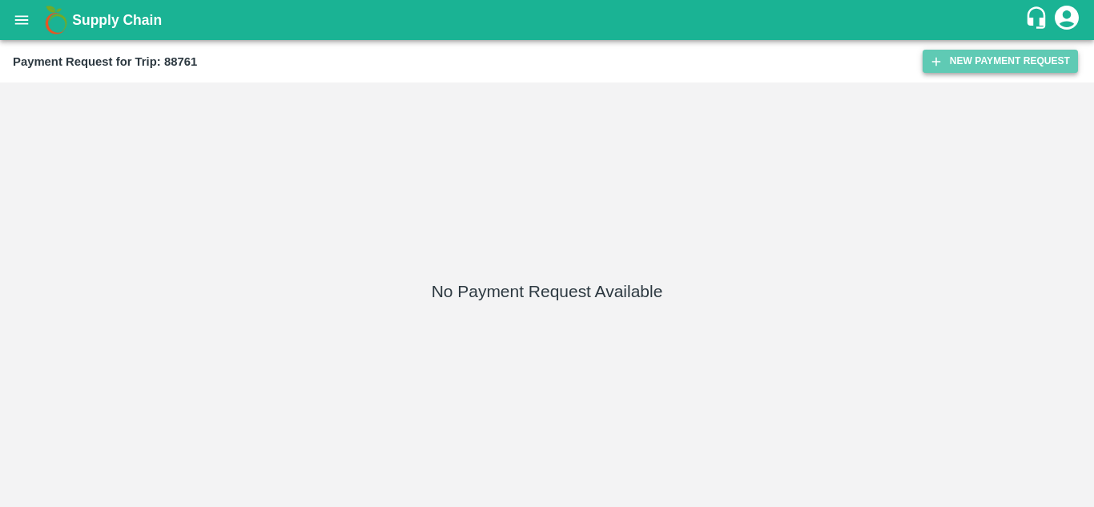
click at [970, 60] on button "New Payment Request" at bounding box center [999, 61] width 155 height 23
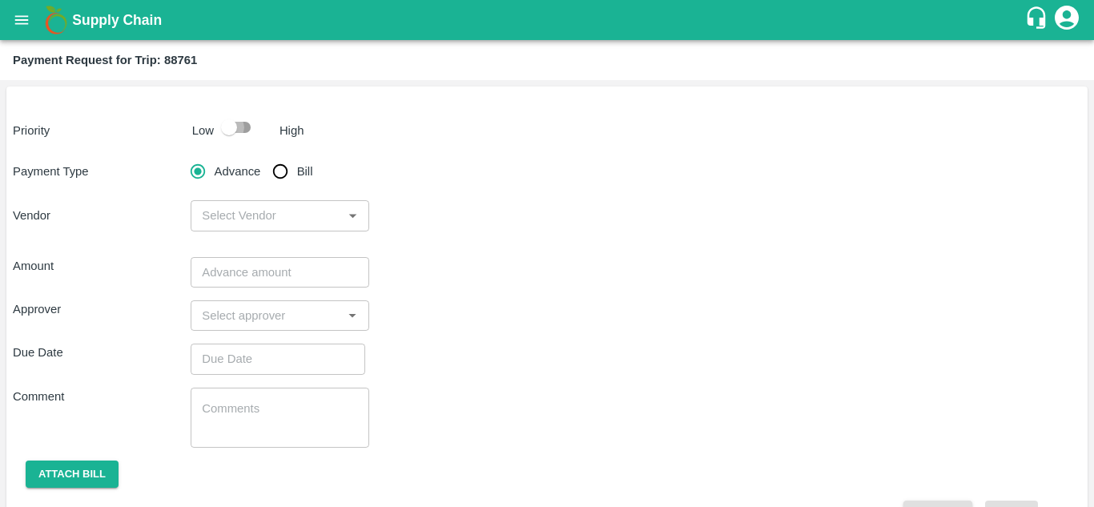
click at [246, 127] on input "checkbox" at bounding box center [228, 127] width 91 height 30
checkbox input "true"
click at [285, 169] on input "Bill" at bounding box center [280, 171] width 32 height 32
radio input "true"
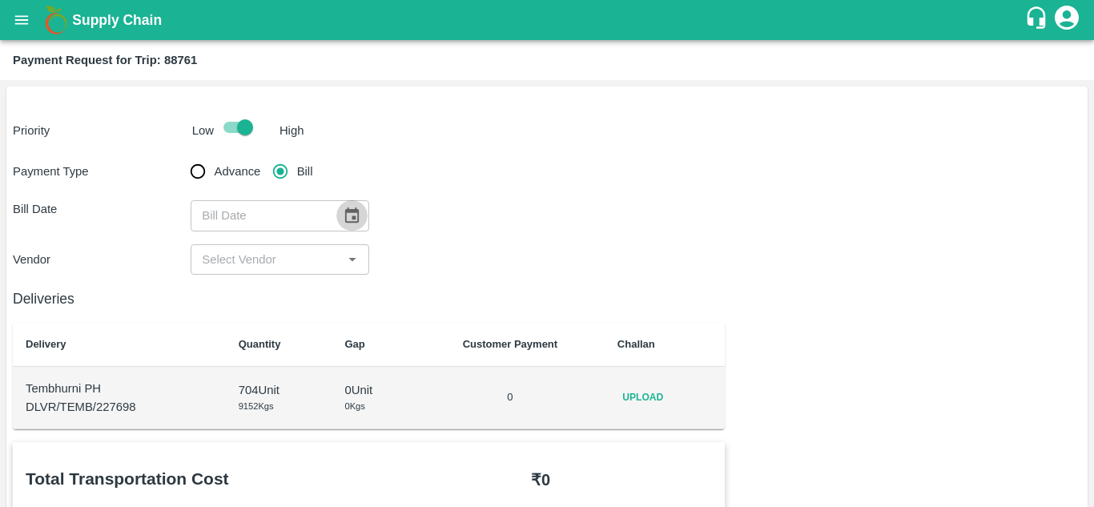
click at [350, 211] on icon "Choose date" at bounding box center [352, 214] width 14 height 15
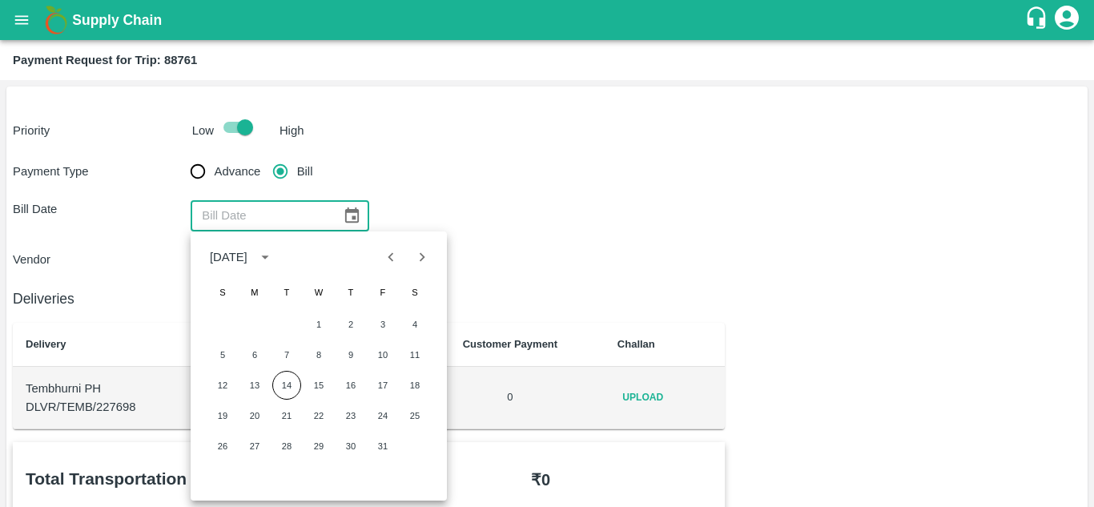
click at [393, 259] on icon "Previous month" at bounding box center [391, 257] width 18 height 18
click at [394, 255] on icon "Previous month" at bounding box center [391, 257] width 18 height 18
click at [352, 421] on button "21" at bounding box center [350, 415] width 29 height 29
type input "[DATE]"
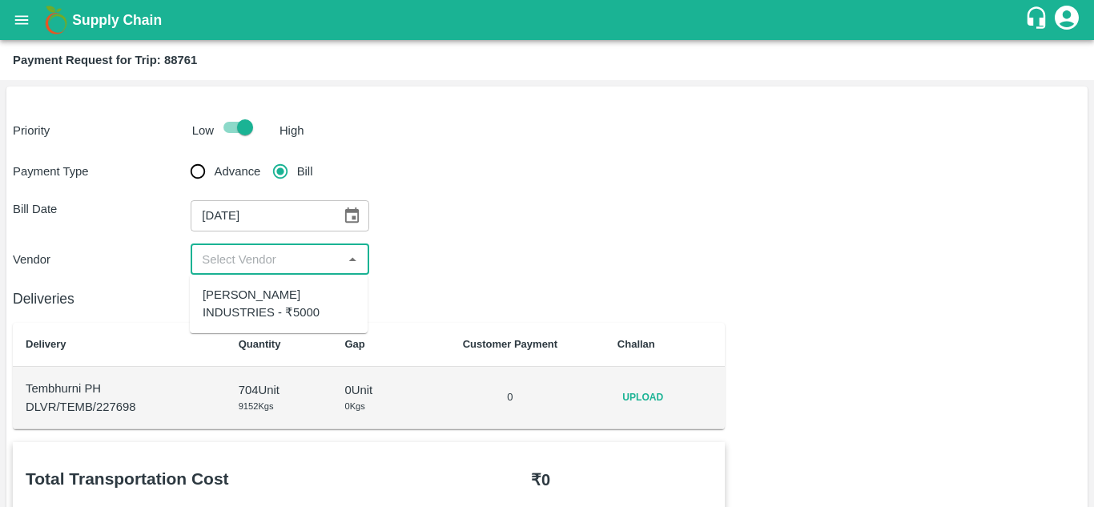
click at [249, 268] on input "input" at bounding box center [266, 259] width 142 height 21
click at [260, 314] on div "[PERSON_NAME] INDUSTRIES - ₹5000" at bounding box center [279, 304] width 152 height 36
type input "[PERSON_NAME] INDUSTRIES - ₹5000"
click at [645, 400] on span "Upload" at bounding box center [642, 397] width 51 height 23
click at [0, 0] on input "Upload" at bounding box center [0, 0] width 0 height 0
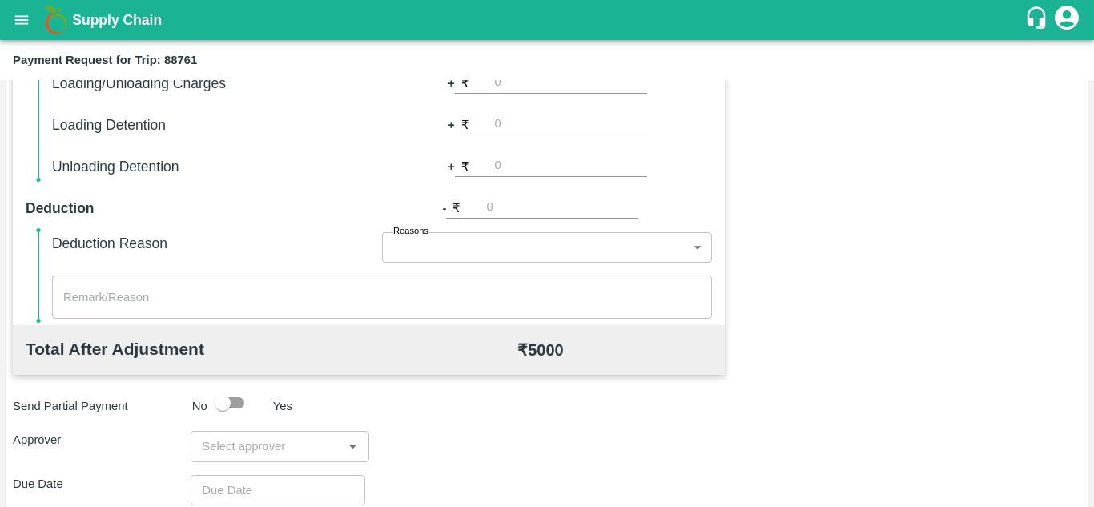
scroll to position [569, 0]
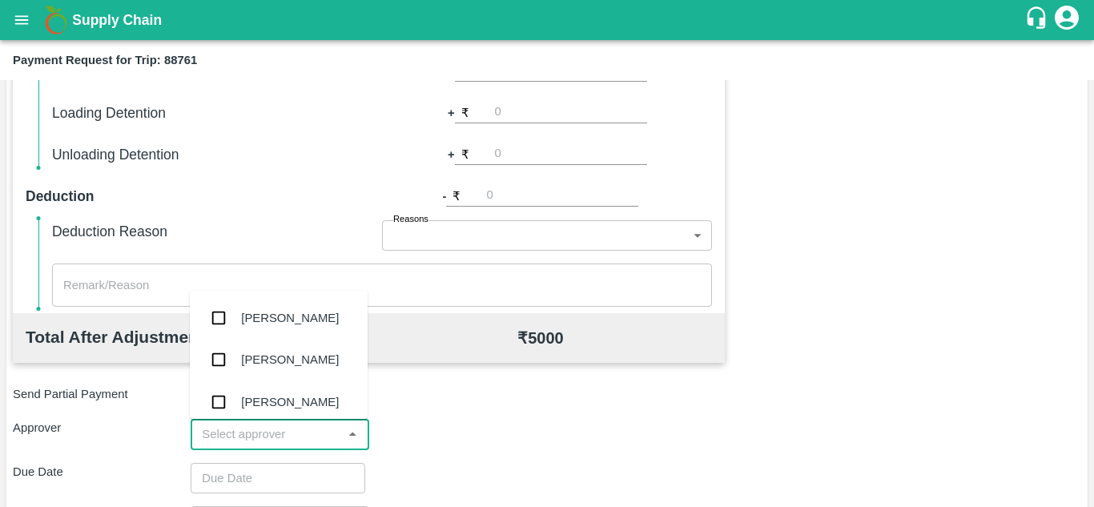
click at [271, 425] on input "input" at bounding box center [266, 434] width 142 height 21
type input "PRASA"
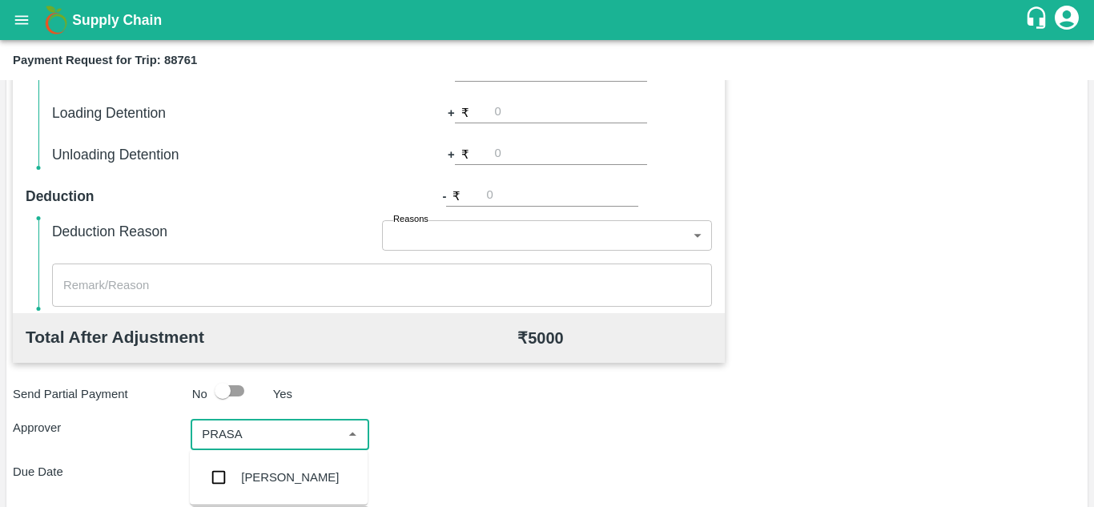
click at [319, 464] on div "[PERSON_NAME]" at bounding box center [279, 477] width 178 height 42
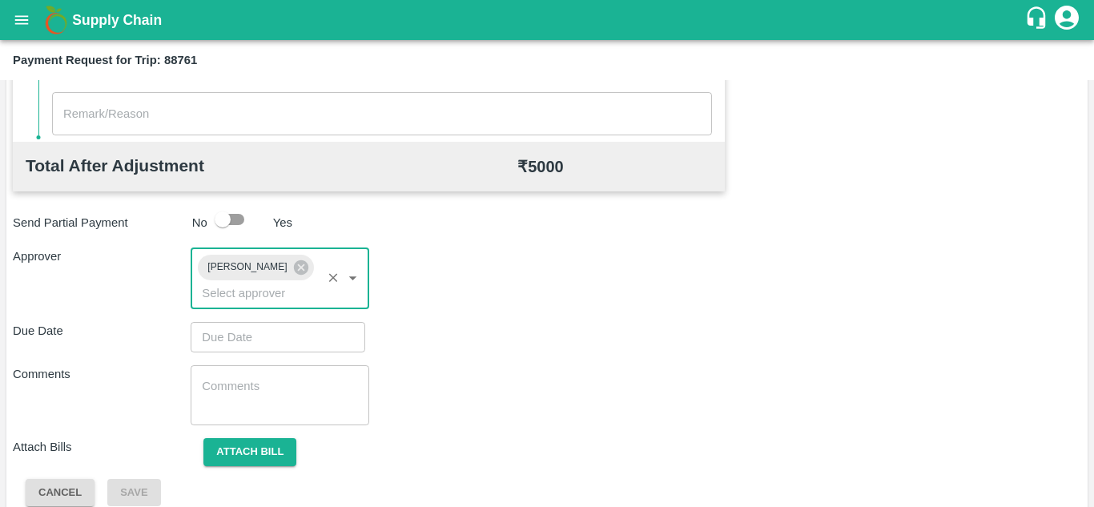
scroll to position [741, 0]
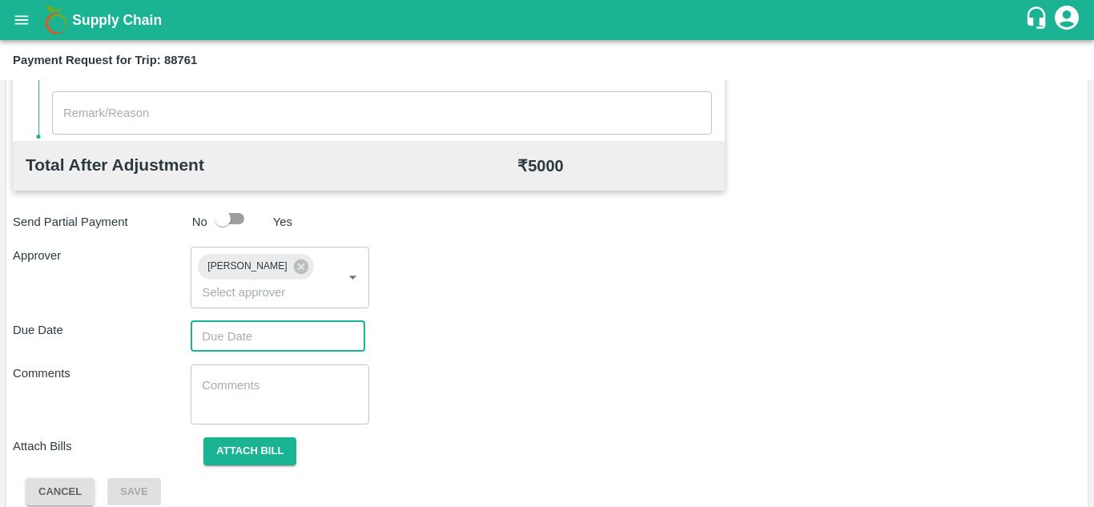
type input "DD/MM/YYYY hh:mm aa"
click at [230, 333] on input "DD/MM/YYYY hh:mm aa" at bounding box center [272, 336] width 163 height 30
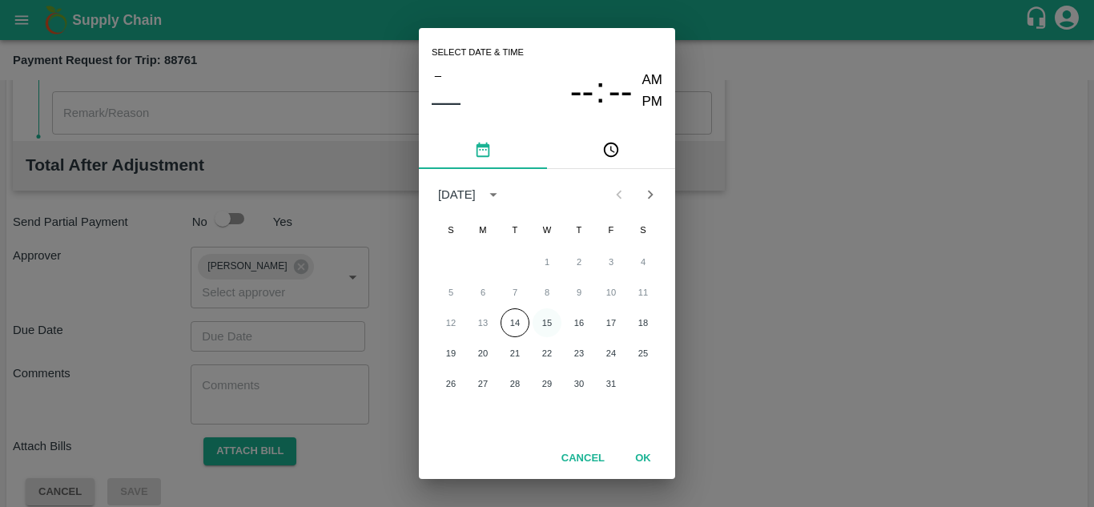
click at [546, 324] on button "15" at bounding box center [546, 322] width 29 height 29
type input "[DATE] 12:00 AM"
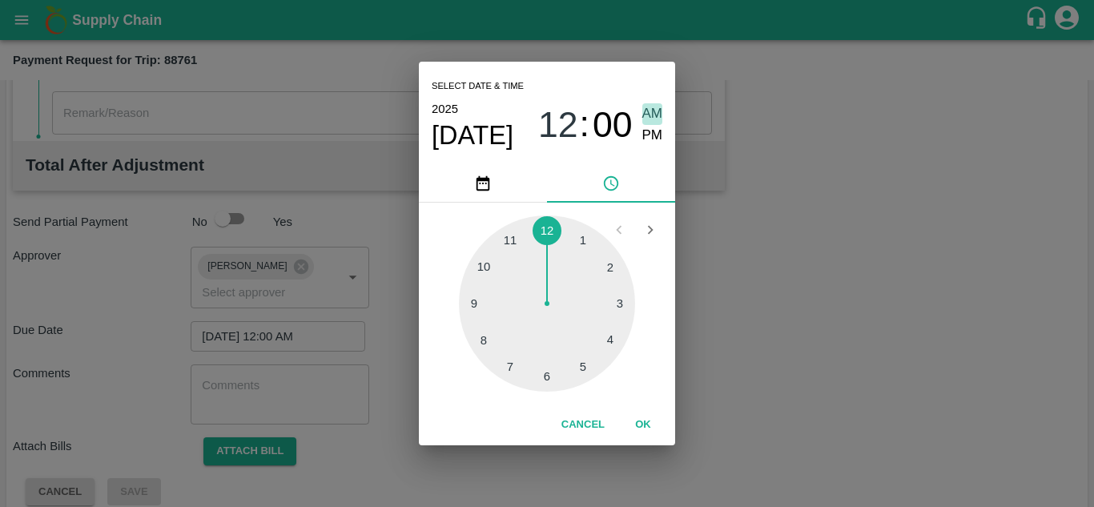
click at [656, 109] on span "AM" at bounding box center [652, 114] width 21 height 22
click at [644, 421] on button "OK" at bounding box center [642, 425] width 51 height 28
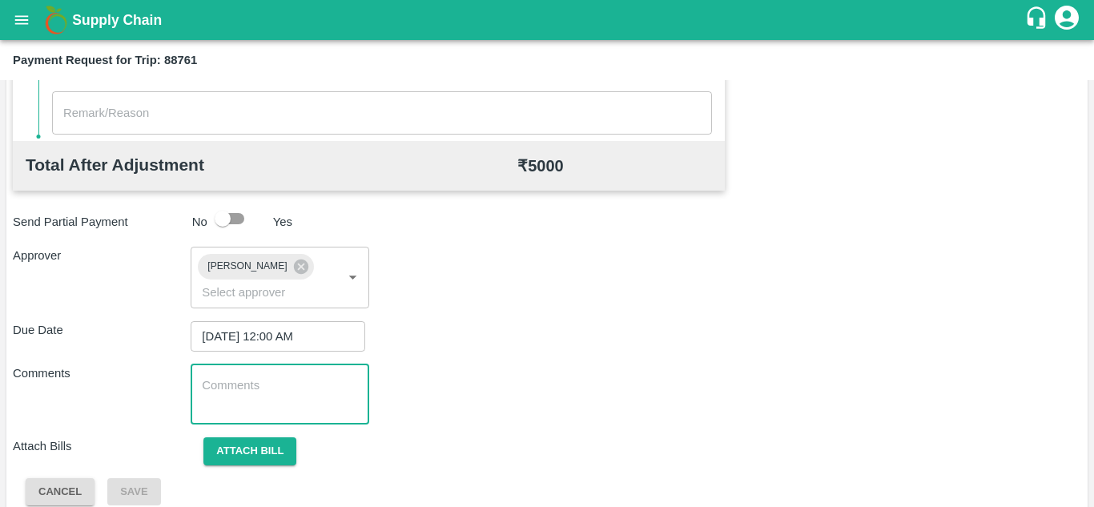
click at [276, 396] on textarea at bounding box center [279, 394] width 155 height 34
paste textarea "Transport Bill"
type textarea "Transport Bill"
click at [512, 354] on div "Total Transportation Cost ₹ 5000 Advance payment - ₹ Additional Charges(+) Inam…" at bounding box center [547, 104] width 1068 height 806
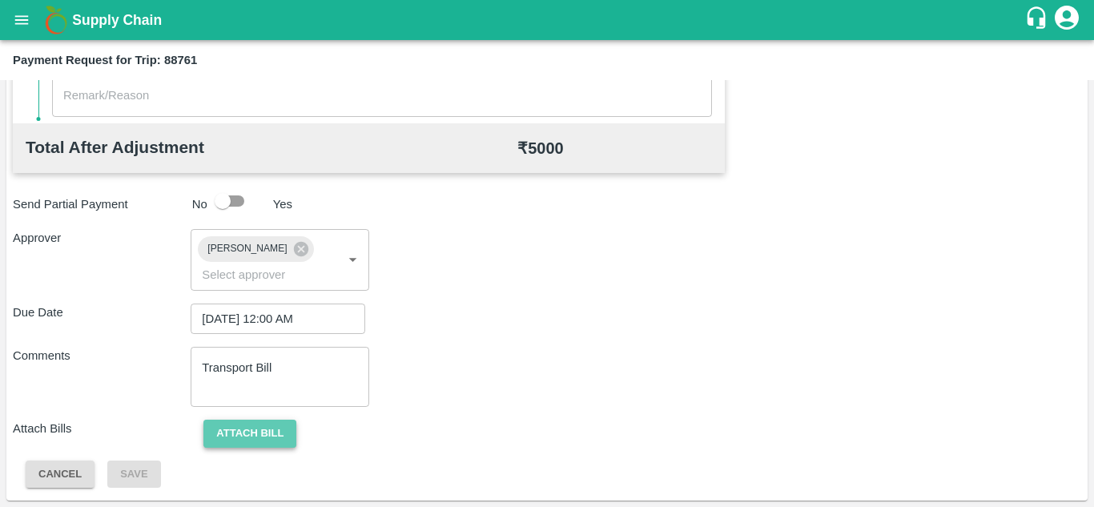
click at [251, 435] on button "Attach bill" at bounding box center [249, 434] width 93 height 28
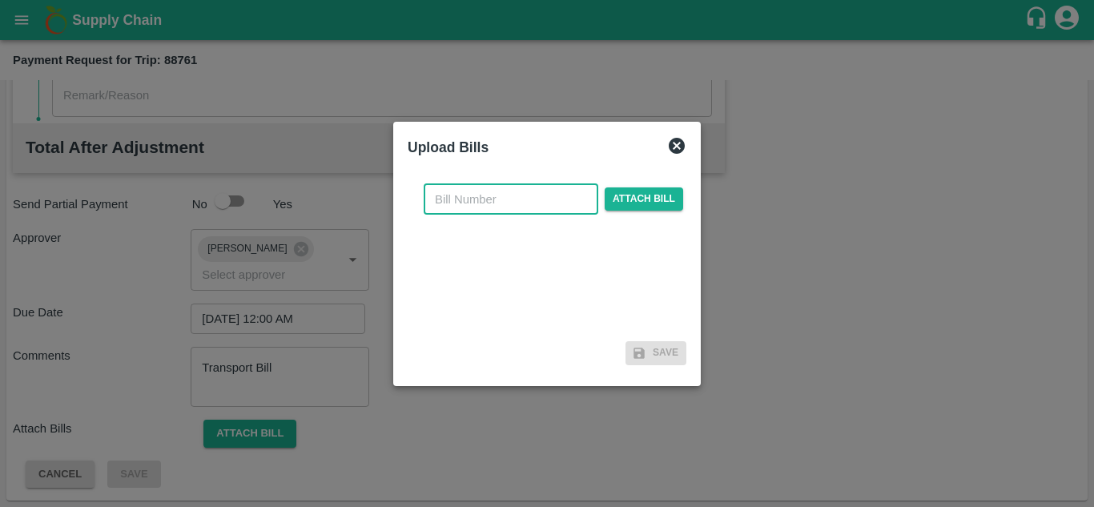
click at [448, 203] on input "text" at bounding box center [511, 199] width 175 height 30
type input "PA/TR/83"
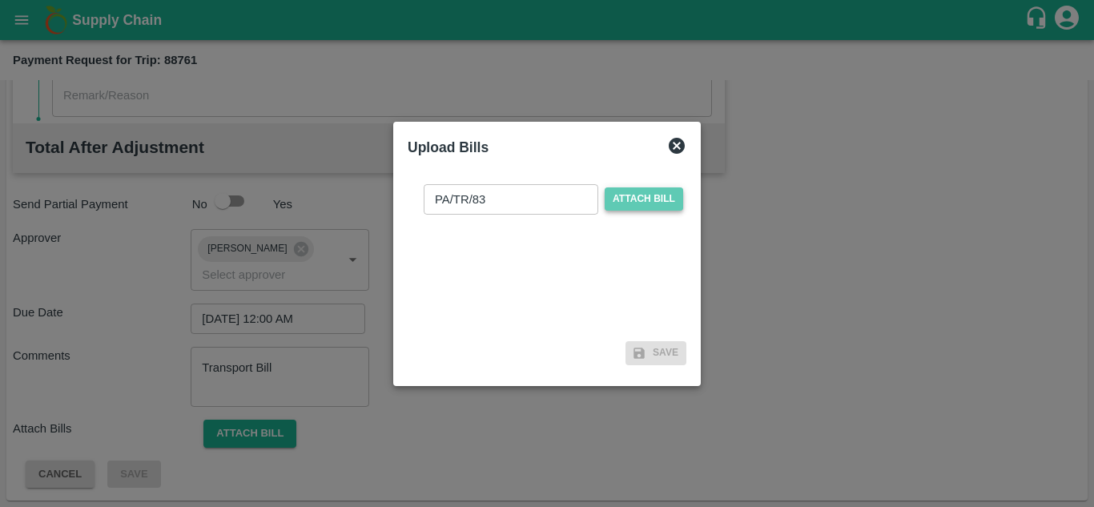
click at [665, 198] on span "Attach bill" at bounding box center [644, 198] width 78 height 23
click at [0, 0] on input "Attach bill" at bounding box center [0, 0] width 0 height 0
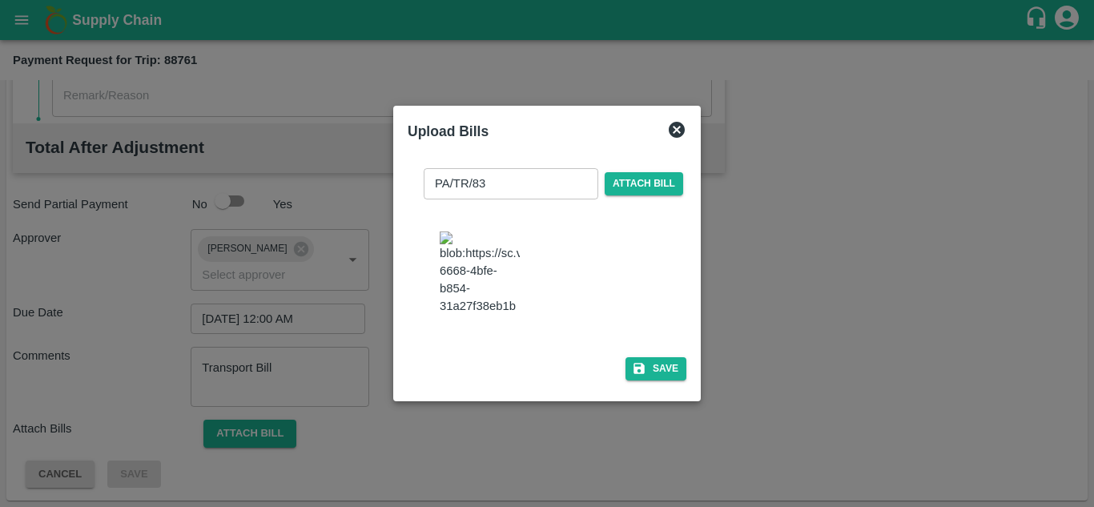
click at [483, 265] on img at bounding box center [480, 273] width 80 height 84
click at [661, 371] on button "Save" at bounding box center [655, 368] width 61 height 23
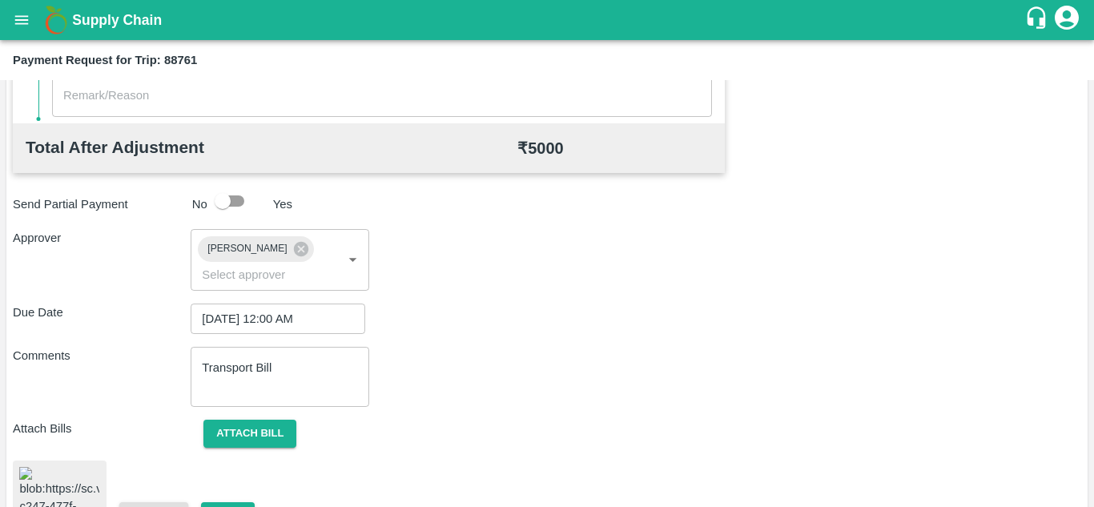
scroll to position [866, 0]
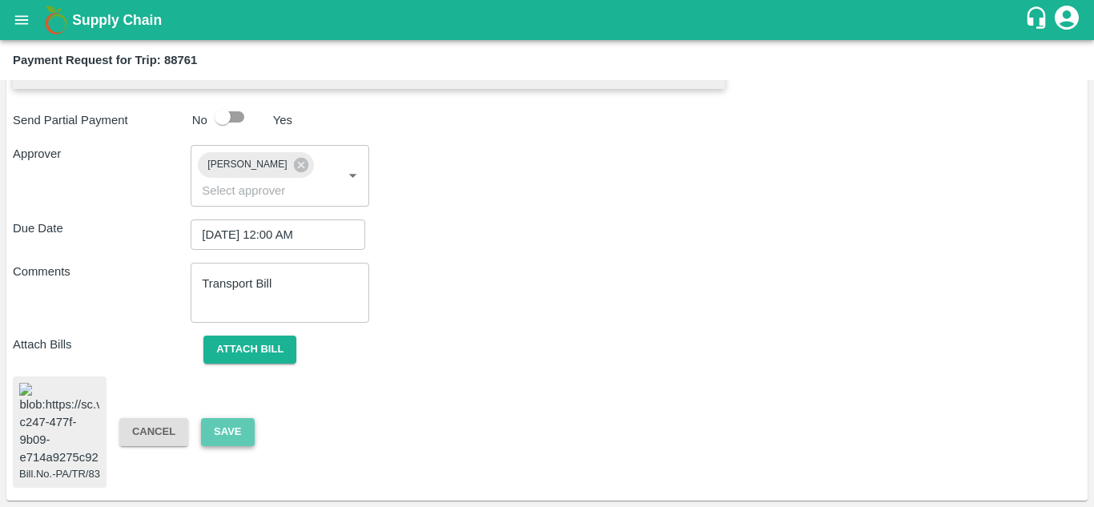
click at [225, 418] on button "Save" at bounding box center [227, 432] width 53 height 28
click at [238, 418] on button "Save" at bounding box center [227, 432] width 53 height 28
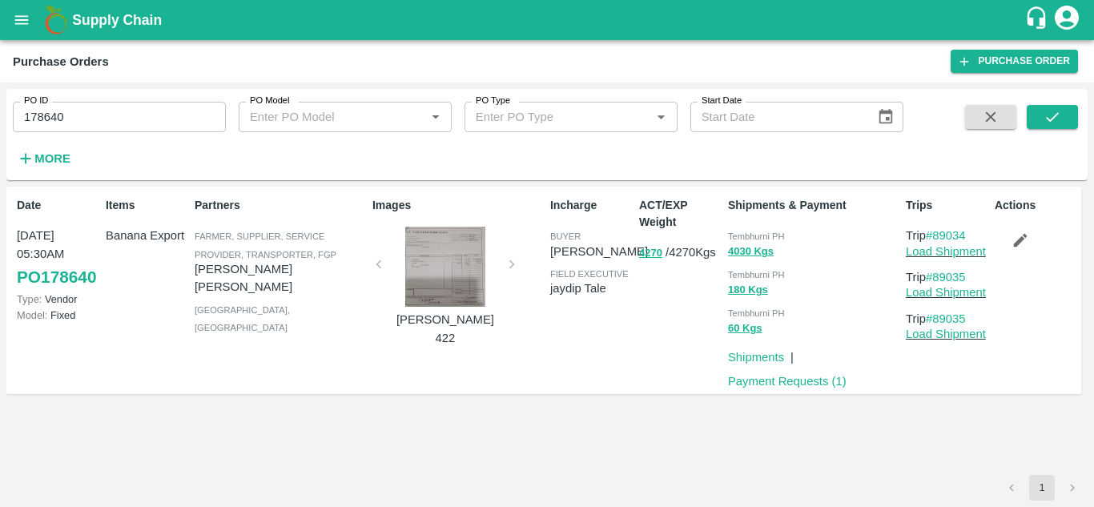
click at [65, 118] on input "178640" at bounding box center [119, 117] width 213 height 30
paste input "text"
type input "177844"
click at [1038, 112] on button "submit" at bounding box center [1052, 117] width 51 height 24
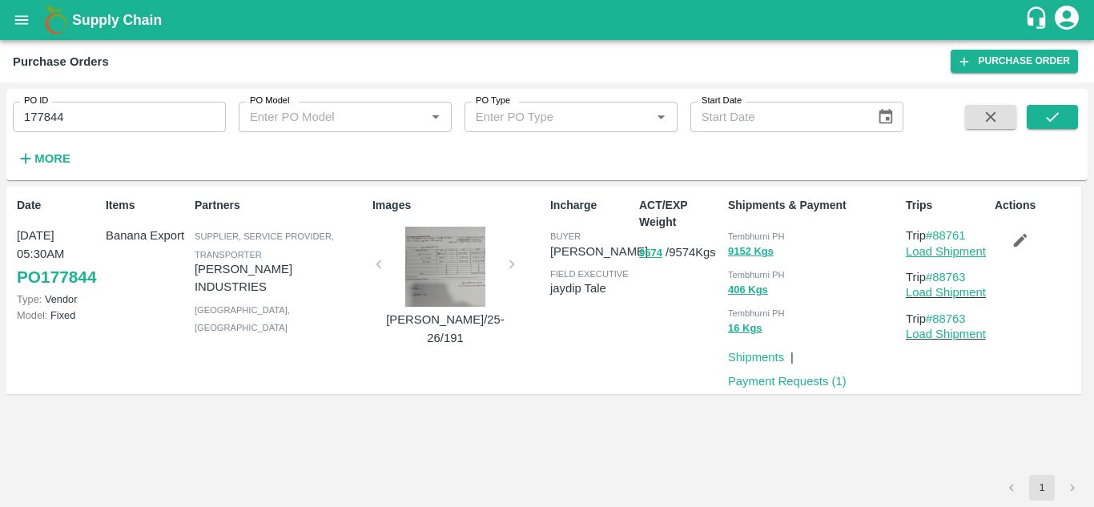
click at [941, 247] on link "Load Shipment" at bounding box center [946, 251] width 80 height 13
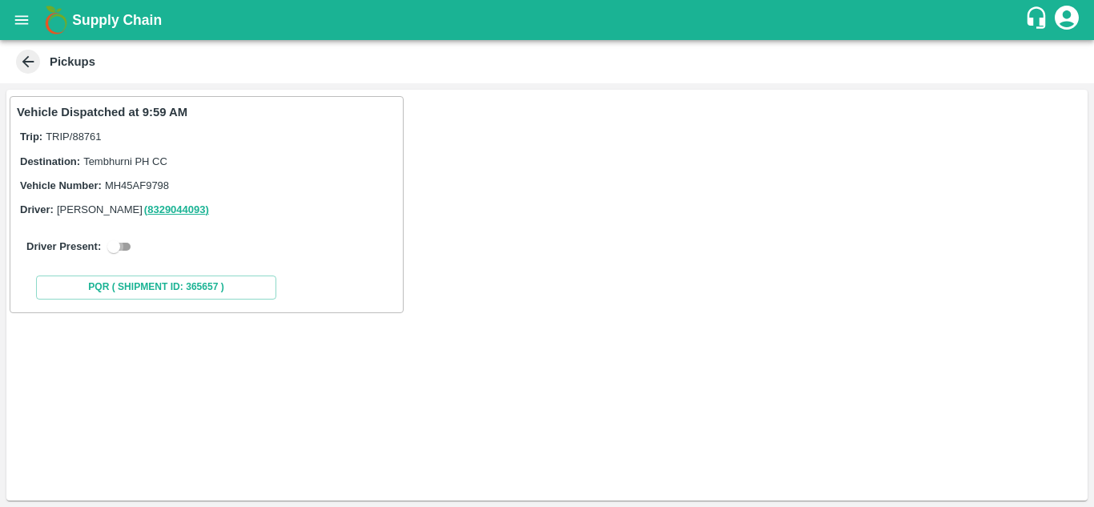
click at [130, 242] on input "checkbox" at bounding box center [114, 246] width 58 height 19
checkbox input "true"
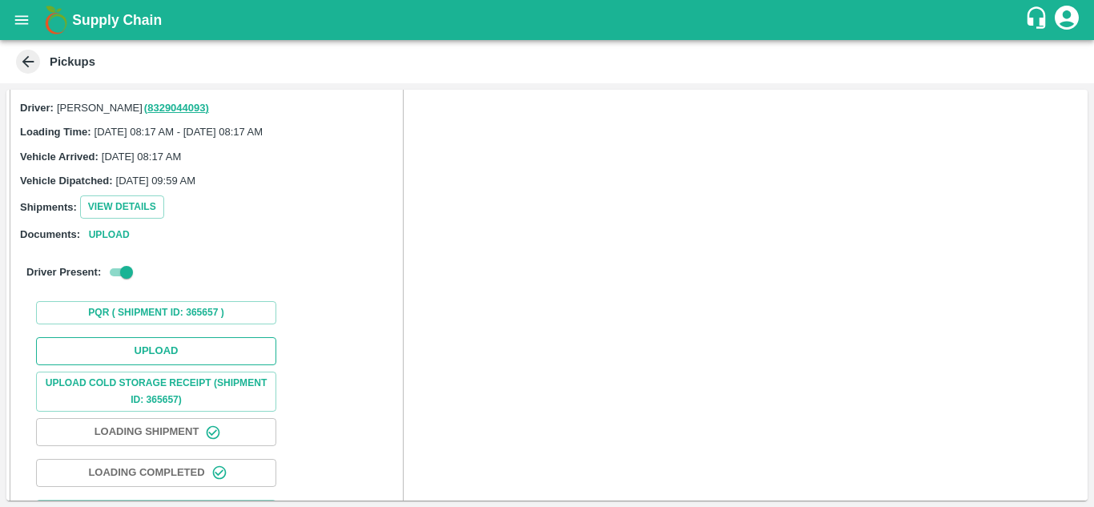
scroll to position [102, 0]
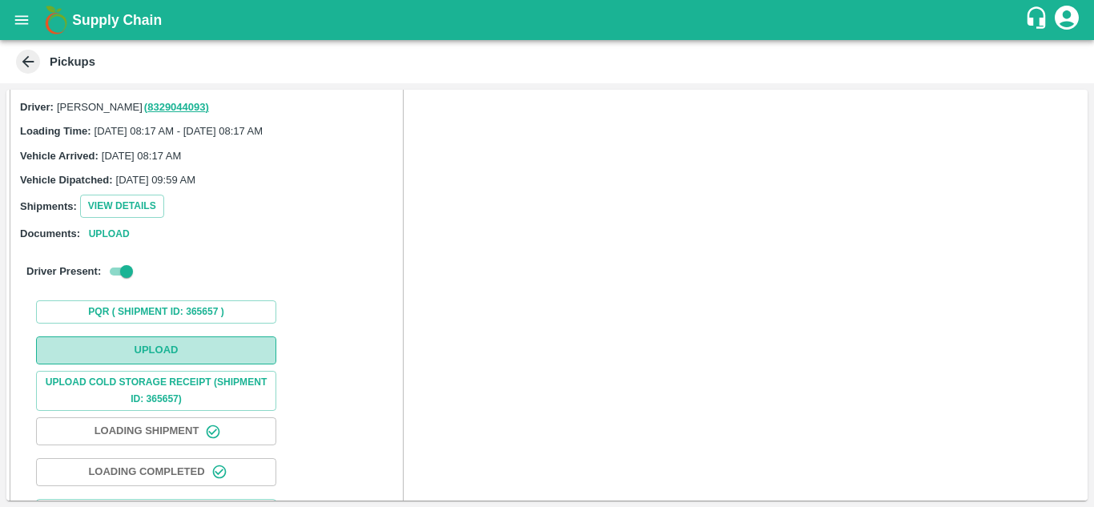
click at [175, 352] on button "Upload" at bounding box center [156, 350] width 240 height 28
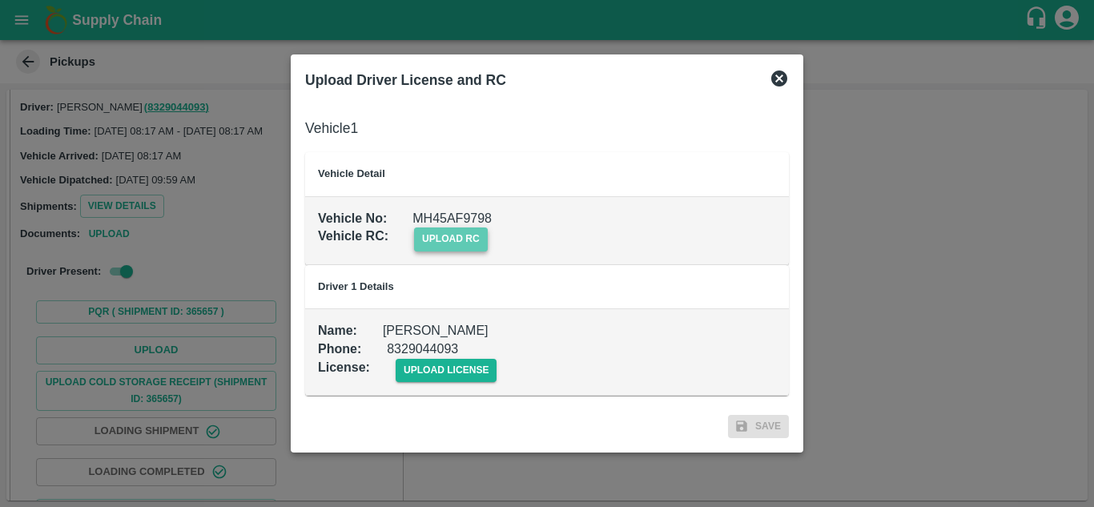
click at [434, 248] on span "upload rc" at bounding box center [451, 238] width 74 height 23
click at [0, 0] on input "upload rc" at bounding box center [0, 0] width 0 height 0
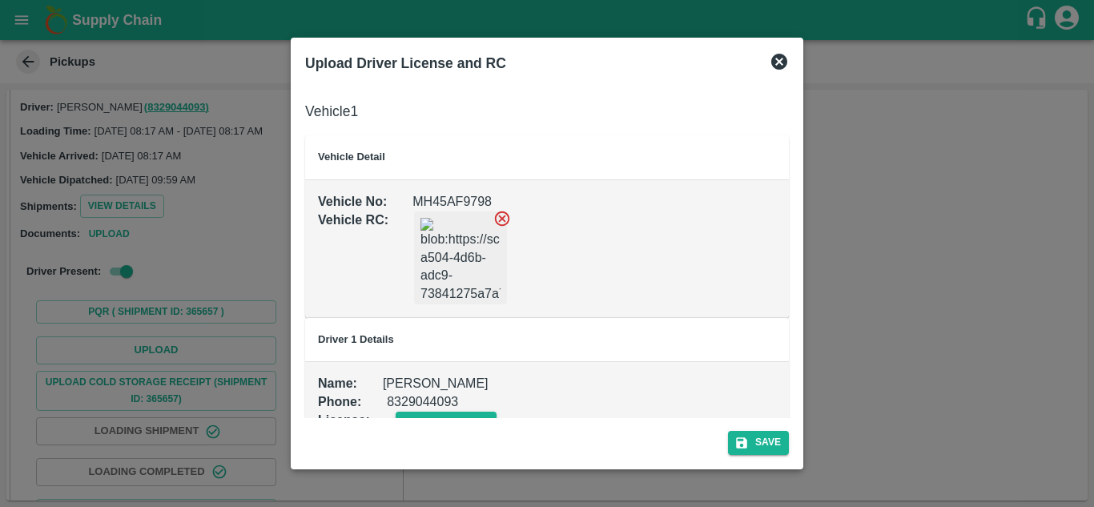
scroll to position [36, 0]
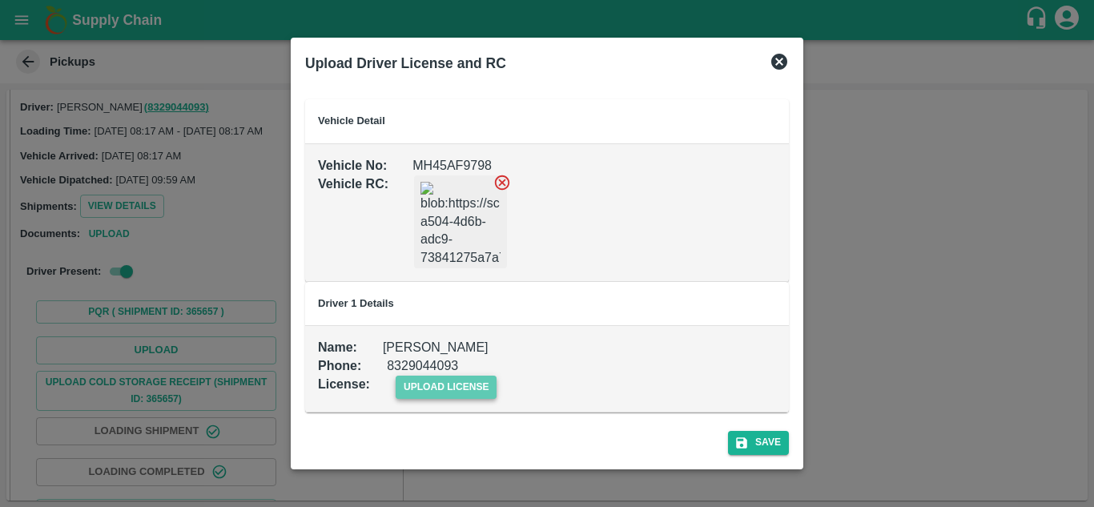
click at [428, 379] on span "upload license" at bounding box center [447, 387] width 102 height 23
click at [0, 0] on input "upload license" at bounding box center [0, 0] width 0 height 0
click at [775, 437] on button "Save" at bounding box center [758, 442] width 61 height 23
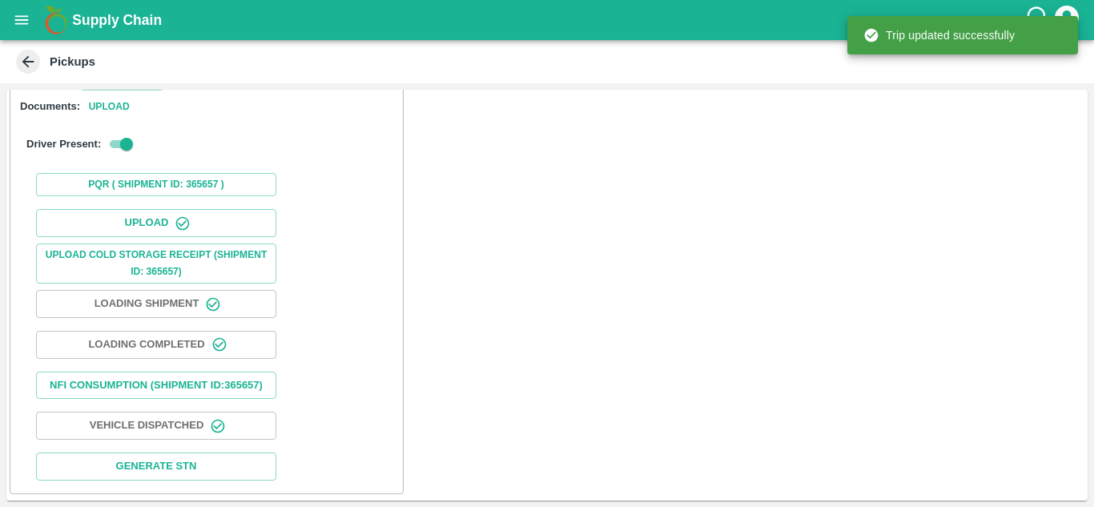
scroll to position [0, 0]
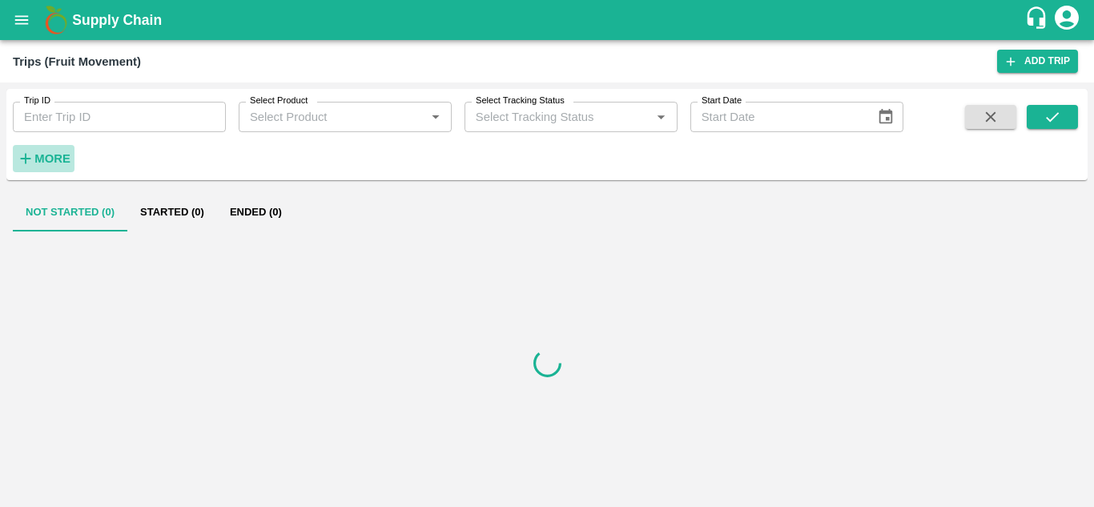
click at [56, 152] on strong "More" at bounding box center [52, 158] width 36 height 13
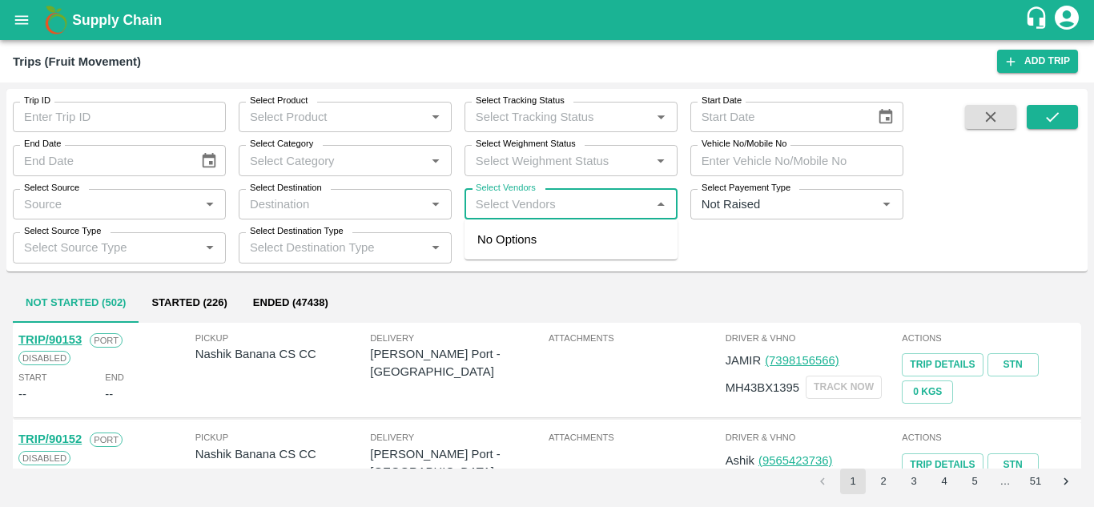
click at [484, 206] on input "Select Vendors" at bounding box center [557, 204] width 177 height 21
type input "VEDANT"
type input "BALAJI"
click at [497, 205] on input "Select Vendors" at bounding box center [557, 204] width 177 height 21
type input "VISHAL"
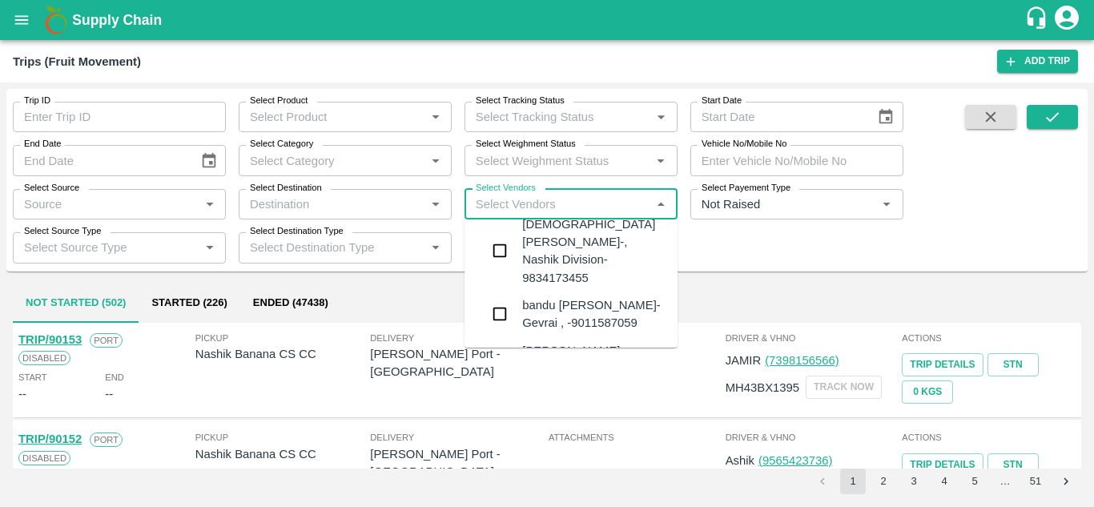
scroll to position [900, 0]
click at [574, 422] on div "Vishal Vishnu Mane -, Pune Division- 9503118777" at bounding box center [593, 449] width 143 height 54
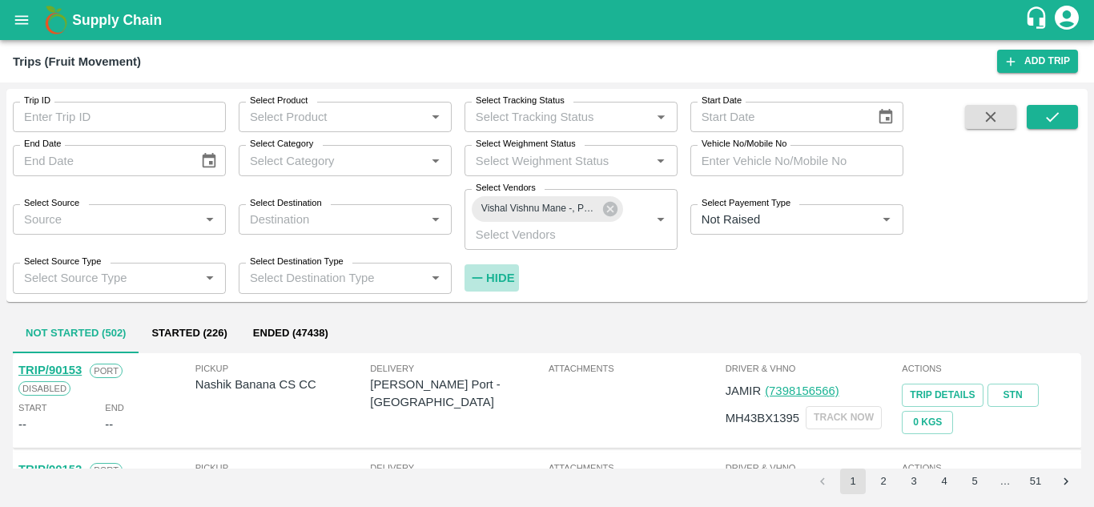
click at [501, 276] on strong "Hide" at bounding box center [500, 277] width 28 height 13
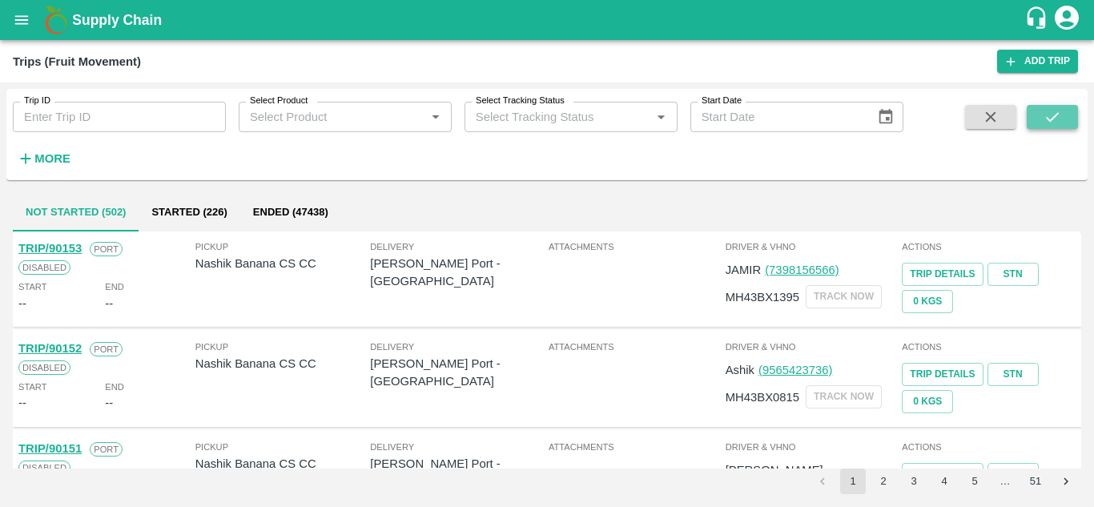
click at [1049, 115] on icon "submit" at bounding box center [1052, 117] width 18 height 18
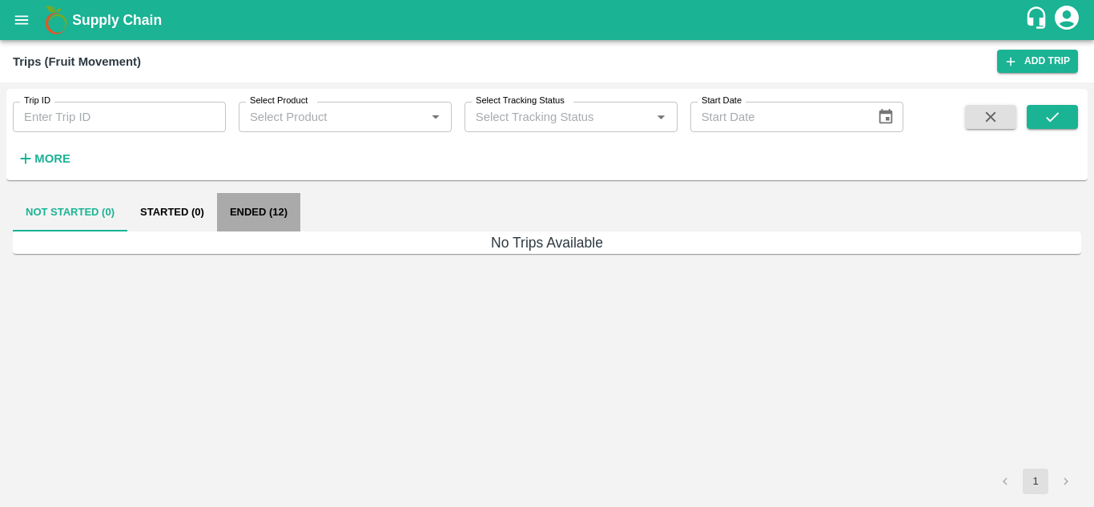
click at [237, 213] on button "Ended (12)" at bounding box center [258, 212] width 83 height 38
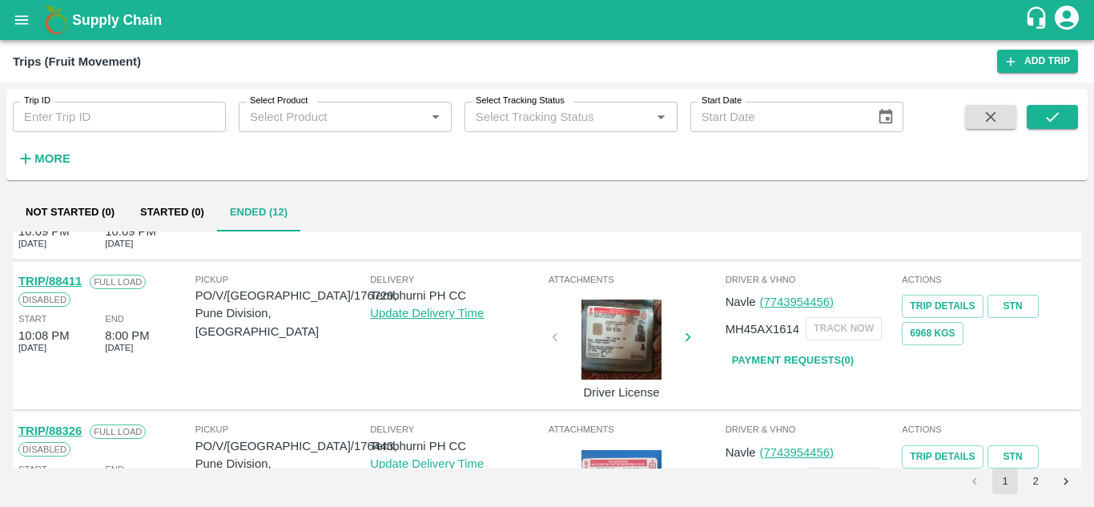
scroll to position [89, 0]
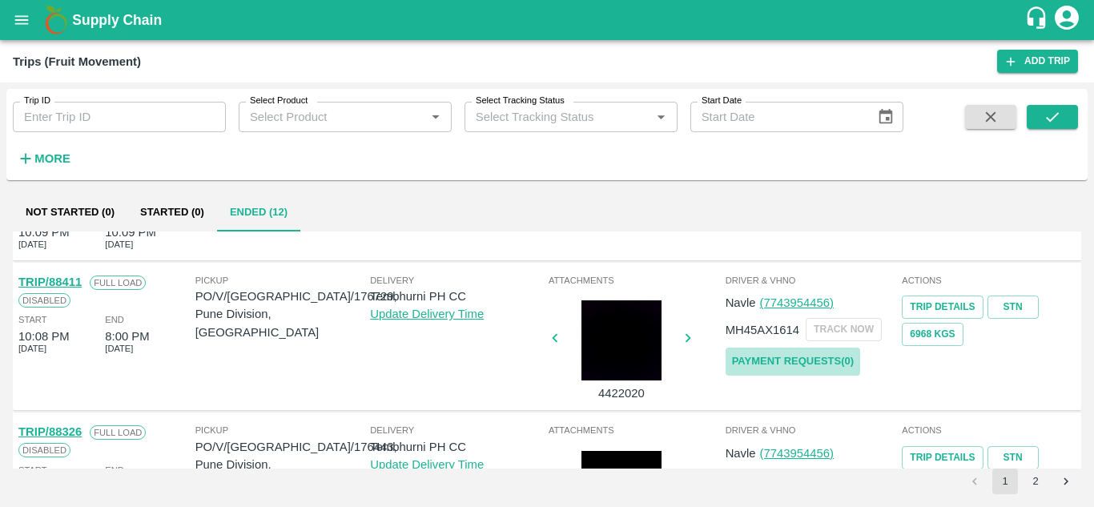
click at [826, 355] on link "Payment Requests( 0 )" at bounding box center [792, 362] width 135 height 28
click at [1066, 117] on button "submit" at bounding box center [1052, 117] width 51 height 24
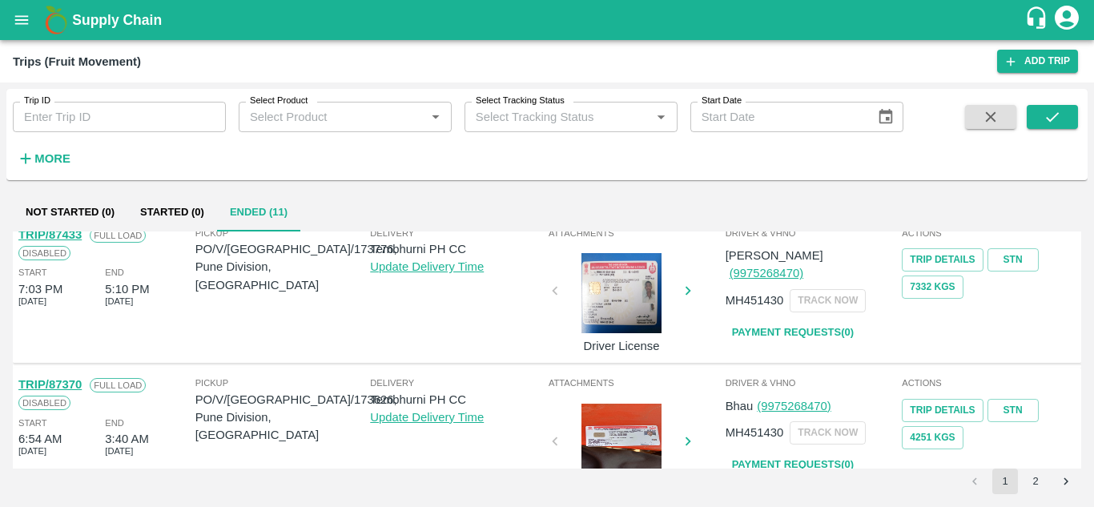
scroll to position [1179, 0]
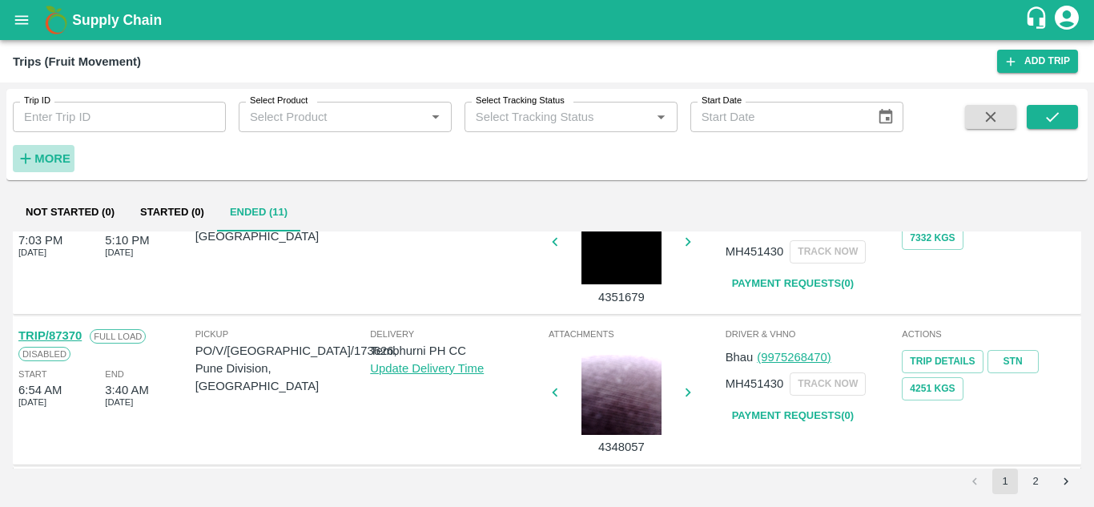
click at [27, 154] on icon "button" at bounding box center [26, 159] width 18 height 18
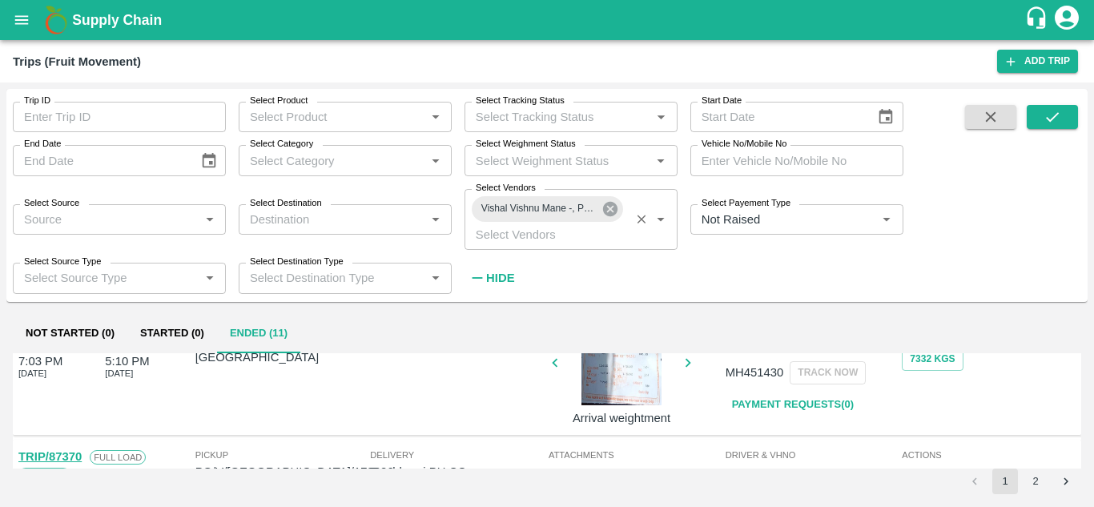
click at [613, 200] on icon at bounding box center [610, 209] width 18 height 18
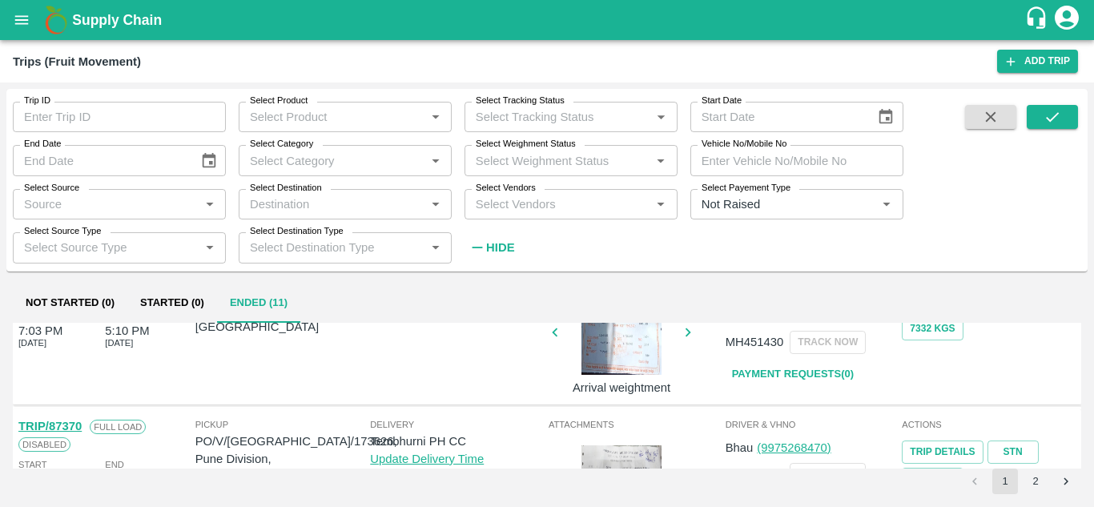
click at [504, 206] on input "Select Vendors" at bounding box center [557, 204] width 177 height 21
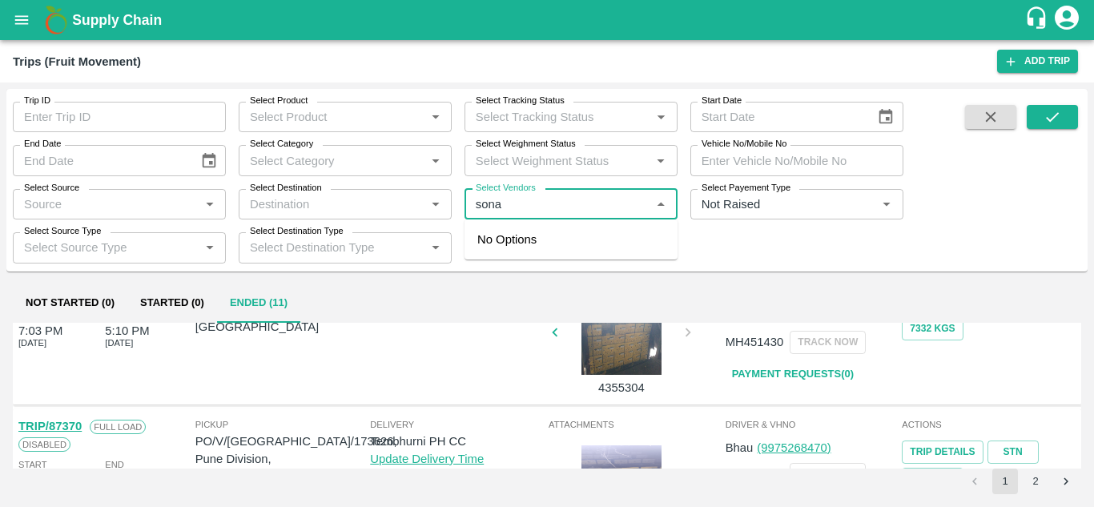
type input "sonai"
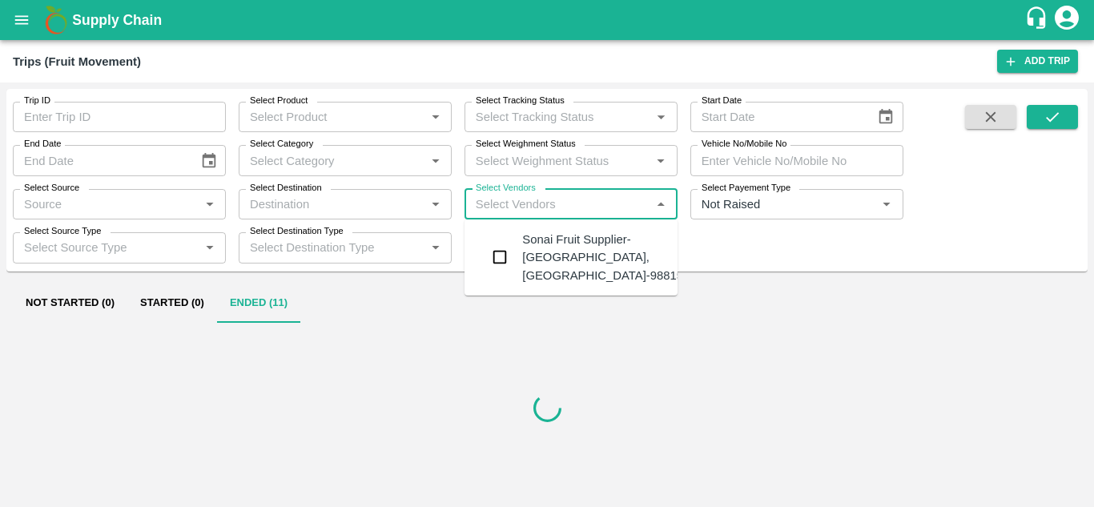
click at [575, 251] on div "Sonai Fruit Supplier-Babhulgaon, Solapur-9881584443" at bounding box center [619, 258] width 194 height 54
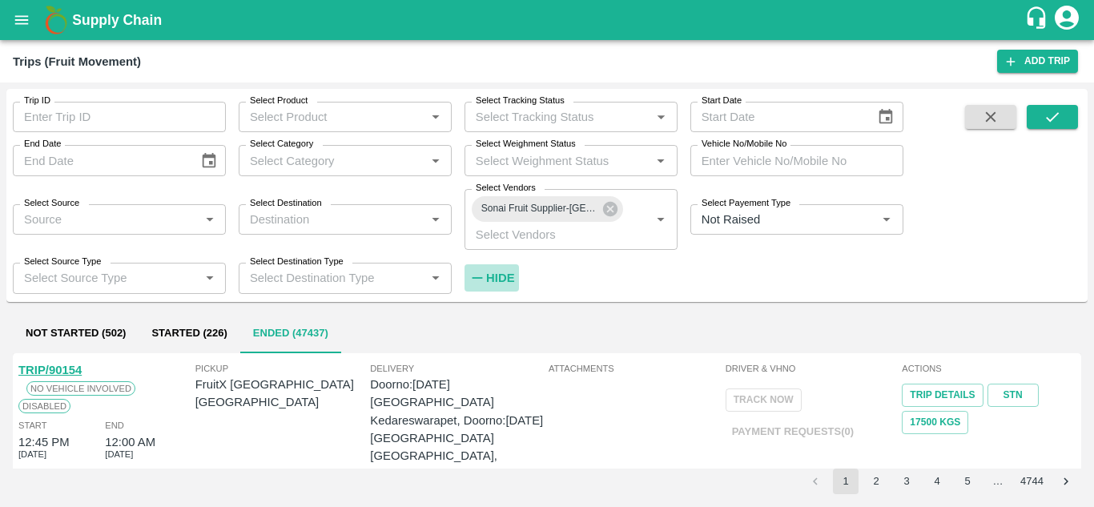
click at [496, 283] on strong "Hide" at bounding box center [500, 277] width 28 height 13
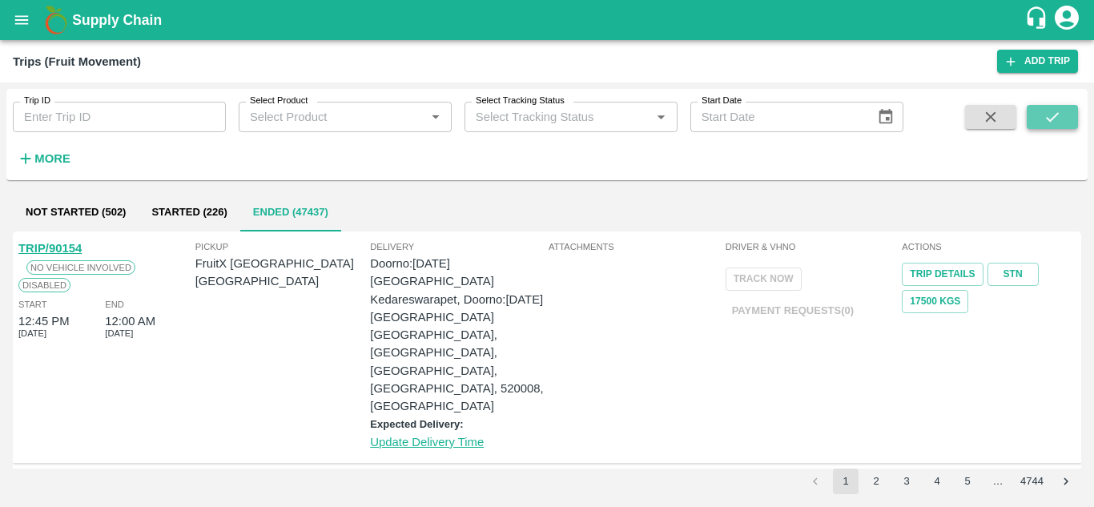
click at [1057, 111] on icon "submit" at bounding box center [1052, 117] width 18 height 18
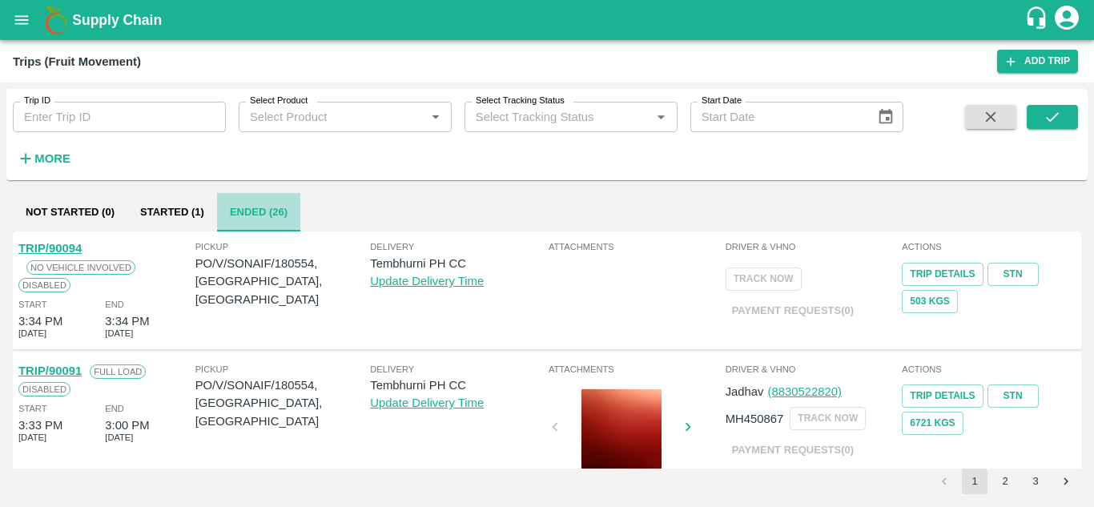
click at [235, 207] on button "Ended (26)" at bounding box center [258, 212] width 83 height 38
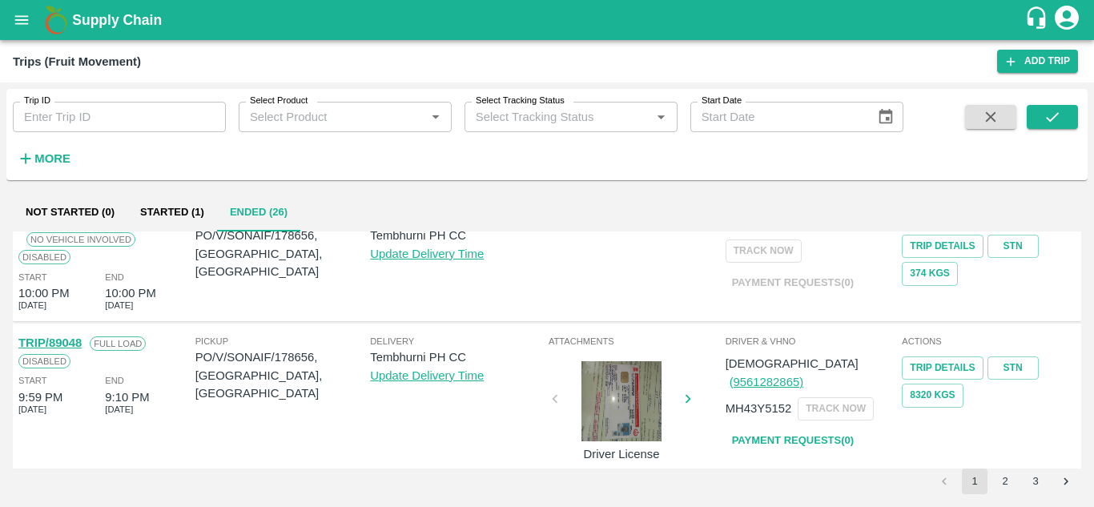
scroll to position [1213, 0]
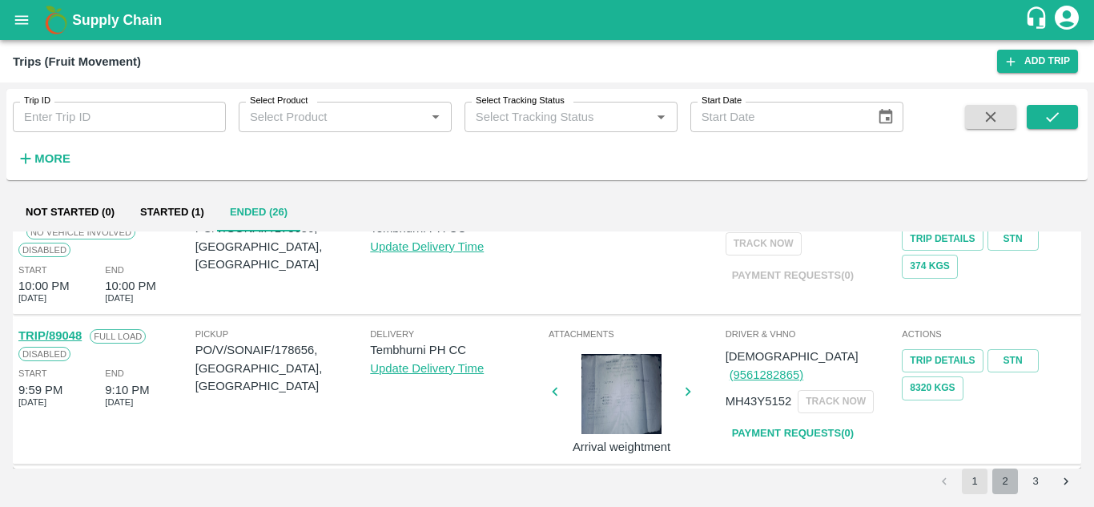
click at [997, 489] on button "2" at bounding box center [1005, 481] width 26 height 26
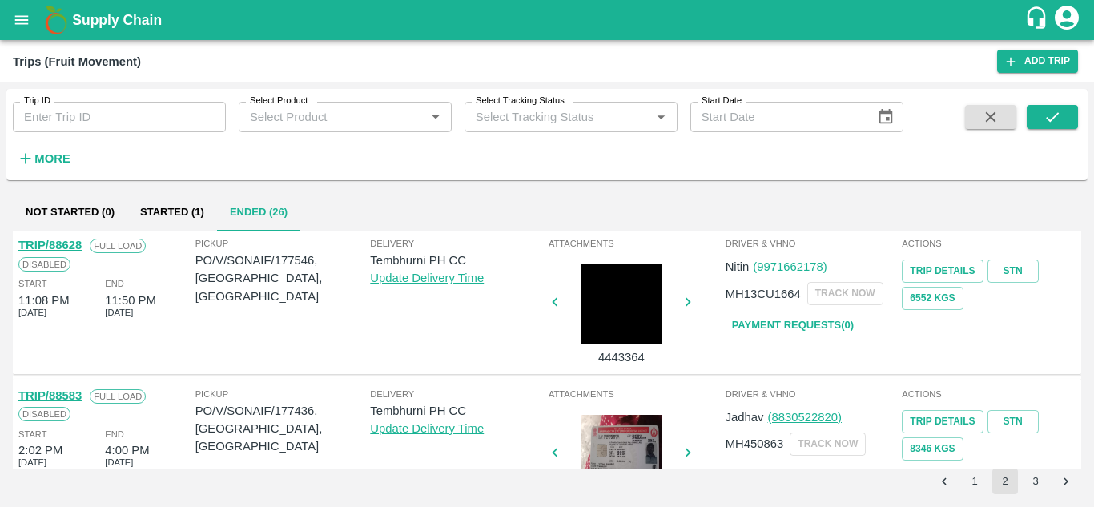
scroll to position [0, 0]
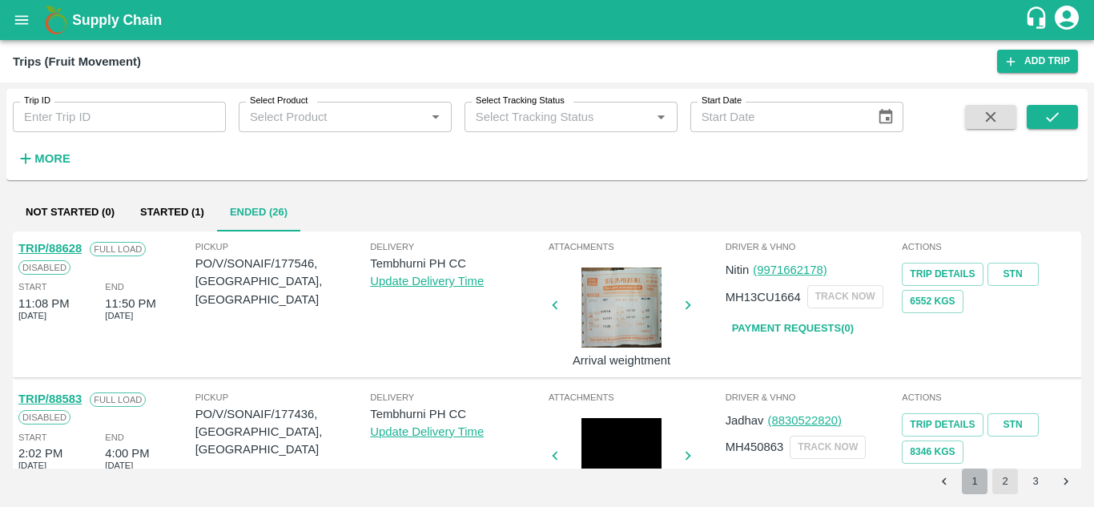
click at [978, 484] on button "1" at bounding box center [975, 481] width 26 height 26
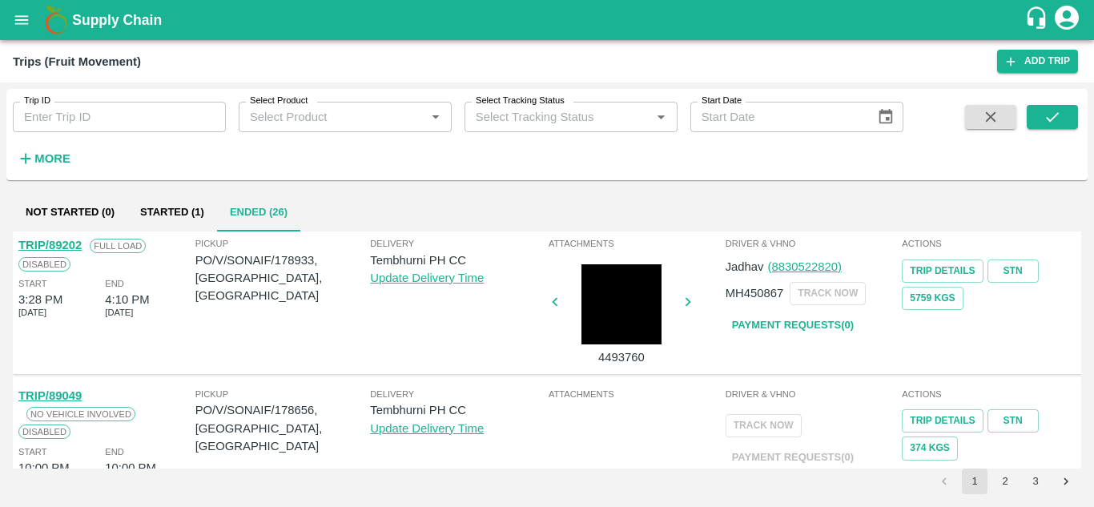
scroll to position [1031, 0]
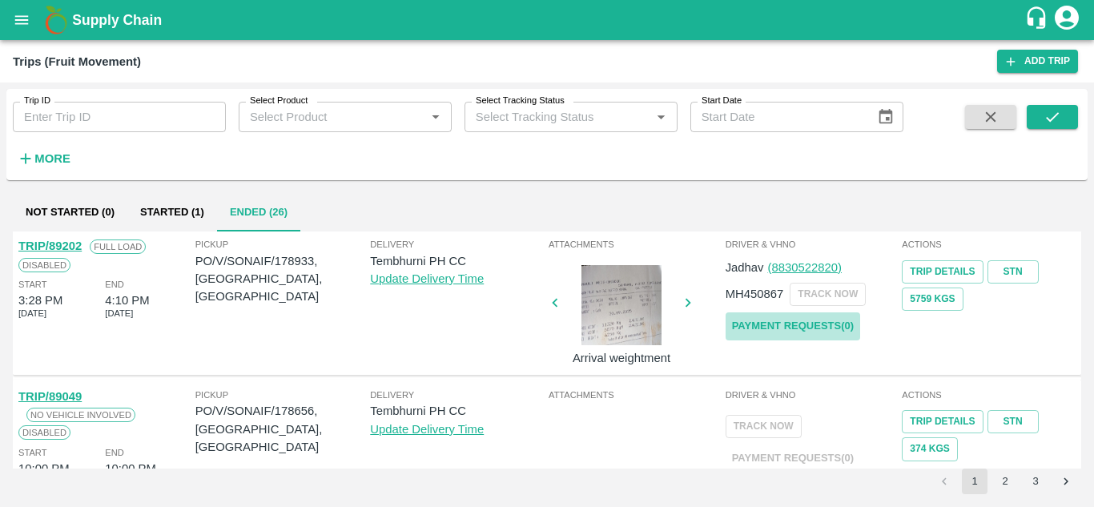
click at [791, 325] on link "Payment Requests( 0 )" at bounding box center [792, 326] width 135 height 28
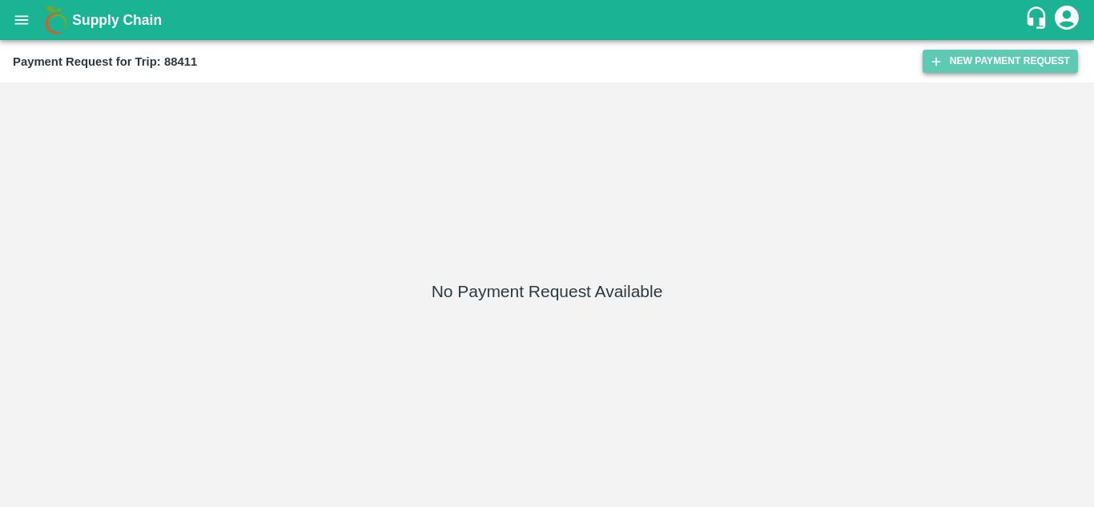
click at [1010, 54] on button "New Payment Request" at bounding box center [999, 61] width 155 height 23
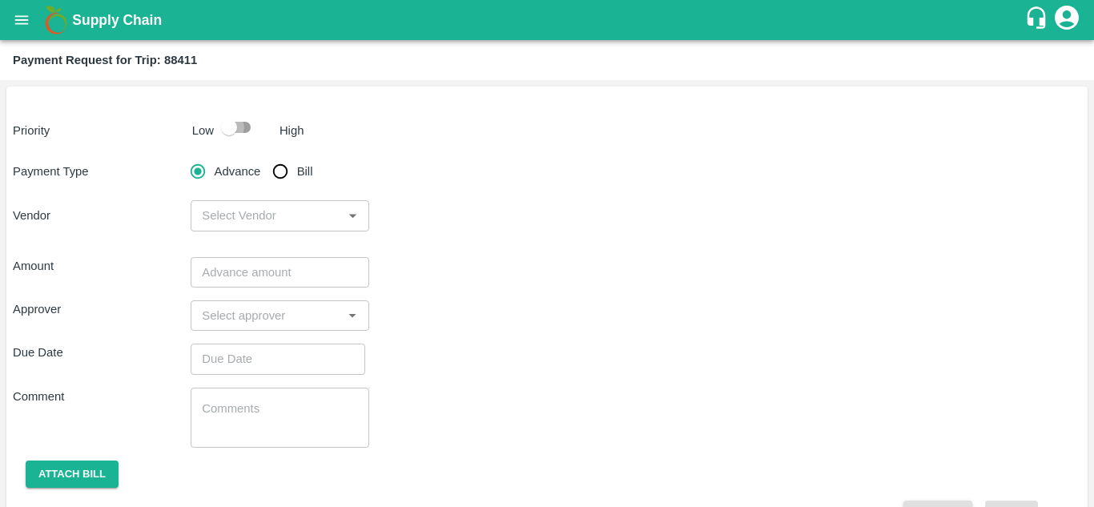
click at [238, 128] on input "checkbox" at bounding box center [228, 127] width 91 height 30
checkbox input "true"
click at [273, 176] on input "Bill" at bounding box center [280, 171] width 32 height 32
radio input "true"
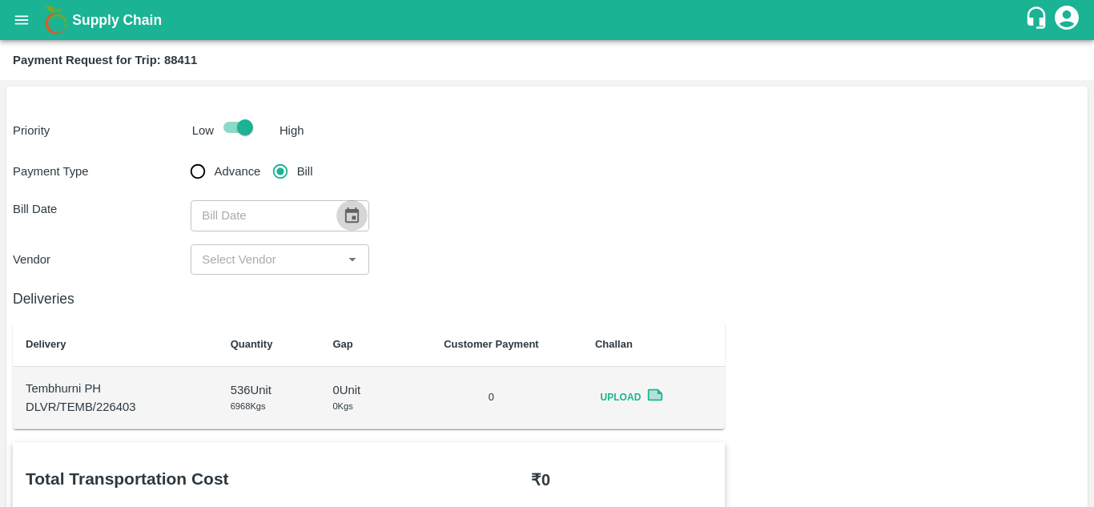
click at [348, 209] on icon "Choose date" at bounding box center [352, 214] width 14 height 15
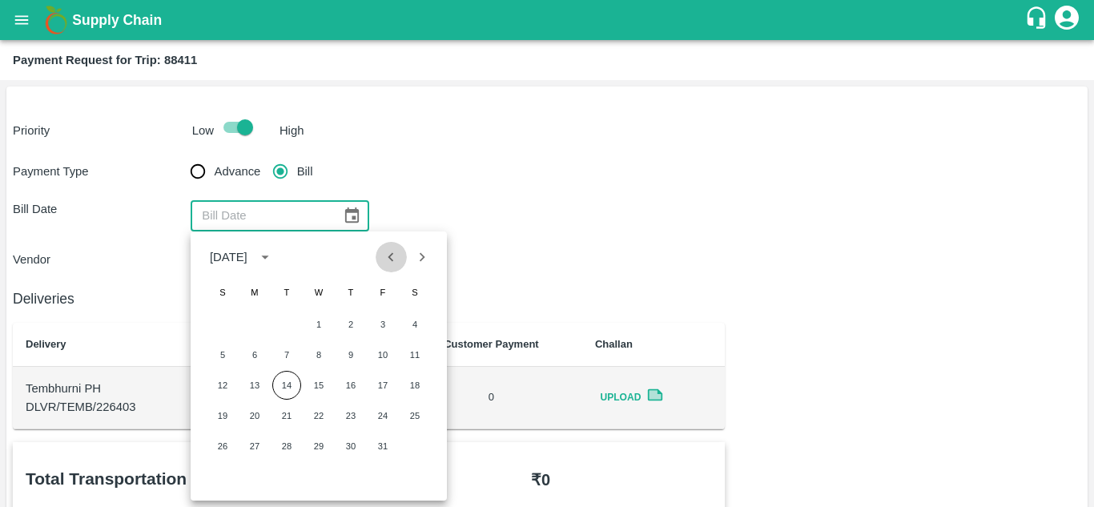
click at [394, 256] on icon "Previous month" at bounding box center [391, 257] width 18 height 18
click at [290, 386] on button "16" at bounding box center [286, 385] width 29 height 29
type input "16/09/2025"
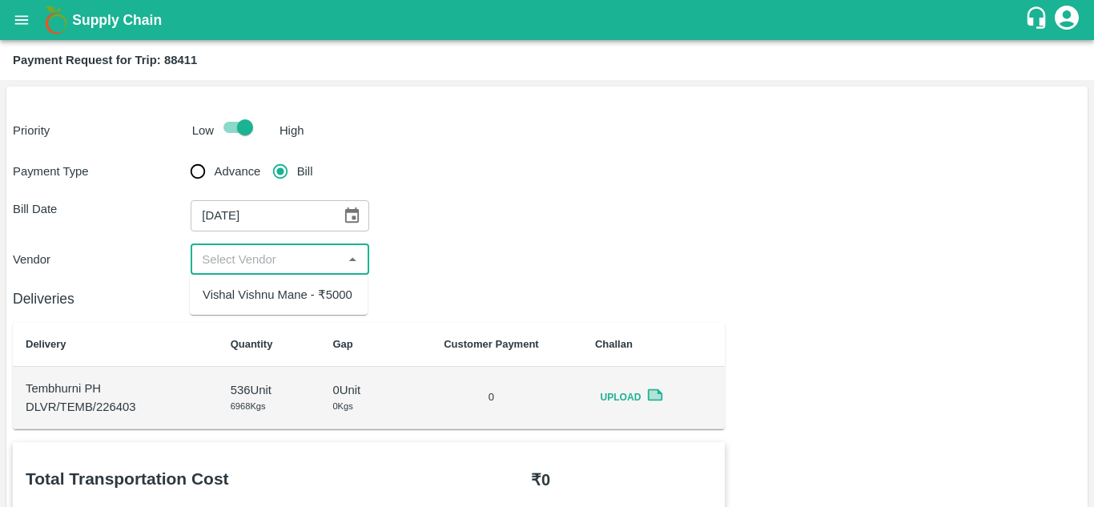
click at [249, 267] on input "input" at bounding box center [266, 259] width 142 height 21
click at [285, 297] on div "Vishal Vishnu Mane - ₹5000" at bounding box center [278, 295] width 150 height 18
type input "Vishal Vishnu Mane - ₹5000"
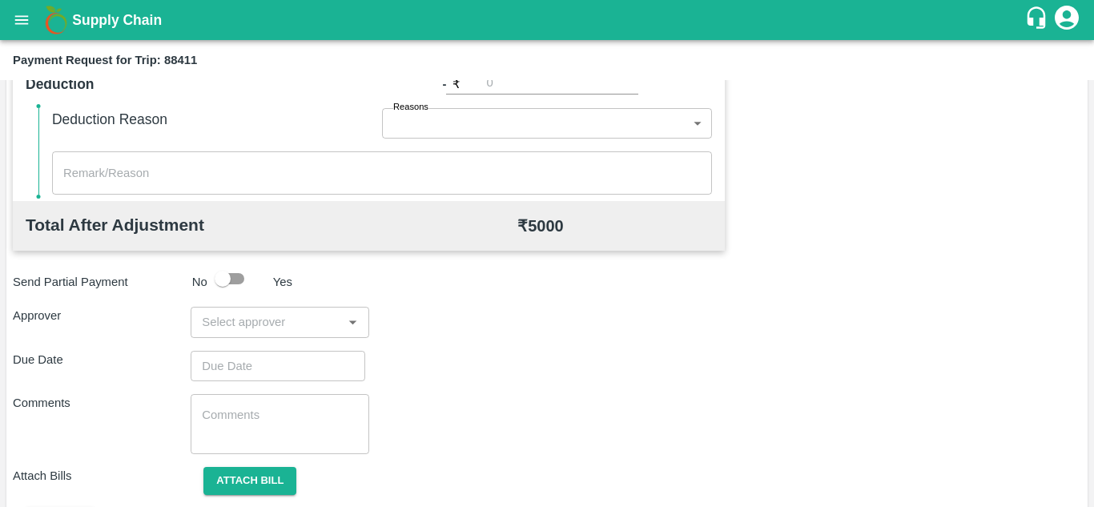
scroll to position [682, 0]
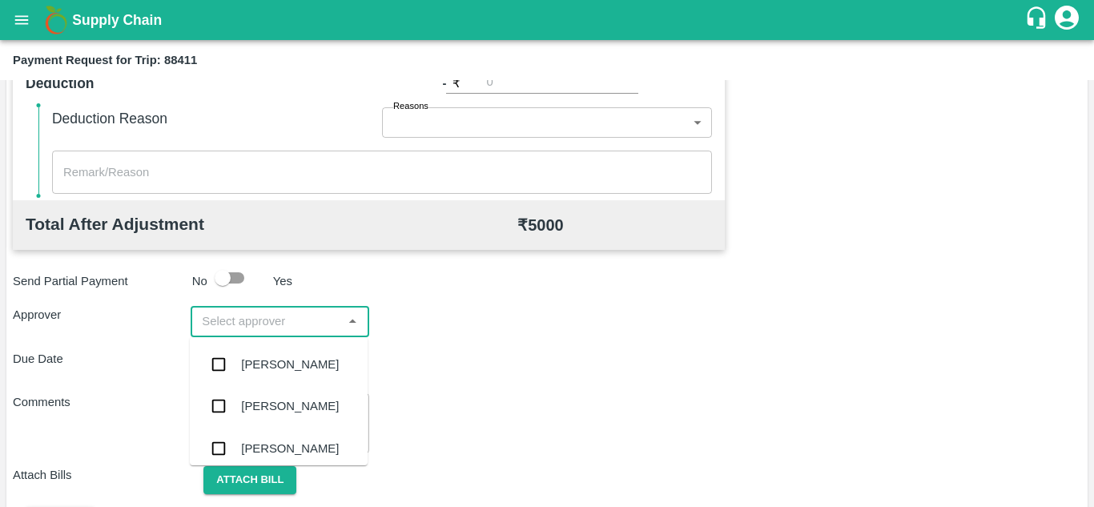
click at [241, 316] on input "input" at bounding box center [266, 321] width 142 height 21
type input "PRASA"
click at [287, 364] on div "Prasad Waghade" at bounding box center [290, 365] width 98 height 18
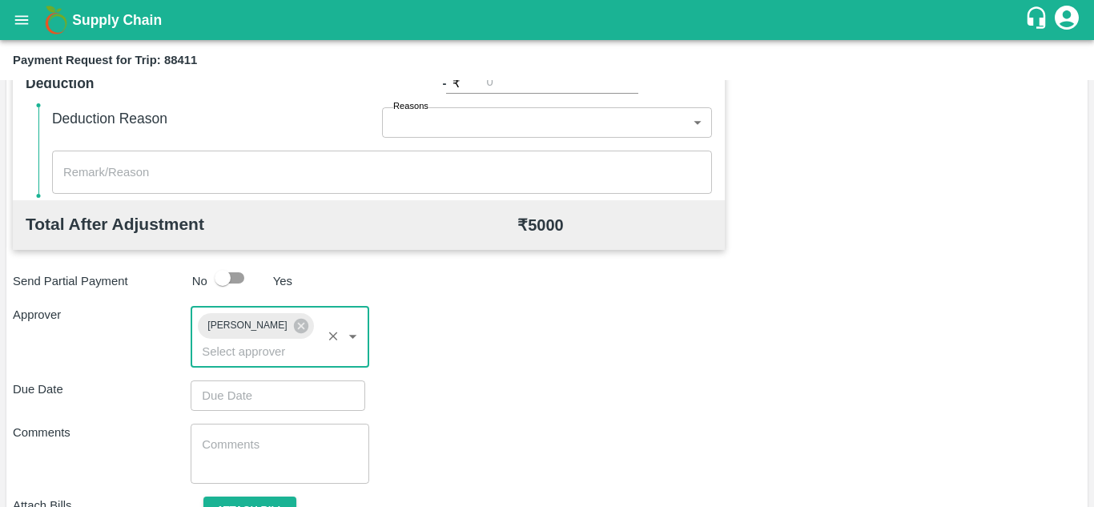
type input "DD/MM/YYYY hh:mm aa"
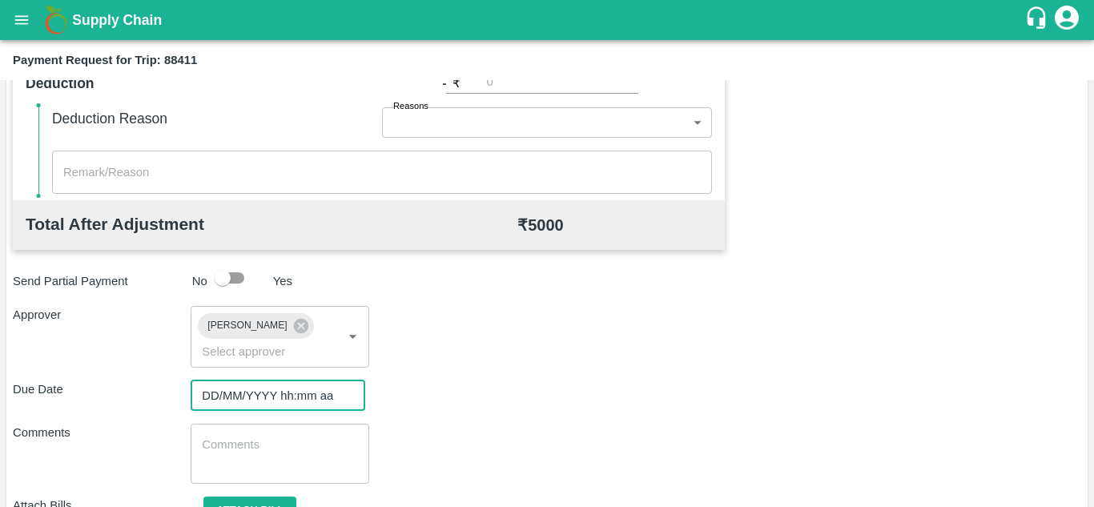
click at [231, 397] on input "DD/MM/YYYY hh:mm aa" at bounding box center [272, 395] width 163 height 30
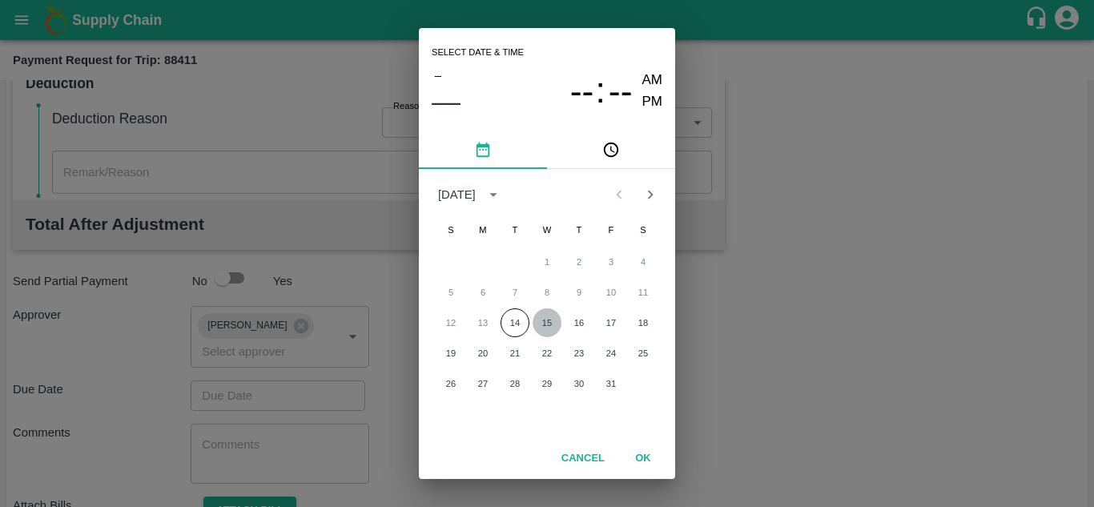
click at [547, 328] on button "15" at bounding box center [546, 322] width 29 height 29
type input "15/10/2025 12:00 AM"
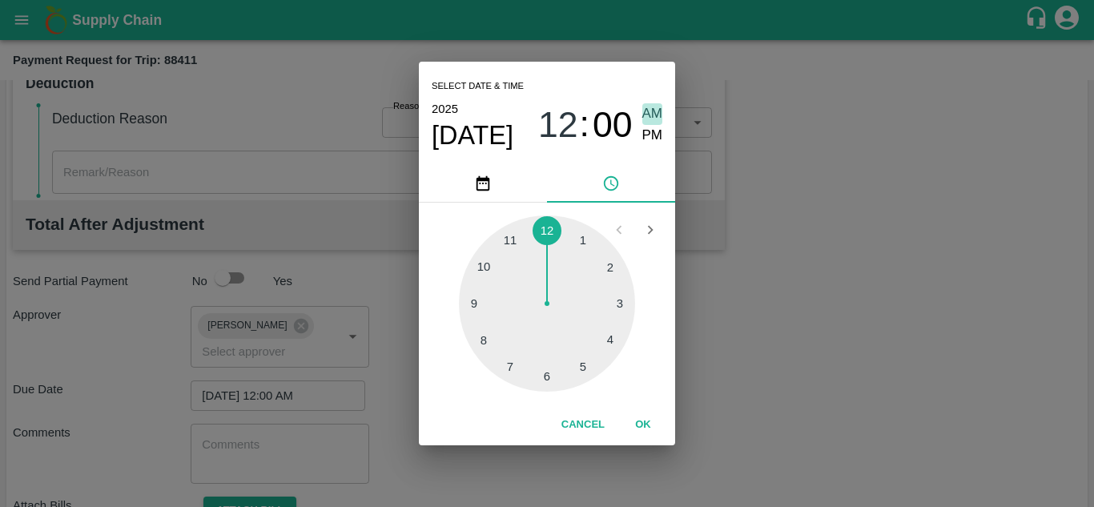
click at [653, 113] on span "AM" at bounding box center [652, 114] width 21 height 22
click at [647, 420] on button "OK" at bounding box center [642, 425] width 51 height 28
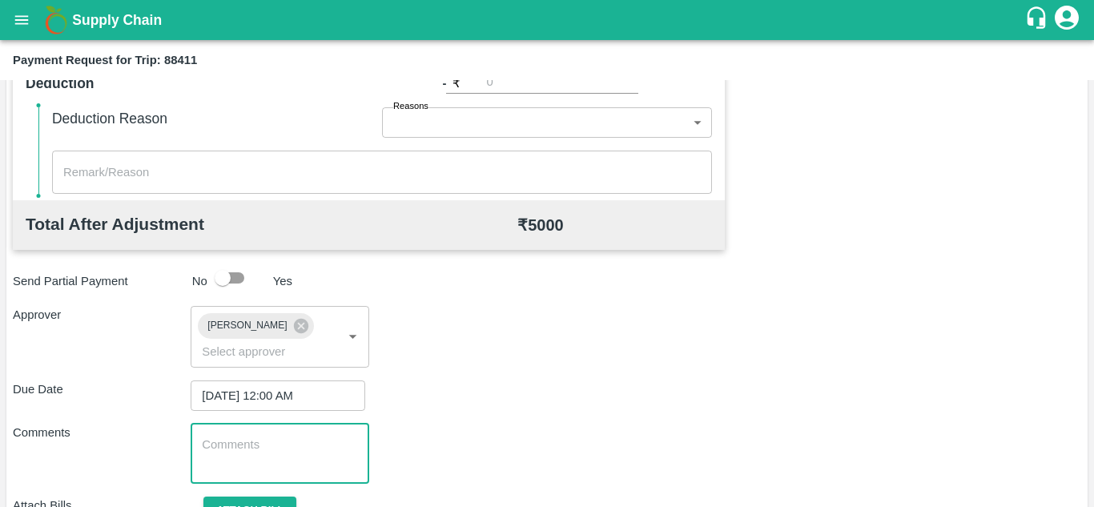
click at [322, 456] on textarea at bounding box center [279, 453] width 155 height 34
paste textarea "177844"
click at [263, 448] on textarea "177844" at bounding box center [279, 453] width 155 height 34
type textarea "1"
type textarea "t"
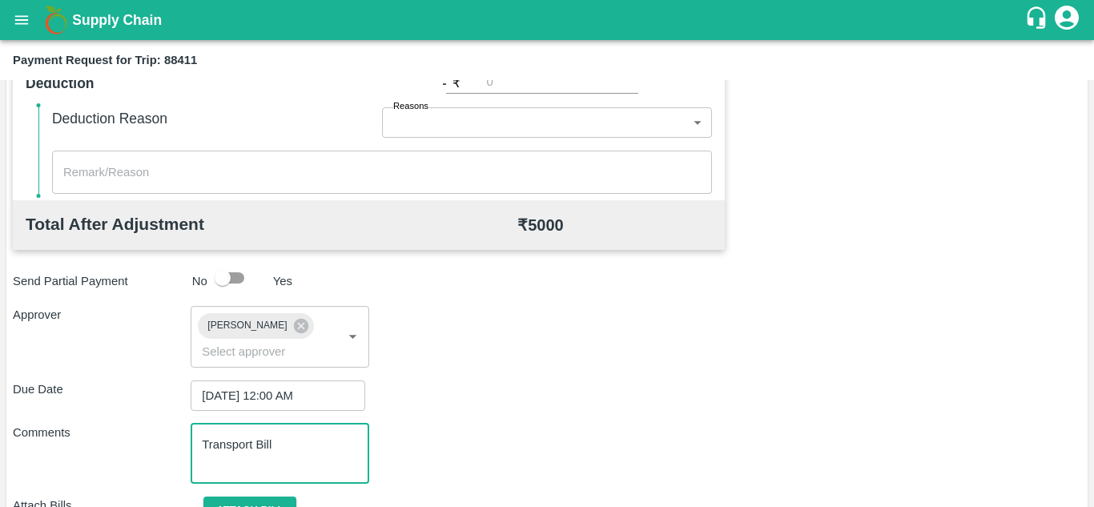
type textarea "Transport Bill"
click at [598, 349] on div "Approver Prasad Waghade ​" at bounding box center [547, 336] width 1068 height 61
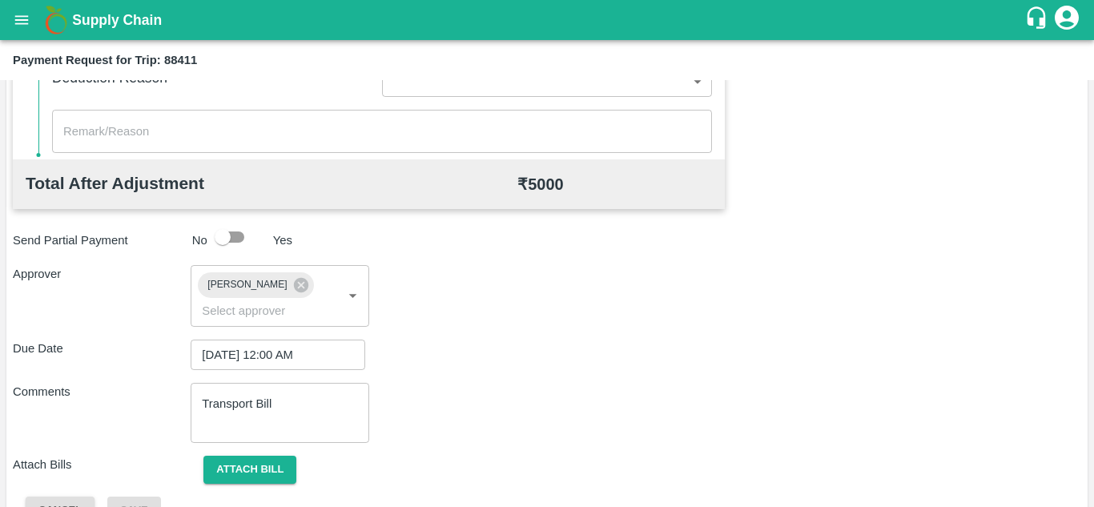
scroll to position [759, 0]
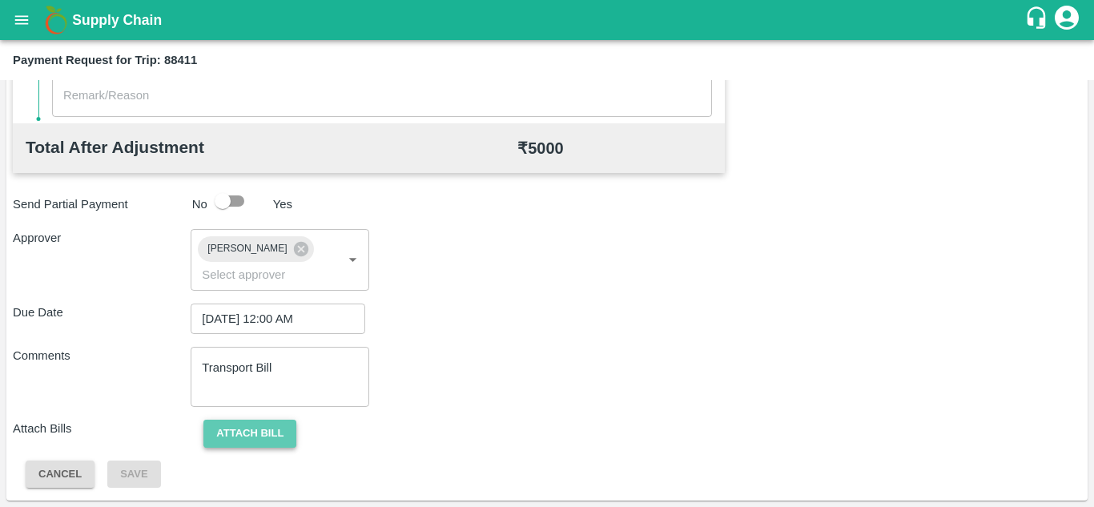
click at [247, 421] on button "Attach bill" at bounding box center [249, 434] width 93 height 28
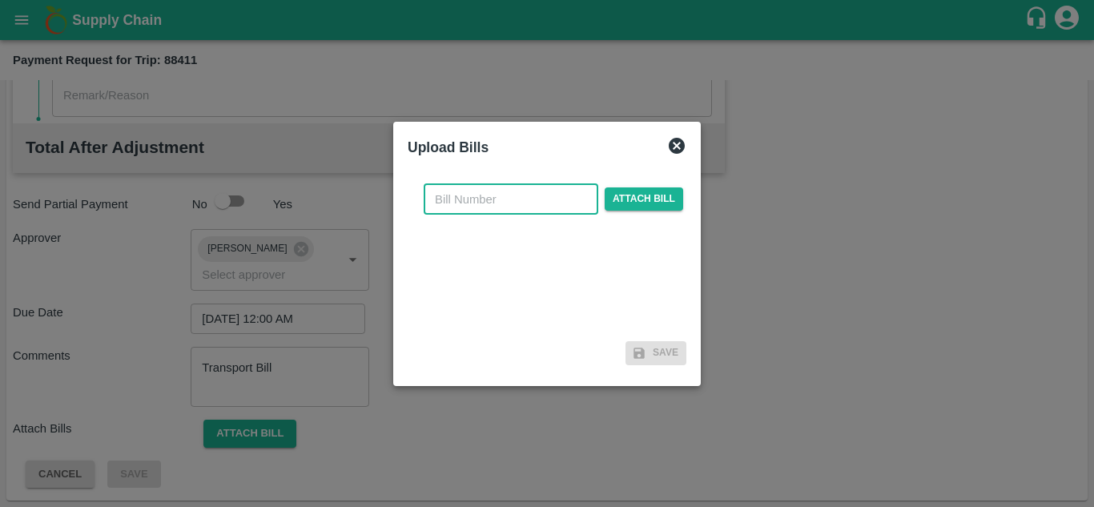
click at [447, 190] on input "text" at bounding box center [511, 199] width 175 height 30
type input "40"
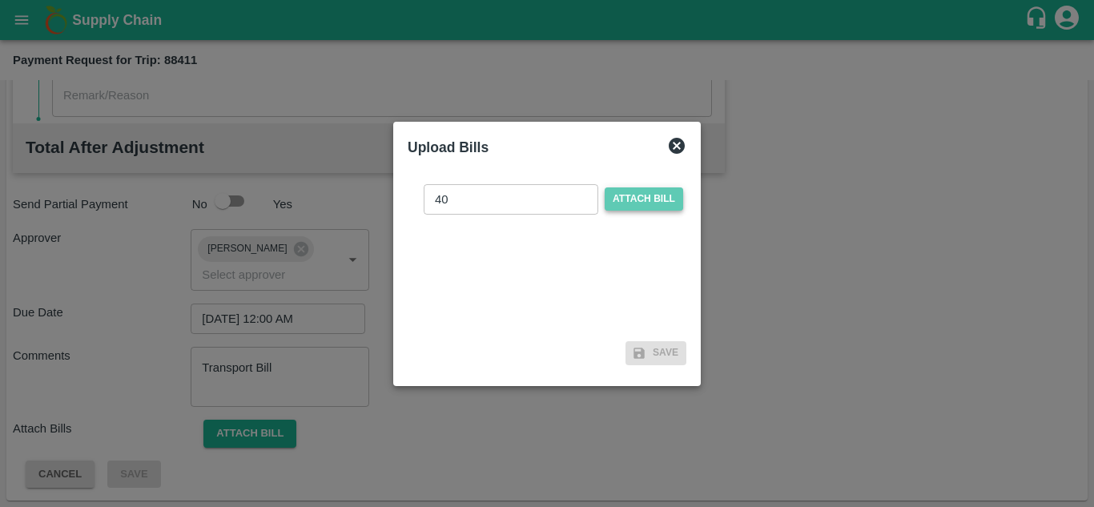
click at [635, 197] on span "Attach bill" at bounding box center [644, 198] width 78 height 23
click at [0, 0] on input "Attach bill" at bounding box center [0, 0] width 0 height 0
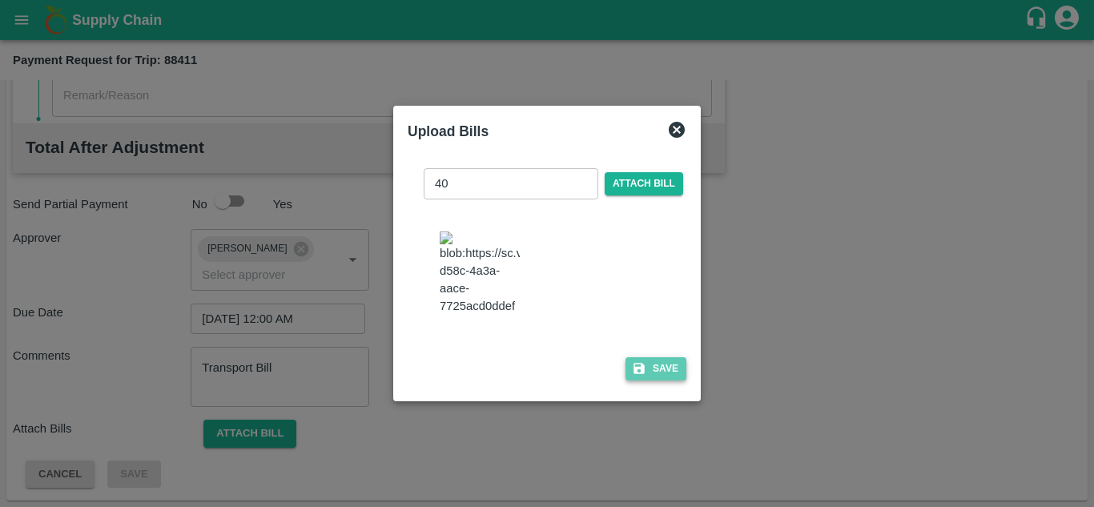
click at [680, 380] on button "Save" at bounding box center [655, 368] width 61 height 23
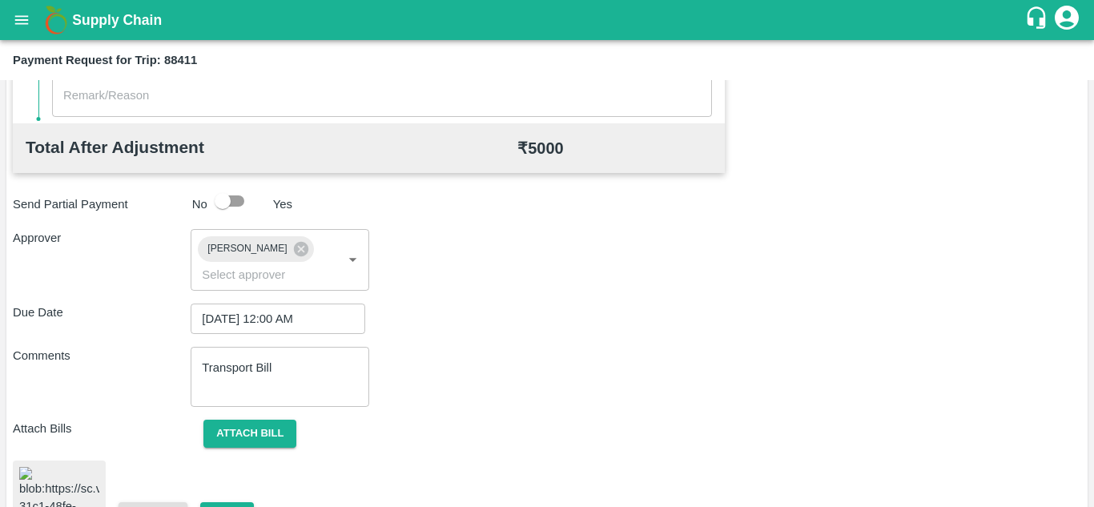
scroll to position [867, 0]
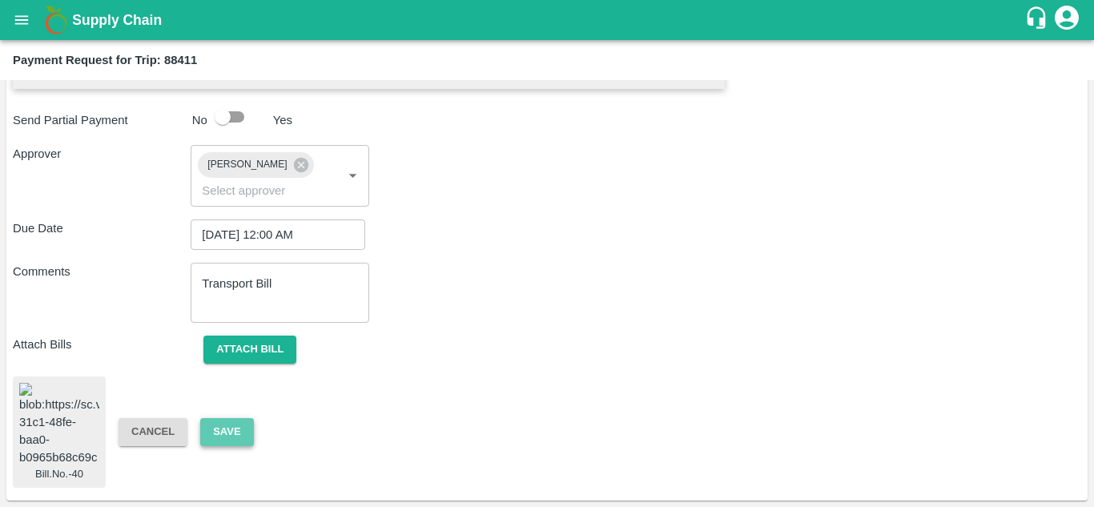
click at [222, 418] on button "Save" at bounding box center [226, 432] width 53 height 28
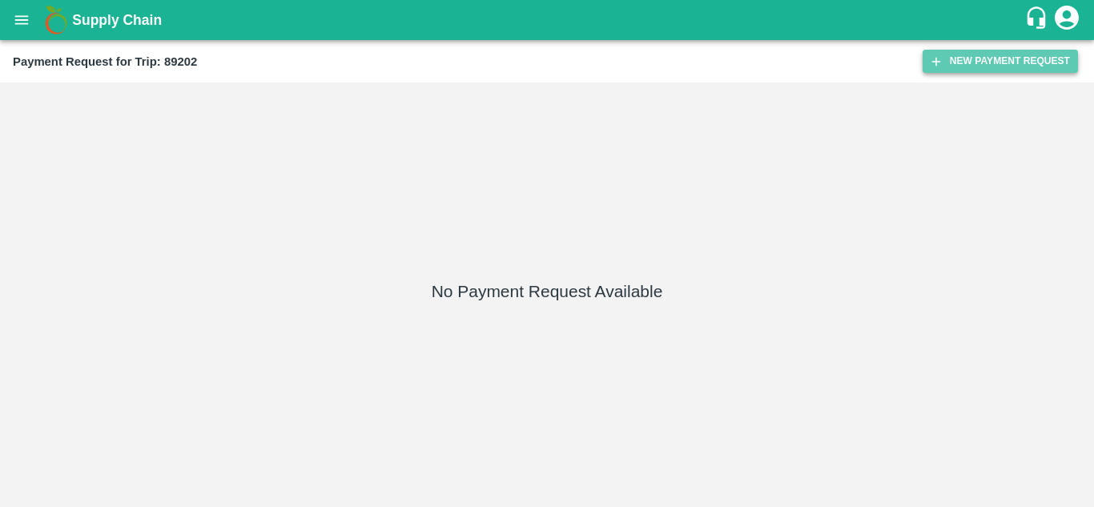
click at [1000, 61] on button "New Payment Request" at bounding box center [999, 61] width 155 height 23
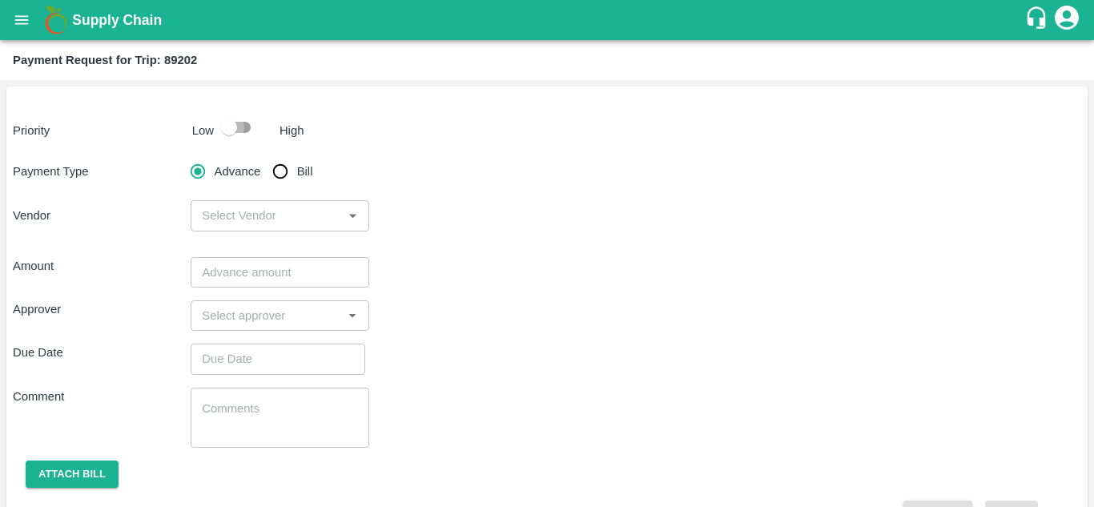
click at [243, 130] on input "checkbox" at bounding box center [228, 127] width 91 height 30
checkbox input "true"
click at [280, 171] on input "Bill" at bounding box center [280, 171] width 32 height 32
radio input "true"
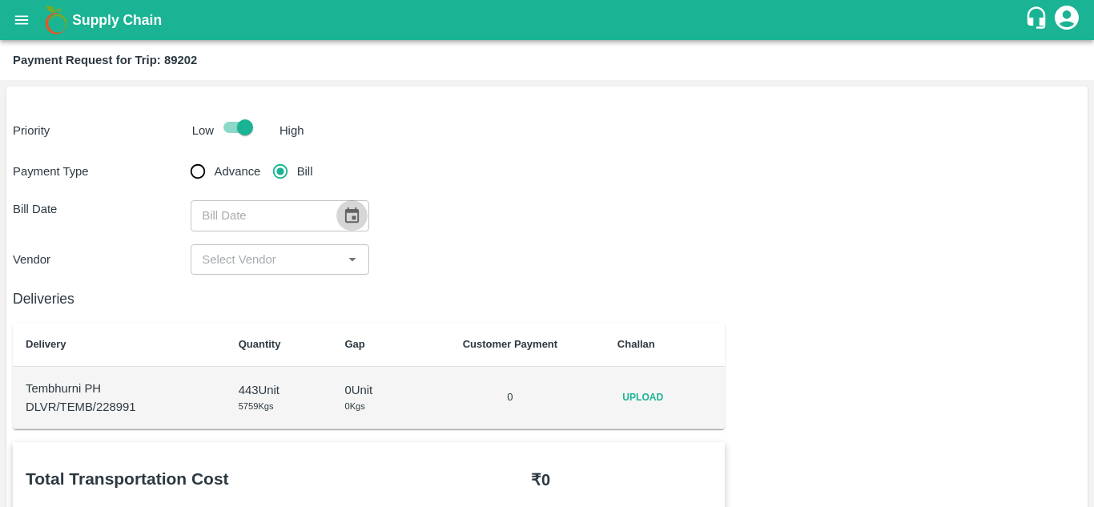
click at [348, 209] on icon "Choose date" at bounding box center [352, 216] width 18 height 18
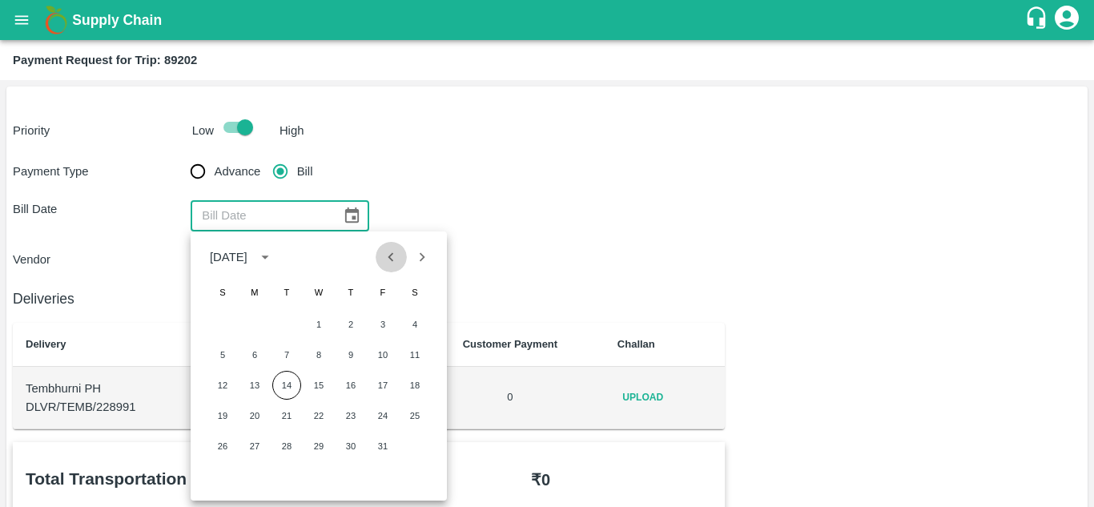
click at [397, 262] on icon "Previous month" at bounding box center [391, 257] width 18 height 18
click at [281, 448] on button "30" at bounding box center [286, 446] width 29 height 29
type input "[DATE]"
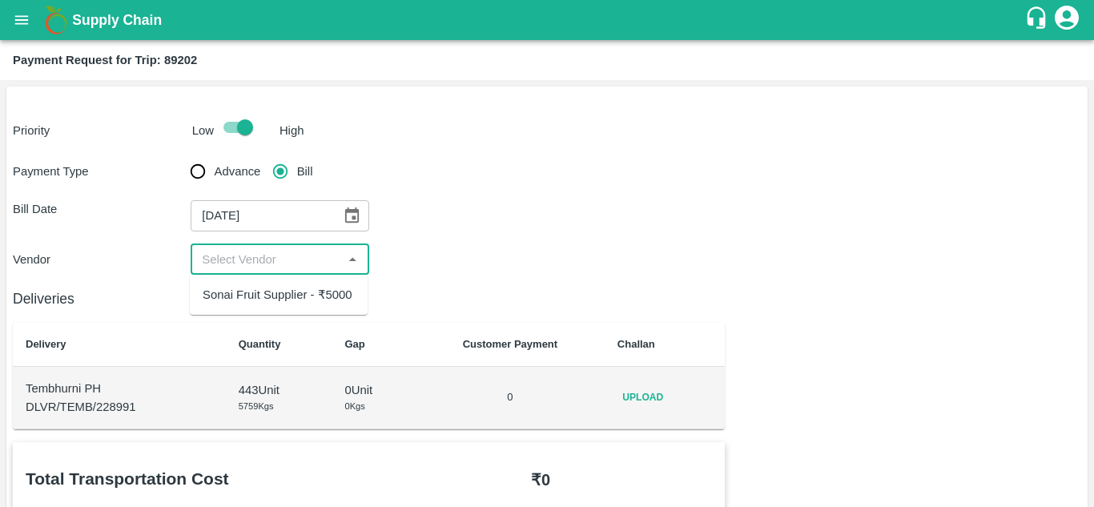
click at [271, 256] on input "input" at bounding box center [266, 259] width 142 height 21
click at [282, 292] on div "Sonai Fruit Supplier - ₹5000" at bounding box center [278, 295] width 150 height 18
type input "Sonai Fruit Supplier - ₹5000"
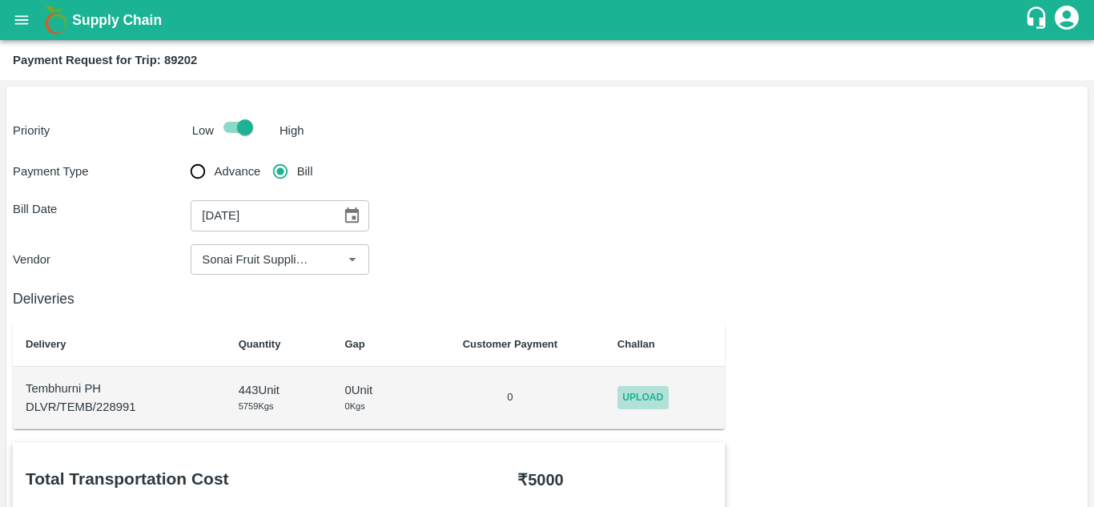
click at [646, 401] on span "Upload" at bounding box center [642, 397] width 51 height 23
click at [0, 0] on input "Upload" at bounding box center [0, 0] width 0 height 0
click at [647, 396] on span "Upload" at bounding box center [642, 397] width 51 height 23
click at [0, 0] on input "Upload" at bounding box center [0, 0] width 0 height 0
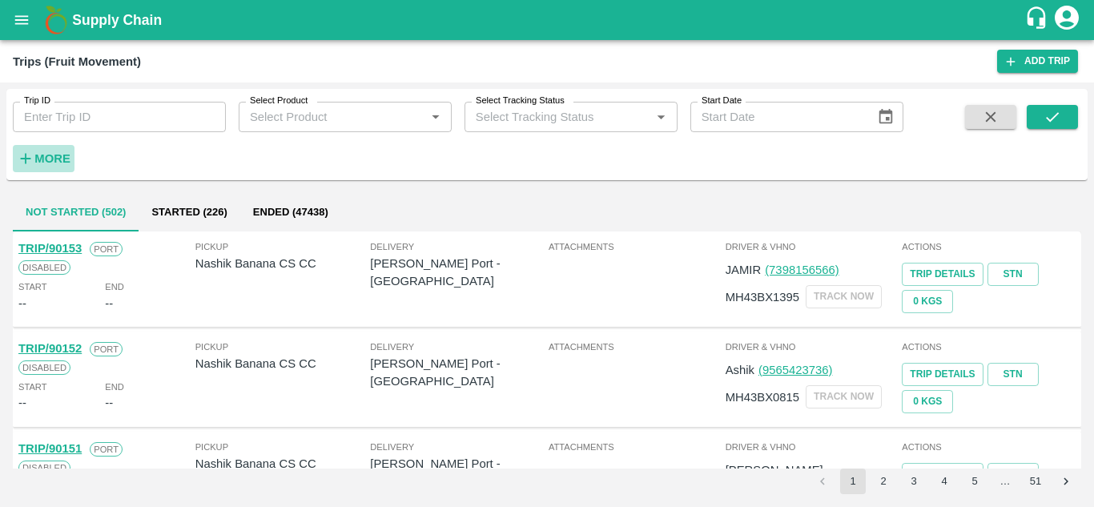
click at [51, 169] on h6 "More" at bounding box center [52, 158] width 36 height 21
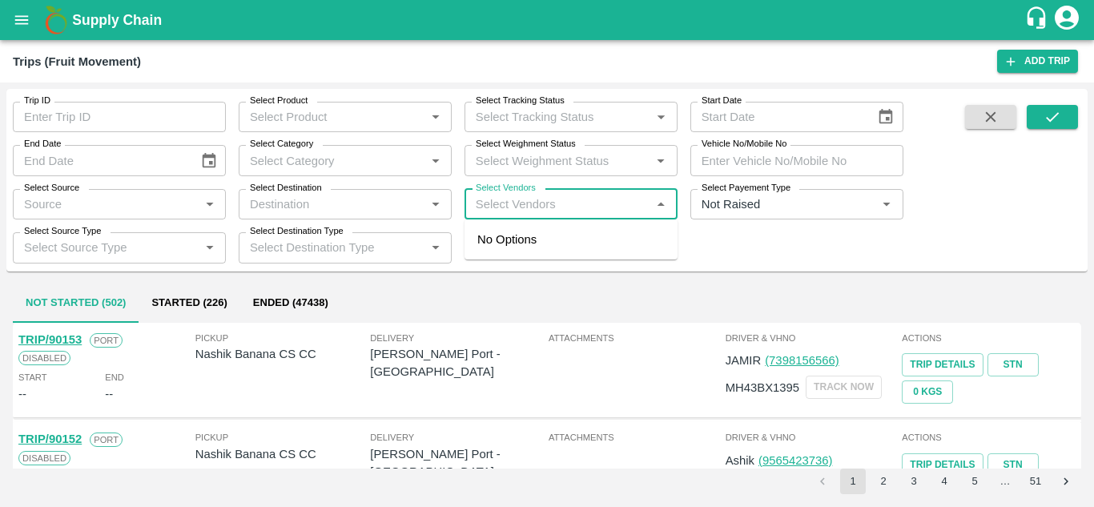
click at [496, 213] on input "Select Vendors" at bounding box center [557, 204] width 177 height 21
type input "[PERSON_NAME]"
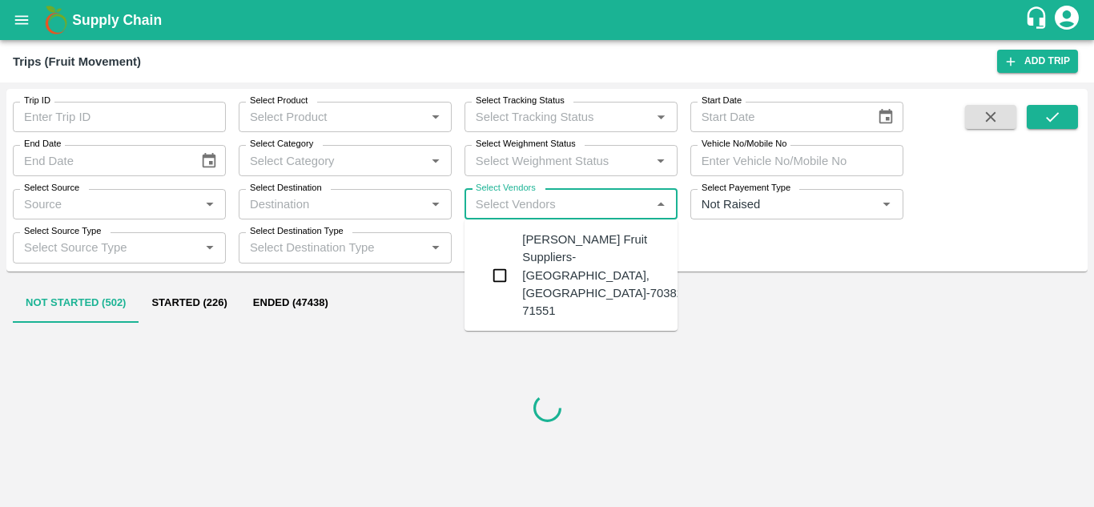
click at [560, 246] on div "[PERSON_NAME] Fruit Suppliers-[GEOGRAPHIC_DATA], [GEOGRAPHIC_DATA]-70382 71551" at bounding box center [602, 275] width 161 height 89
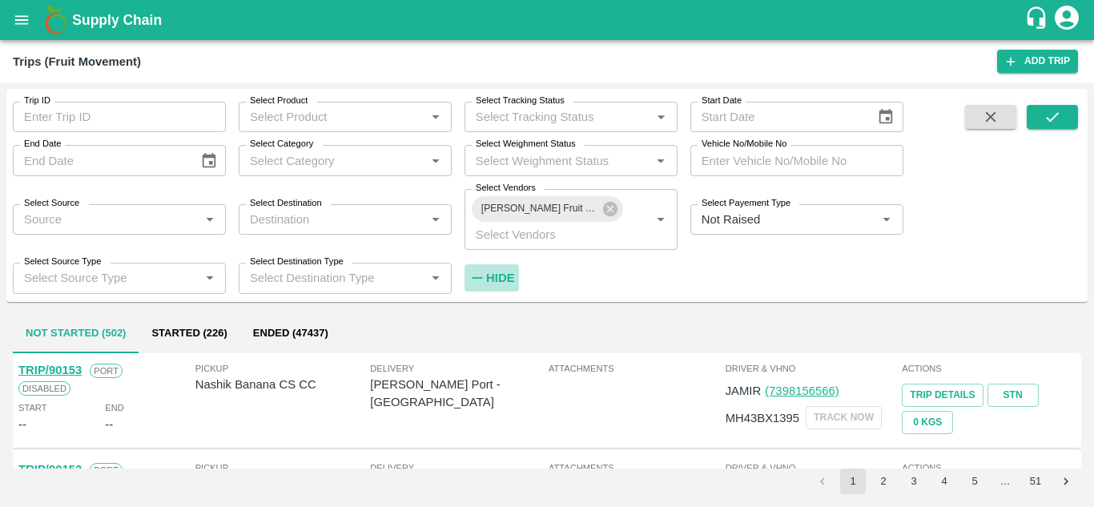
click at [494, 276] on strong "Hide" at bounding box center [500, 277] width 28 height 13
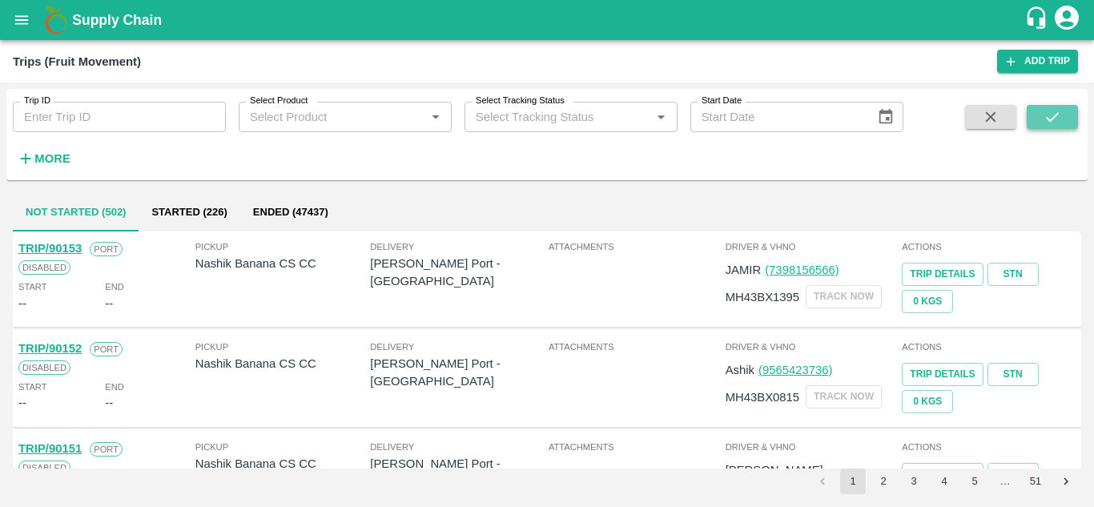
click at [1049, 112] on icon "submit" at bounding box center [1052, 117] width 18 height 18
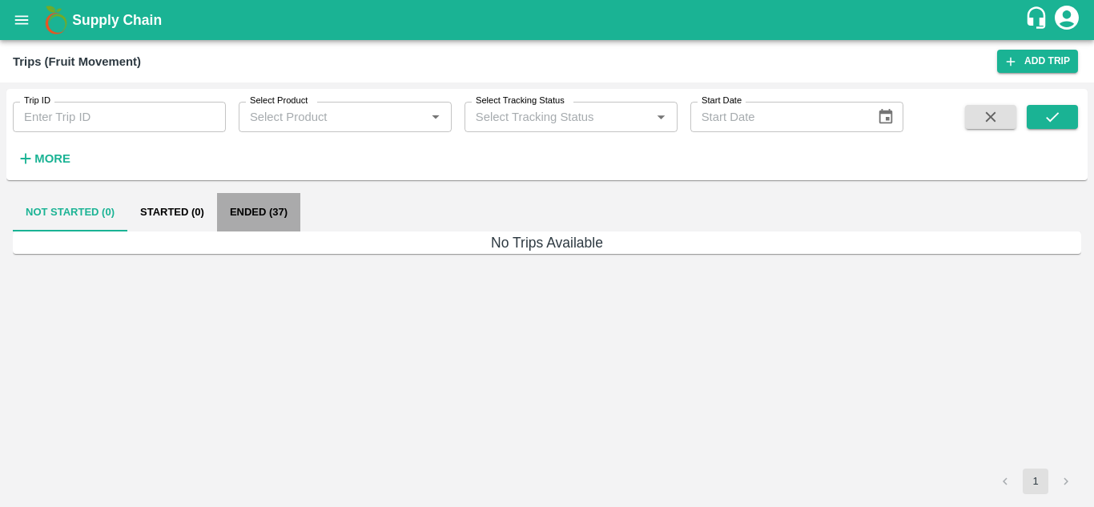
click at [235, 215] on button "Ended (37)" at bounding box center [258, 212] width 83 height 38
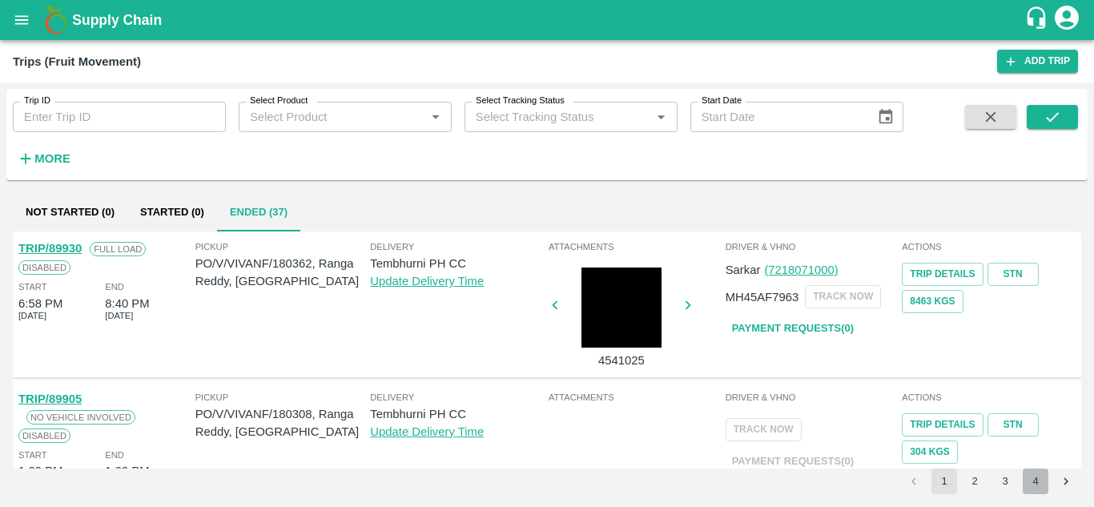
click at [1039, 476] on button "4" at bounding box center [1036, 481] width 26 height 26
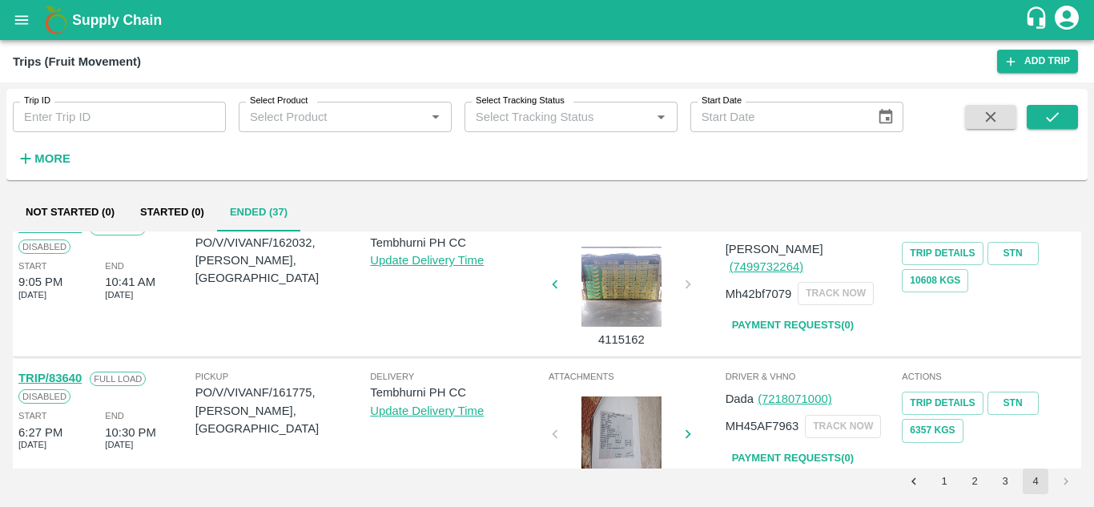
scroll to position [771, 0]
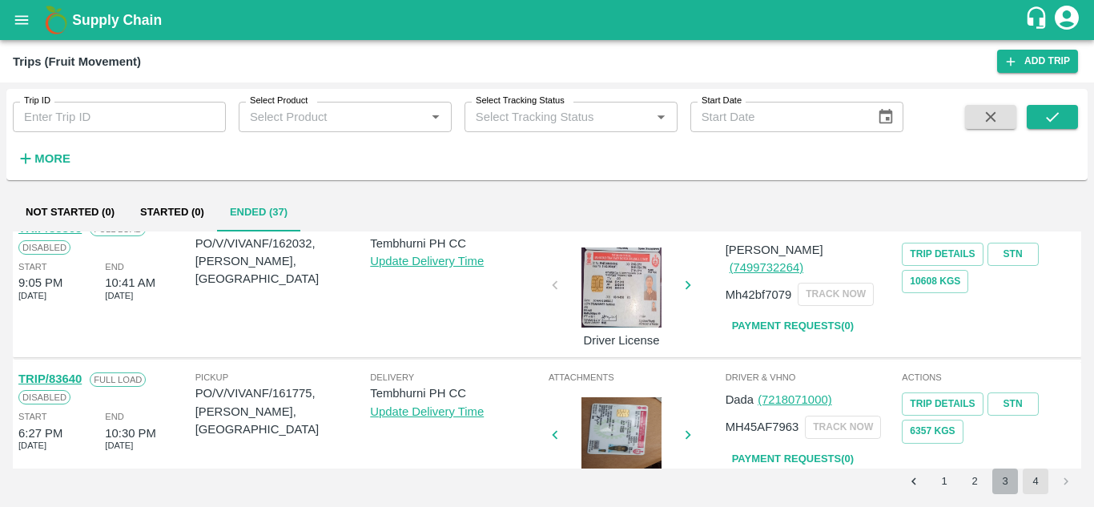
click at [994, 473] on button "3" at bounding box center [1005, 481] width 26 height 26
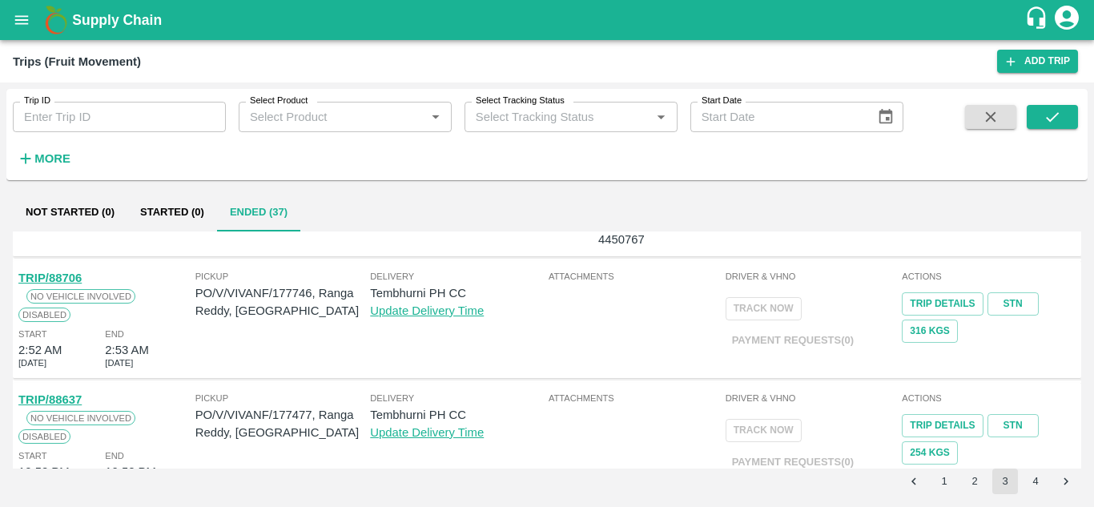
scroll to position [0, 0]
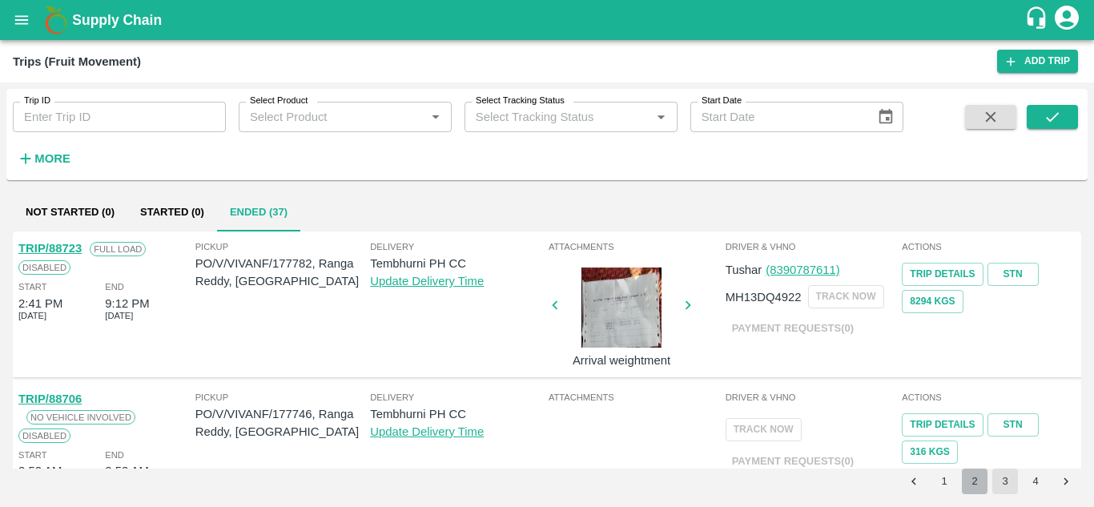
click at [979, 480] on button "2" at bounding box center [975, 481] width 26 height 26
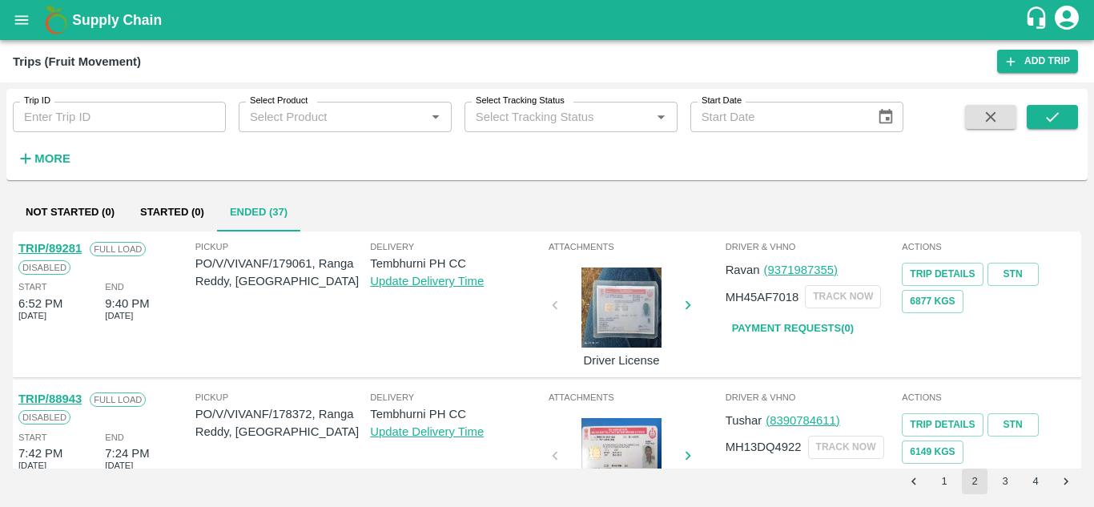
click at [449, 315] on div "Delivery Tembhurni PH CC Update Delivery Time" at bounding box center [457, 304] width 175 height 130
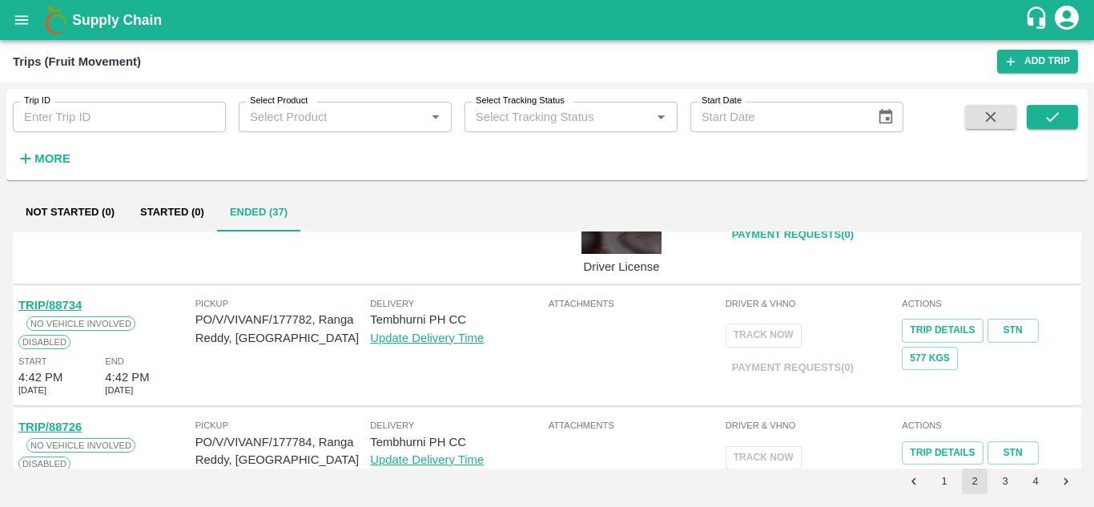
scroll to position [1179, 0]
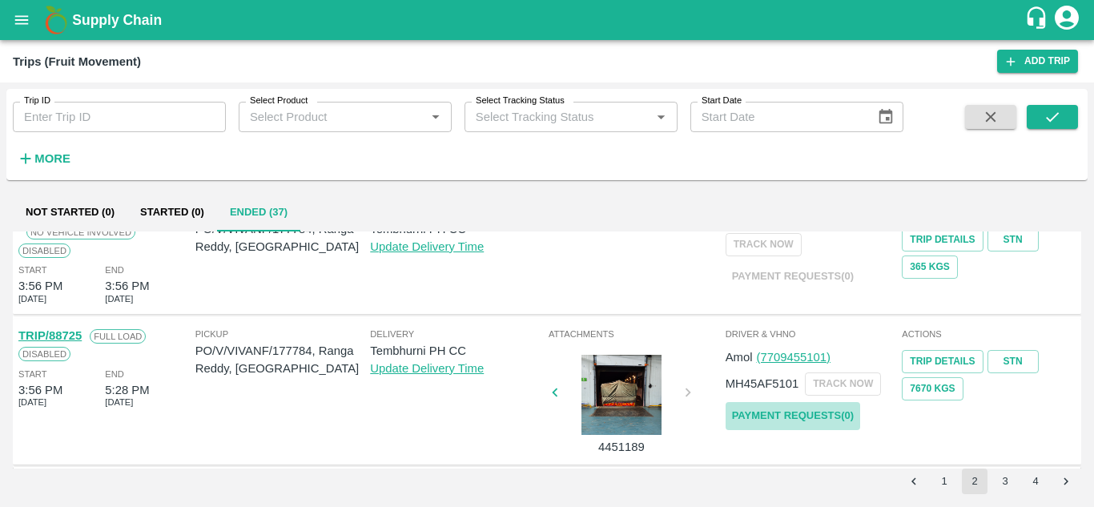
click at [826, 408] on link "Payment Requests( 0 )" at bounding box center [792, 416] width 135 height 28
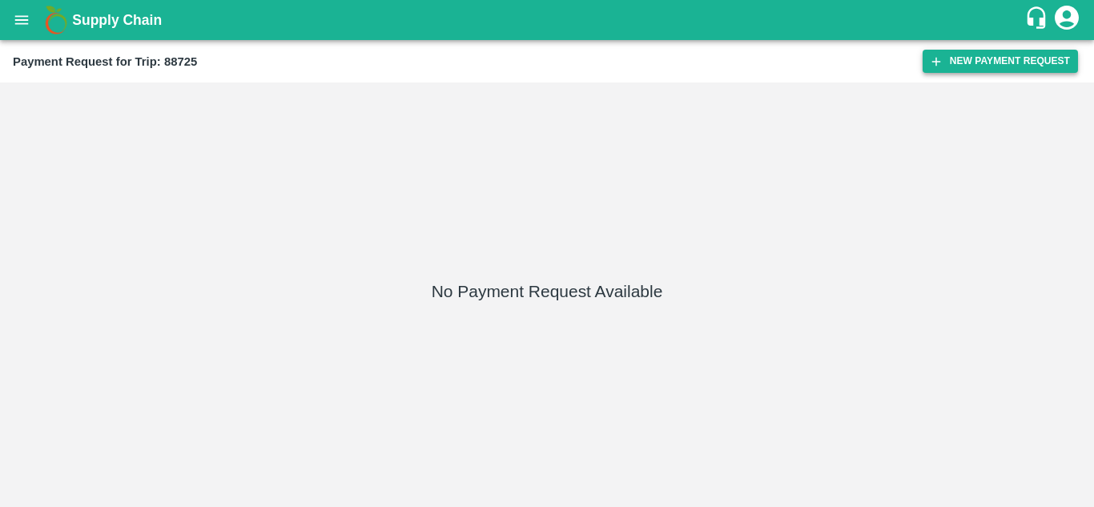
click at [998, 66] on button "New Payment Request" at bounding box center [999, 61] width 155 height 23
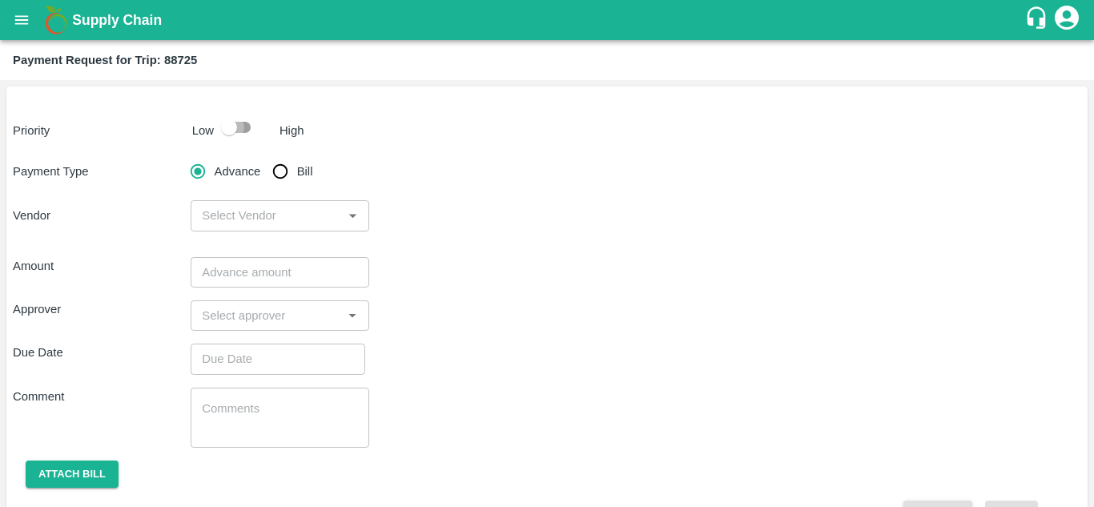
click at [242, 128] on input "checkbox" at bounding box center [228, 127] width 91 height 30
checkbox input "true"
click at [285, 168] on input "Bill" at bounding box center [280, 171] width 32 height 32
radio input "true"
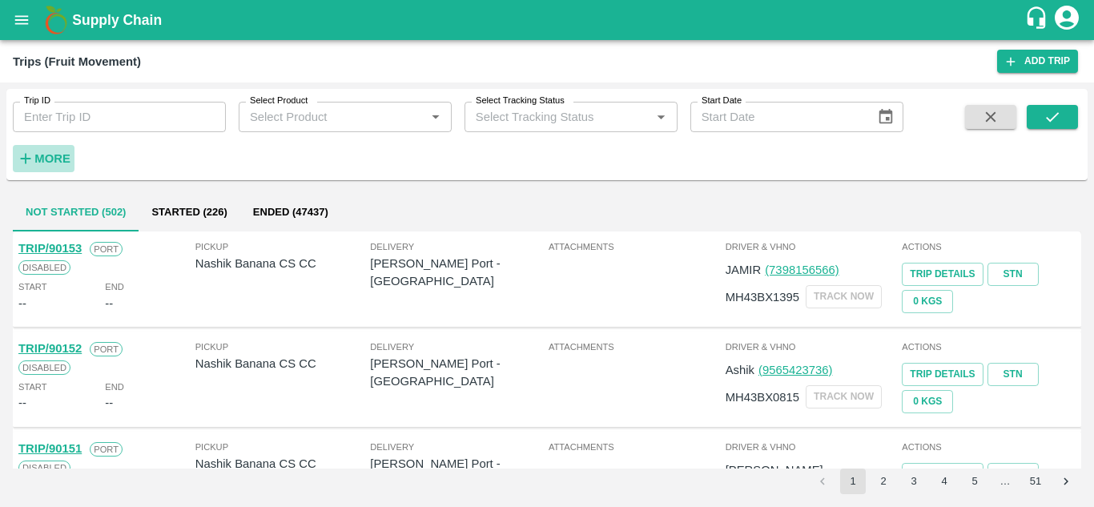
click at [52, 148] on h6 "More" at bounding box center [52, 158] width 36 height 21
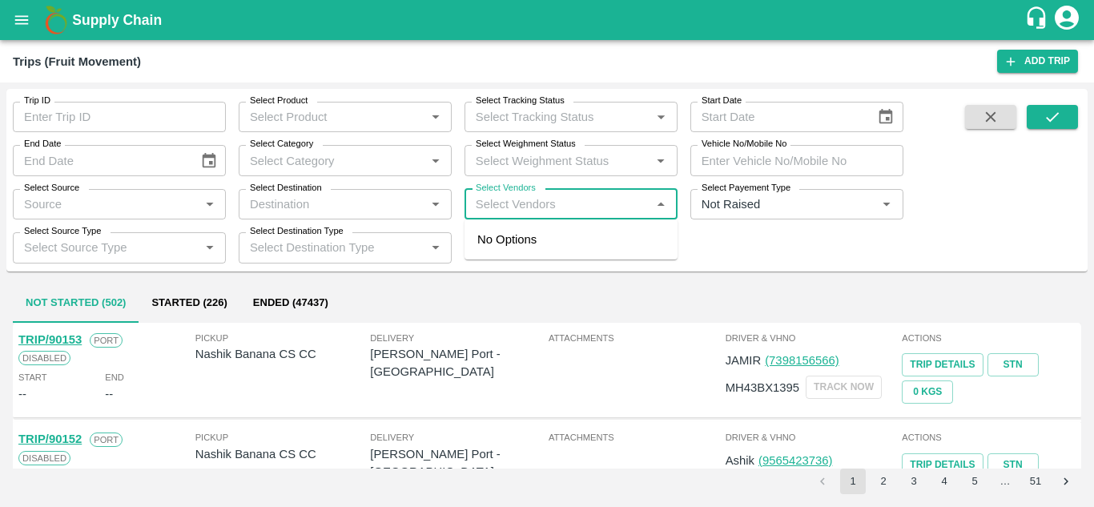
click at [496, 200] on input "Select Vendors" at bounding box center [557, 204] width 177 height 21
type input "vivan"
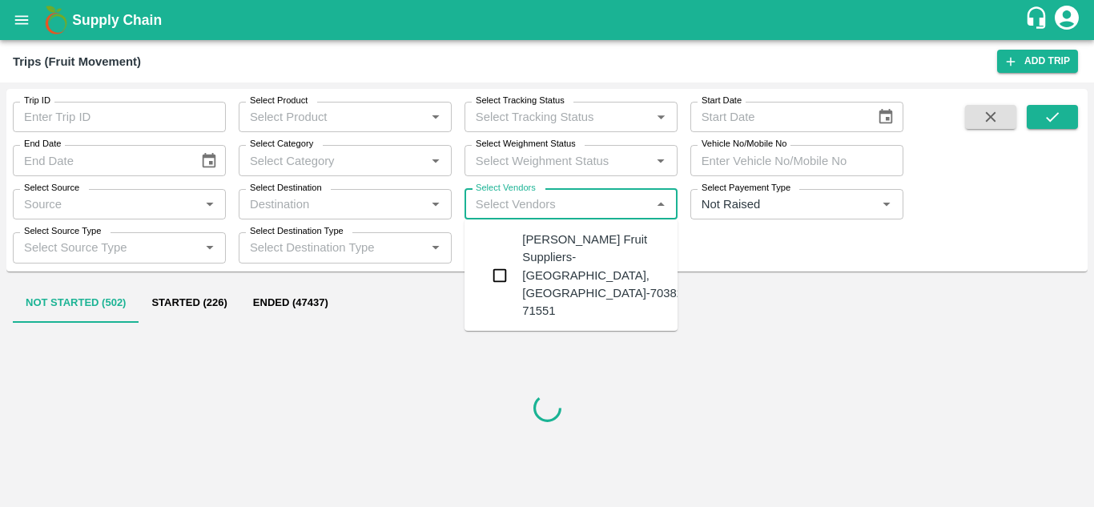
click at [577, 247] on div "Vivan Fruit Suppliers-Shetfal, Solapur-70382 71551" at bounding box center [602, 275] width 161 height 89
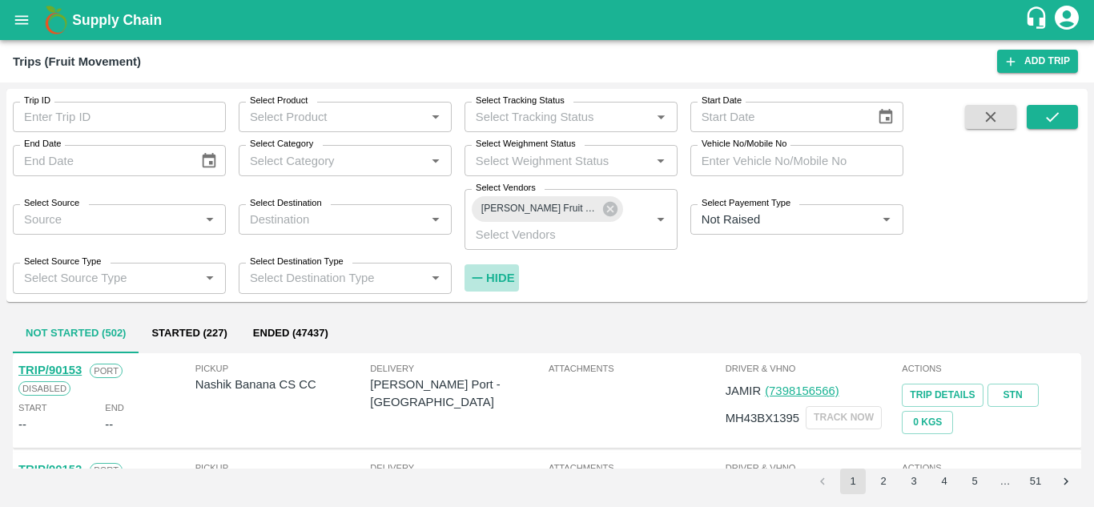
click at [502, 275] on strong "Hide" at bounding box center [500, 277] width 28 height 13
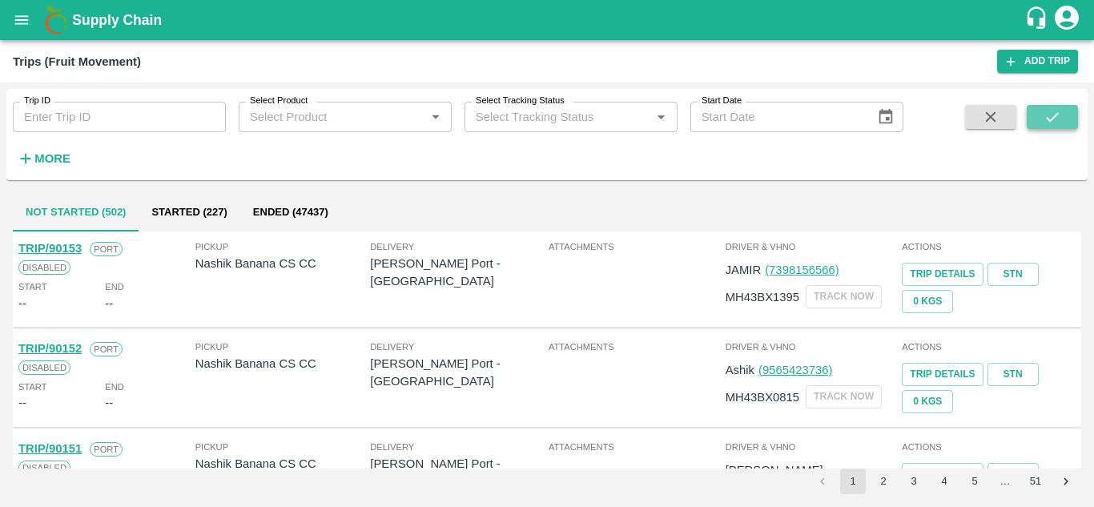
click at [1073, 109] on button "submit" at bounding box center [1052, 117] width 51 height 24
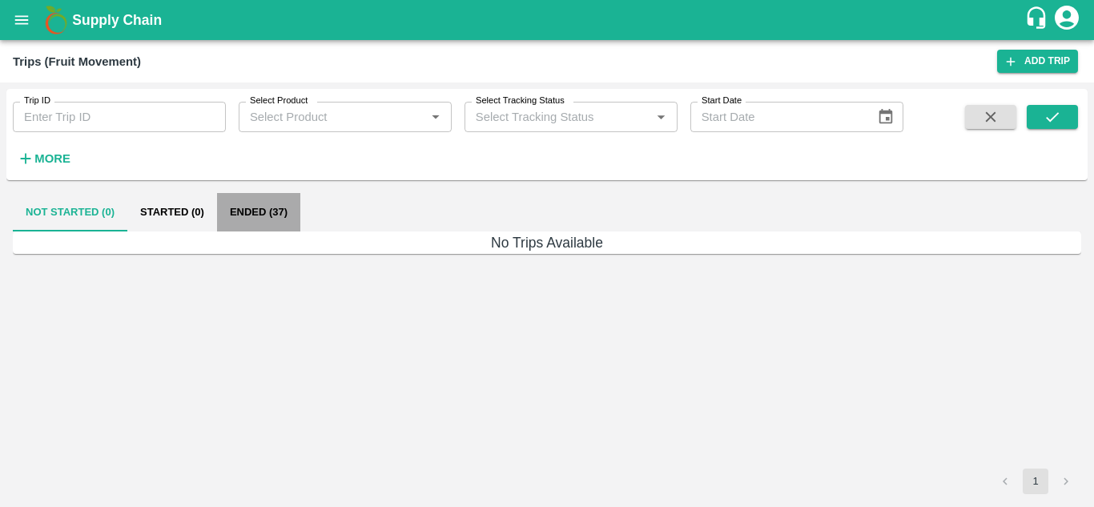
click at [255, 227] on button "Ended (37)" at bounding box center [258, 212] width 83 height 38
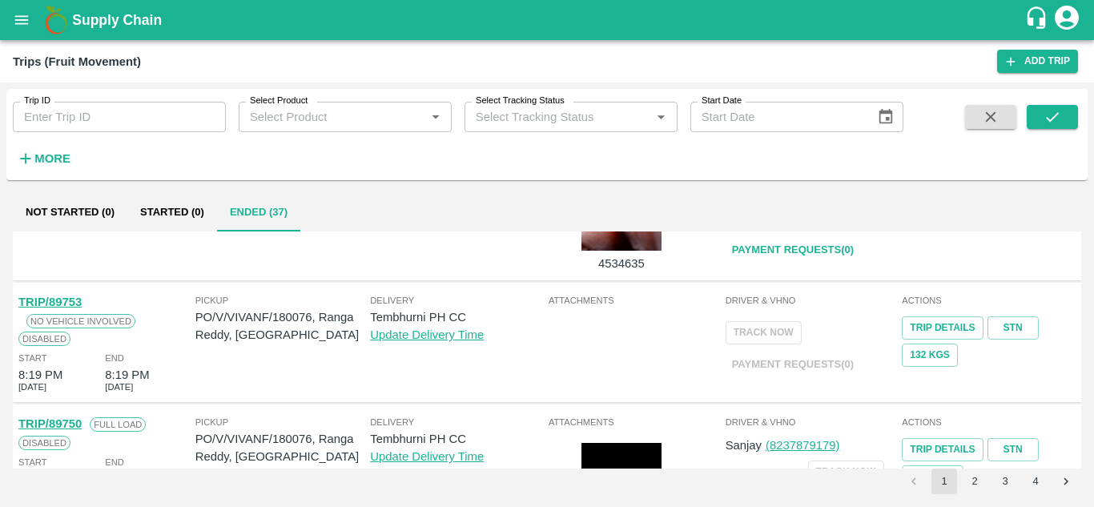
scroll to position [1179, 0]
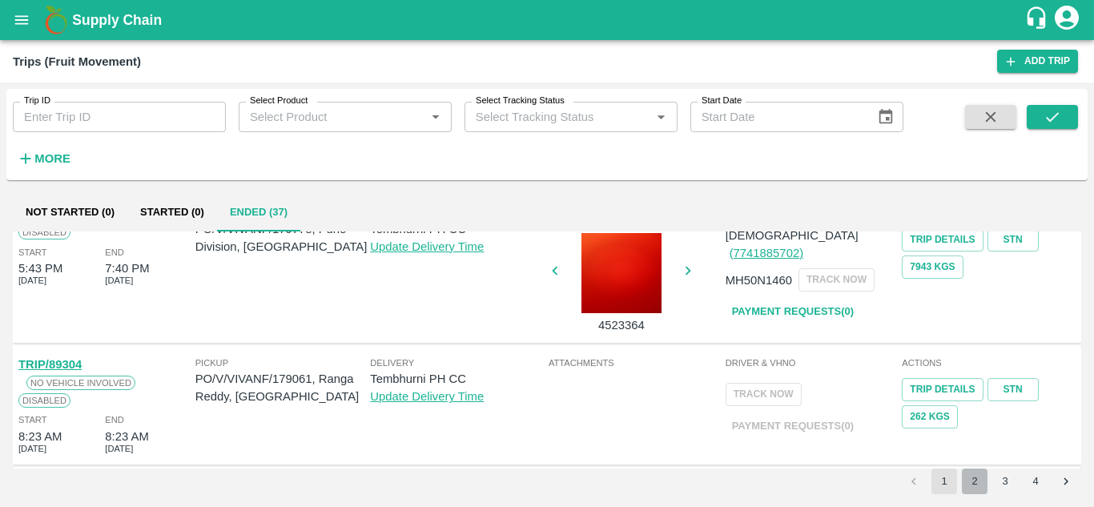
click at [971, 482] on button "2" at bounding box center [975, 481] width 26 height 26
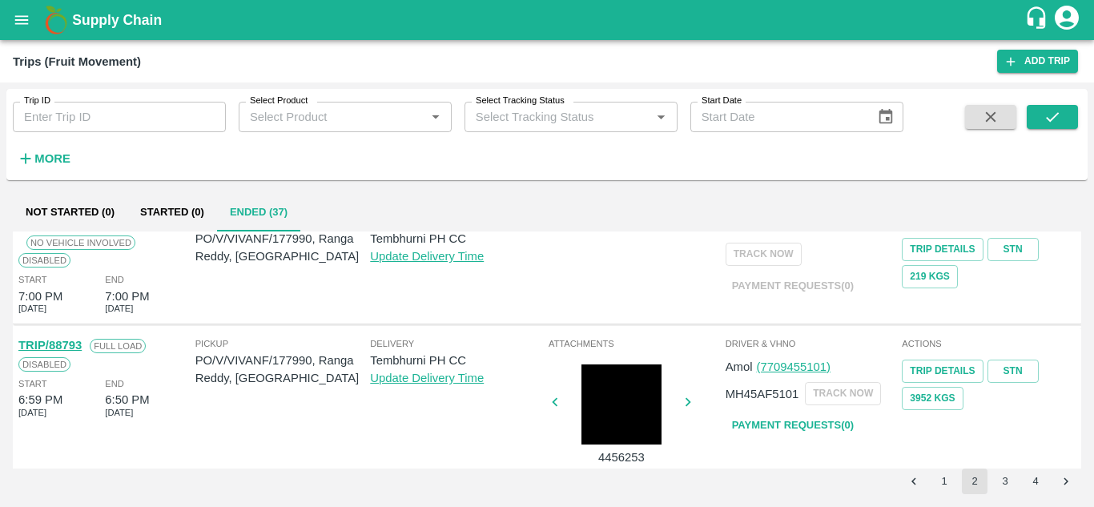
scroll to position [775, 0]
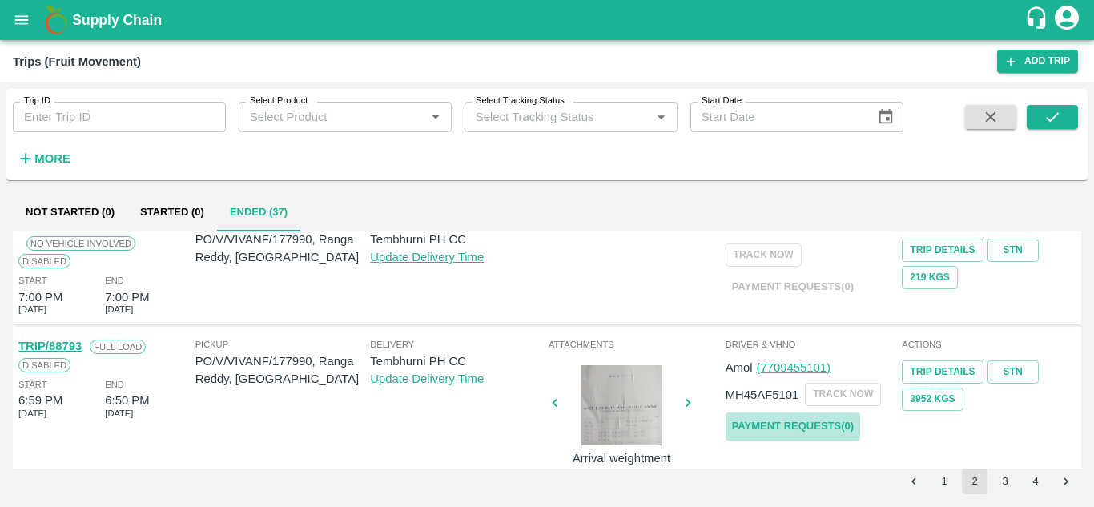
click at [824, 423] on link "Payment Requests( 0 )" at bounding box center [792, 426] width 135 height 28
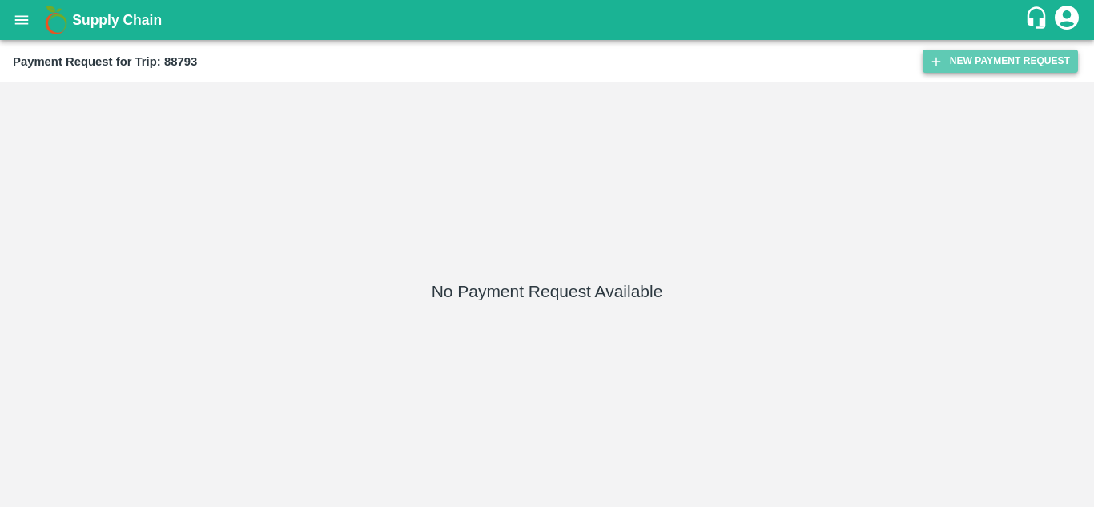
click at [993, 62] on button "New Payment Request" at bounding box center [999, 61] width 155 height 23
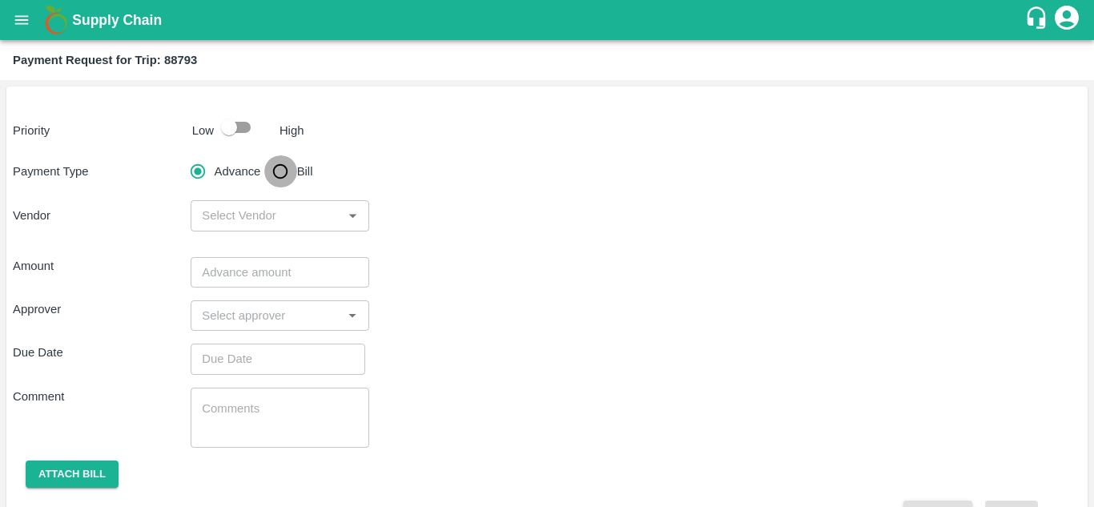
click at [287, 170] on input "Bill" at bounding box center [280, 171] width 32 height 32
radio input "true"
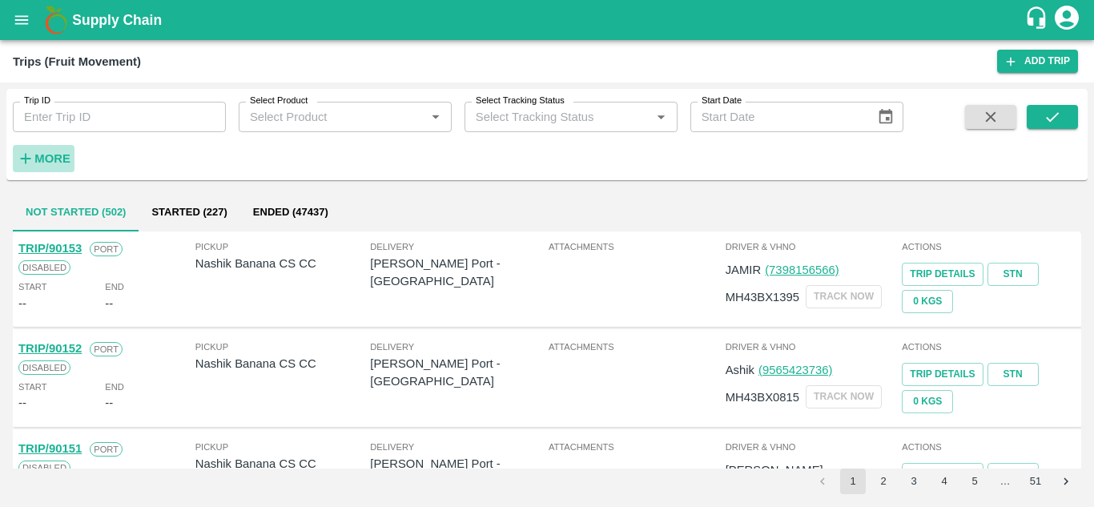
click at [64, 158] on strong "More" at bounding box center [52, 158] width 36 height 13
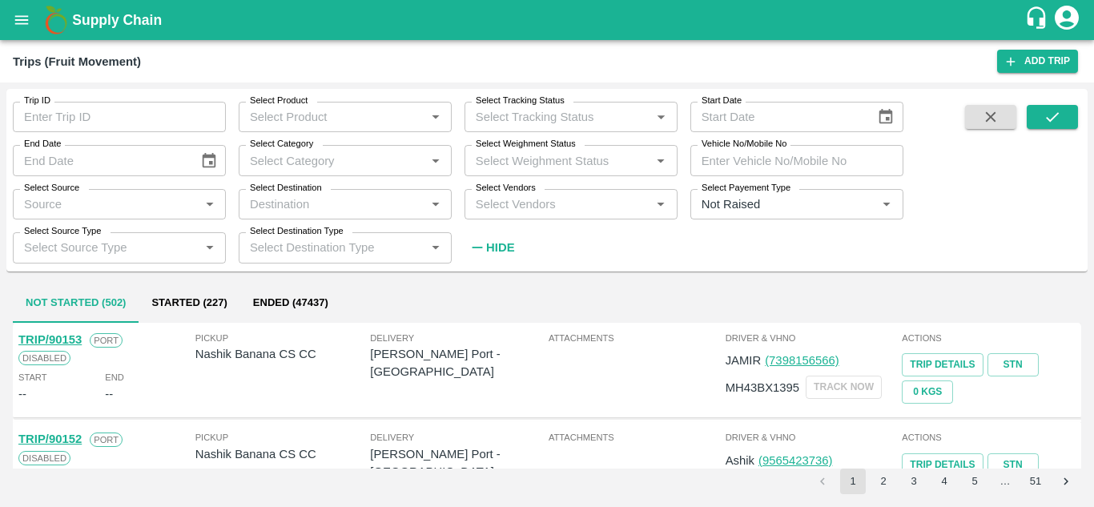
click at [488, 217] on div "Select Vendors   *" at bounding box center [570, 204] width 213 height 30
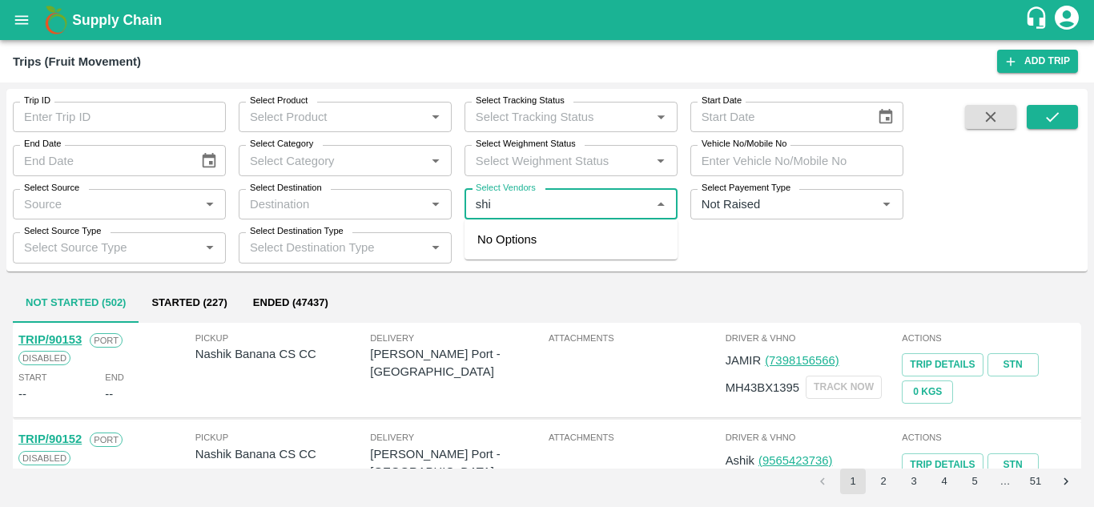
type input "shiv"
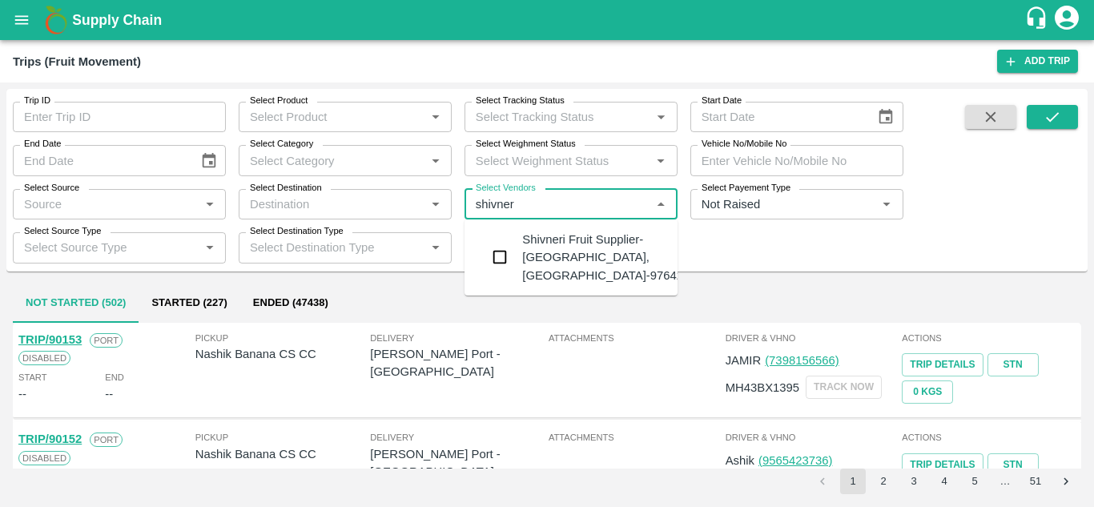
type input "shivneri"
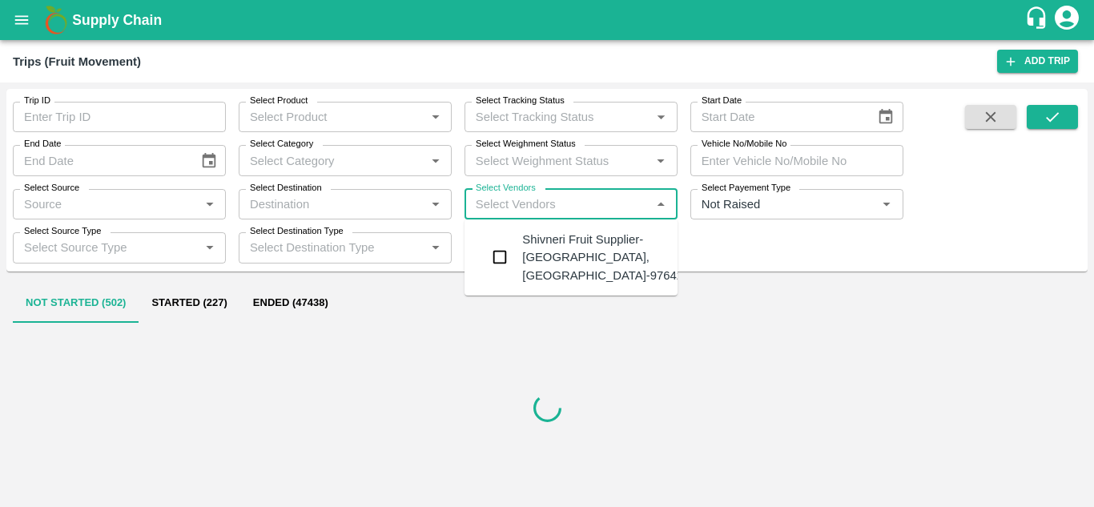
click at [545, 247] on div "Shivneri Fruit Supplier-Surli, Solapur-9764240949" at bounding box center [619, 258] width 194 height 54
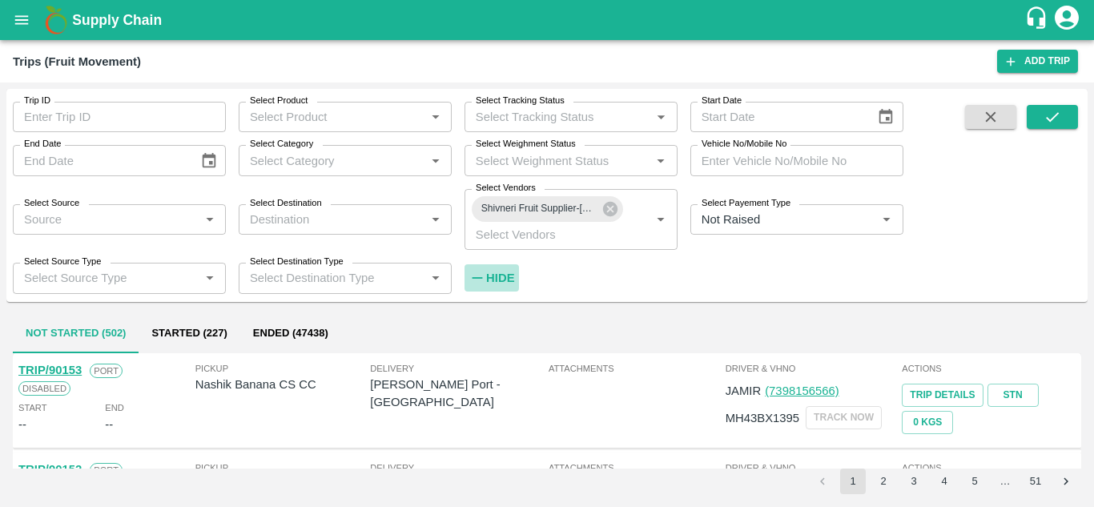
click at [505, 277] on strong "Hide" at bounding box center [500, 277] width 28 height 13
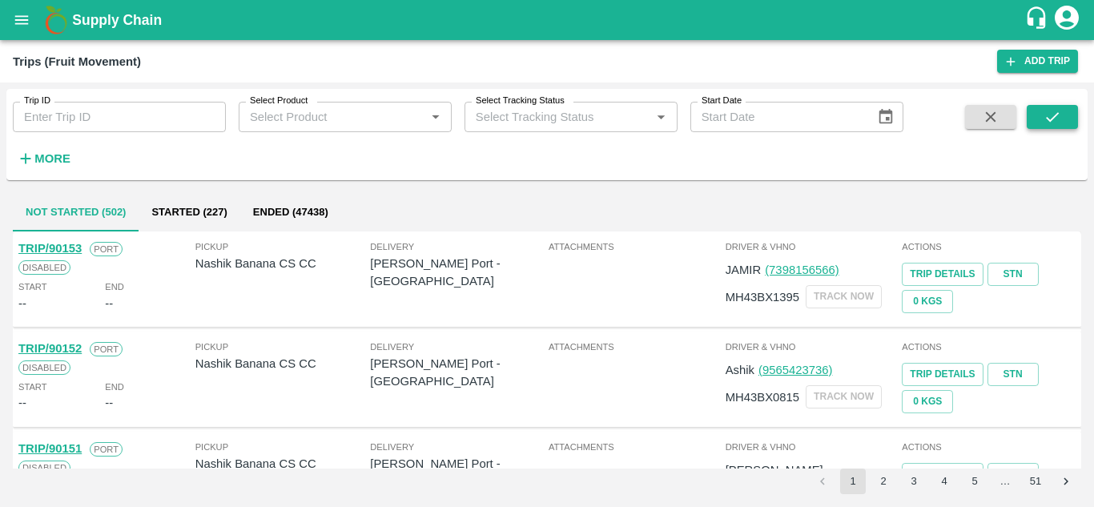
click at [1051, 112] on icon "submit" at bounding box center [1052, 117] width 18 height 18
click at [263, 211] on button "Ended (47438)" at bounding box center [290, 212] width 101 height 38
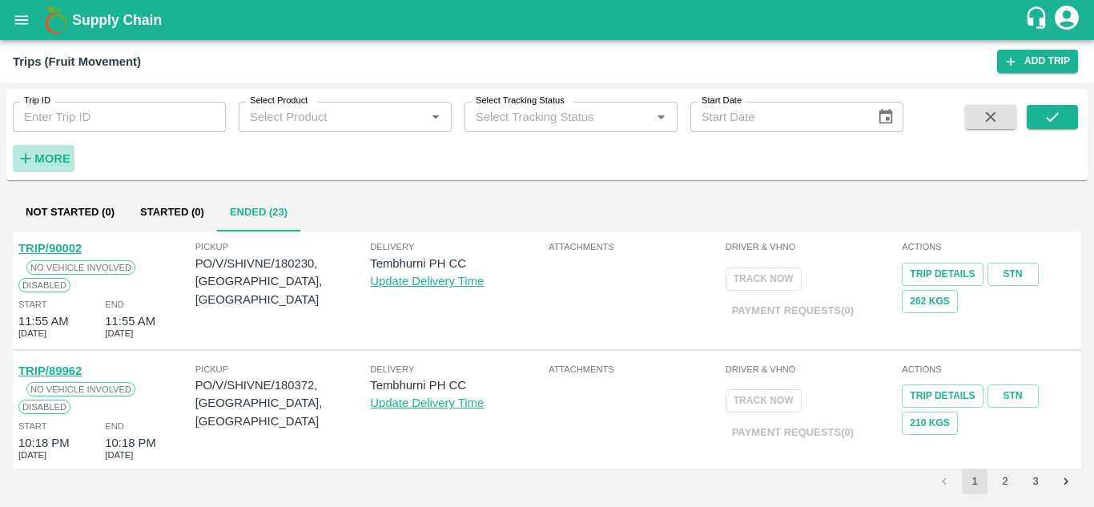
click at [50, 163] on strong "More" at bounding box center [52, 158] width 36 height 13
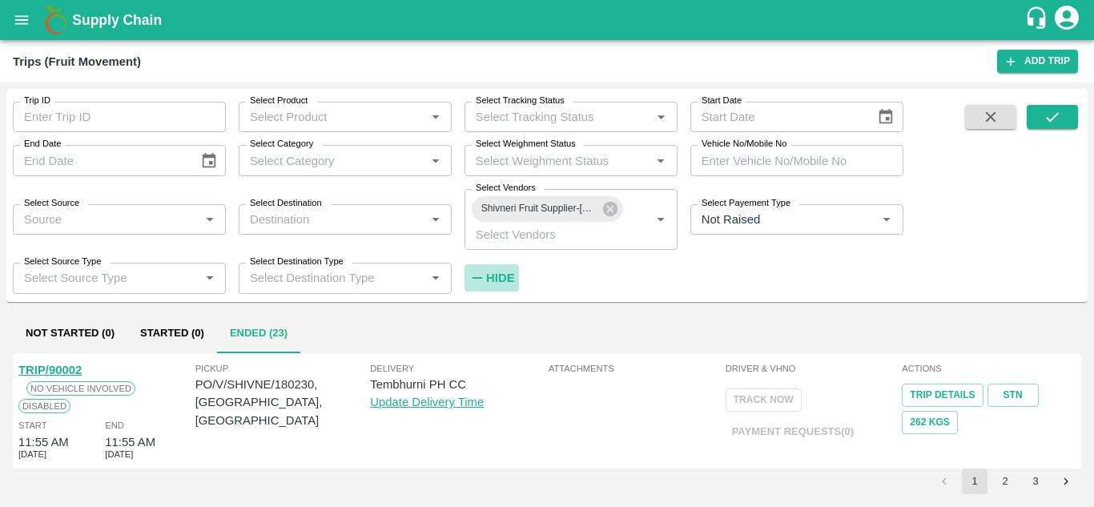
click at [498, 272] on strong "Hide" at bounding box center [500, 277] width 28 height 13
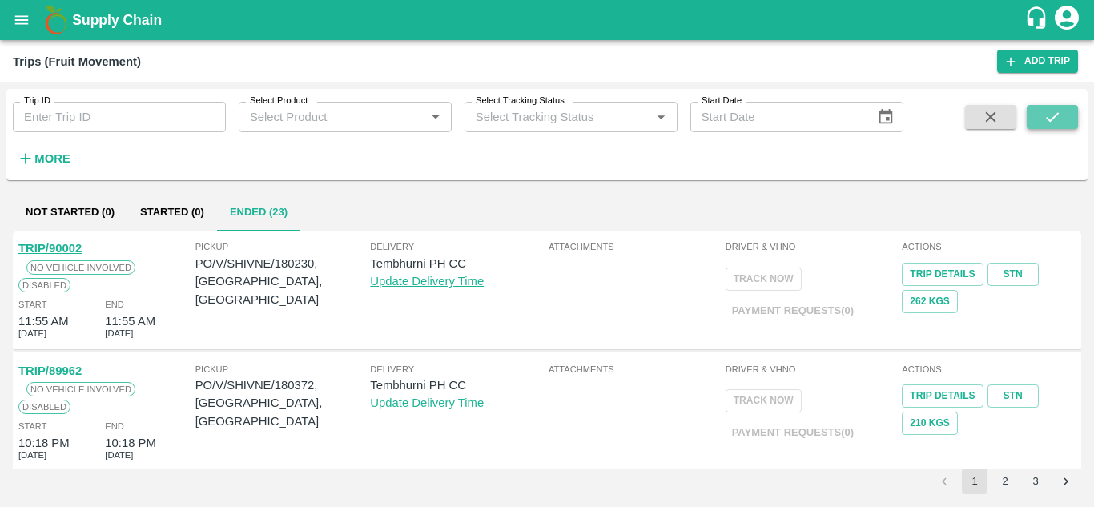
click at [1051, 119] on icon "submit" at bounding box center [1052, 117] width 18 height 18
click at [57, 153] on strong "More" at bounding box center [52, 158] width 36 height 13
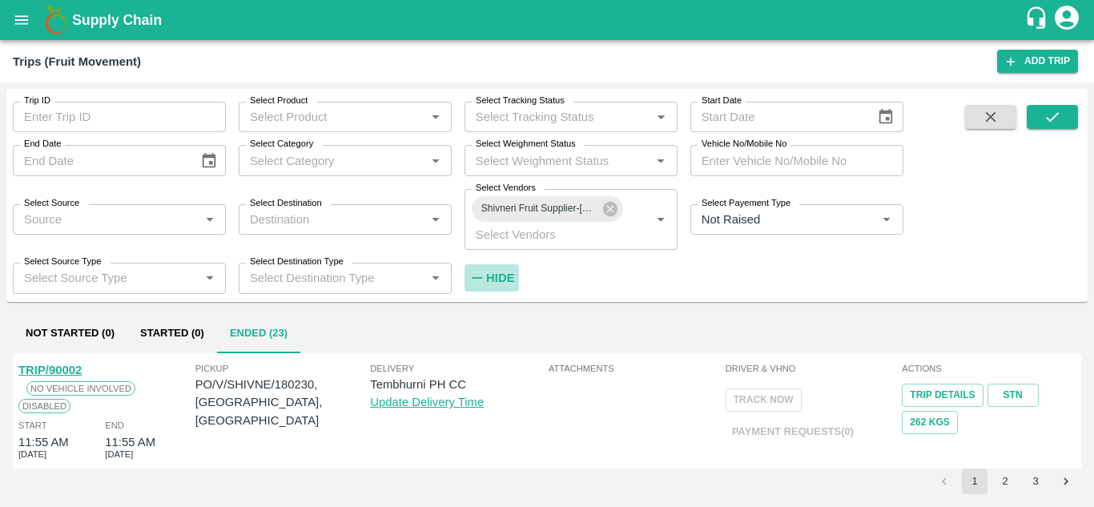
click at [501, 274] on strong "Hide" at bounding box center [500, 277] width 28 height 13
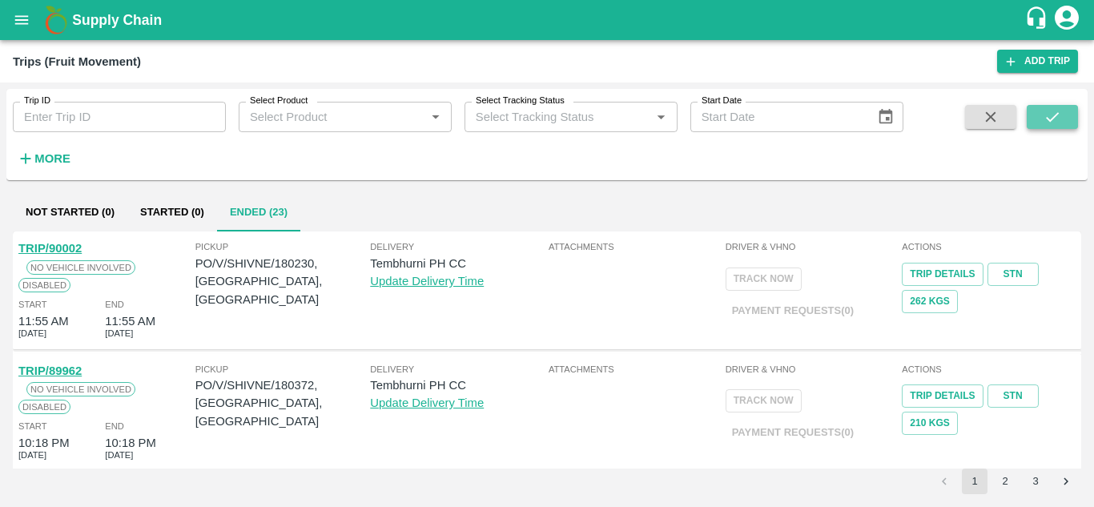
click at [1051, 113] on icon "submit" at bounding box center [1052, 117] width 18 height 18
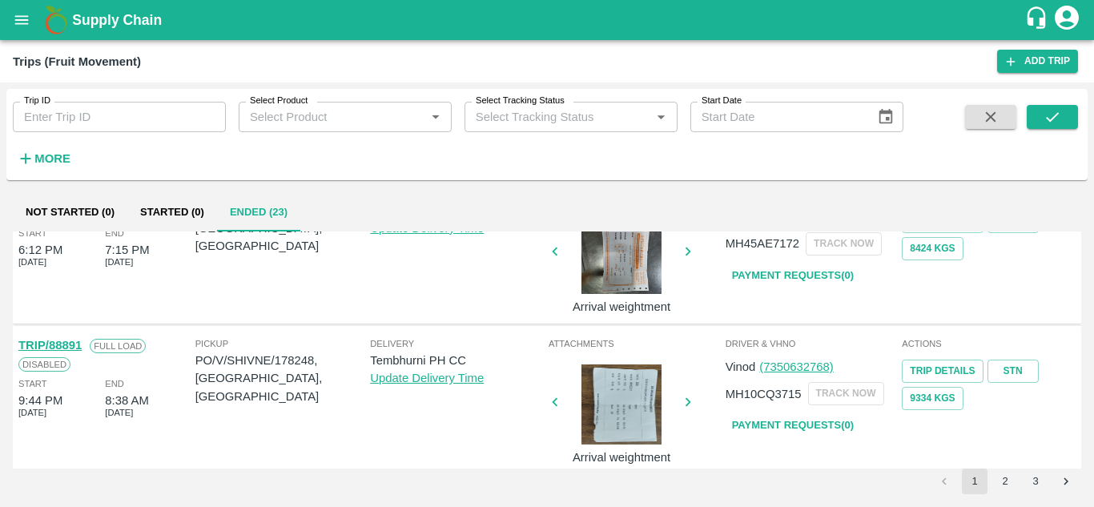
scroll to position [896, 0]
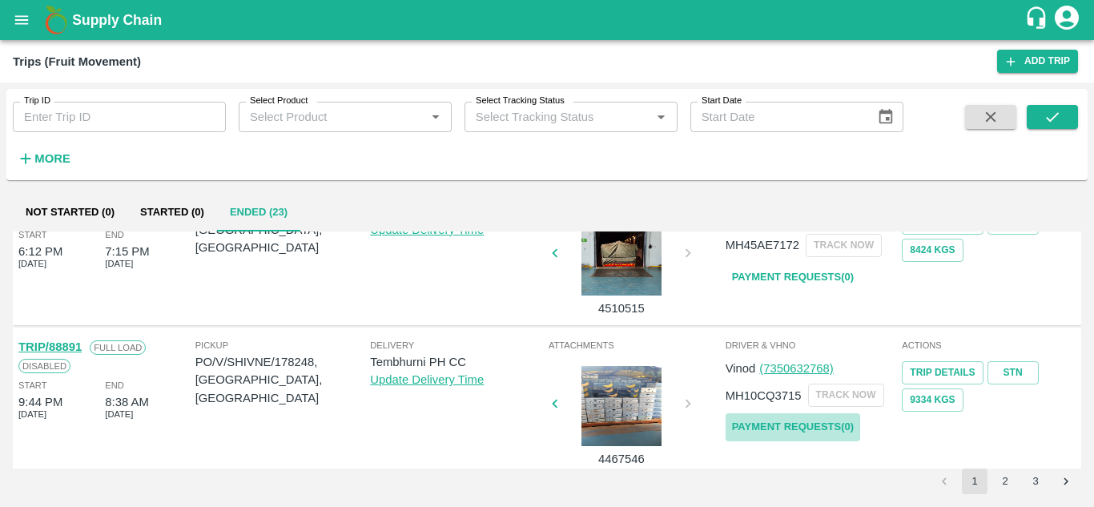
click at [794, 418] on link "Payment Requests( 0 )" at bounding box center [792, 427] width 135 height 28
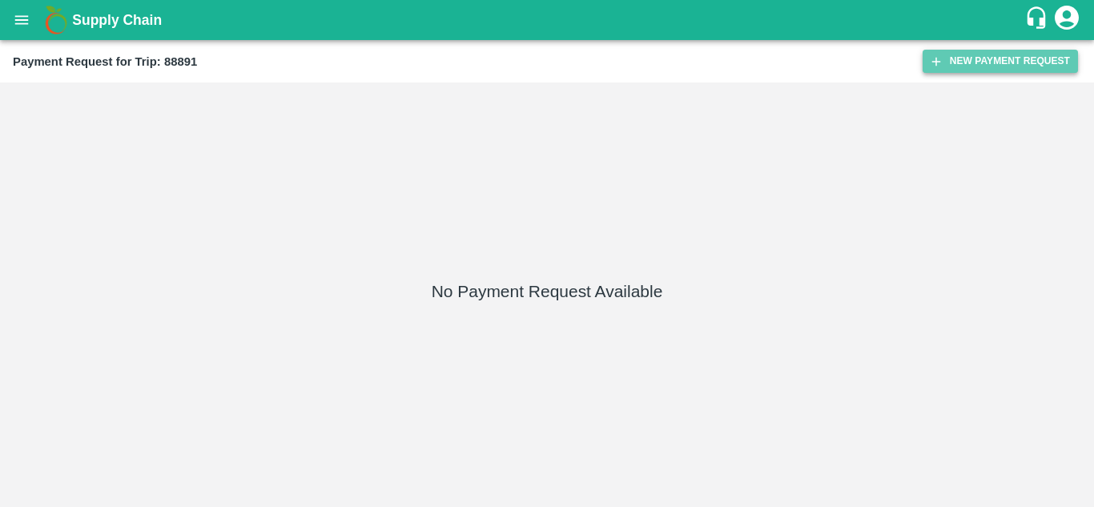
click at [977, 58] on button "New Payment Request" at bounding box center [999, 61] width 155 height 23
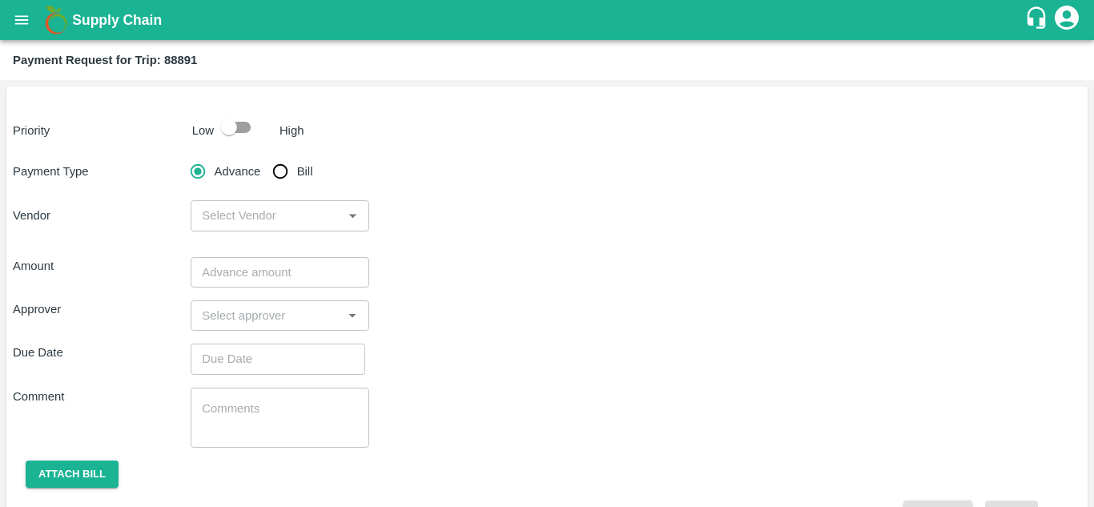
click at [239, 132] on input "checkbox" at bounding box center [228, 127] width 91 height 30
checkbox input "true"
click at [275, 158] on input "Bill" at bounding box center [280, 171] width 32 height 32
radio input "true"
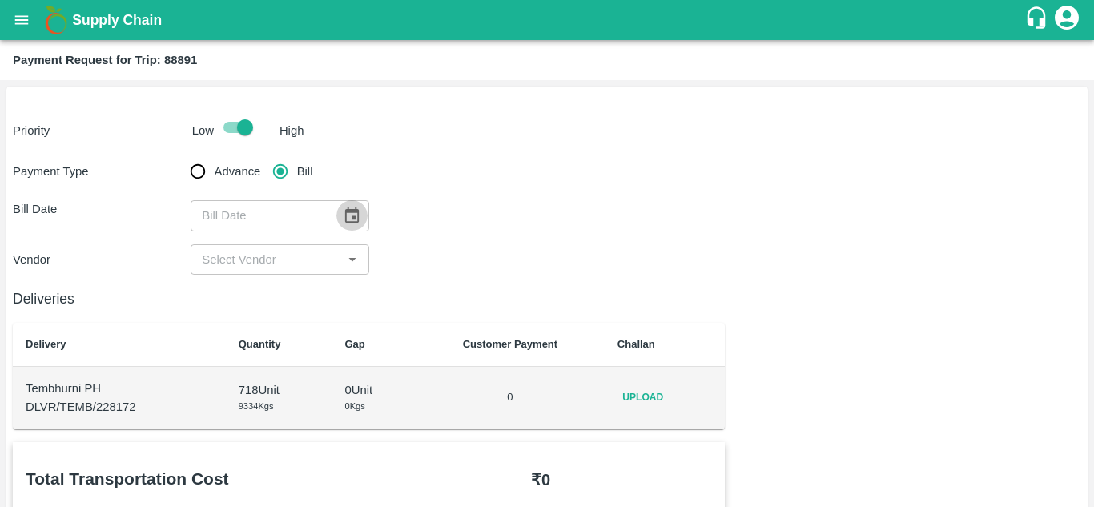
click at [349, 208] on icon "Choose date" at bounding box center [352, 216] width 18 height 18
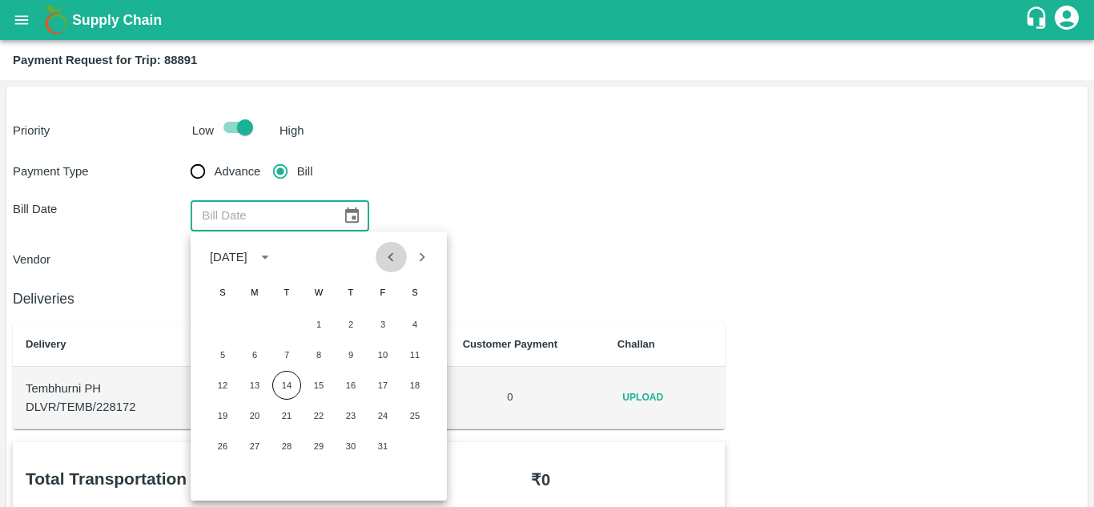
click at [396, 260] on icon "Previous month" at bounding box center [391, 257] width 18 height 18
click at [320, 420] on button "24" at bounding box center [318, 415] width 29 height 29
type input "24/09/2025"
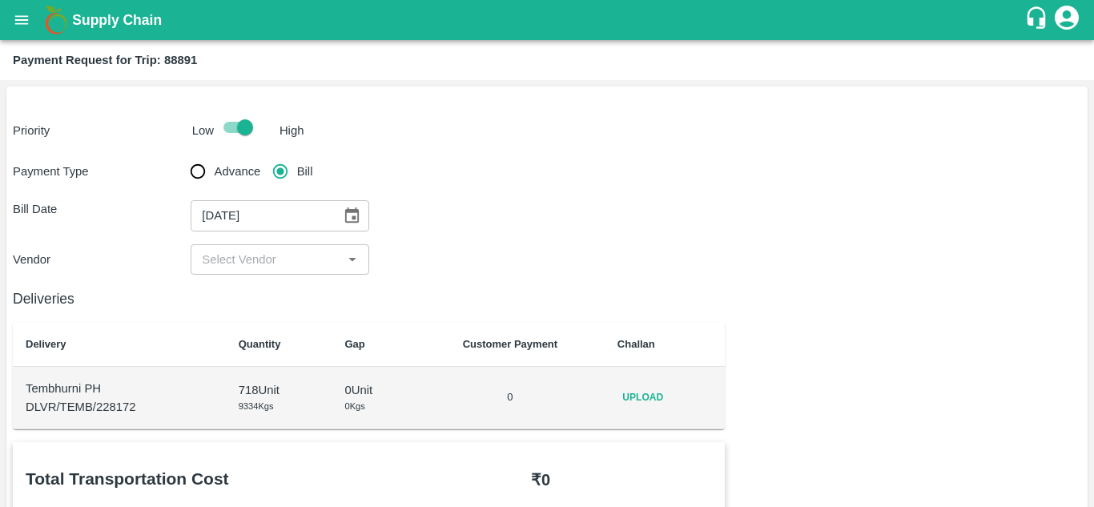
click at [271, 259] on input "input" at bounding box center [266, 259] width 142 height 21
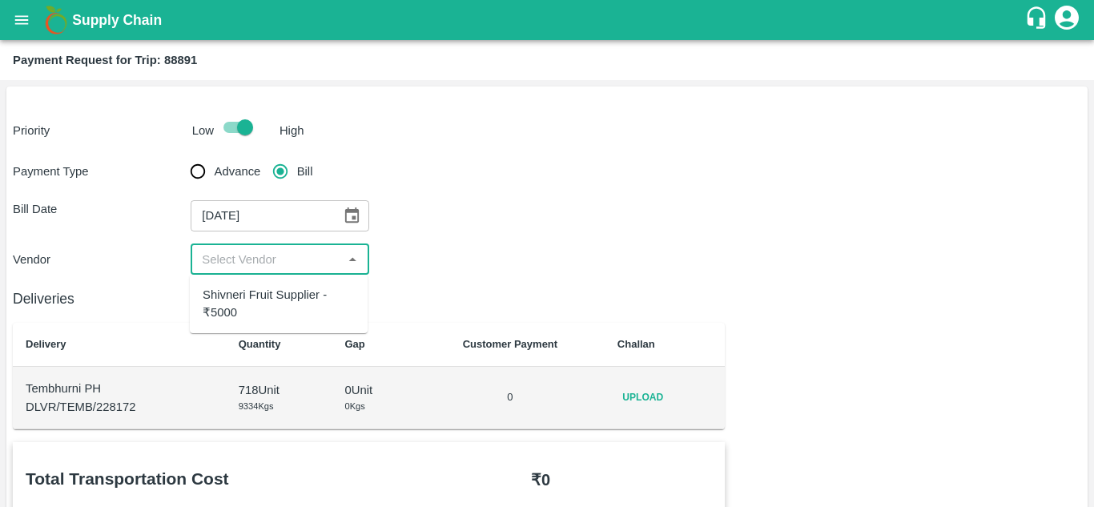
click at [282, 316] on div "Shivneri Fruit Supplier - ₹5000" at bounding box center [279, 304] width 152 height 36
type input "Shivneri Fruit Supplier - ₹5000"
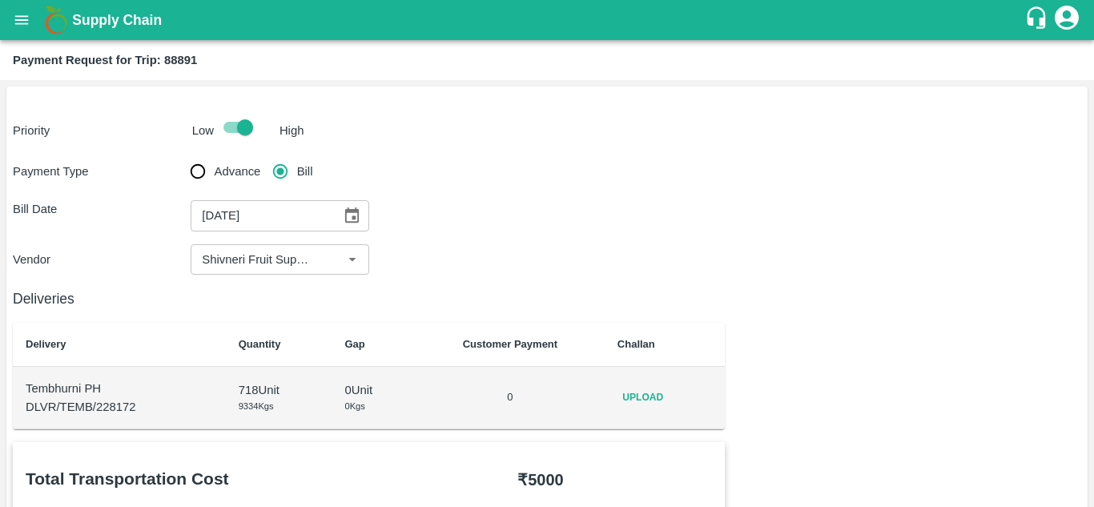
click at [518, 279] on div "Deliveries Delivery Quantity Gap Customer Payment Challan Tembhurni PH DLVR/TEM…" at bounding box center [369, 352] width 712 height 155
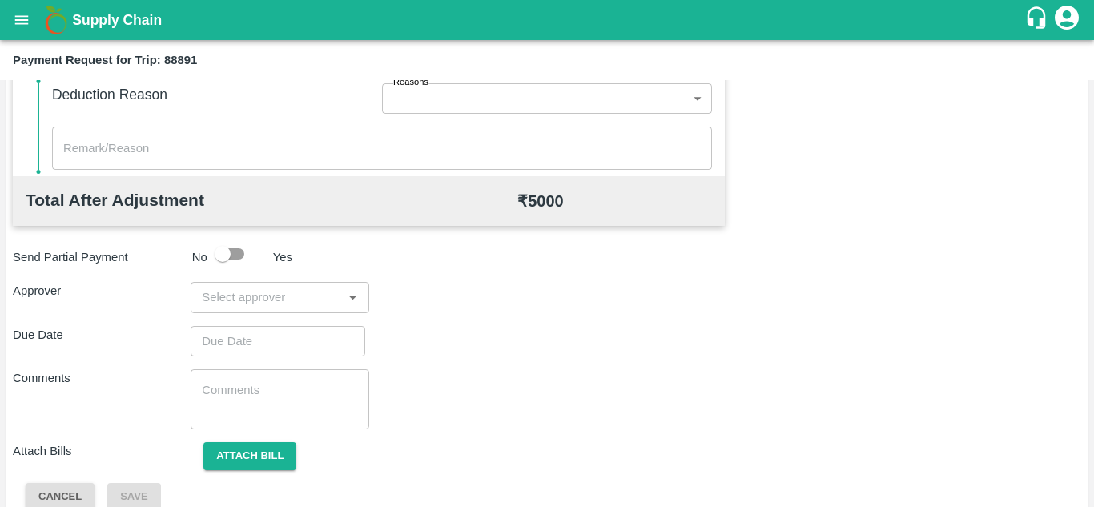
scroll to position [707, 0]
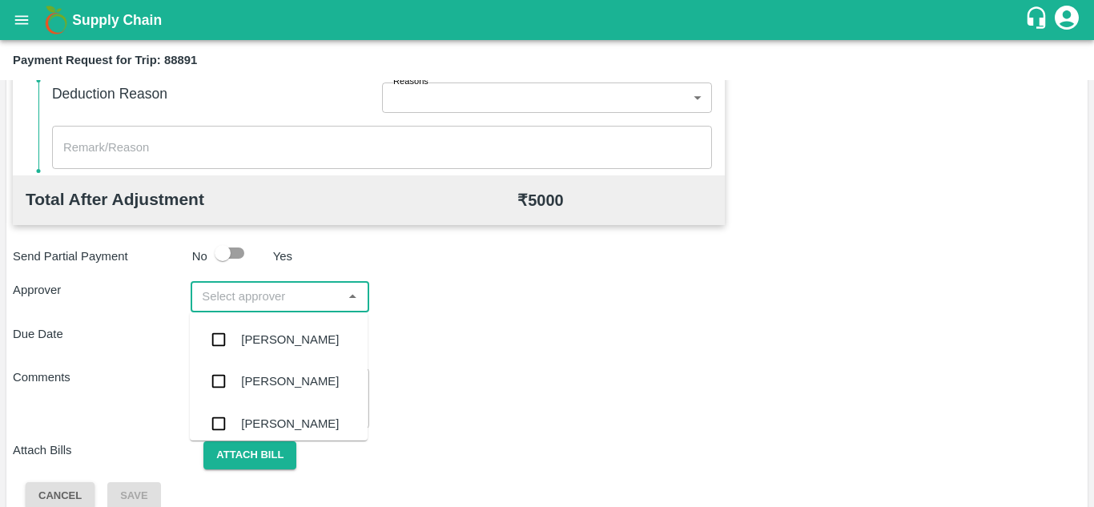
click at [215, 292] on input "input" at bounding box center [266, 296] width 142 height 21
click at [227, 306] on input "input" at bounding box center [266, 296] width 142 height 21
type input "PRASA"
click at [267, 339] on div "Prasad Waghade" at bounding box center [290, 340] width 98 height 18
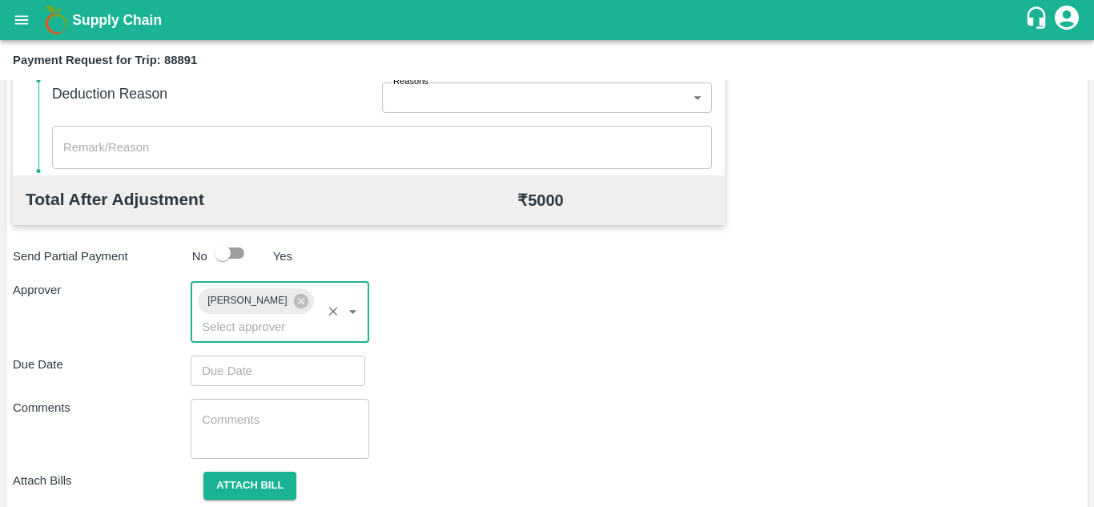
type input "DD/MM/YYYY hh:mm aa"
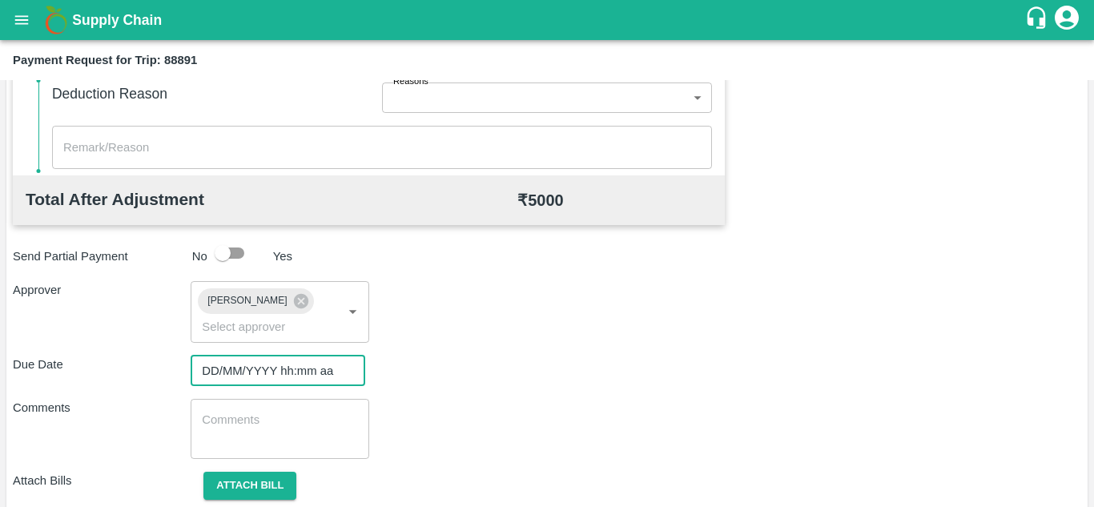
click at [199, 373] on input "DD/MM/YYYY hh:mm aa" at bounding box center [272, 371] width 163 height 30
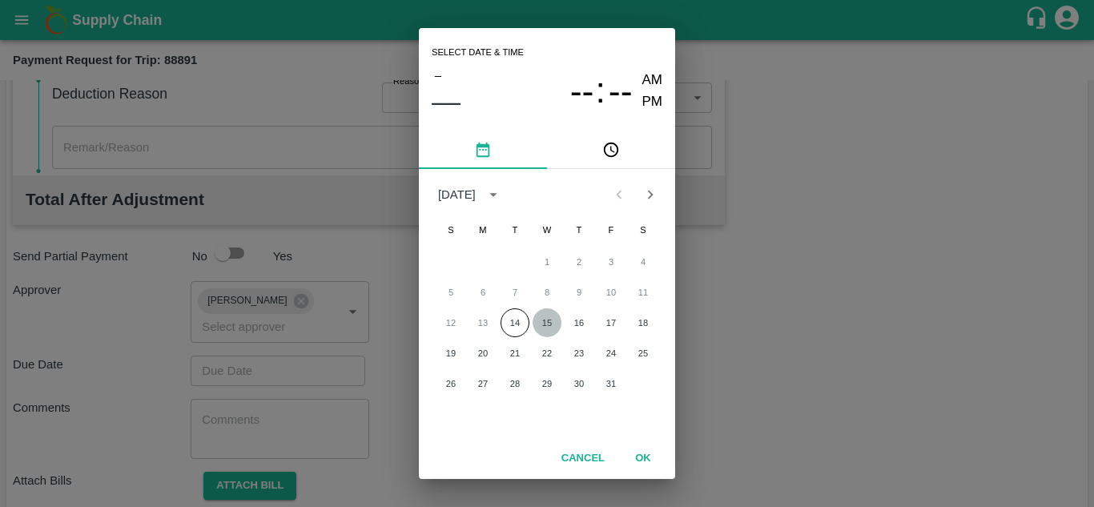
click at [546, 319] on button "15" at bounding box center [546, 322] width 29 height 29
type input "15/10/2025 12:00 AM"
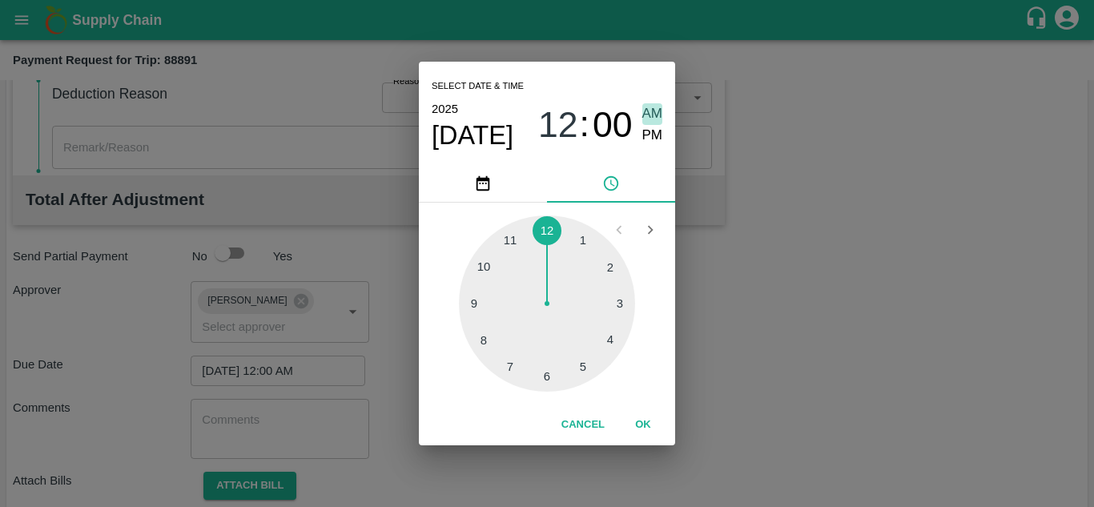
click at [644, 119] on span "AM" at bounding box center [652, 114] width 21 height 22
click at [645, 416] on button "OK" at bounding box center [642, 425] width 51 height 28
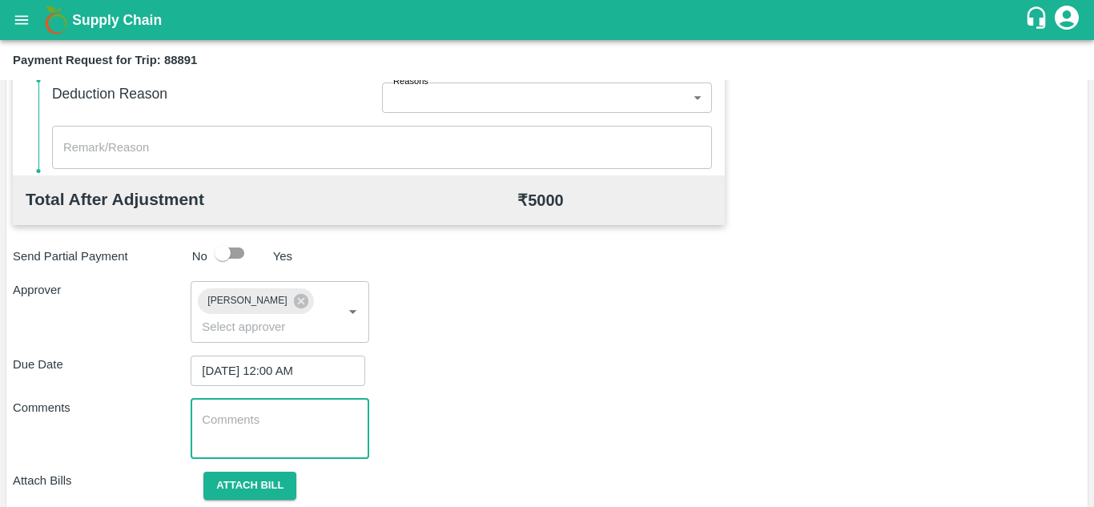
click at [287, 431] on textarea at bounding box center [279, 429] width 155 height 34
paste textarea "Transport Bill"
type textarea "Transport Bill"
click at [494, 360] on div "Due Date 15/10/2025 12:00 AM ​" at bounding box center [547, 371] width 1068 height 30
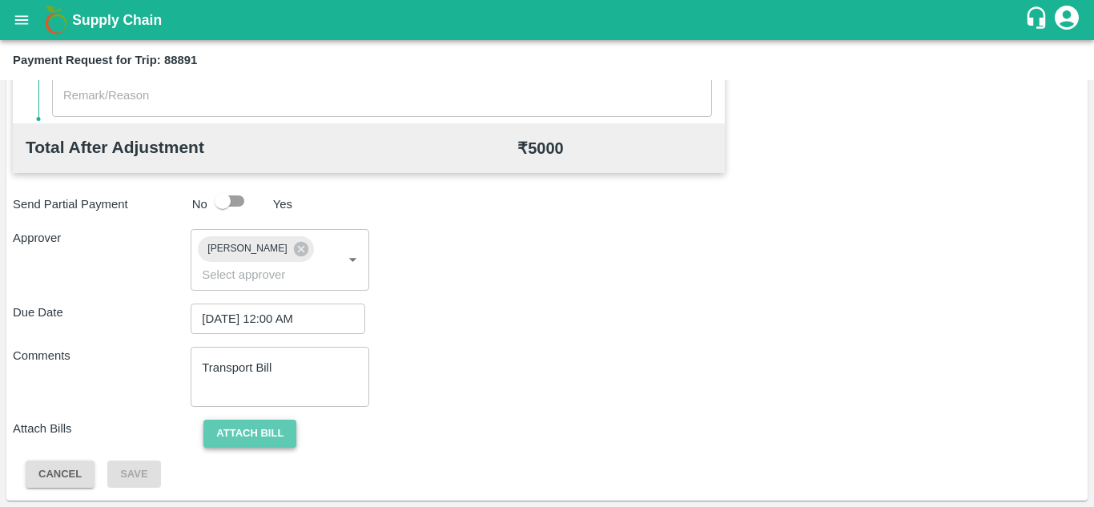
click at [236, 428] on button "Attach bill" at bounding box center [249, 434] width 93 height 28
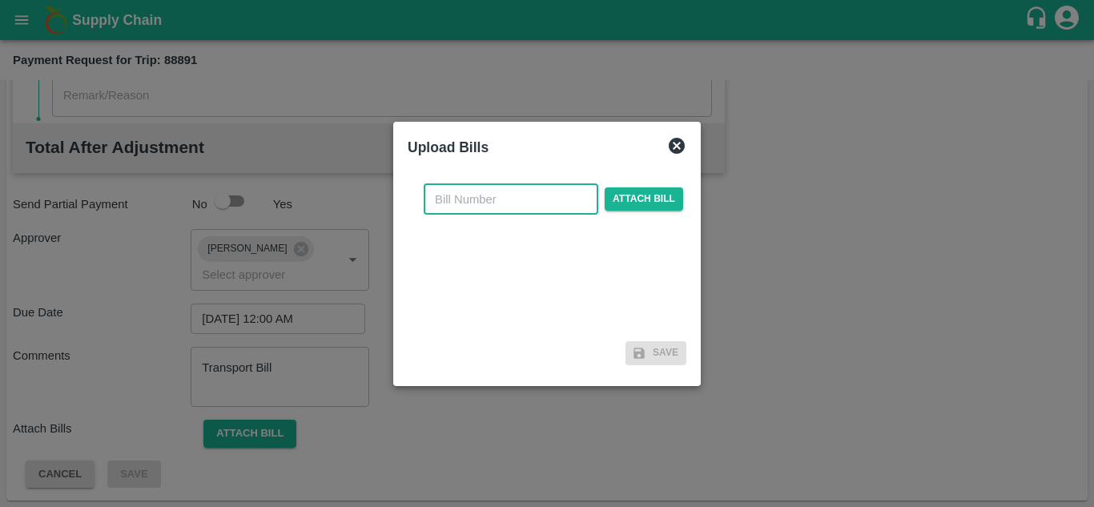
click at [441, 203] on input "text" at bounding box center [511, 199] width 175 height 30
type input "748"
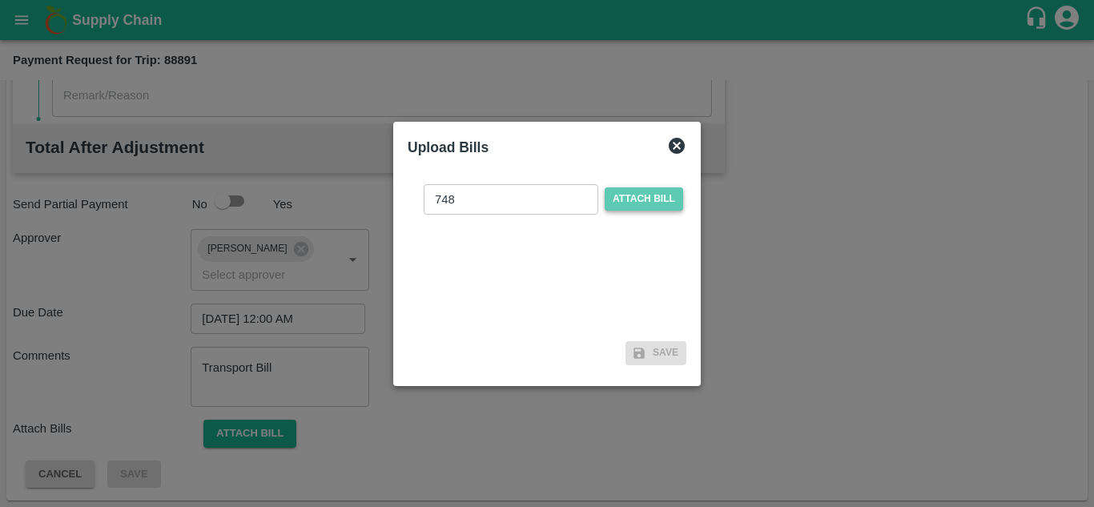
click at [639, 199] on span "Attach bill" at bounding box center [644, 198] width 78 height 23
click at [0, 0] on input "Attach bill" at bounding box center [0, 0] width 0 height 0
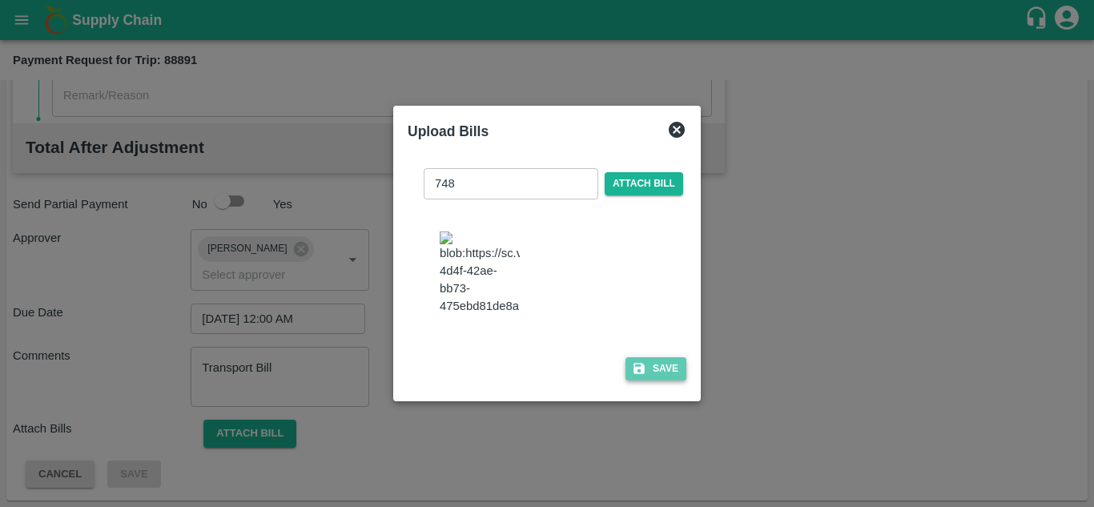
click at [651, 376] on button "Save" at bounding box center [655, 368] width 61 height 23
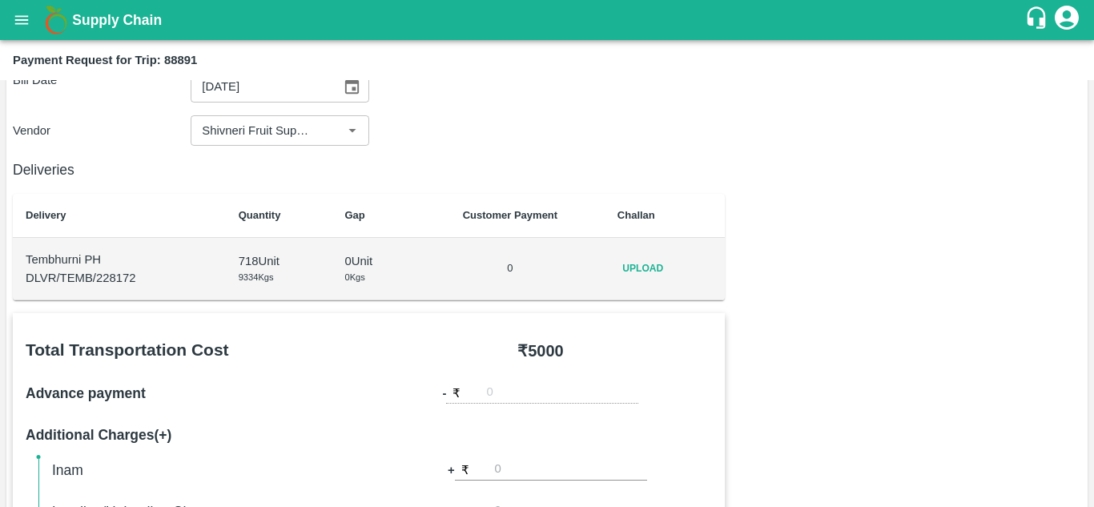
scroll to position [127, 0]
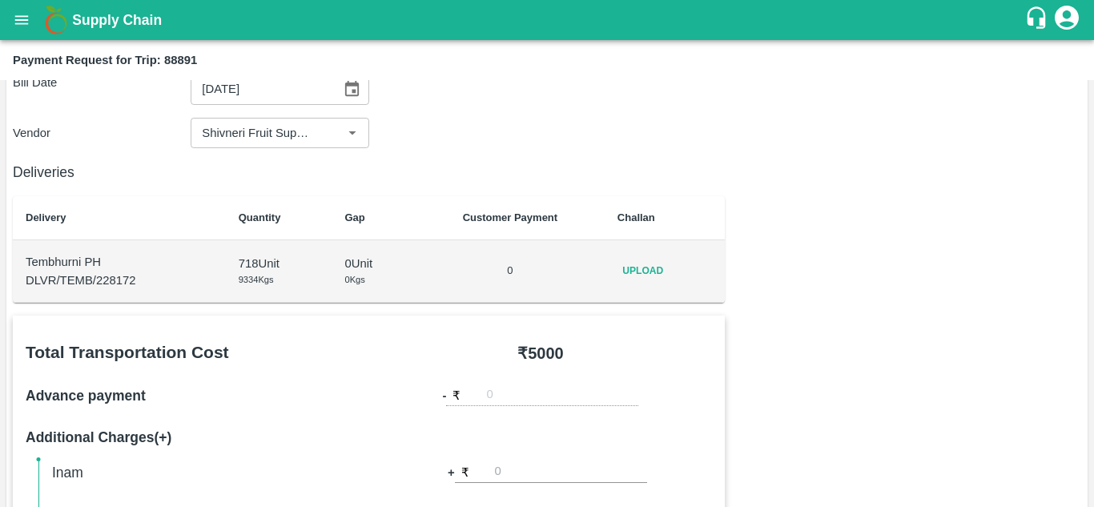
click at [657, 263] on span "Upload" at bounding box center [642, 270] width 51 height 23
click at [0, 0] on input "Upload" at bounding box center [0, 0] width 0 height 0
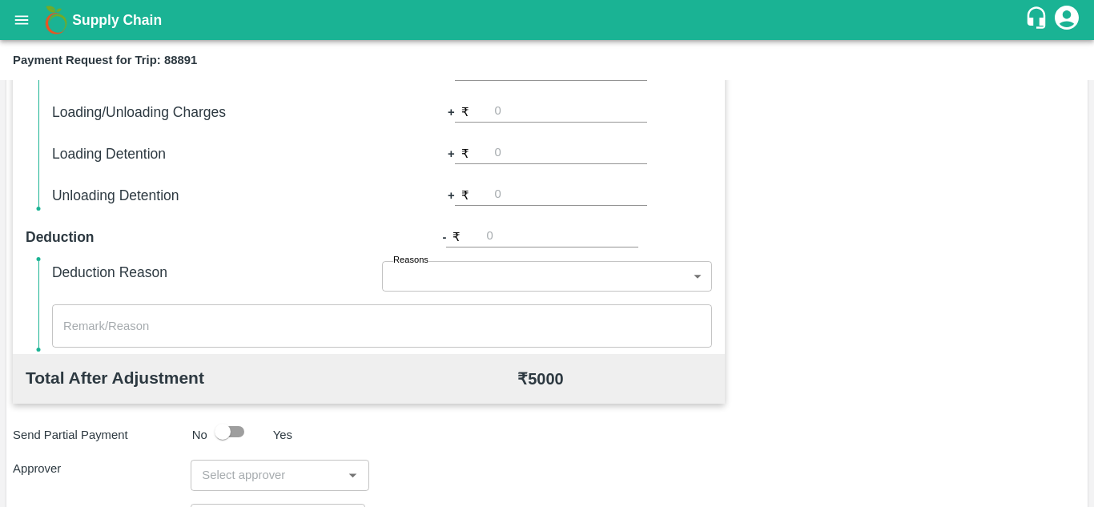
scroll to position [729, 0]
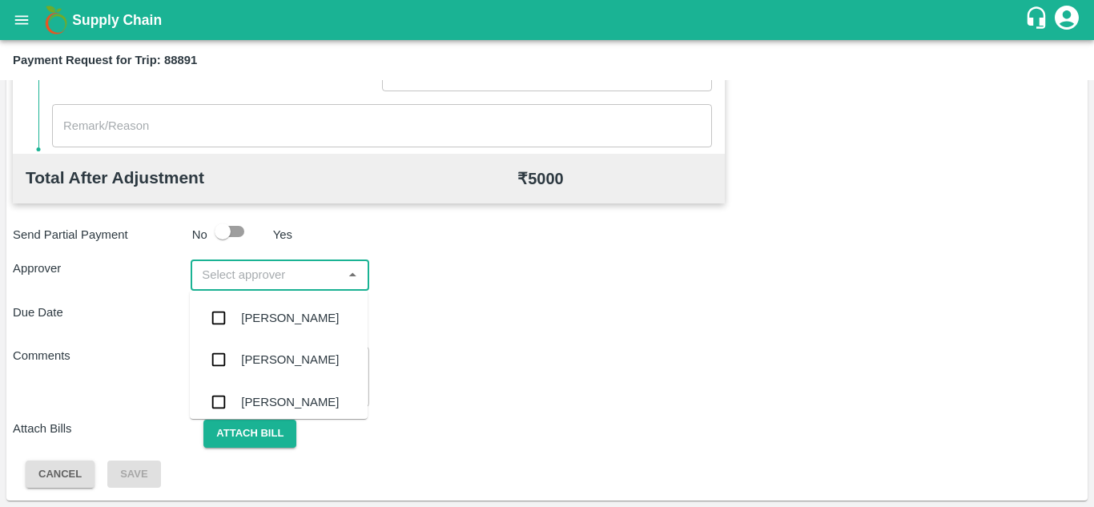
click at [223, 278] on input "input" at bounding box center [266, 274] width 142 height 21
type input "PRASA"
click at [276, 314] on div "[PERSON_NAME]" at bounding box center [290, 318] width 98 height 18
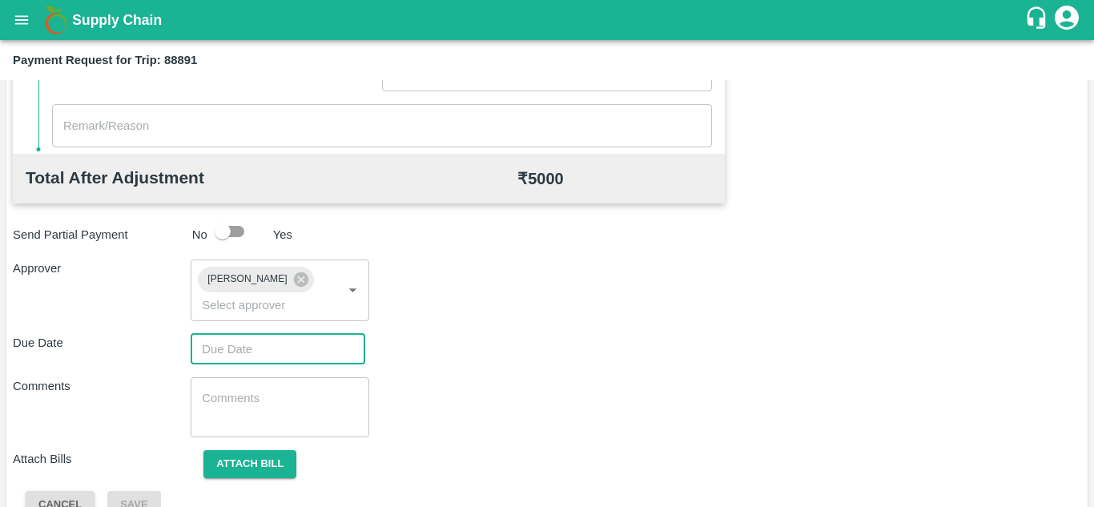
type input "DD/MM/YYYY hh:mm aa"
click at [220, 359] on input "DD/MM/YYYY hh:mm aa" at bounding box center [272, 349] width 163 height 30
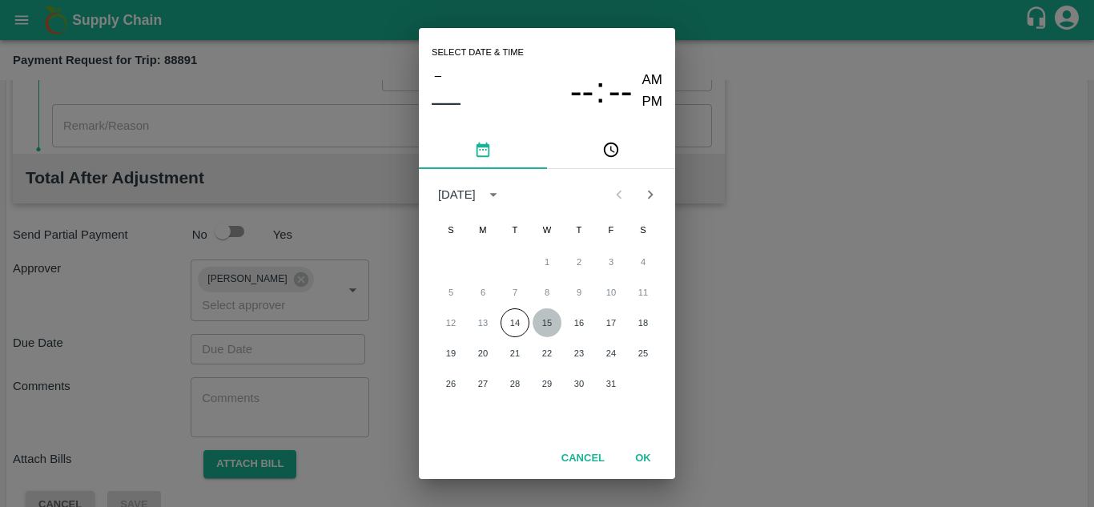
click at [546, 325] on button "15" at bounding box center [546, 322] width 29 height 29
type input "[DATE] 12:00 AM"
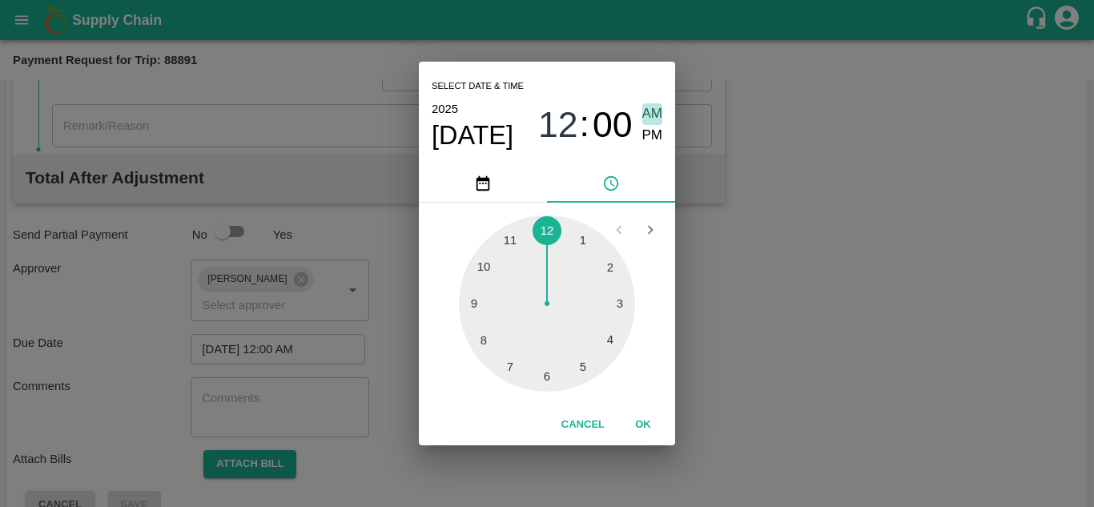
click at [651, 118] on span "AM" at bounding box center [652, 114] width 21 height 22
click at [641, 427] on button "OK" at bounding box center [642, 425] width 51 height 28
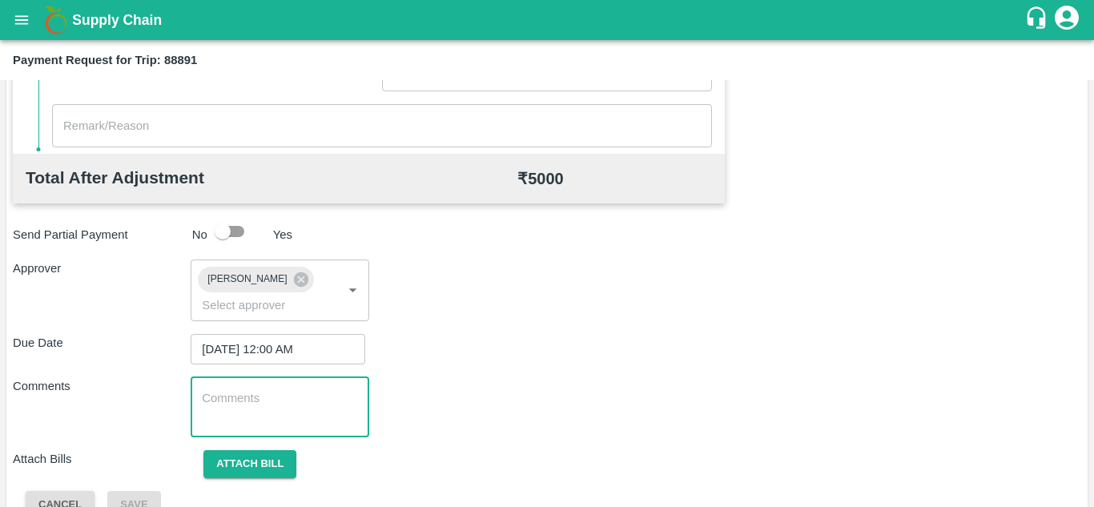
click at [270, 408] on textarea at bounding box center [279, 407] width 155 height 34
paste textarea "Transport Bill"
type textarea "Transport Bill"
click at [528, 366] on div "Total Transportation Cost ₹ 5000 Advance payment - ₹ Additional Charges(+) Inam…" at bounding box center [547, 116] width 1068 height 806
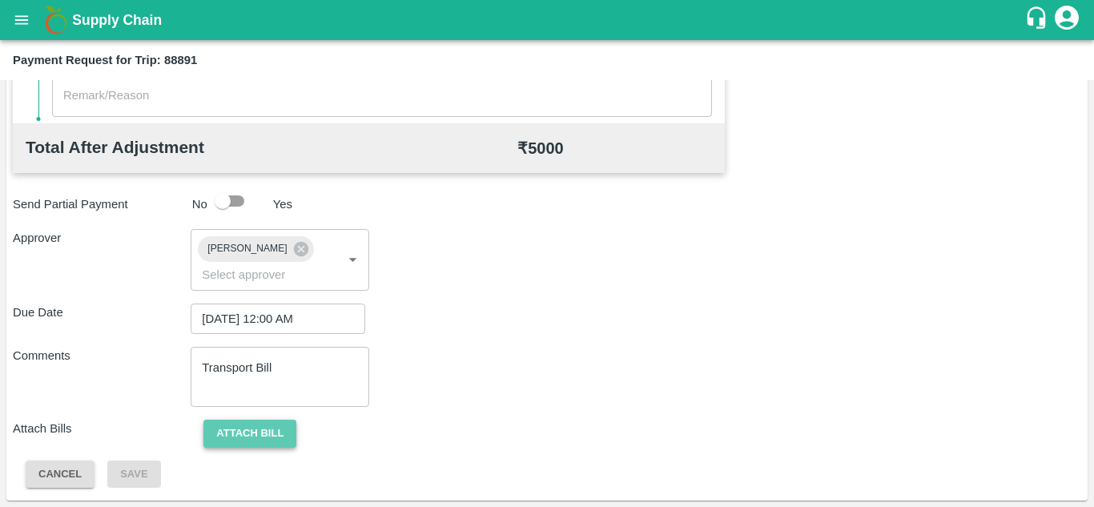
click at [255, 427] on button "Attach bill" at bounding box center [249, 434] width 93 height 28
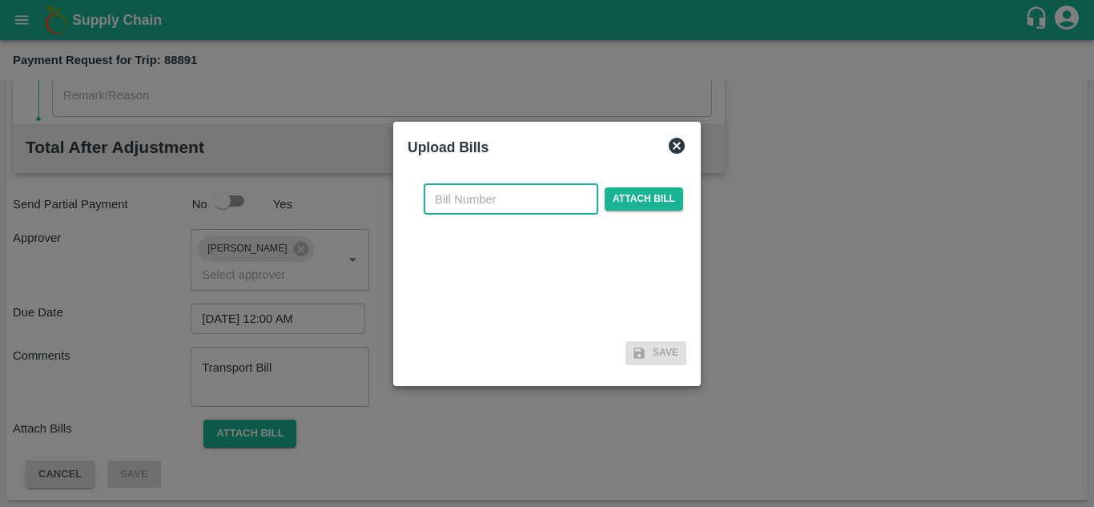
click at [449, 201] on input "text" at bounding box center [511, 199] width 175 height 30
type input "748"
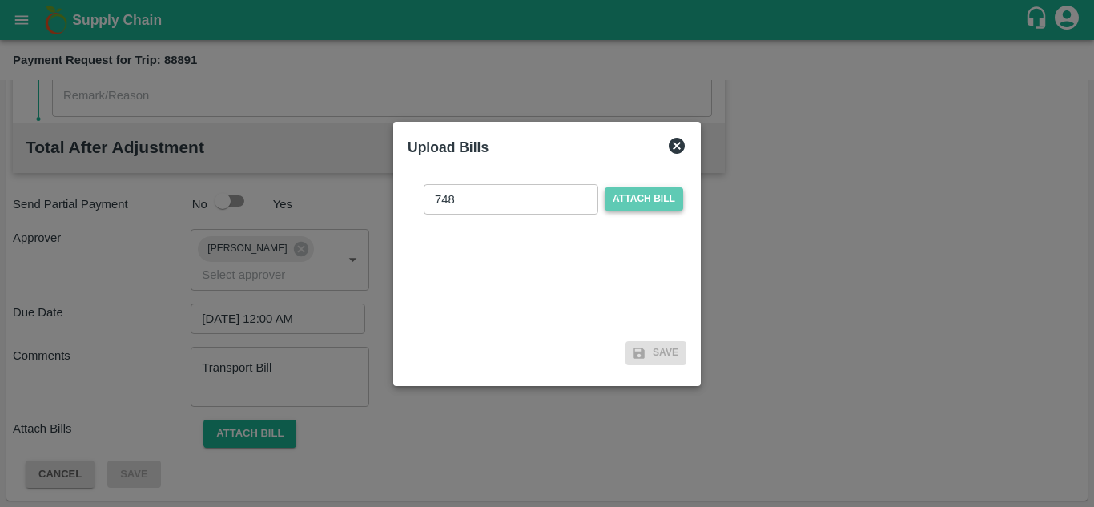
click at [639, 192] on span "Attach bill" at bounding box center [644, 198] width 78 height 23
click at [0, 0] on input "Attach bill" at bounding box center [0, 0] width 0 height 0
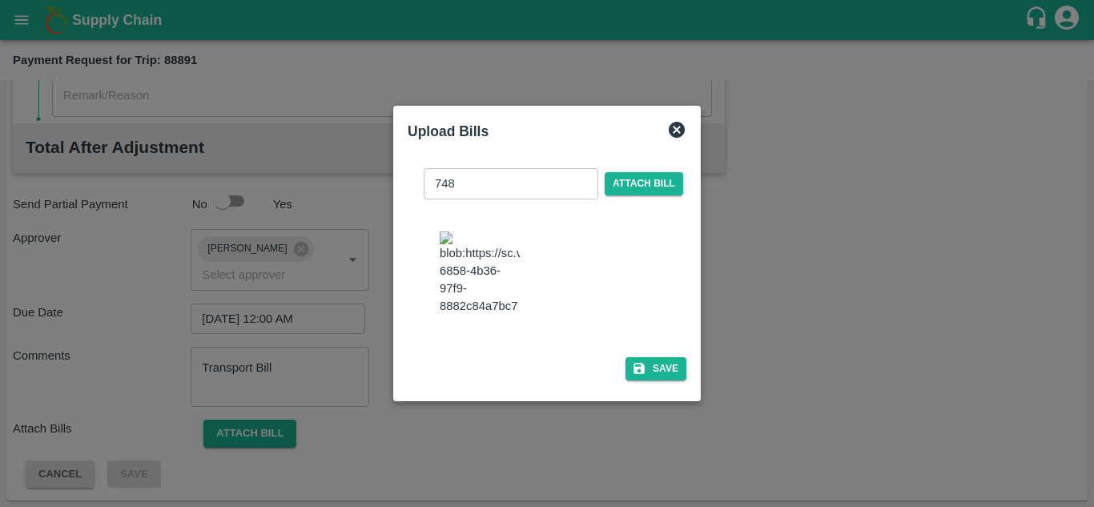
click at [503, 284] on img at bounding box center [480, 273] width 80 height 84
click at [669, 380] on button "Save" at bounding box center [655, 368] width 61 height 23
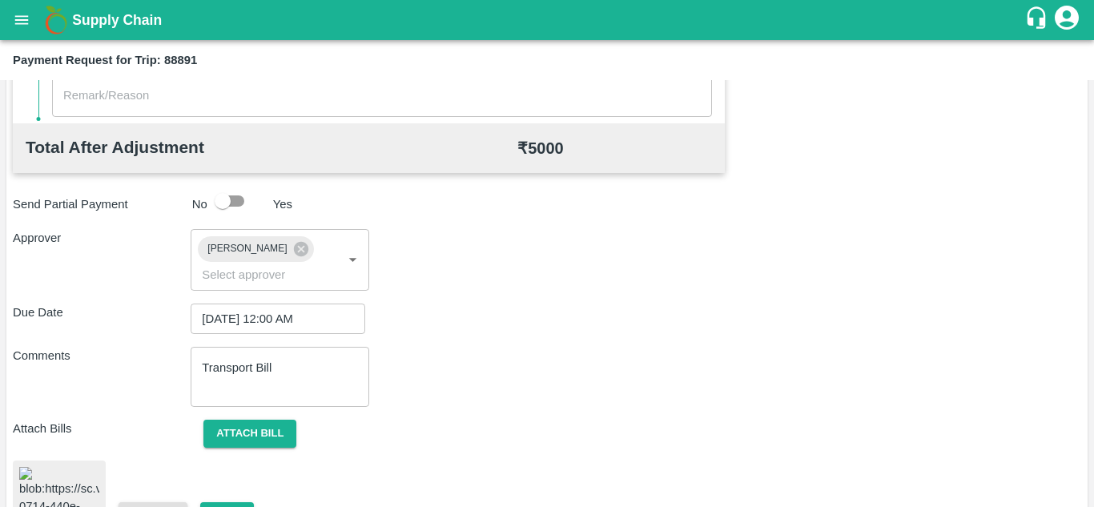
scroll to position [871, 0]
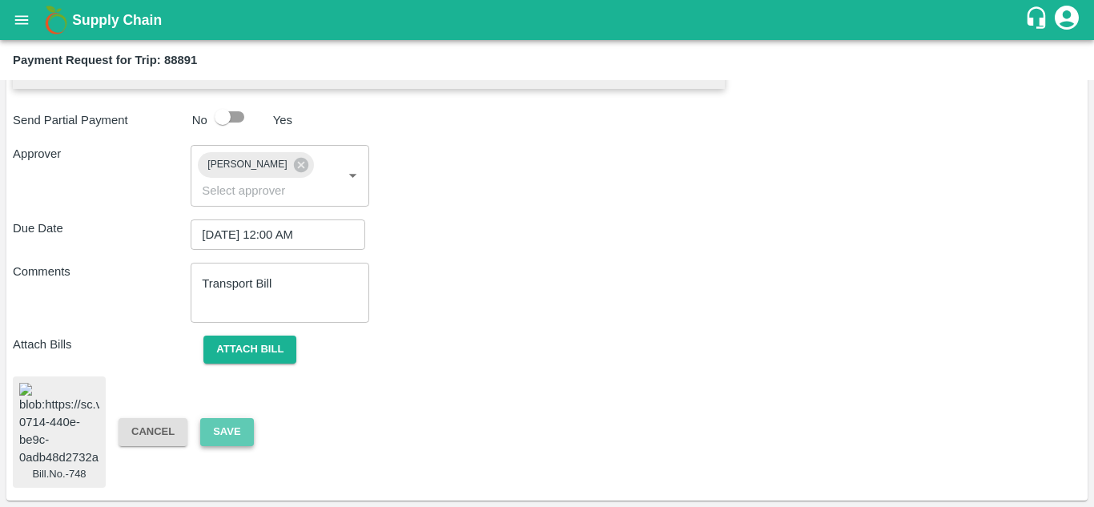
click at [228, 418] on button "Save" at bounding box center [226, 432] width 53 height 28
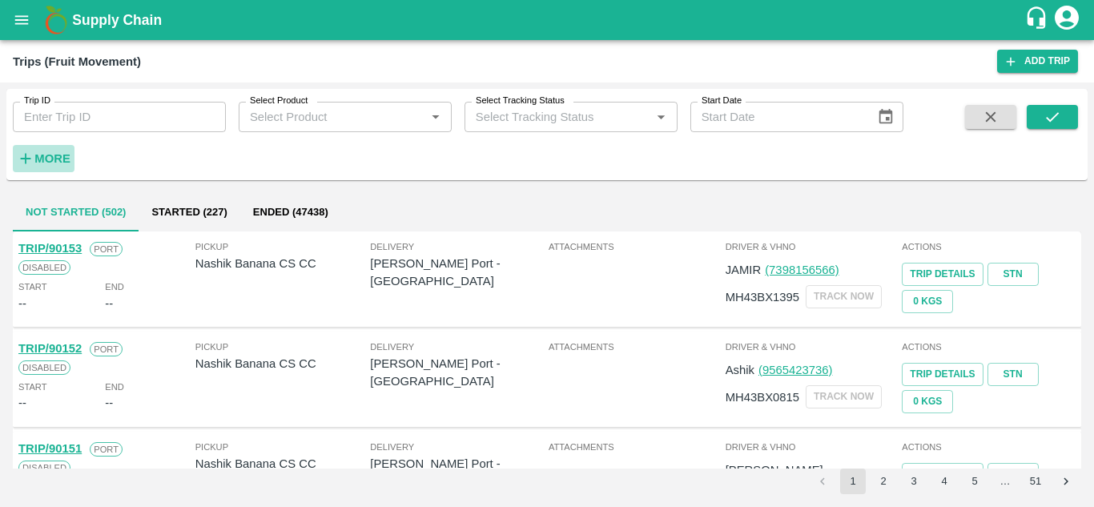
click at [62, 158] on strong "More" at bounding box center [52, 158] width 36 height 13
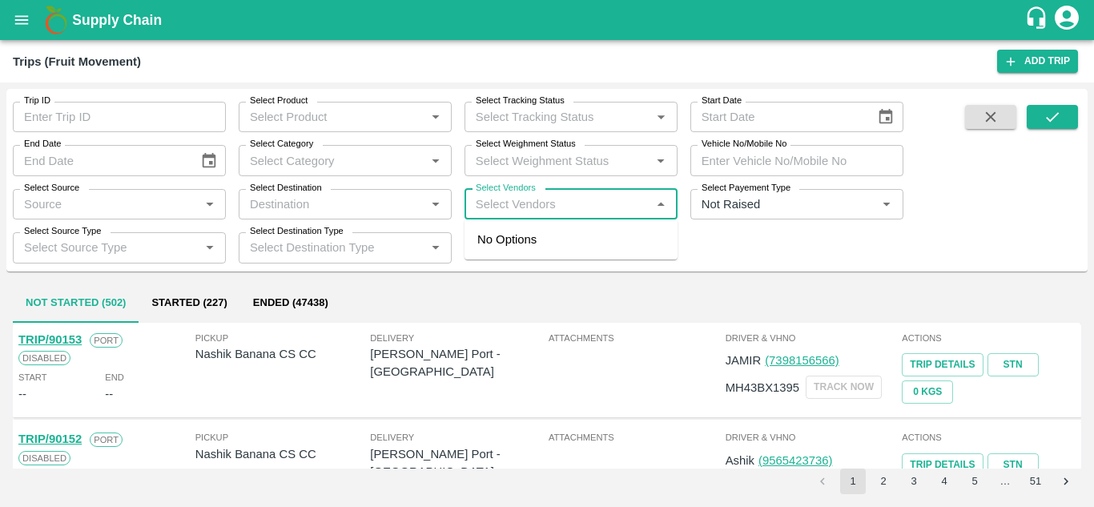
click at [508, 211] on input "Select Vendors" at bounding box center [557, 204] width 177 height 21
type input "[PERSON_NAME]"
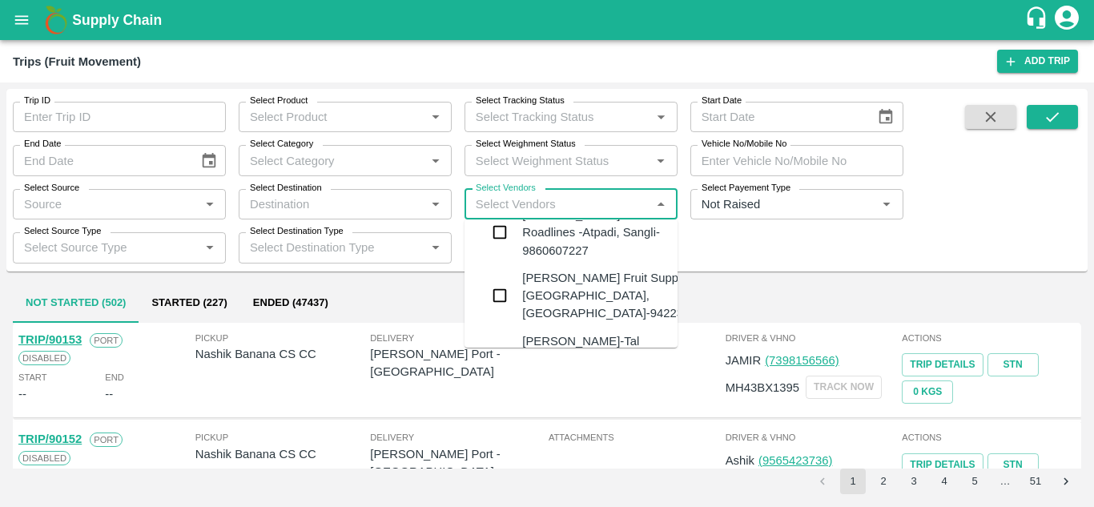
scroll to position [26, 0]
click at [558, 277] on div "[PERSON_NAME] Fruit Suppliers-[GEOGRAPHIC_DATA], [GEOGRAPHIC_DATA]-9422396907" at bounding box center [619, 295] width 194 height 54
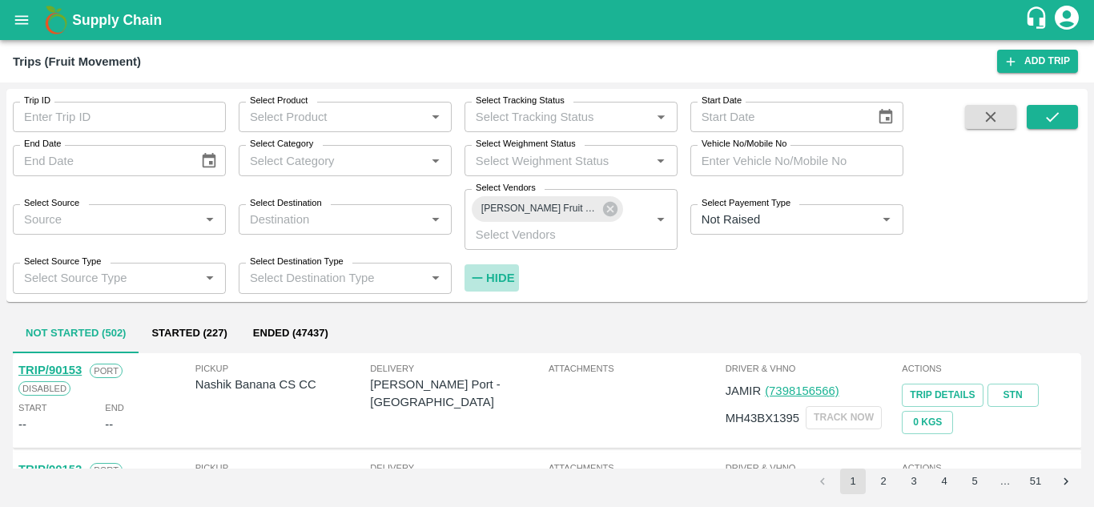
click at [503, 286] on h6 "Hide" at bounding box center [500, 277] width 28 height 21
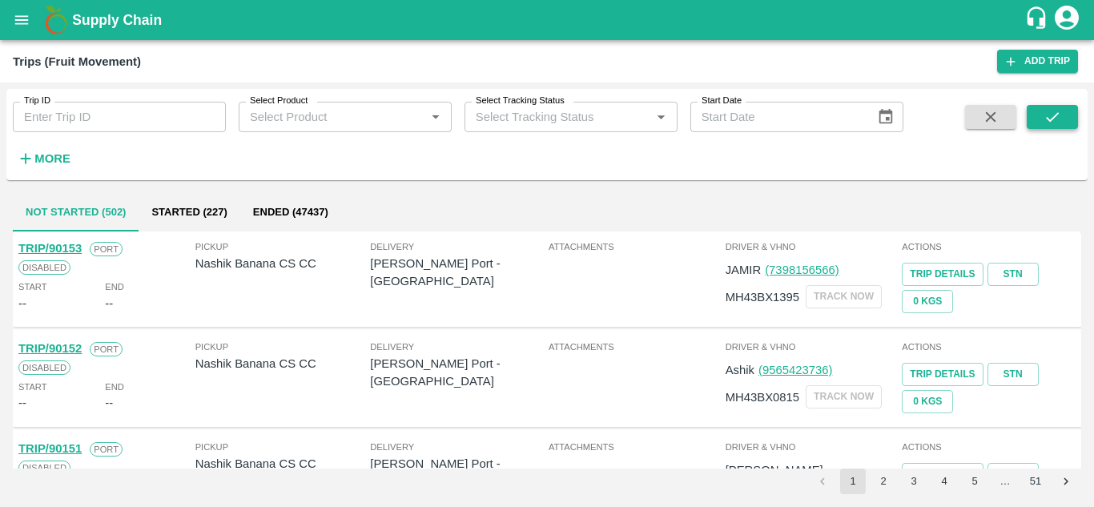
click at [1051, 110] on icon "submit" at bounding box center [1052, 117] width 18 height 18
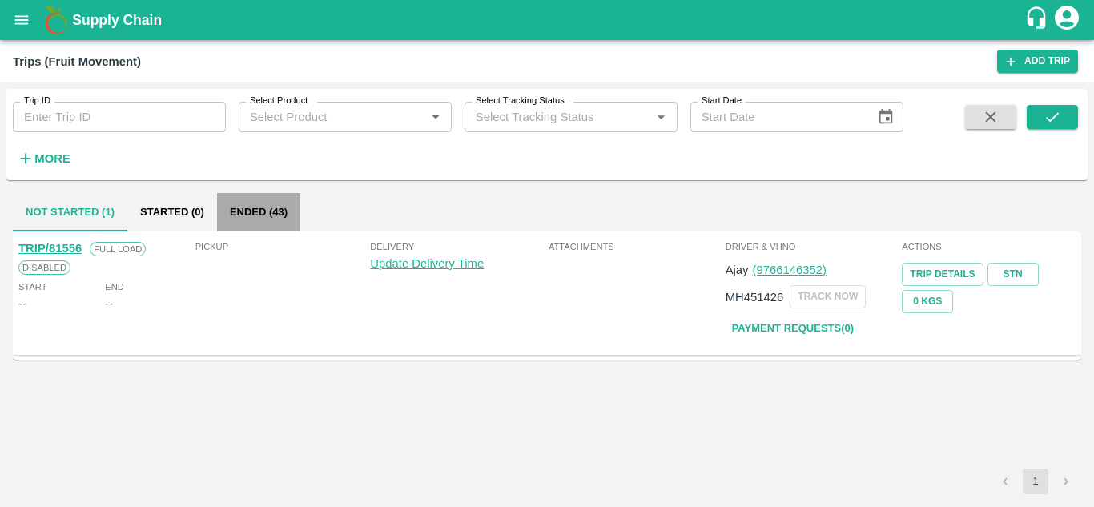
click at [255, 203] on button "Ended (43)" at bounding box center [258, 212] width 83 height 38
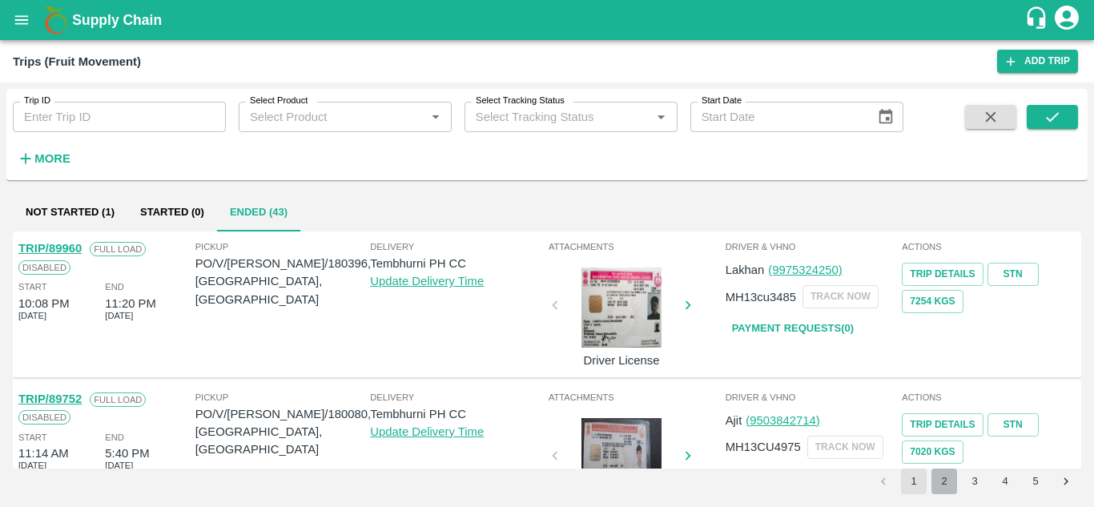
click at [944, 485] on button "2" at bounding box center [944, 481] width 26 height 26
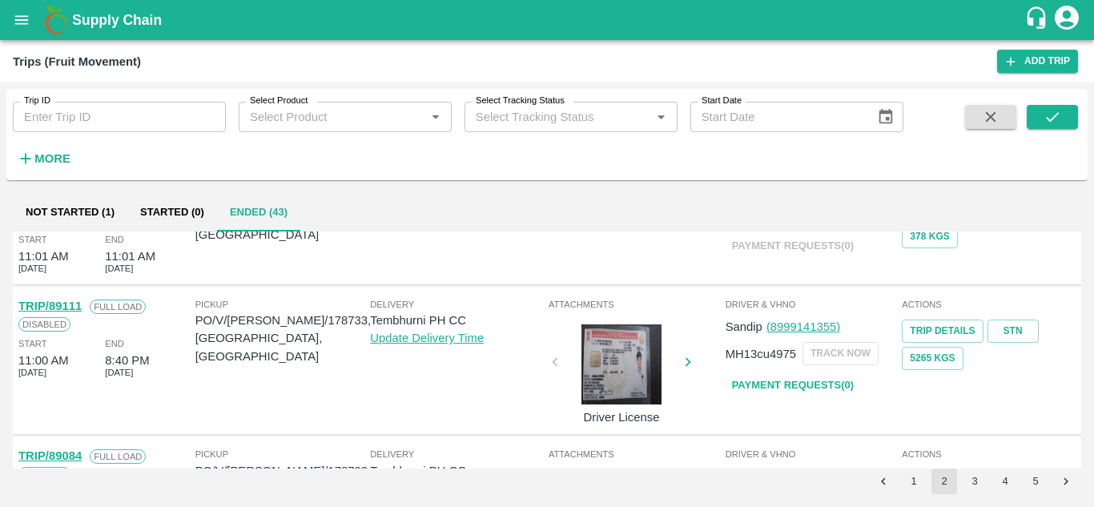
scroll to position [0, 0]
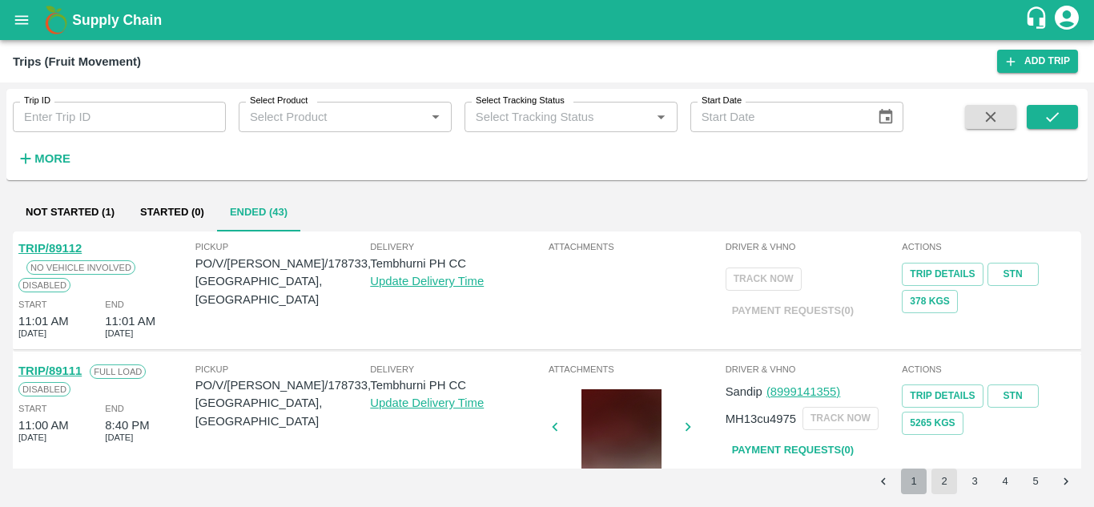
click at [914, 483] on button "1" at bounding box center [914, 481] width 26 height 26
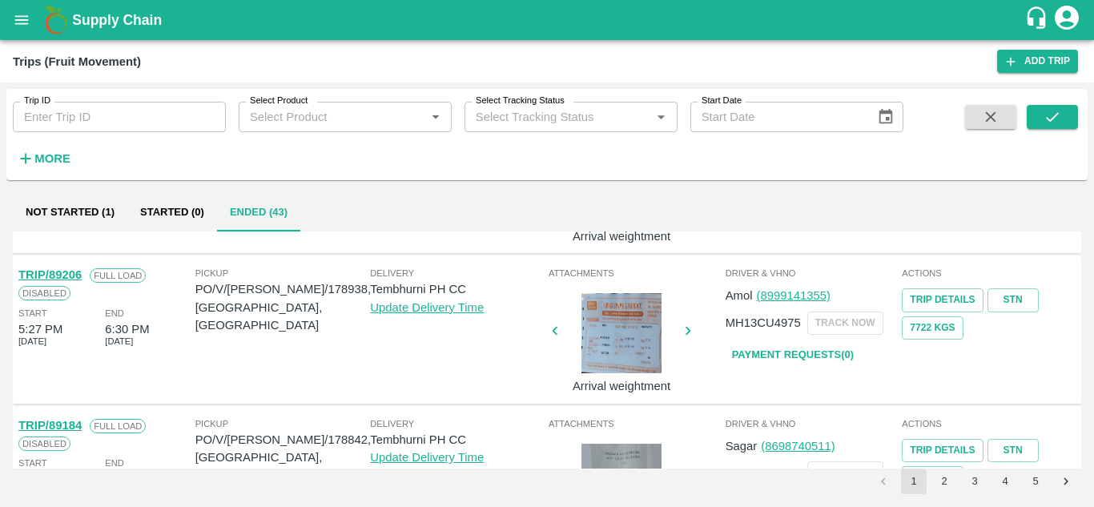
scroll to position [994, 0]
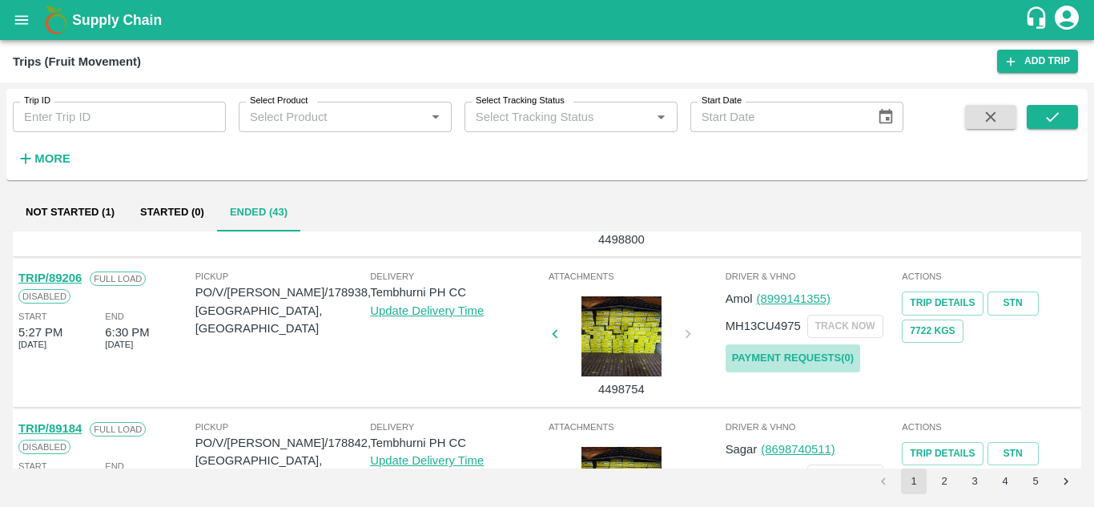
click at [813, 352] on link "Payment Requests( 0 )" at bounding box center [792, 358] width 135 height 28
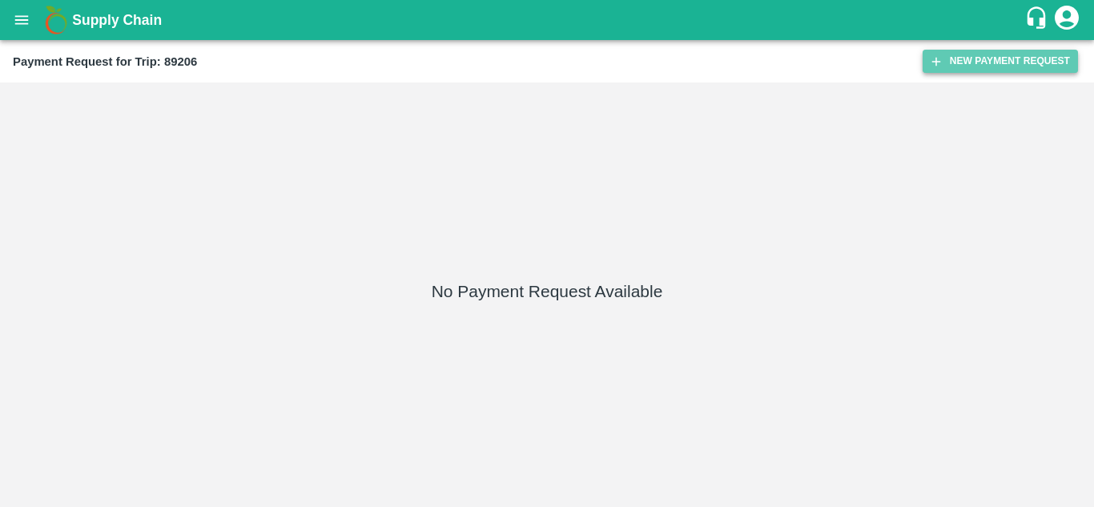
click at [986, 56] on button "New Payment Request" at bounding box center [999, 61] width 155 height 23
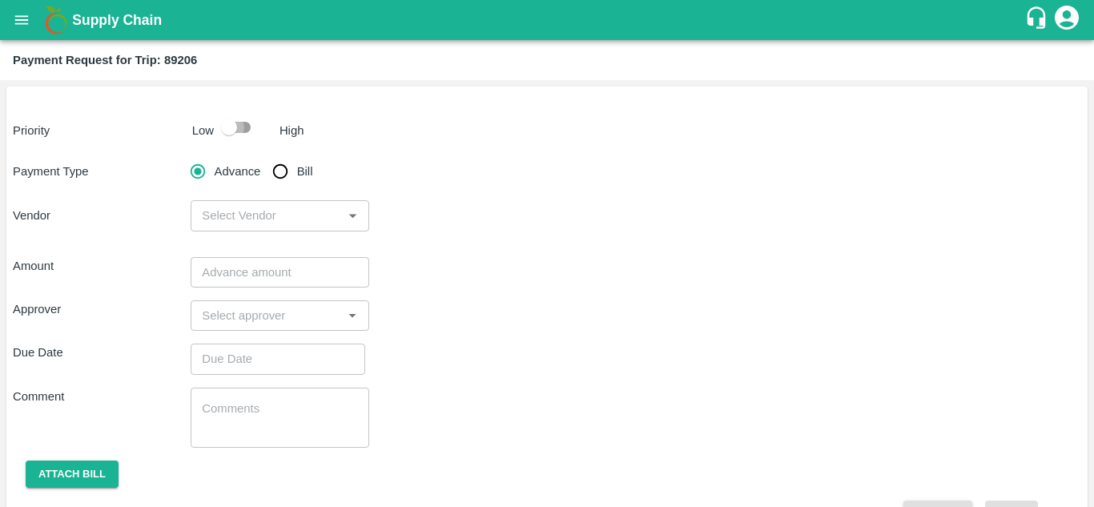
click at [245, 127] on input "checkbox" at bounding box center [228, 127] width 91 height 30
checkbox input "true"
click at [279, 177] on input "Bill" at bounding box center [280, 171] width 32 height 32
radio input "true"
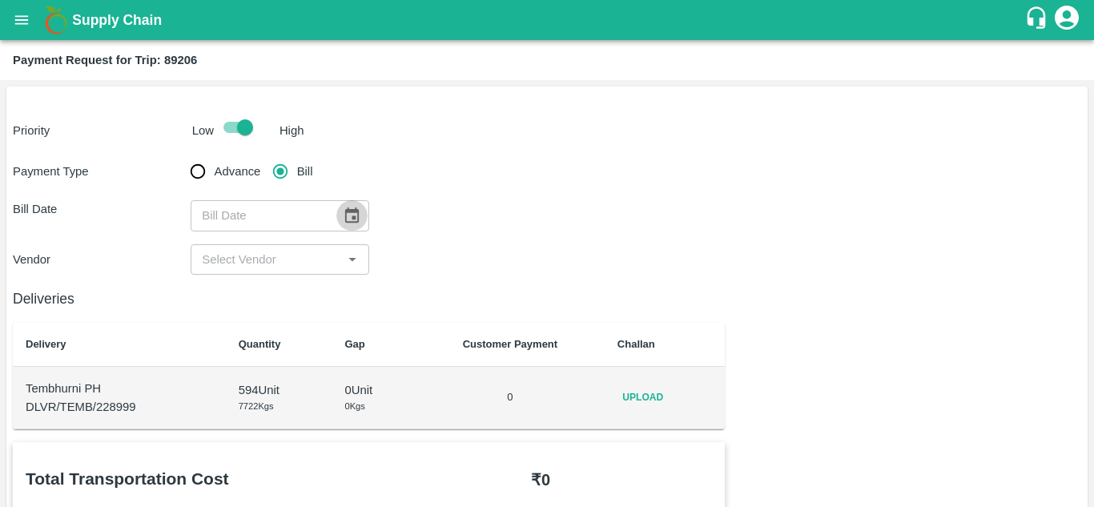
click at [345, 215] on icon "Choose date" at bounding box center [352, 214] width 14 height 15
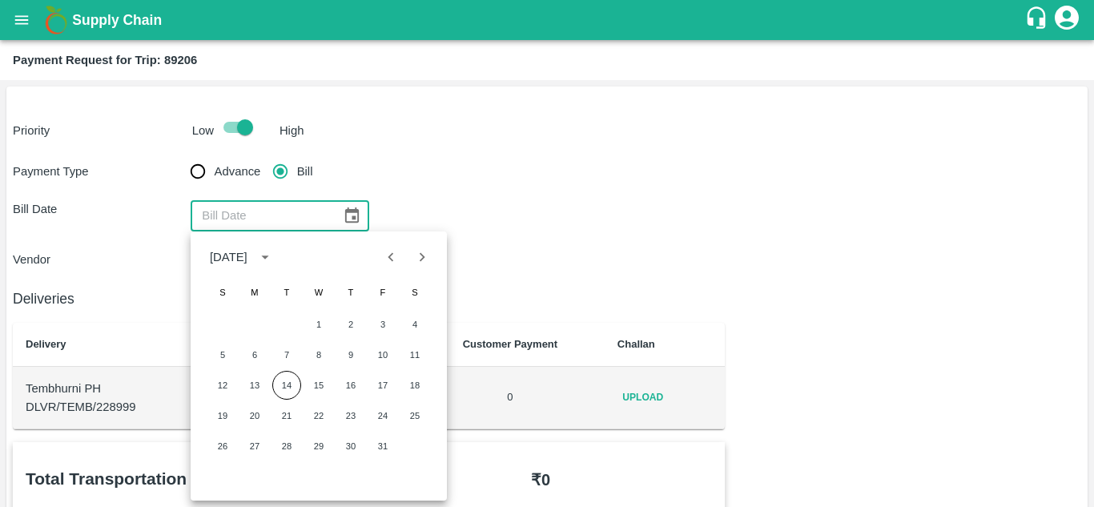
click at [385, 261] on icon "Previous month" at bounding box center [391, 257] width 18 height 18
click at [283, 452] on button "30" at bounding box center [286, 446] width 29 height 29
type input "[DATE]"
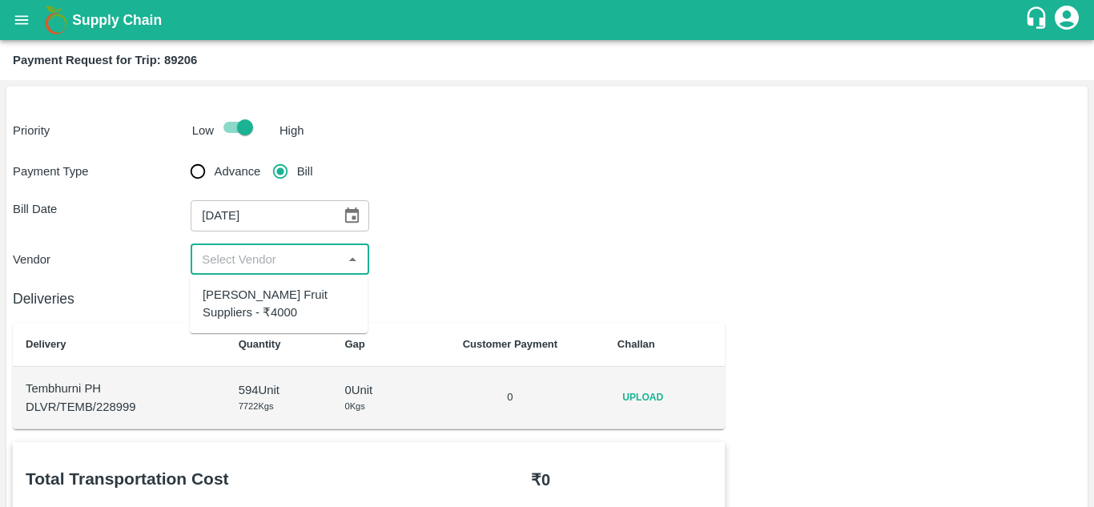
click at [287, 263] on input "input" at bounding box center [266, 259] width 142 height 21
click at [260, 309] on div "[PERSON_NAME] Fruit Suppliers - ₹4000" at bounding box center [279, 304] width 152 height 36
type input "[PERSON_NAME] Fruit Suppliers - ₹4000"
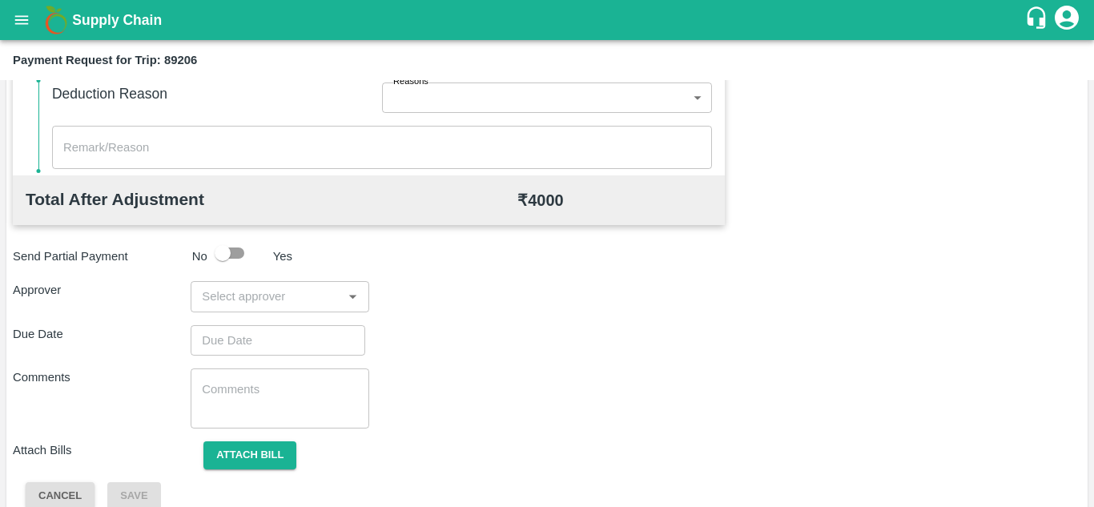
scroll to position [708, 0]
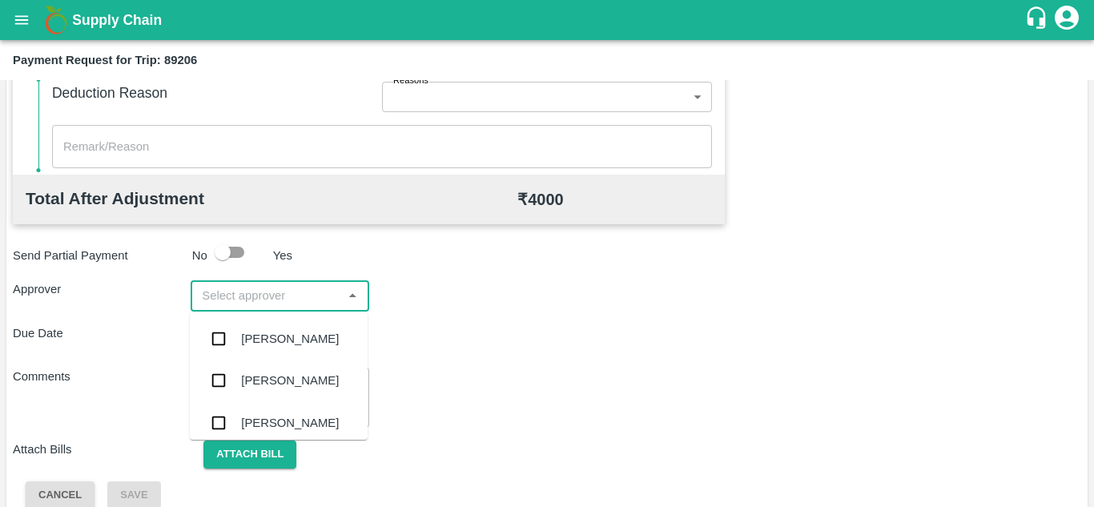
click at [247, 293] on input "input" at bounding box center [266, 295] width 142 height 21
type input "PRASA"
click at [283, 336] on div "Prasad Waghade" at bounding box center [290, 339] width 98 height 18
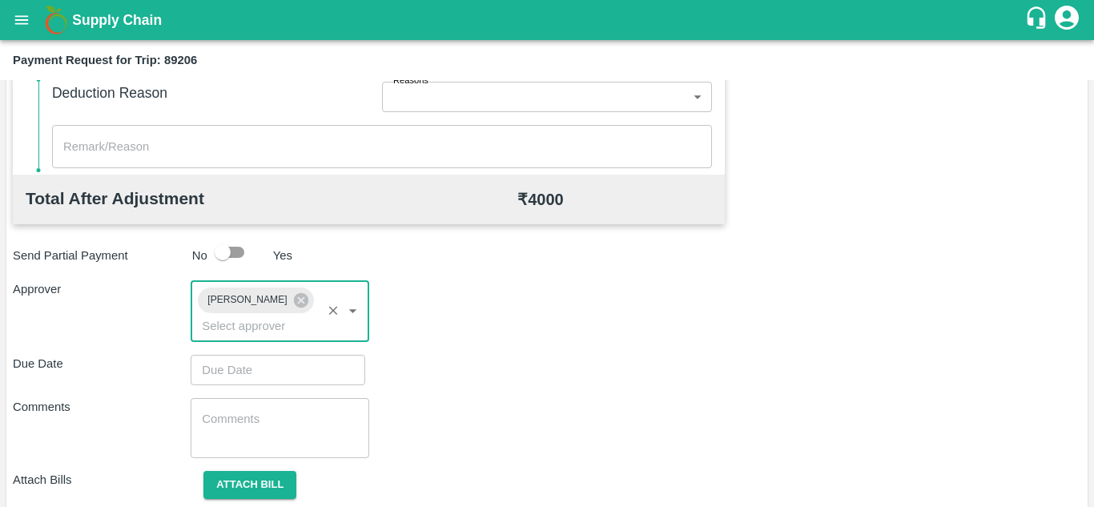
type input "DD/MM/YYYY hh:mm aa"
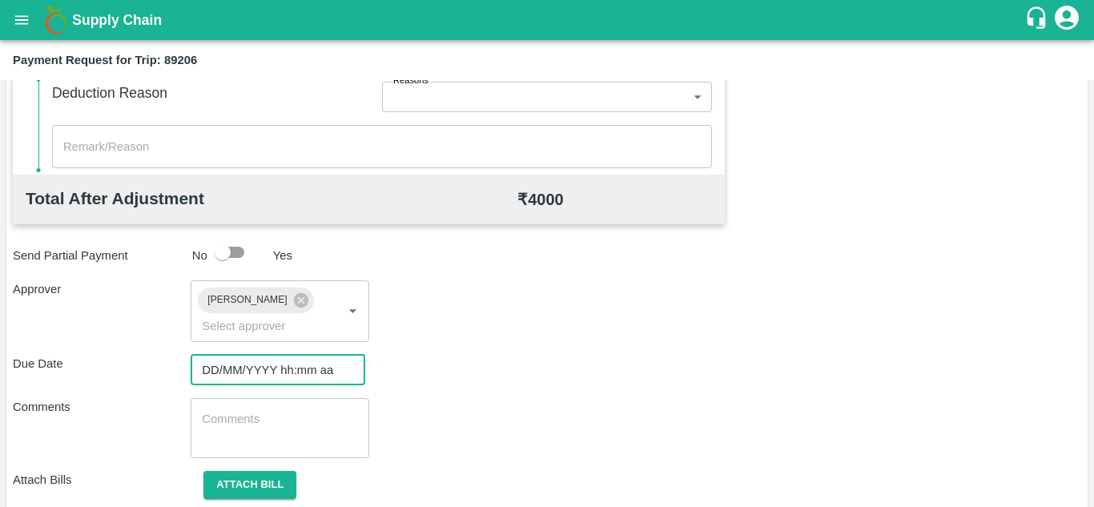
click at [215, 369] on input "DD/MM/YYYY hh:mm aa" at bounding box center [272, 370] width 163 height 30
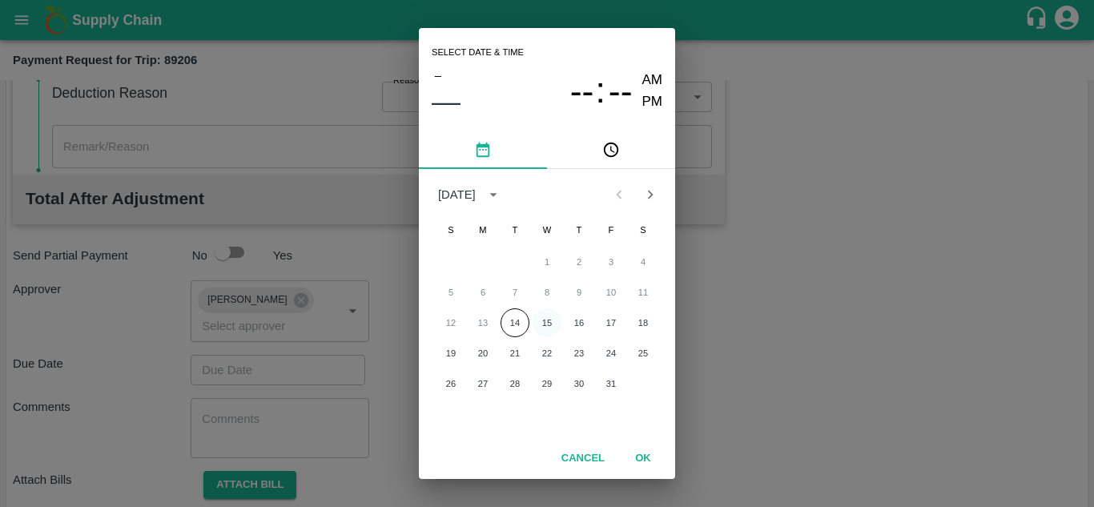
click at [543, 324] on button "15" at bounding box center [546, 322] width 29 height 29
type input "15/10/2025 12:00 AM"
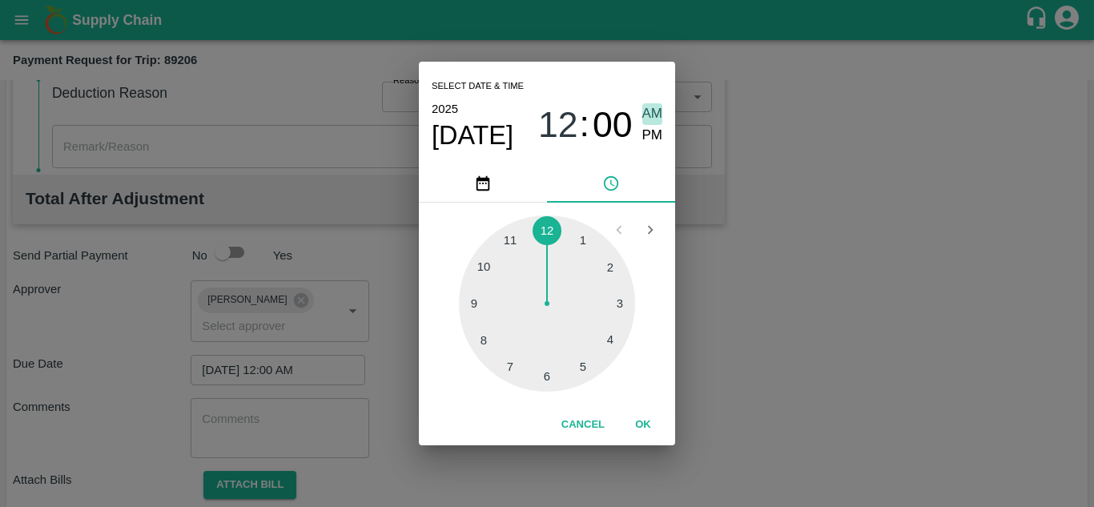
click at [656, 116] on span "AM" at bounding box center [652, 114] width 21 height 22
click at [637, 425] on button "OK" at bounding box center [642, 425] width 51 height 28
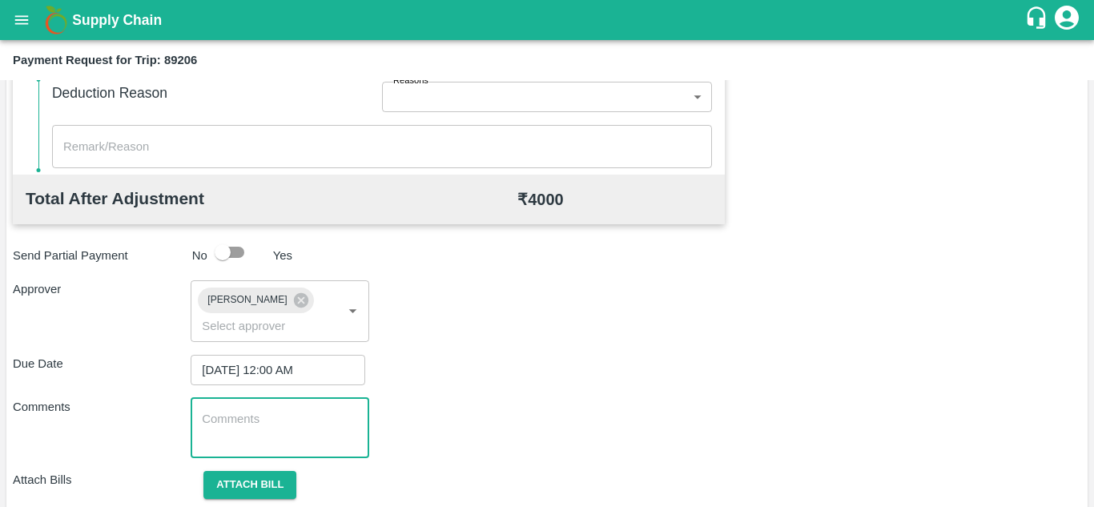
click at [310, 427] on textarea at bounding box center [279, 428] width 155 height 34
paste textarea "Transport Bill"
type textarea "Transport Bill"
click at [536, 361] on div "Due Date 15/10/2025 12:00 AM ​" at bounding box center [547, 370] width 1068 height 30
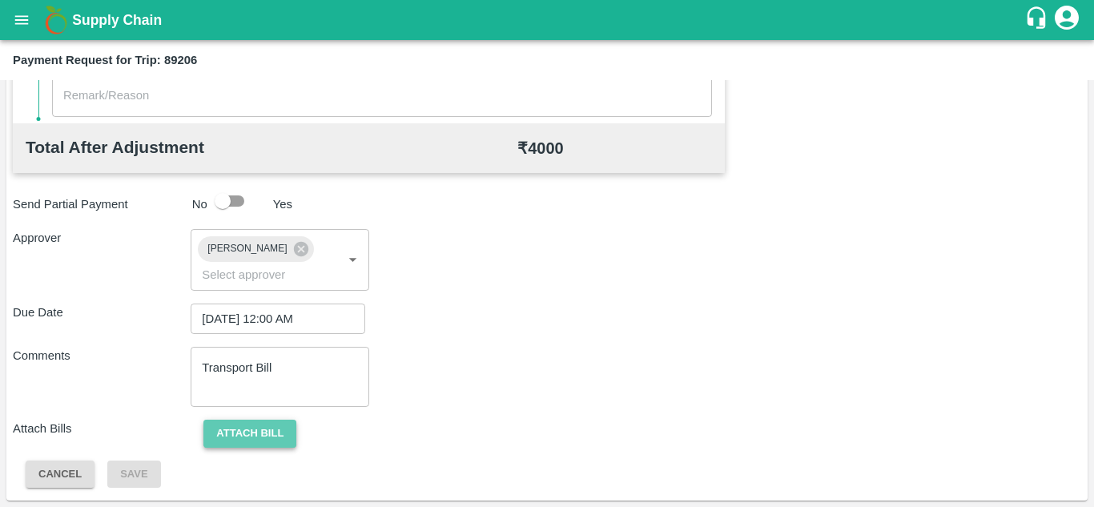
click at [257, 436] on button "Attach bill" at bounding box center [249, 434] width 93 height 28
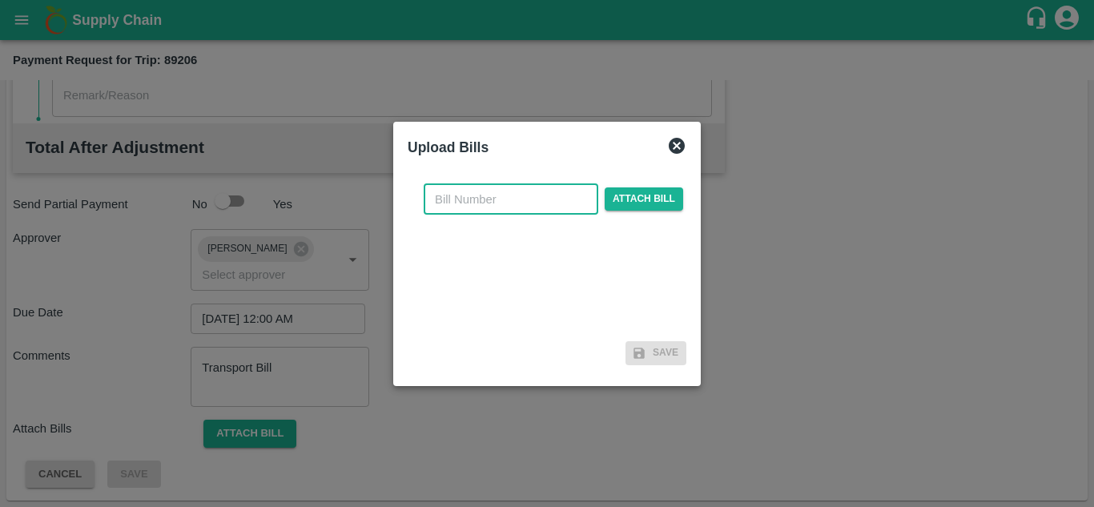
click at [463, 197] on input "text" at bounding box center [511, 199] width 175 height 30
type input "1285"
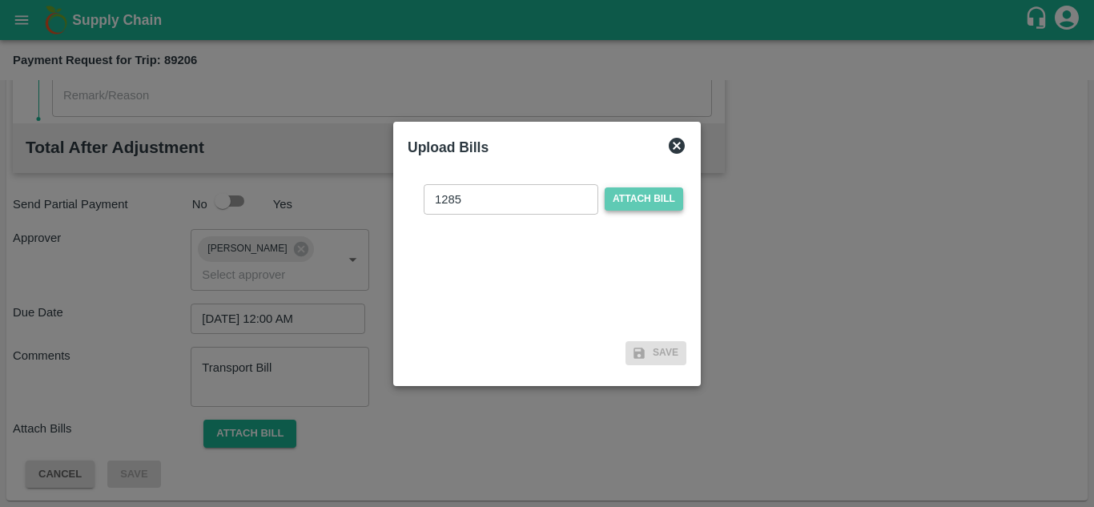
click at [625, 195] on span "Attach bill" at bounding box center [644, 198] width 78 height 23
click at [0, 0] on input "Attach bill" at bounding box center [0, 0] width 0 height 0
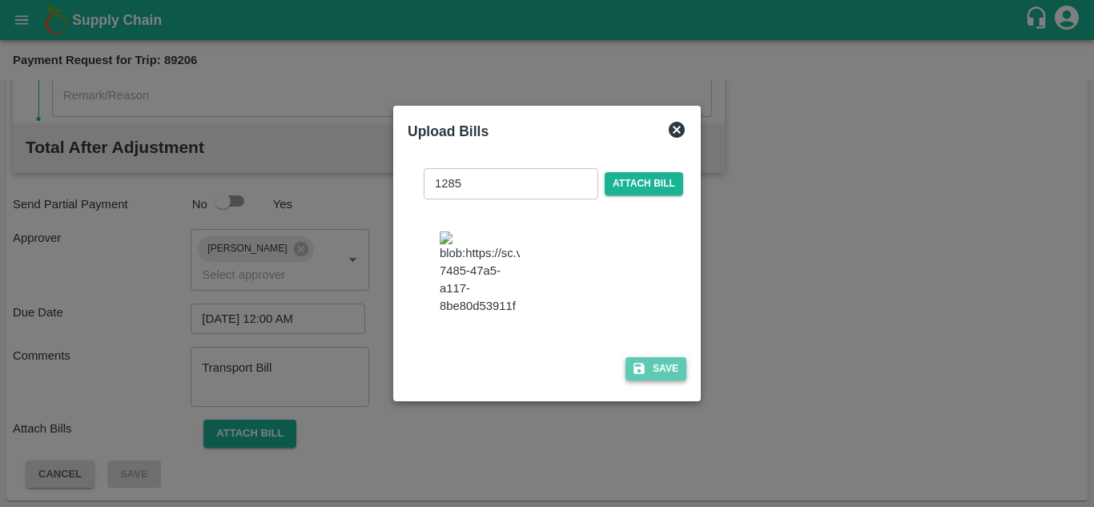
click at [658, 380] on button "Save" at bounding box center [655, 368] width 61 height 23
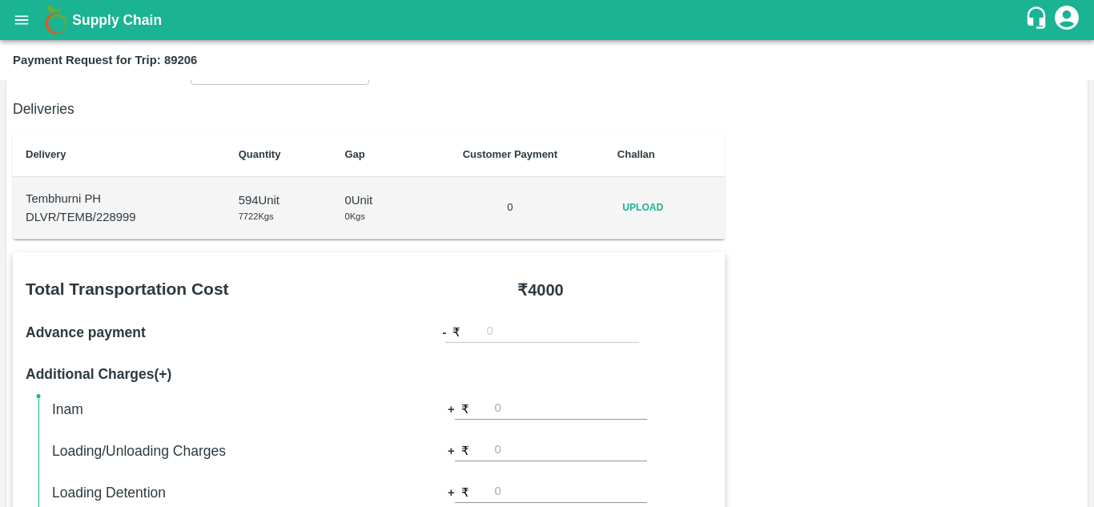
scroll to position [189, 0]
click at [637, 203] on span "Upload" at bounding box center [642, 208] width 51 height 23
click at [0, 0] on input "Upload" at bounding box center [0, 0] width 0 height 0
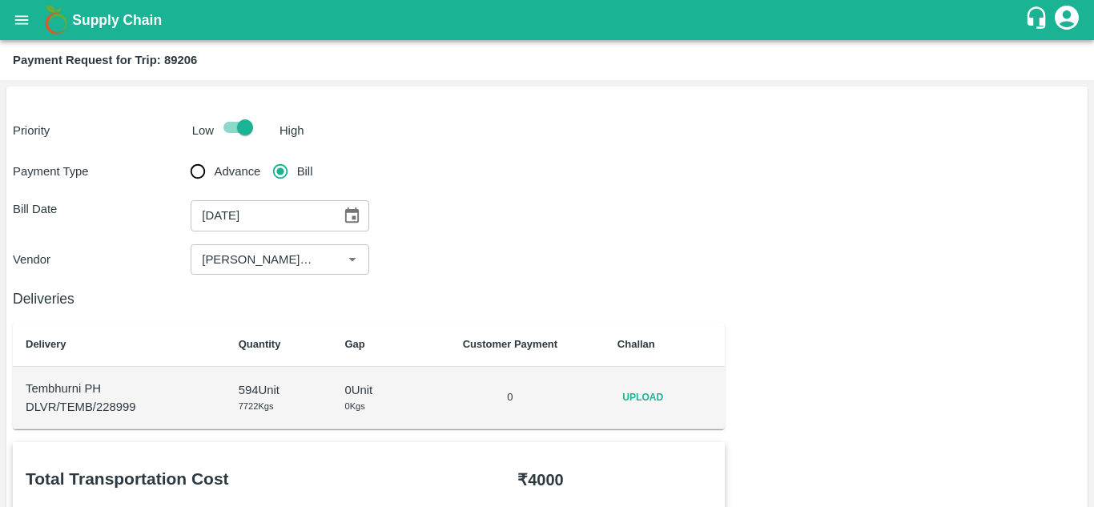
click at [658, 393] on span "Upload" at bounding box center [642, 397] width 51 height 23
click at [0, 0] on input "Upload" at bounding box center [0, 0] width 0 height 0
click at [633, 404] on span "Upload" at bounding box center [642, 397] width 51 height 23
click at [0, 0] on input "Upload" at bounding box center [0, 0] width 0 height 0
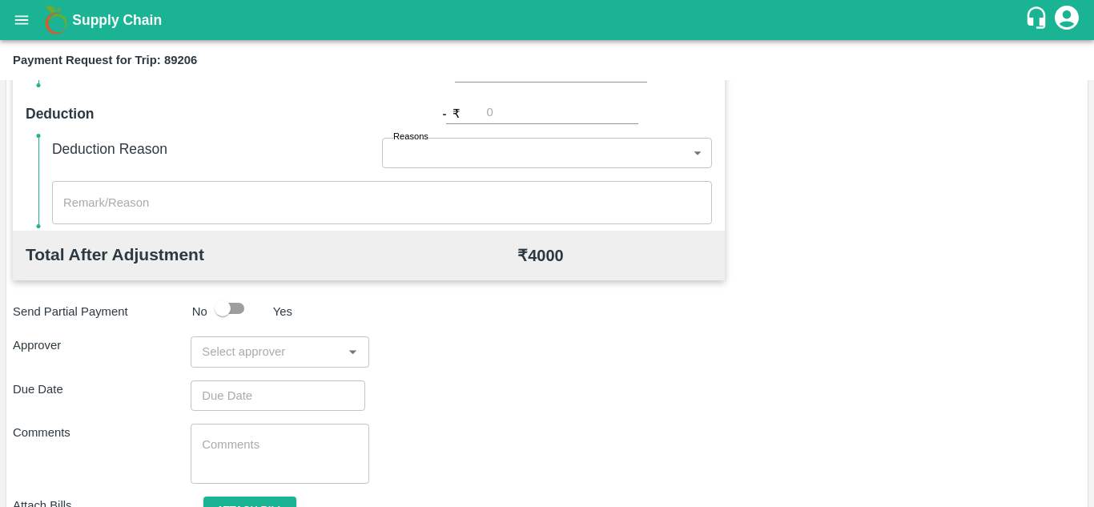
scroll to position [653, 0]
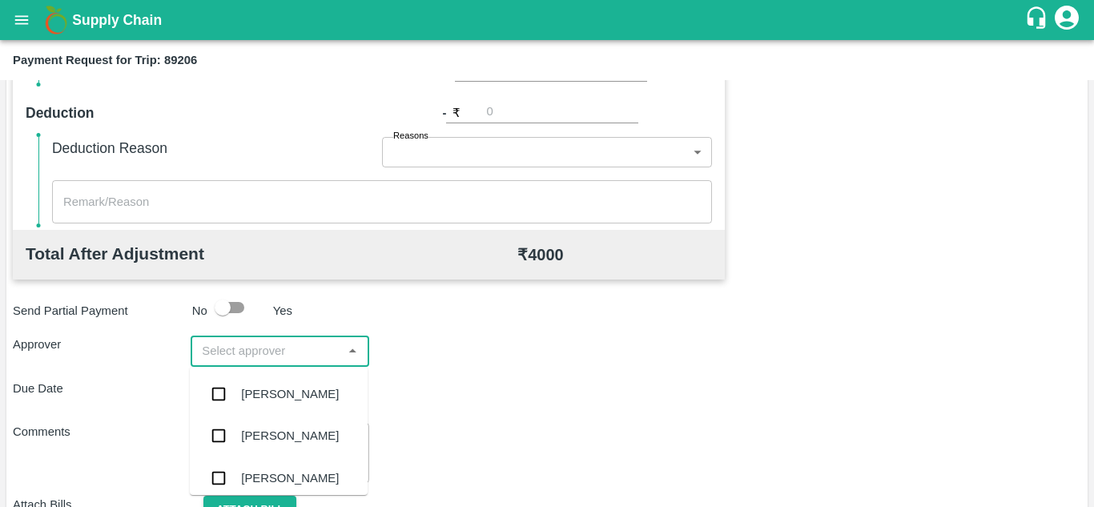
click at [211, 352] on input "input" at bounding box center [266, 350] width 142 height 21
type input "prasa"
click at [286, 386] on div "Prasad Waghade" at bounding box center [290, 394] width 98 height 18
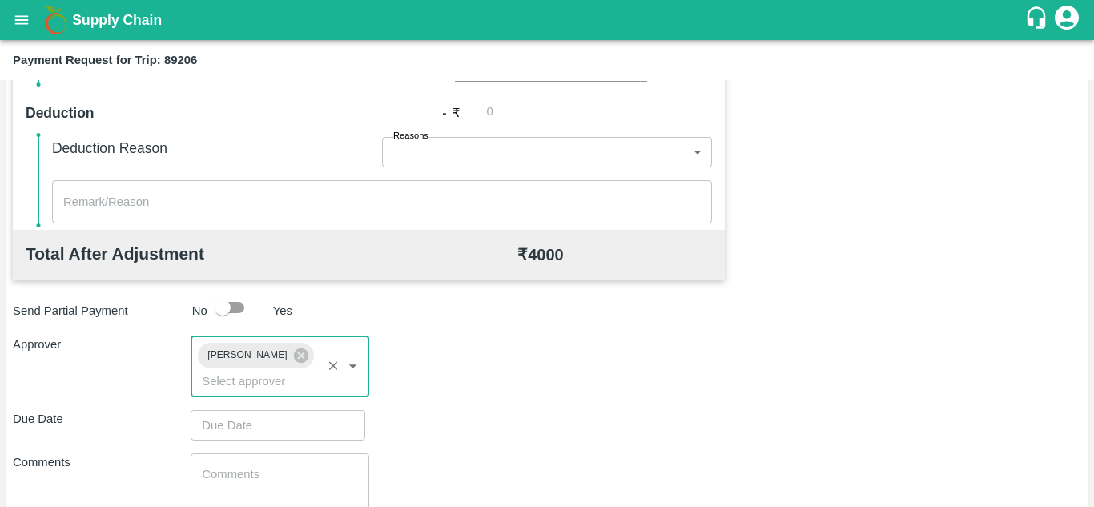
type input "DD/MM/YYYY hh:mm aa"
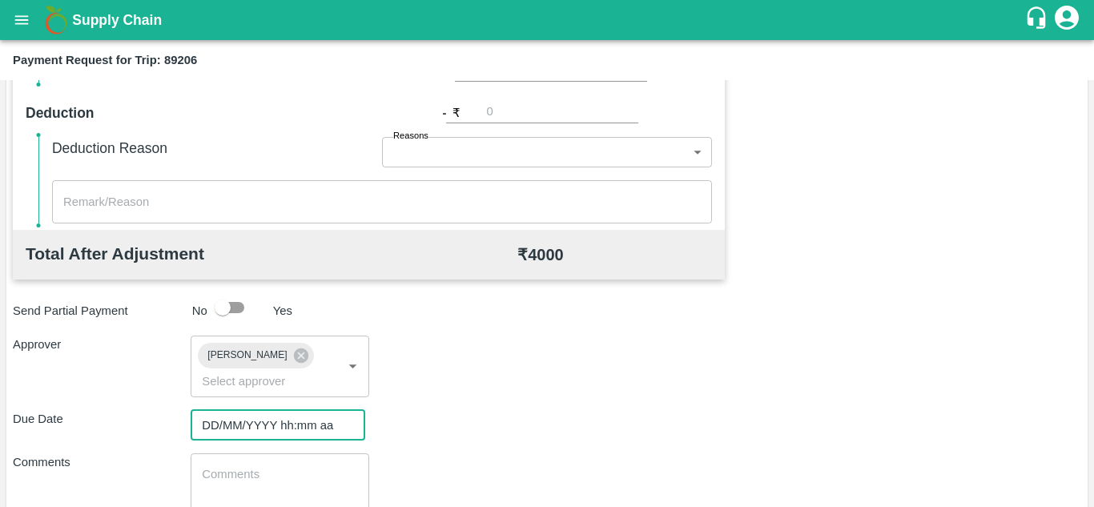
click at [223, 423] on input "DD/MM/YYYY hh:mm aa" at bounding box center [272, 425] width 163 height 30
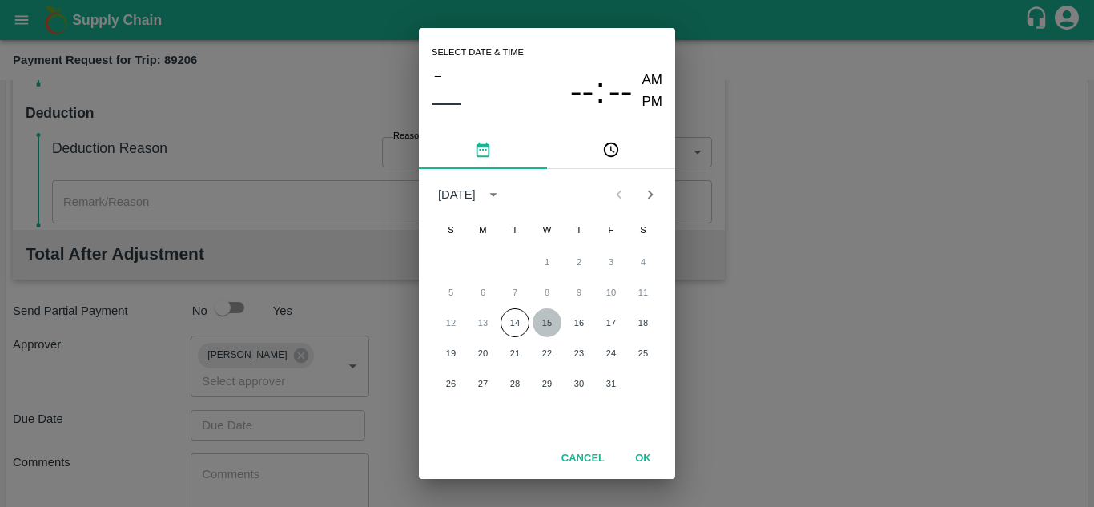
click at [548, 322] on button "15" at bounding box center [546, 322] width 29 height 29
type input "15/10/2025 12:00 AM"
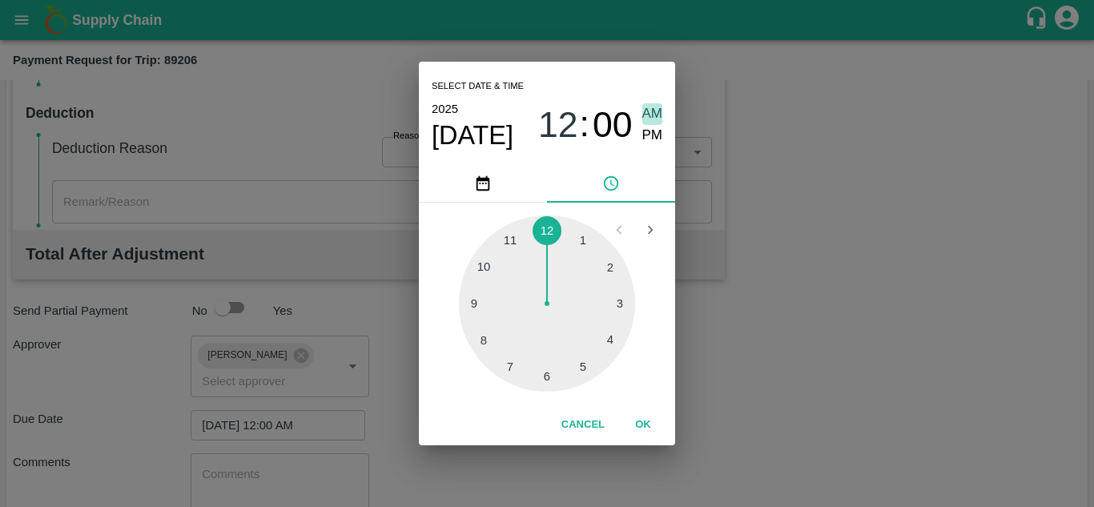
click at [653, 113] on span "AM" at bounding box center [652, 114] width 21 height 22
click at [639, 412] on button "OK" at bounding box center [642, 425] width 51 height 28
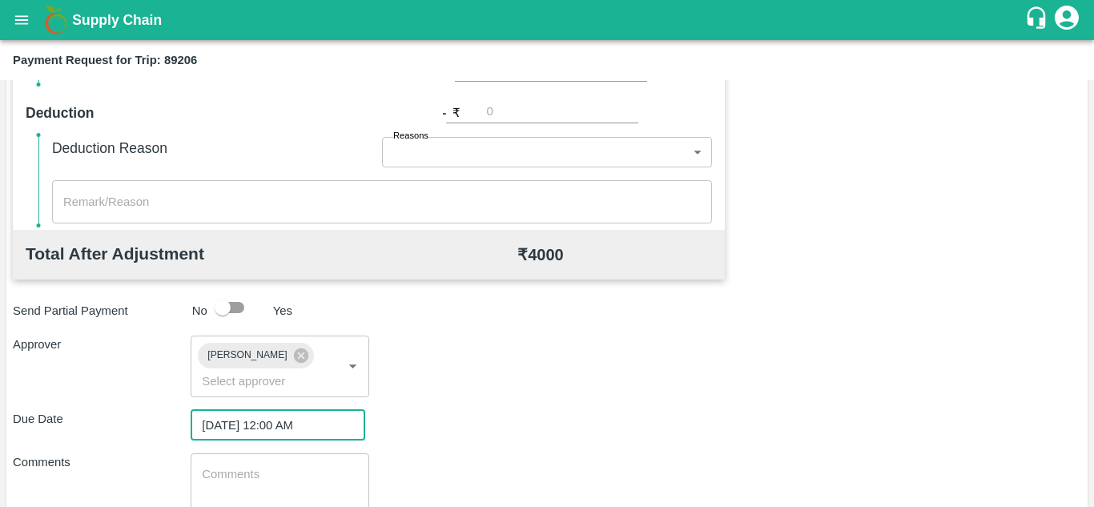
scroll to position [759, 0]
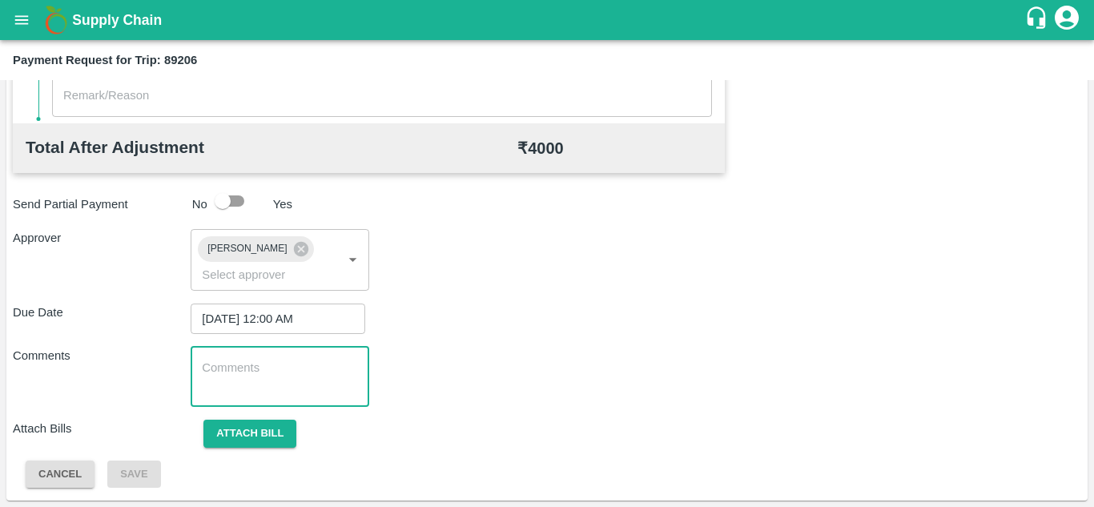
click at [241, 372] on textarea at bounding box center [279, 377] width 155 height 34
paste textarea "T"
type textarea "Transport Bill"
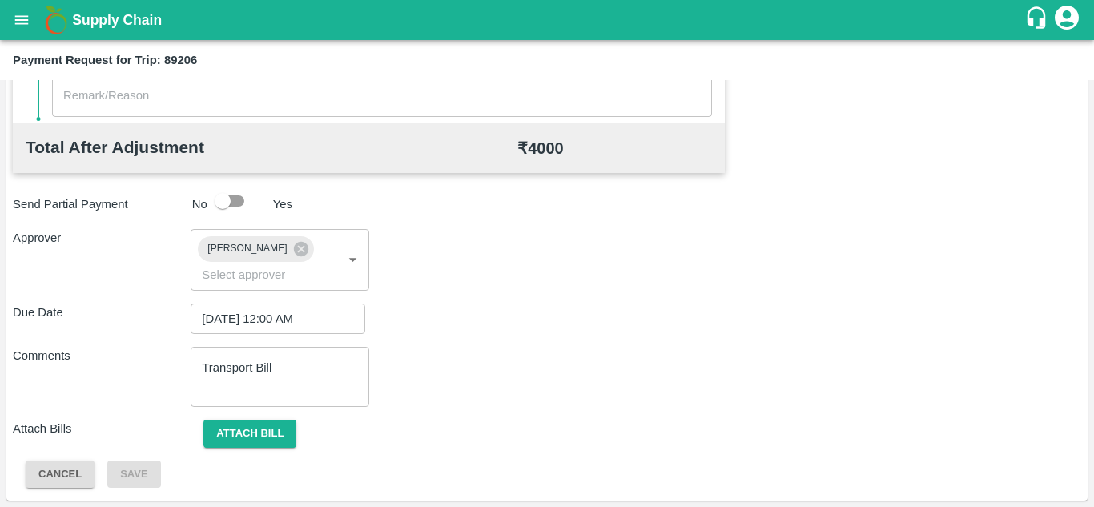
click at [581, 345] on div "Total Transportation Cost ₹ 4000 Advance payment - ₹ Additional Charges(+) Inam…" at bounding box center [547, 86] width 1068 height 806
click at [254, 428] on button "Attach bill" at bounding box center [249, 434] width 93 height 28
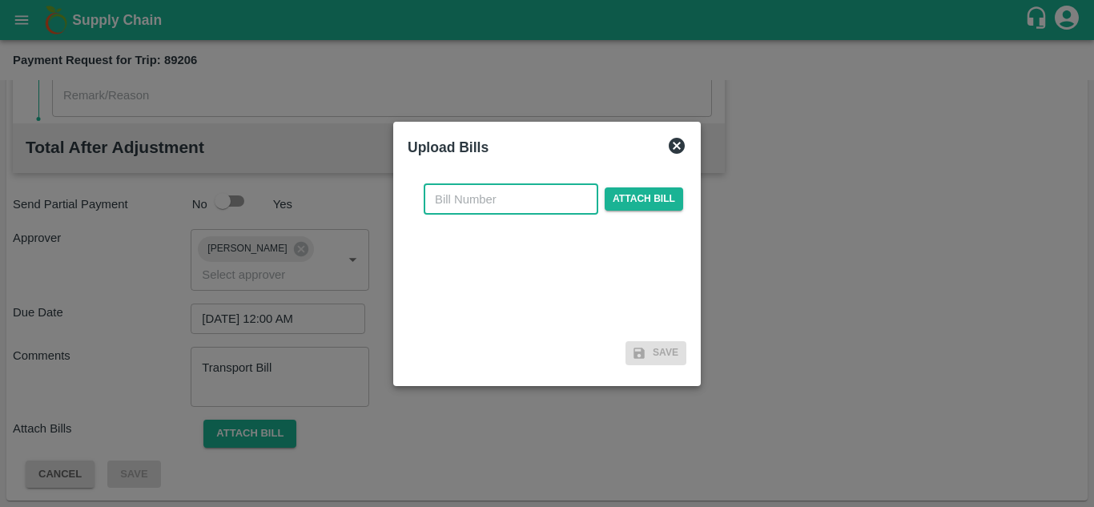
click at [447, 195] on input "text" at bounding box center [511, 199] width 175 height 30
type input "1285"
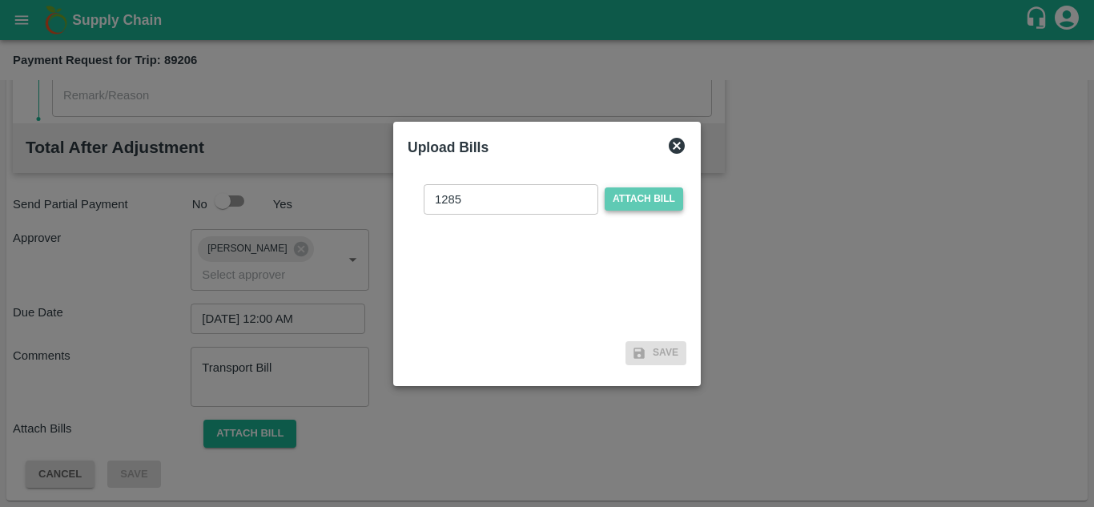
click at [647, 191] on span "Attach bill" at bounding box center [644, 198] width 78 height 23
click at [0, 0] on input "Attach bill" at bounding box center [0, 0] width 0 height 0
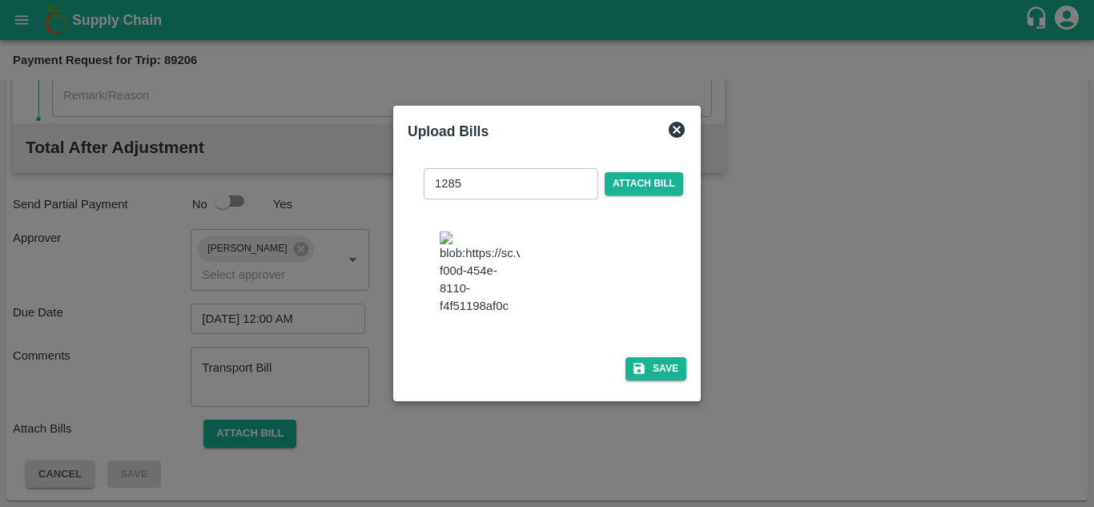
click at [520, 315] on img at bounding box center [480, 273] width 80 height 84
click at [666, 376] on button "Save" at bounding box center [655, 368] width 61 height 23
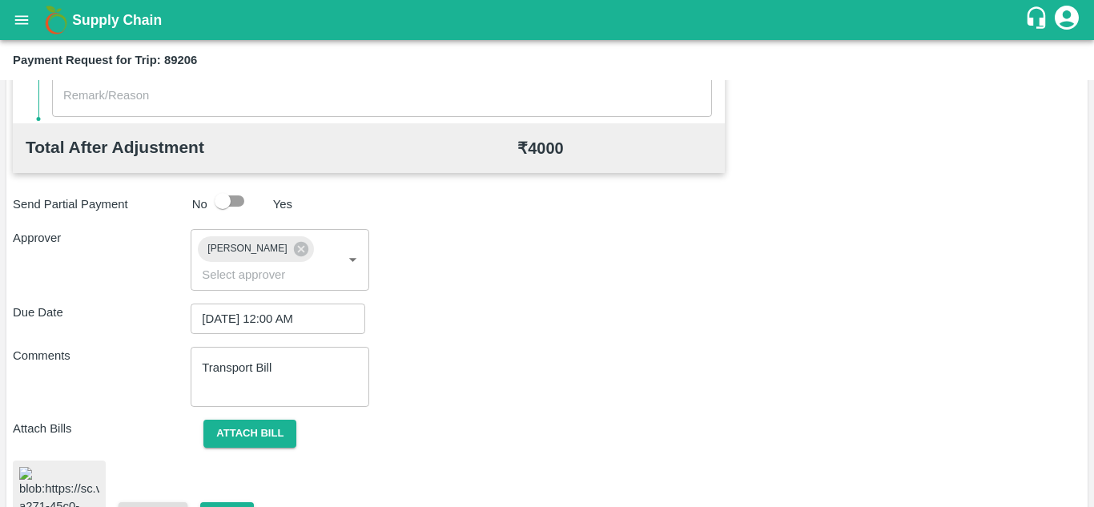
scroll to position [864, 0]
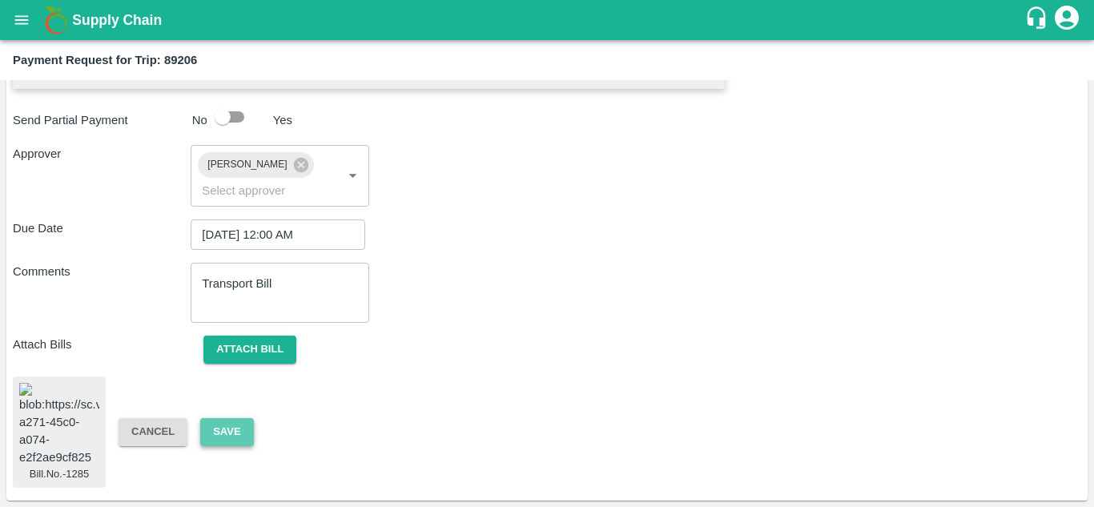
click at [241, 418] on button "Save" at bounding box center [226, 432] width 53 height 28
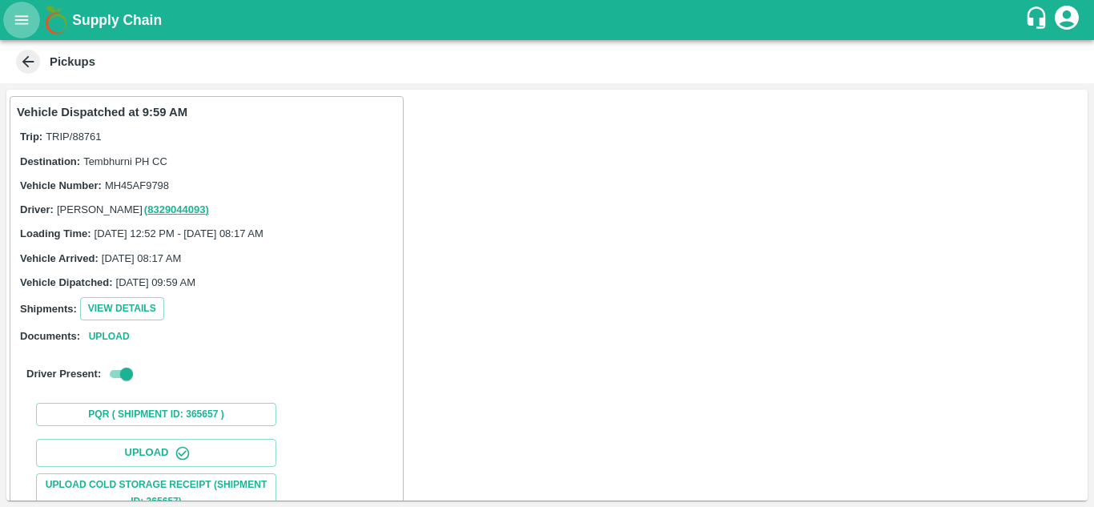
click at [22, 20] on icon "open drawer" at bounding box center [22, 19] width 14 height 9
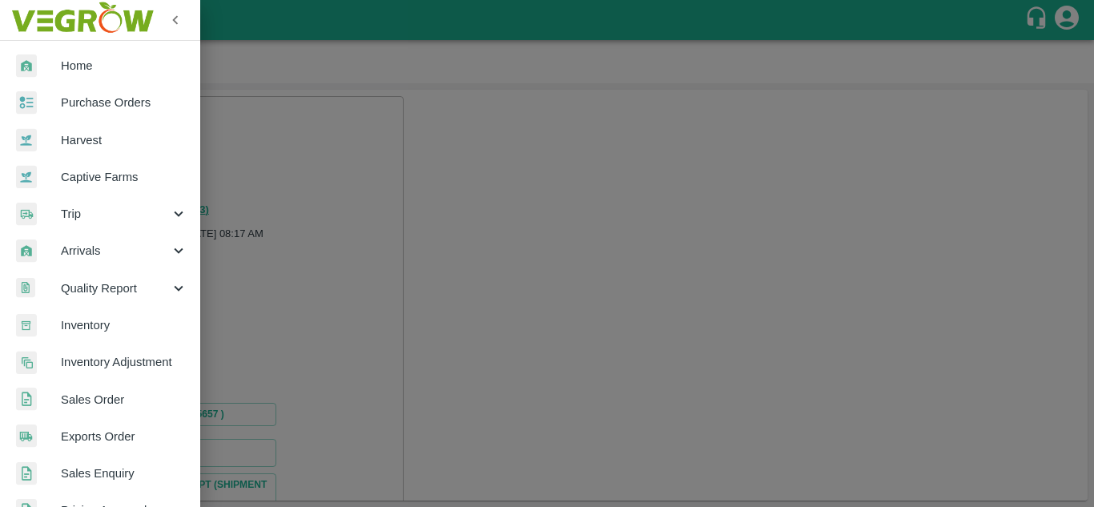
click at [87, 209] on span "Trip" at bounding box center [115, 214] width 109 height 18
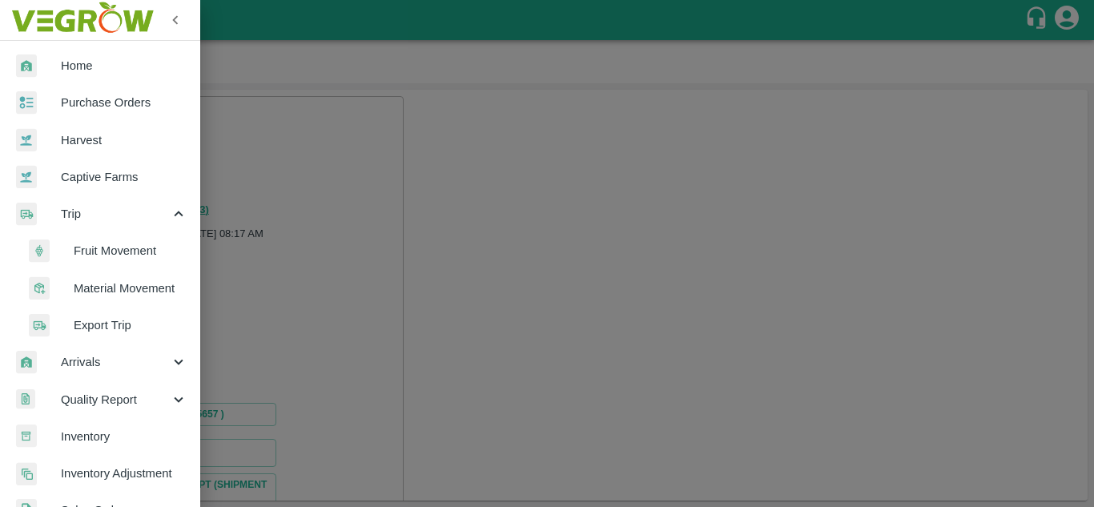
click at [108, 253] on span "Fruit Movement" at bounding box center [131, 251] width 114 height 18
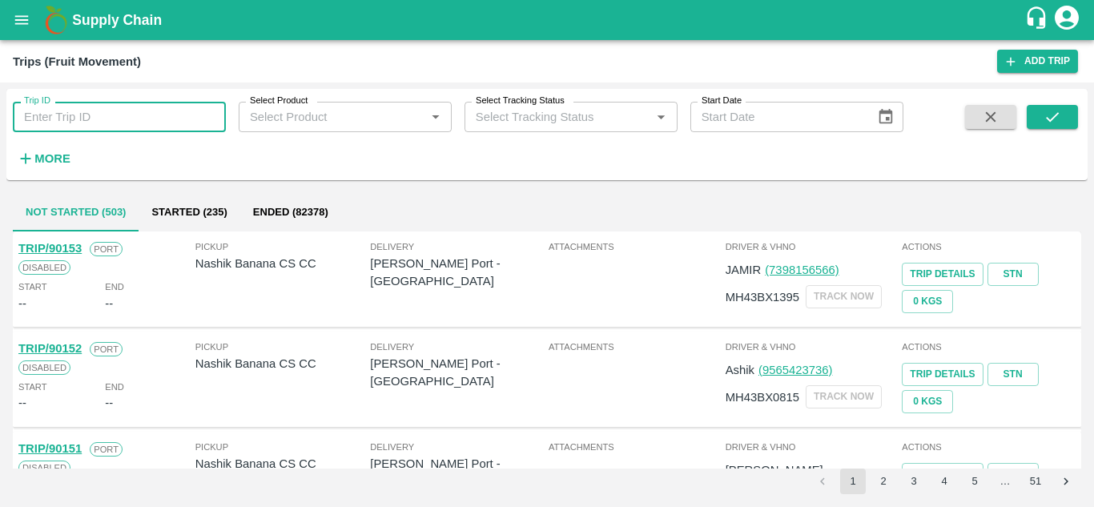
click at [96, 119] on input "Trip ID" at bounding box center [119, 117] width 213 height 30
type input "89206"
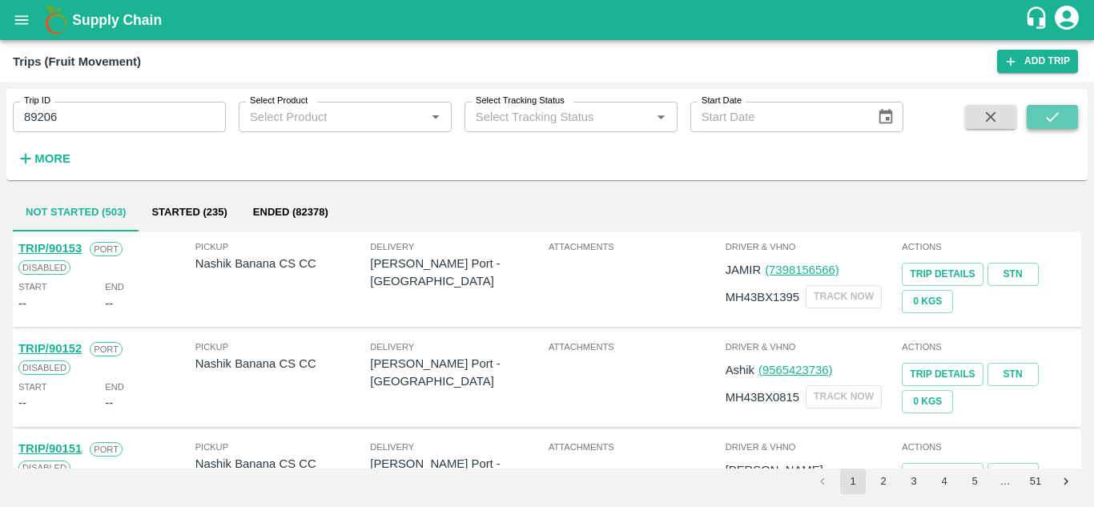
click at [1060, 111] on icon "submit" at bounding box center [1052, 117] width 18 height 18
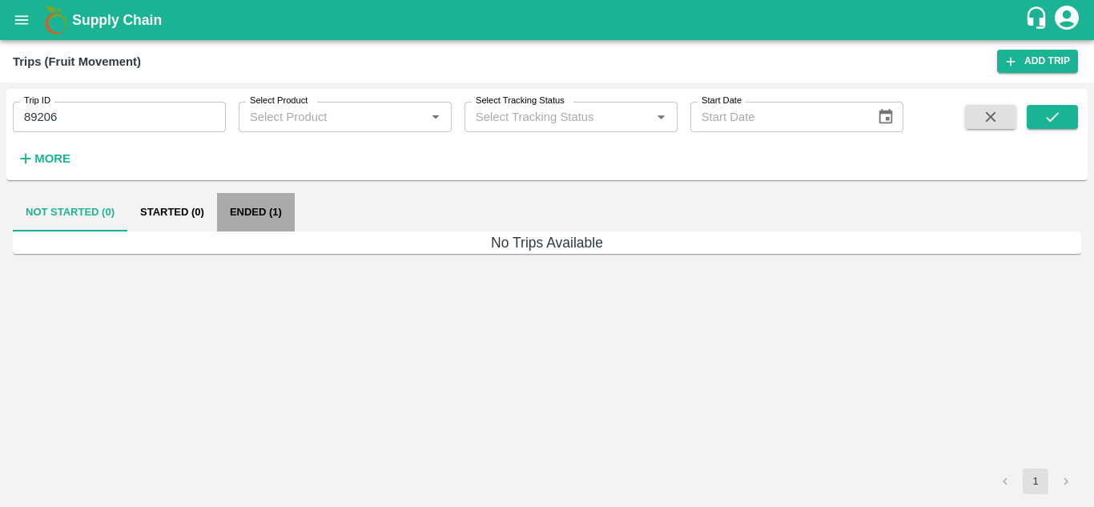
click at [245, 208] on button "Ended (1)" at bounding box center [256, 212] width 78 height 38
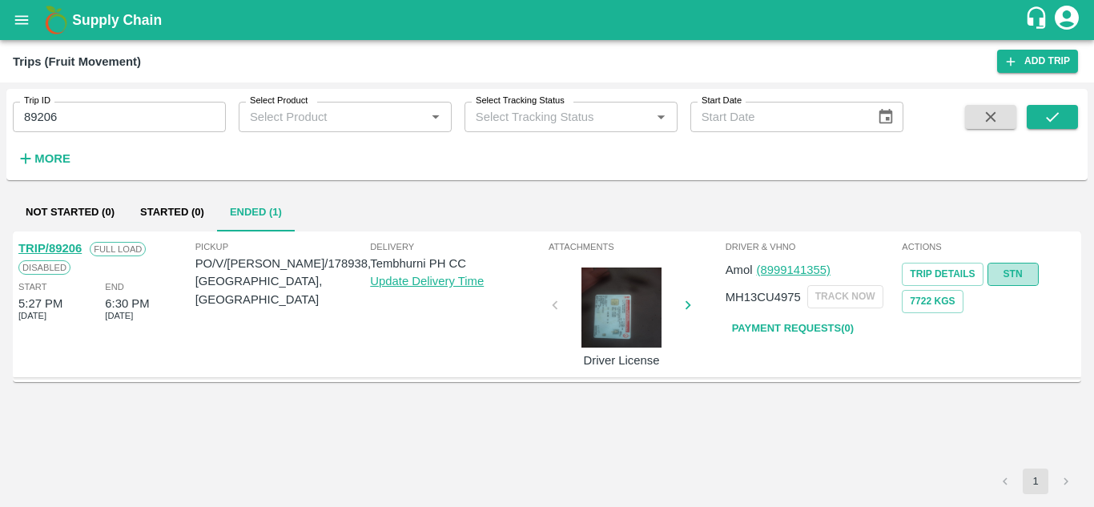
click at [1014, 276] on link "STN" at bounding box center [1012, 274] width 51 height 23
